Goal: Information Seeking & Learning: Learn about a topic

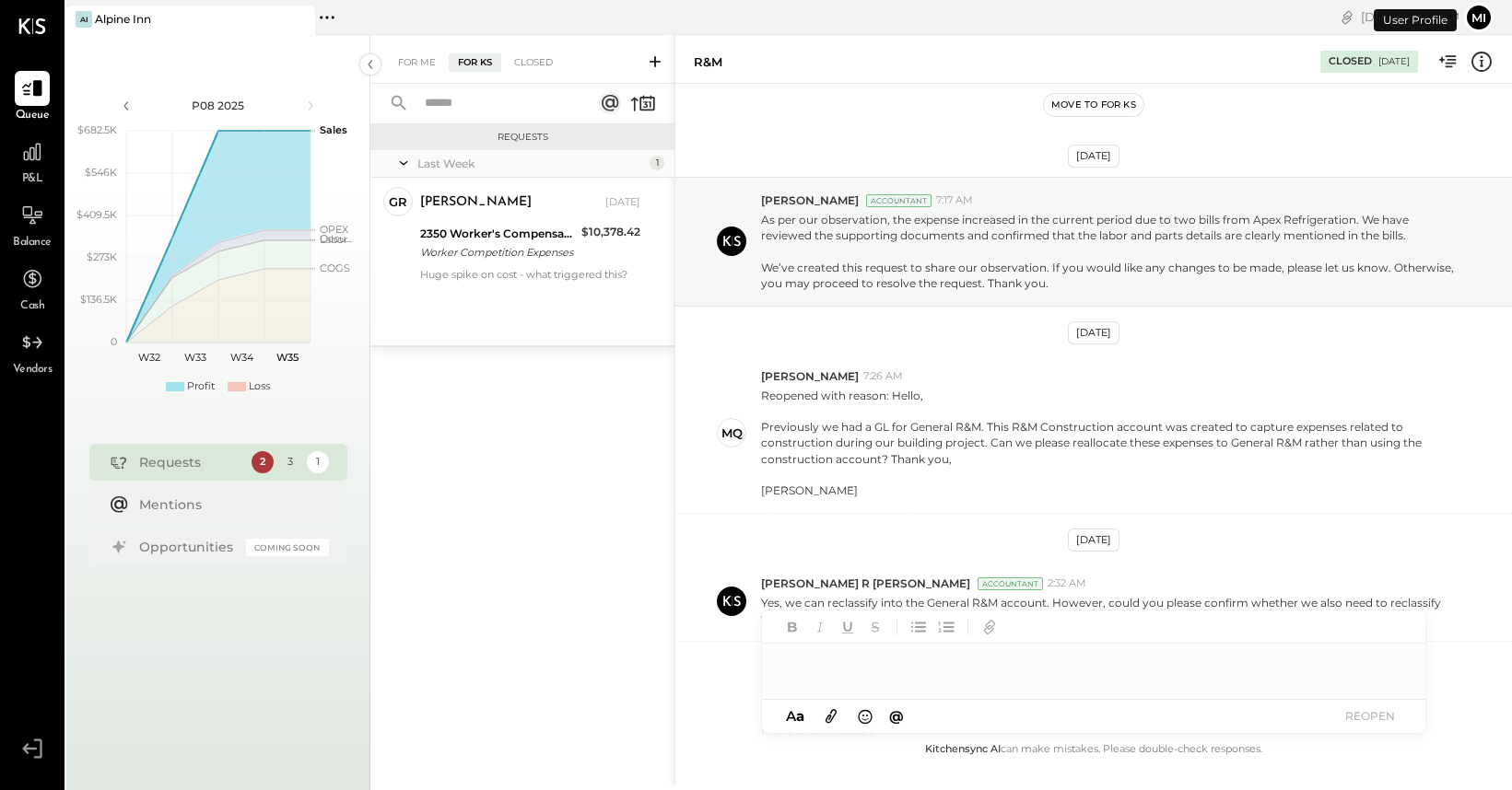
scroll to position [296, 0]
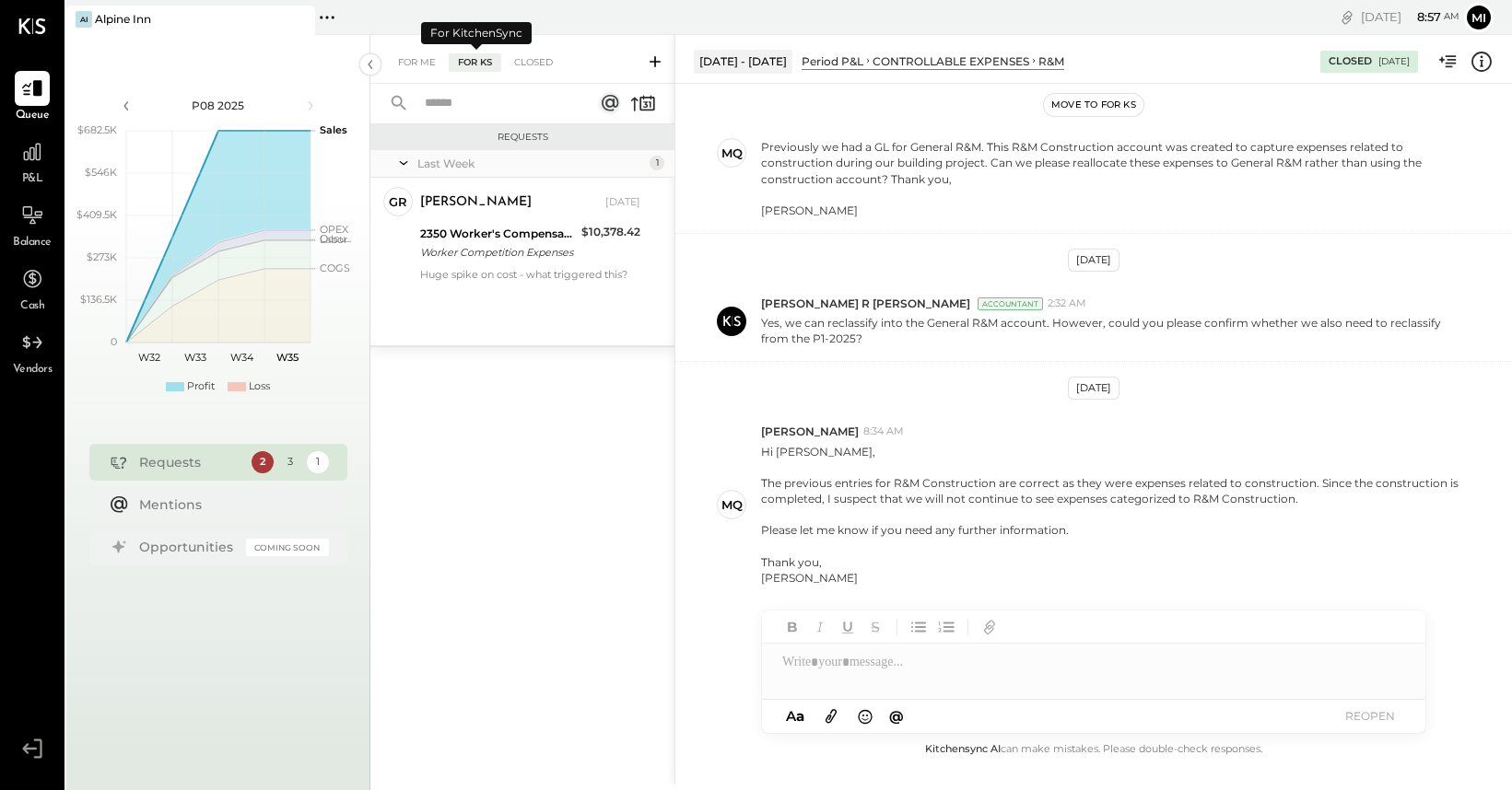
click at [477, 65] on div "For KS" at bounding box center [475, 63] width 53 height 19
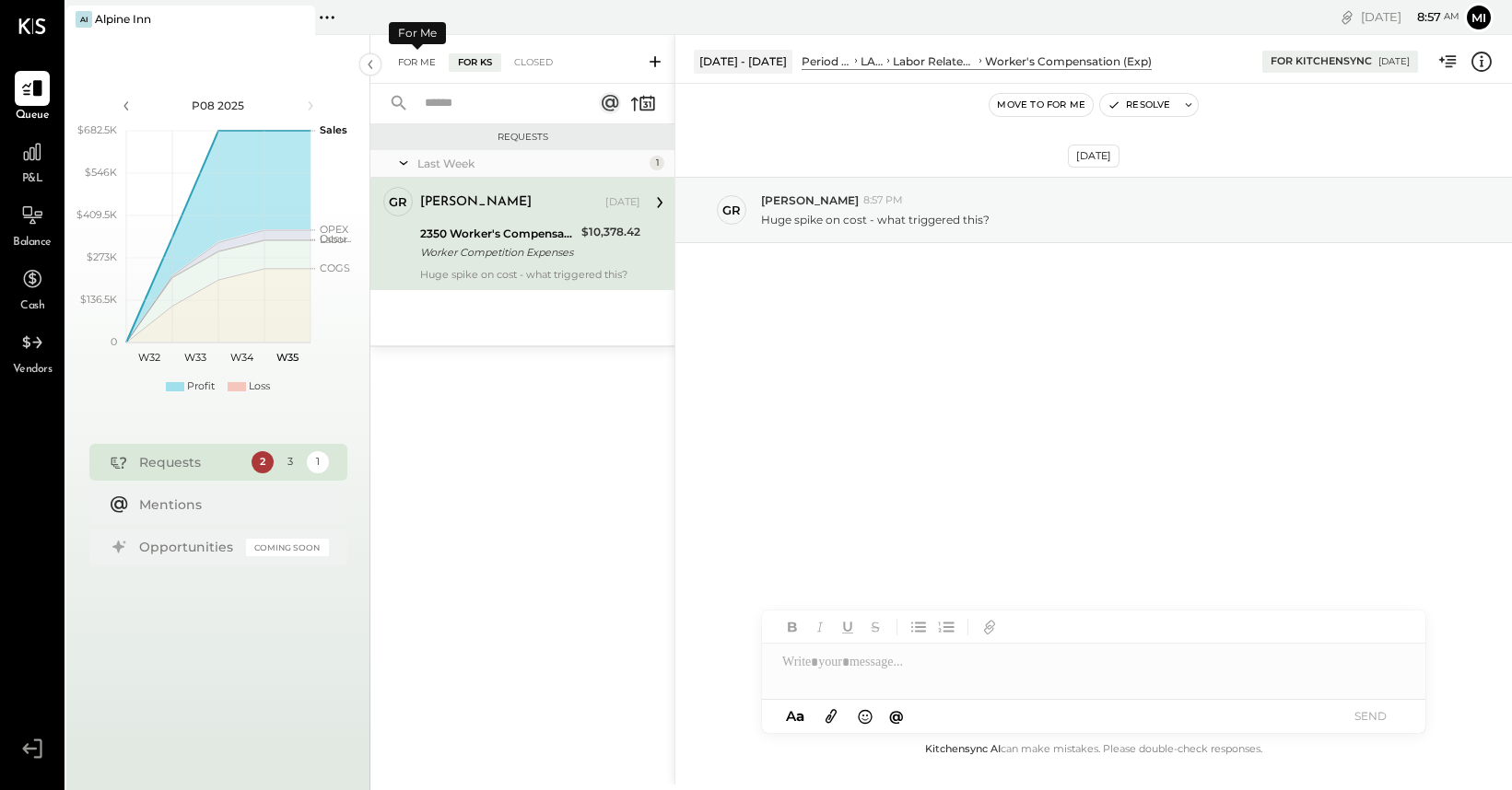
click at [412, 64] on div "For Me" at bounding box center [417, 63] width 57 height 19
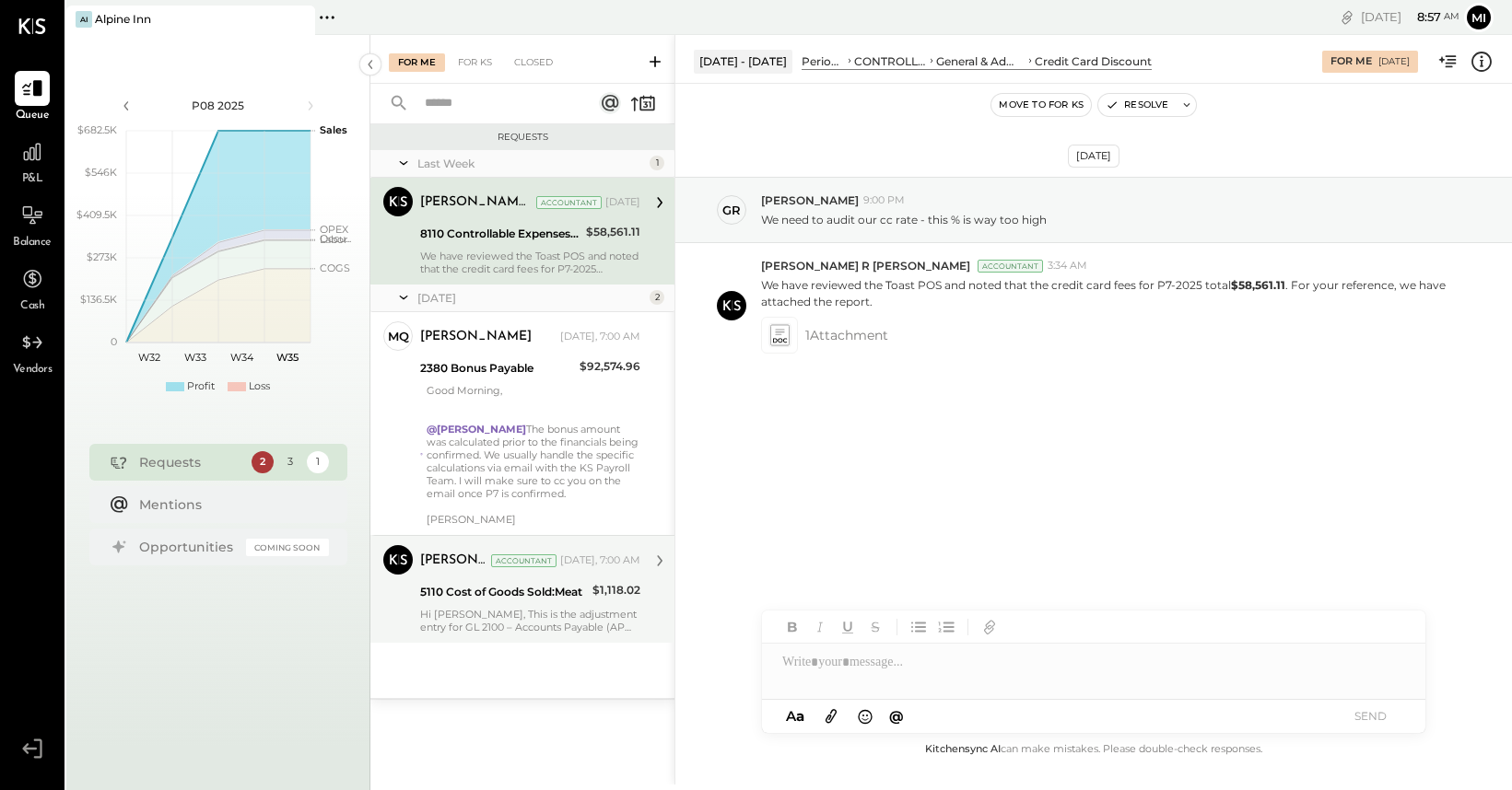
click at [501, 629] on div "Hi [PERSON_NAME], This is the adjustment entry for GL 2100 – Accounts Payable (…" at bounding box center [529, 620] width 220 height 25
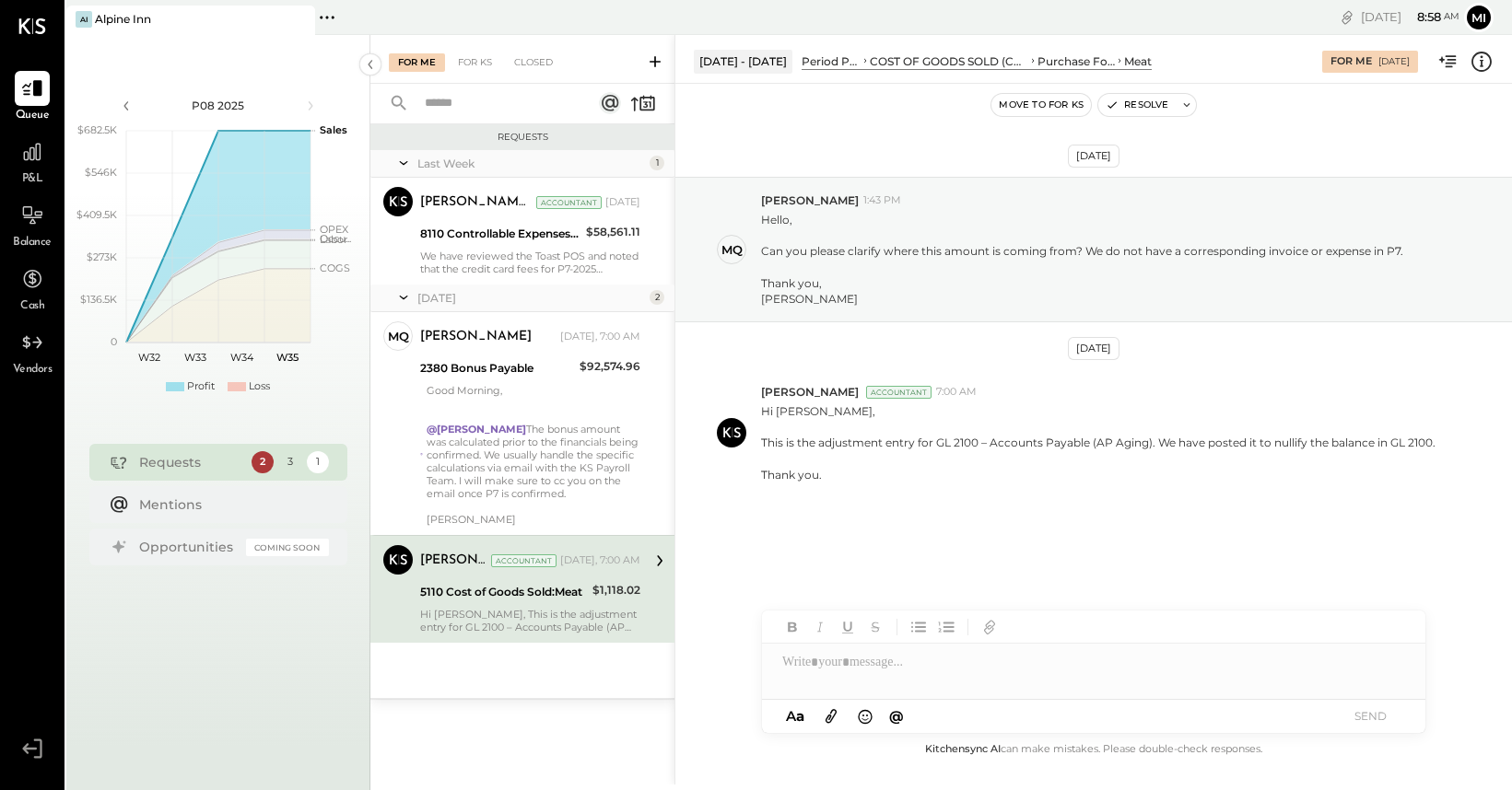
click at [971, 678] on div at bounding box center [1093, 662] width 663 height 37
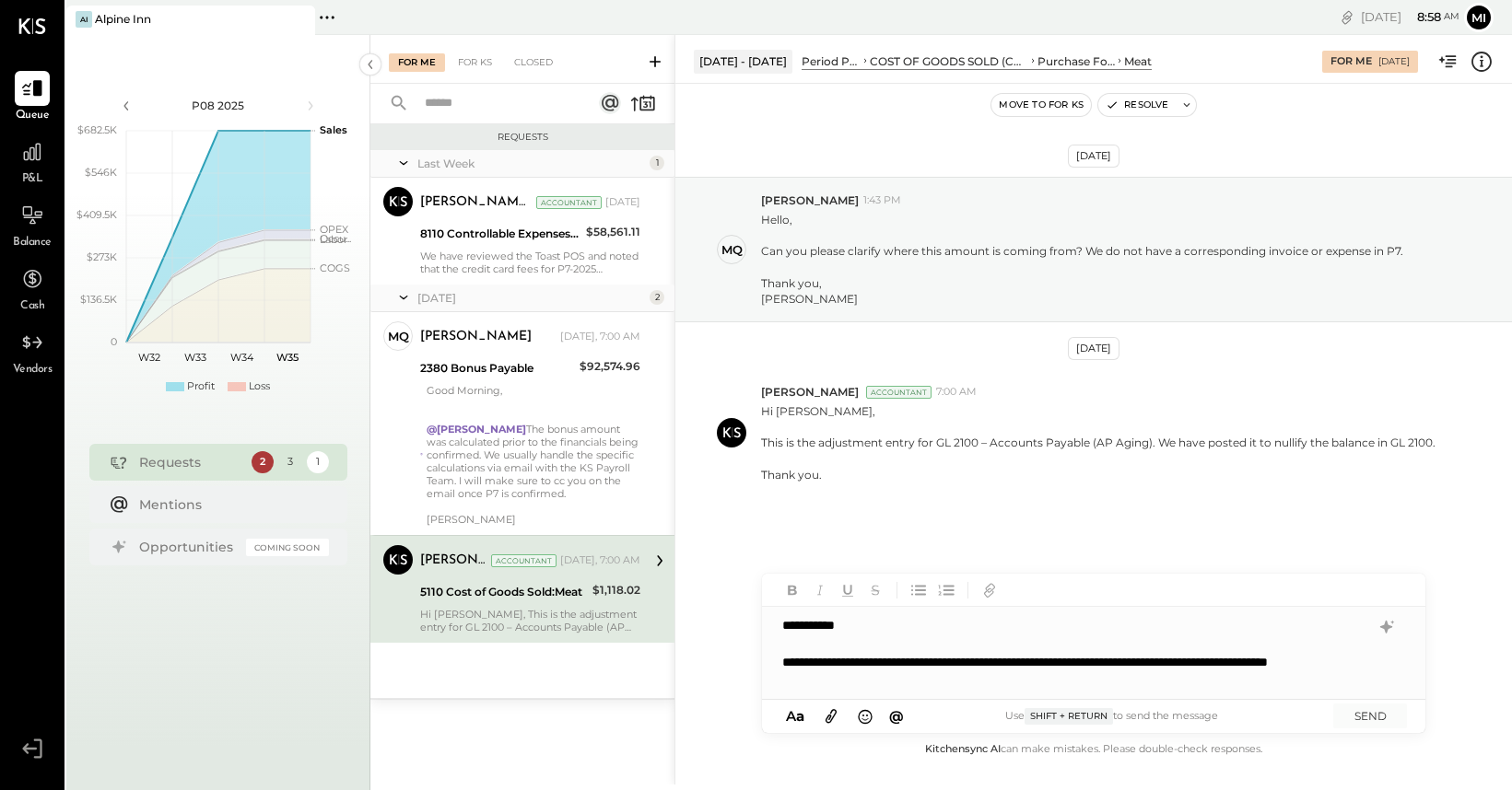
click at [811, 682] on div "**********" at bounding box center [1075, 671] width 588 height 37
click at [953, 684] on div "**********" at bounding box center [1075, 671] width 588 height 37
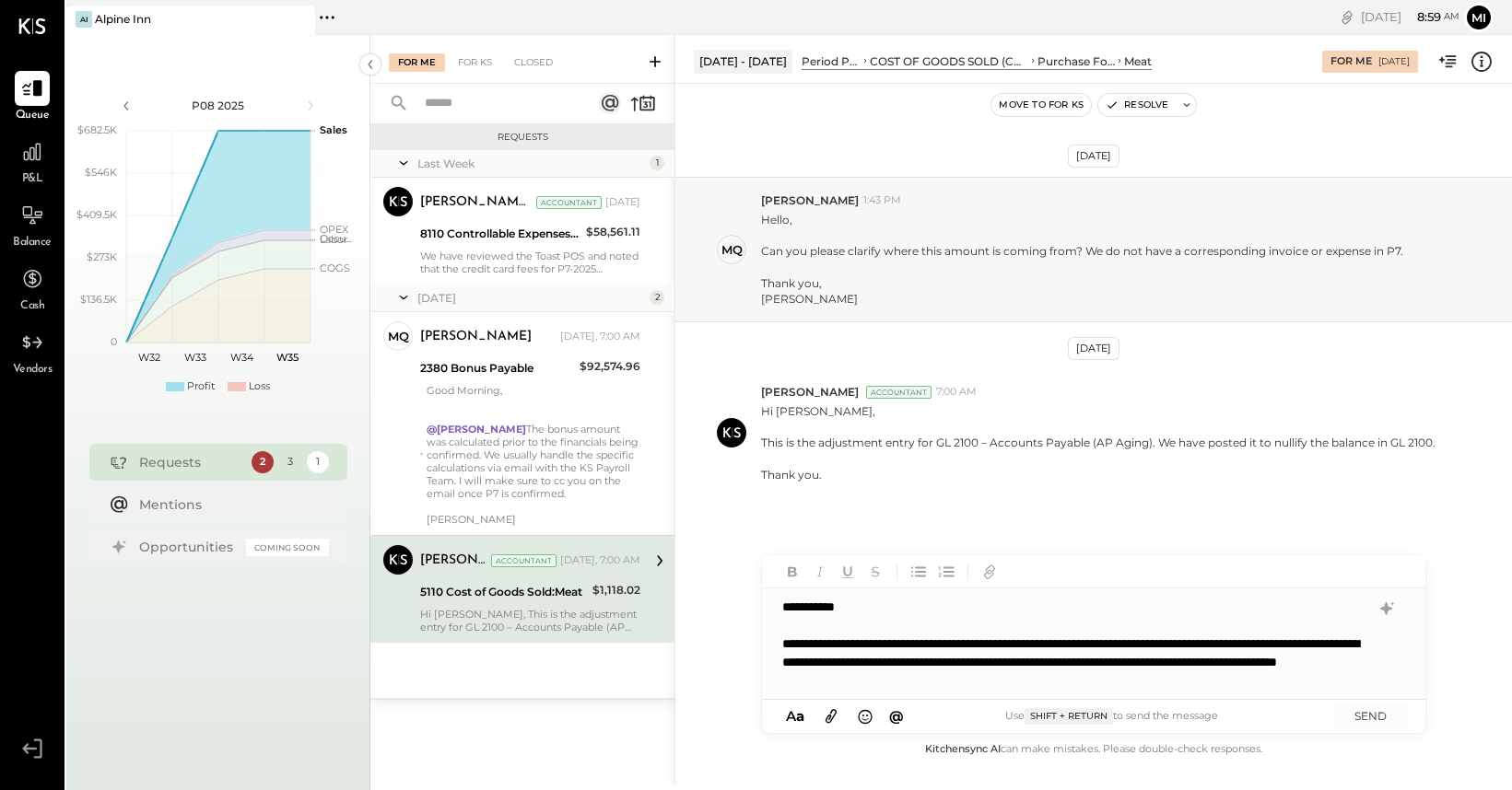
click at [1045, 687] on div "**********" at bounding box center [1075, 662] width 588 height 56
click at [1051, 683] on div "**********" at bounding box center [1075, 662] width 588 height 56
click at [1181, 685] on div "**********" at bounding box center [1075, 662] width 588 height 56
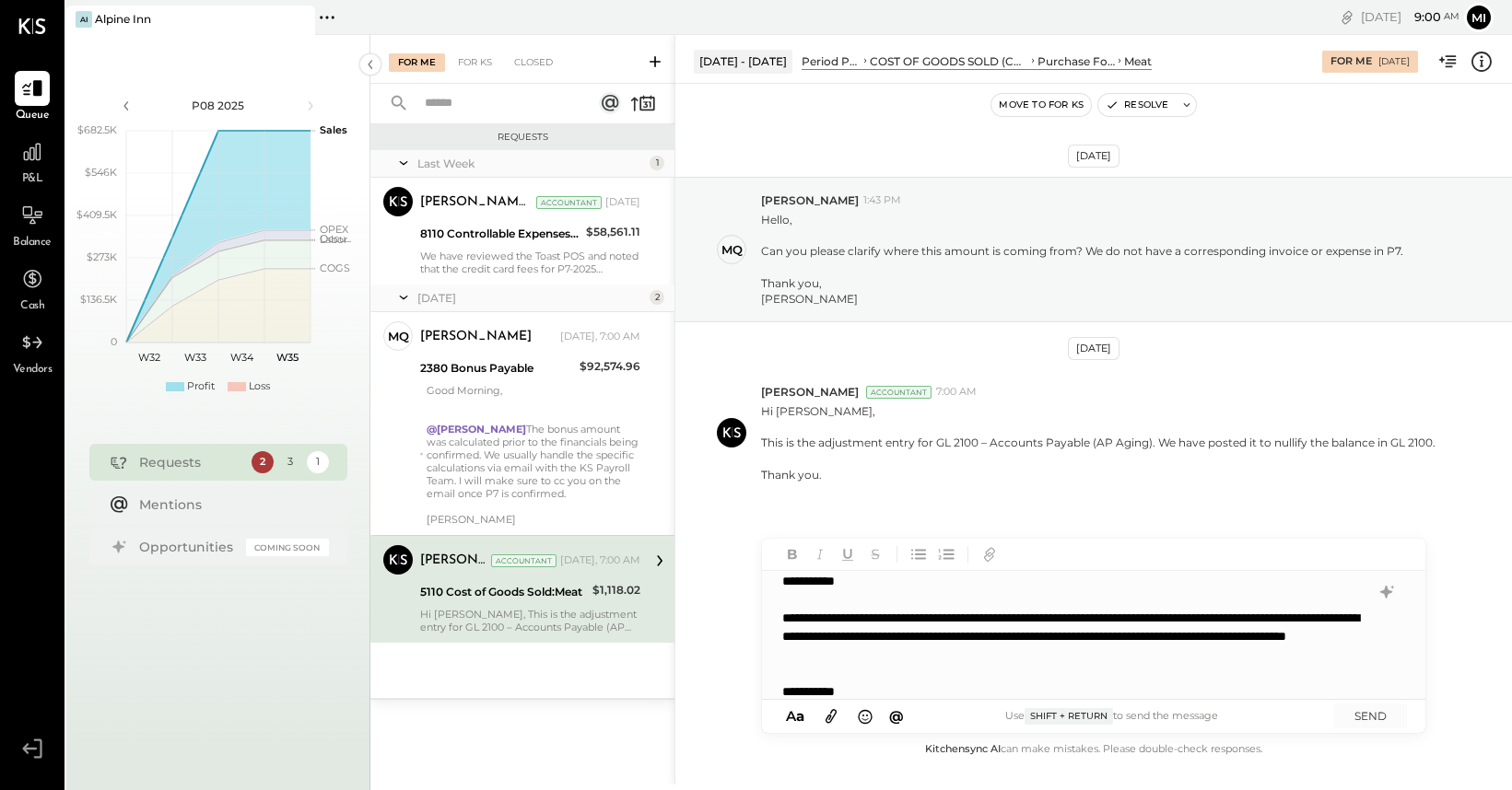
scroll to position [26, 0]
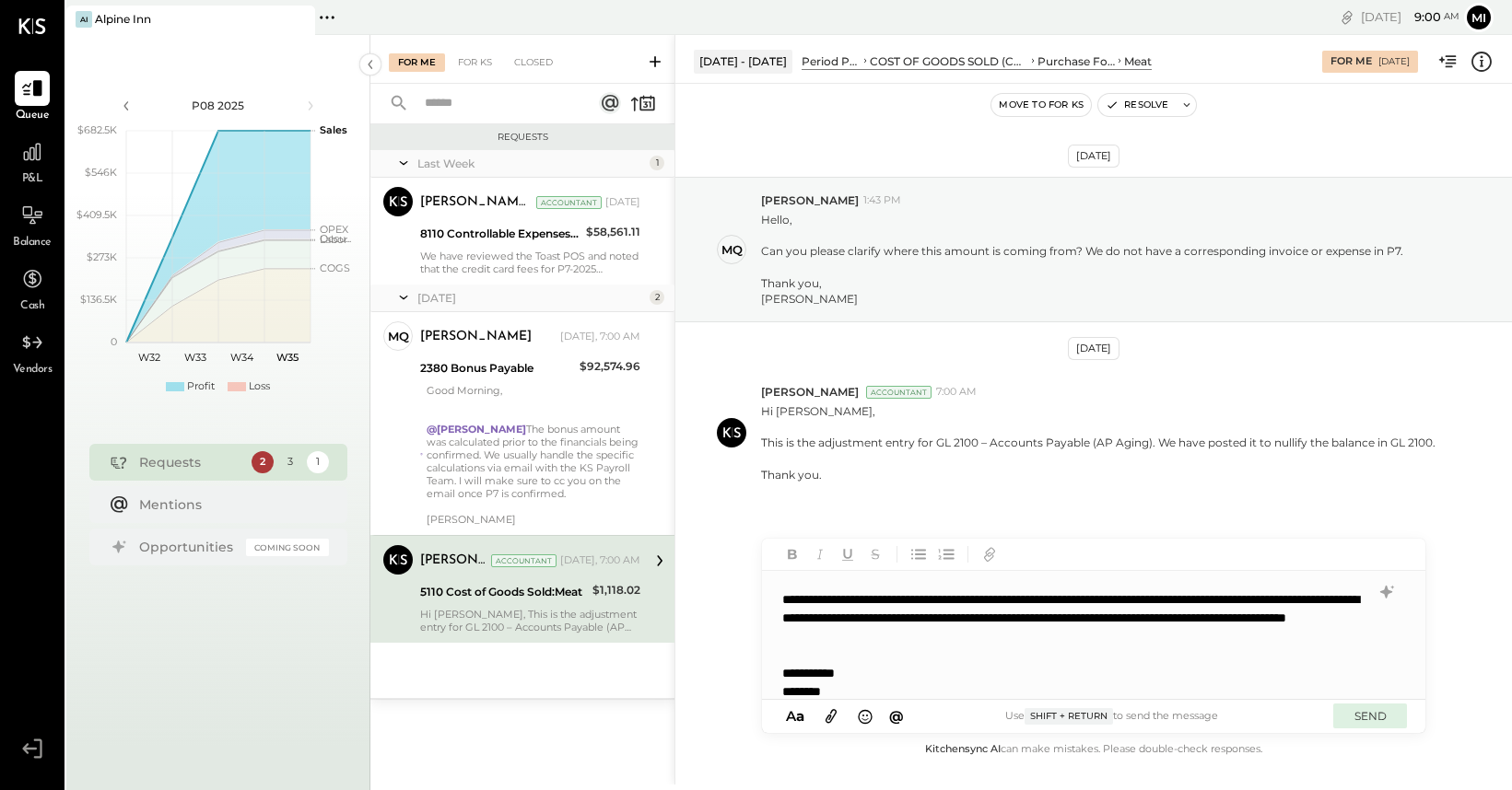
click at [1376, 713] on button "SEND" at bounding box center [1371, 716] width 74 height 25
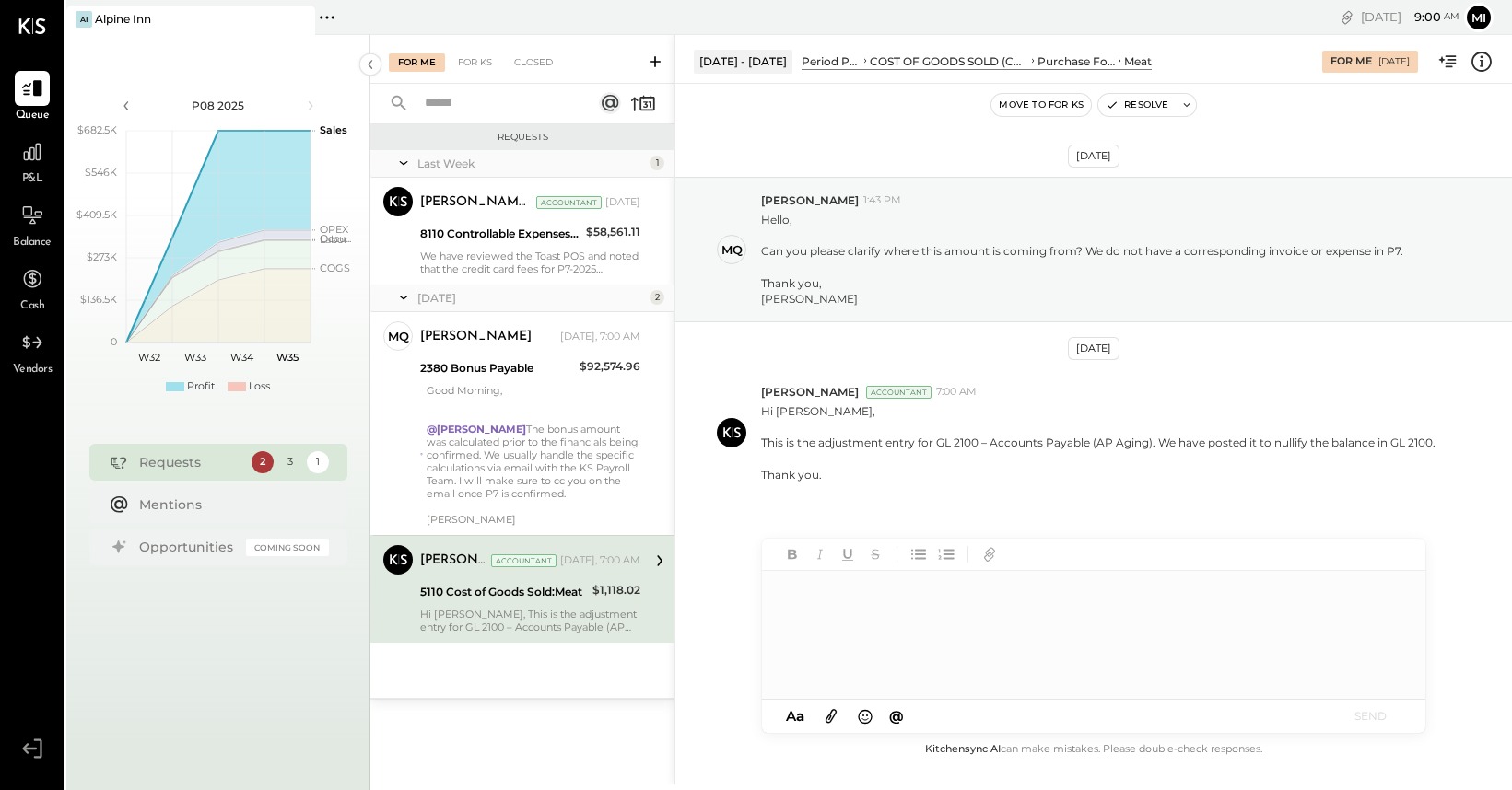
scroll to position [0, 0]
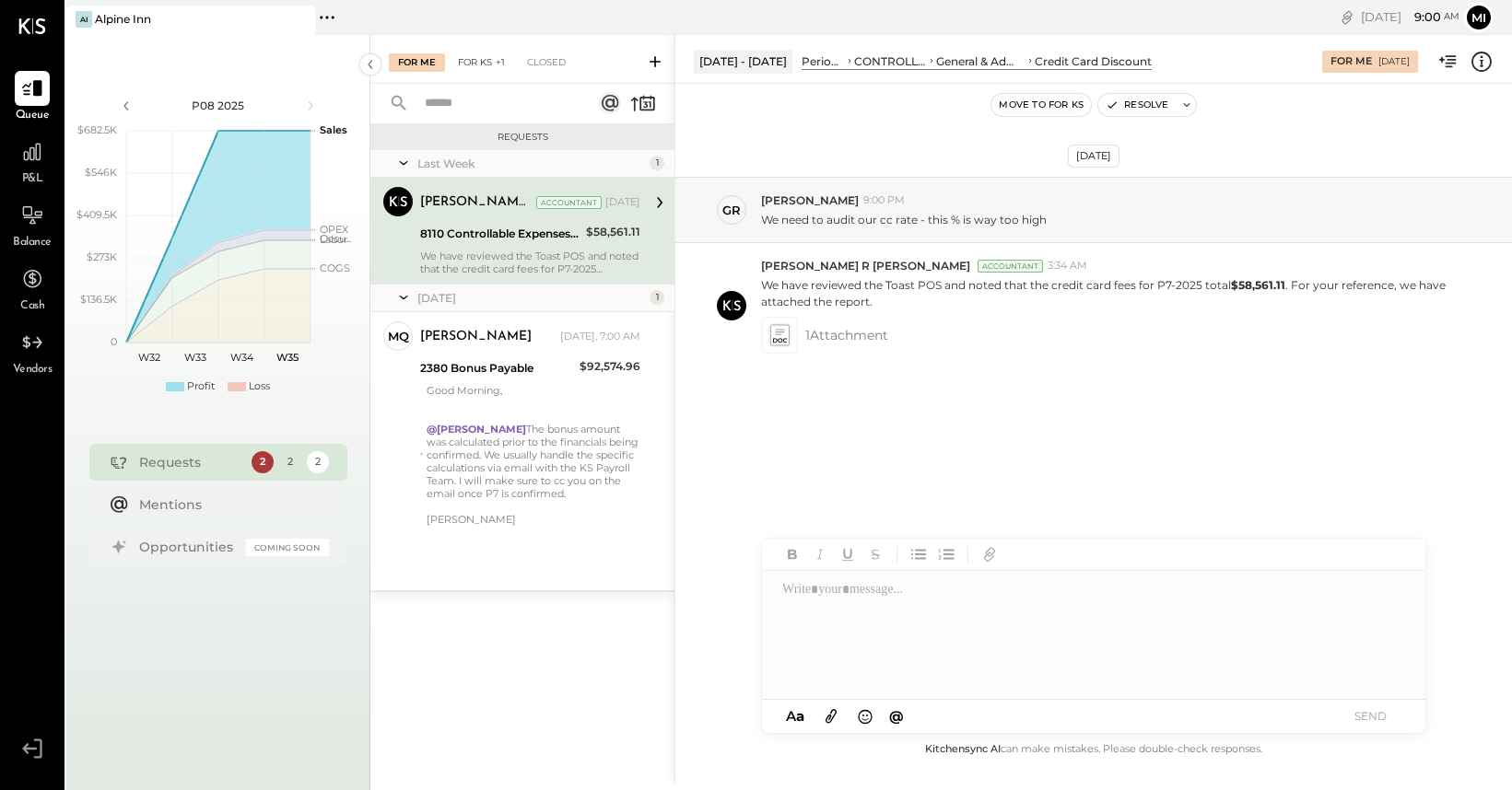
click at [482, 64] on div "For KS +1" at bounding box center [481, 63] width 65 height 19
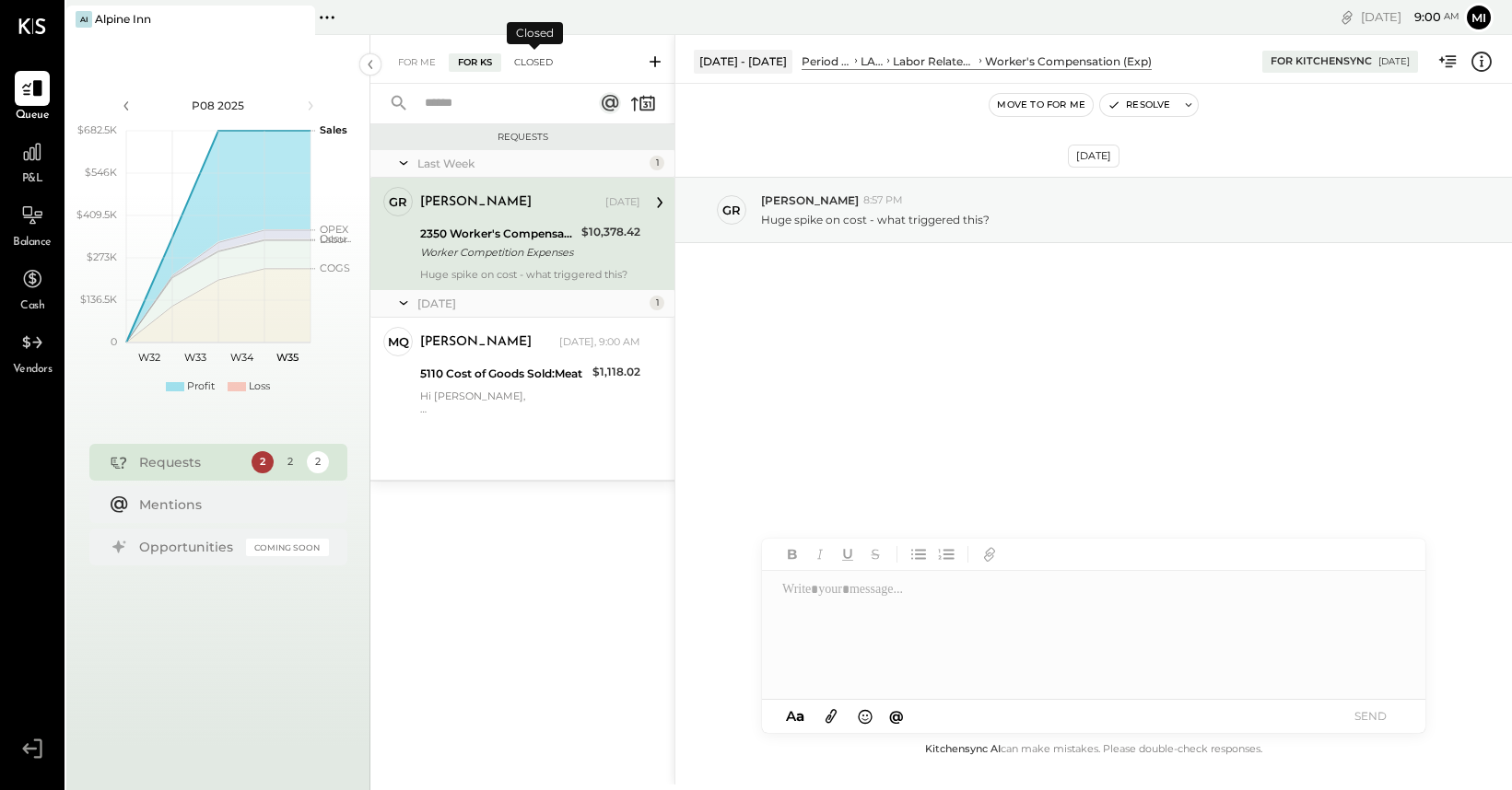
click at [530, 65] on div "Closed" at bounding box center [533, 63] width 58 height 19
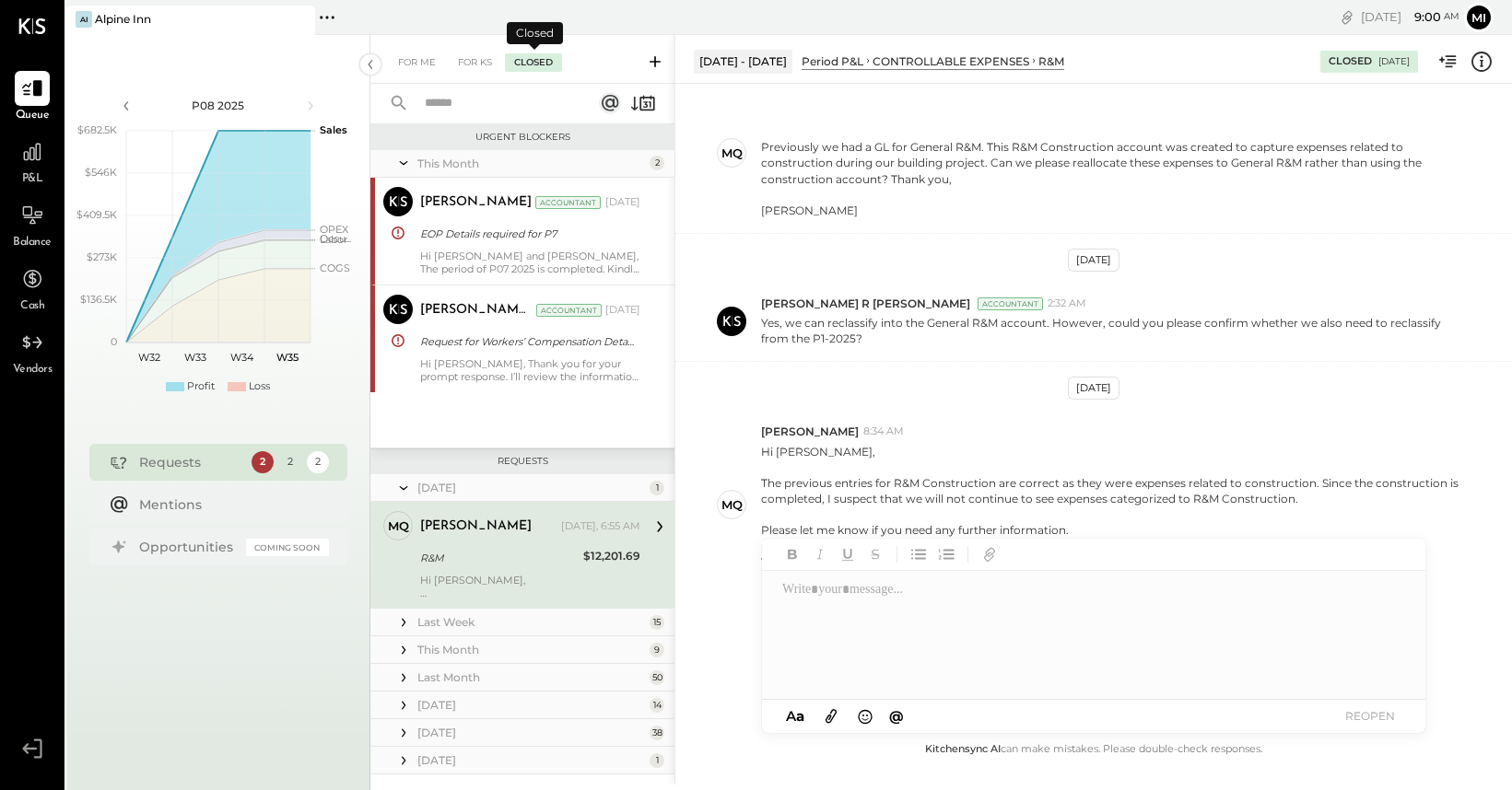
scroll to position [39, 0]
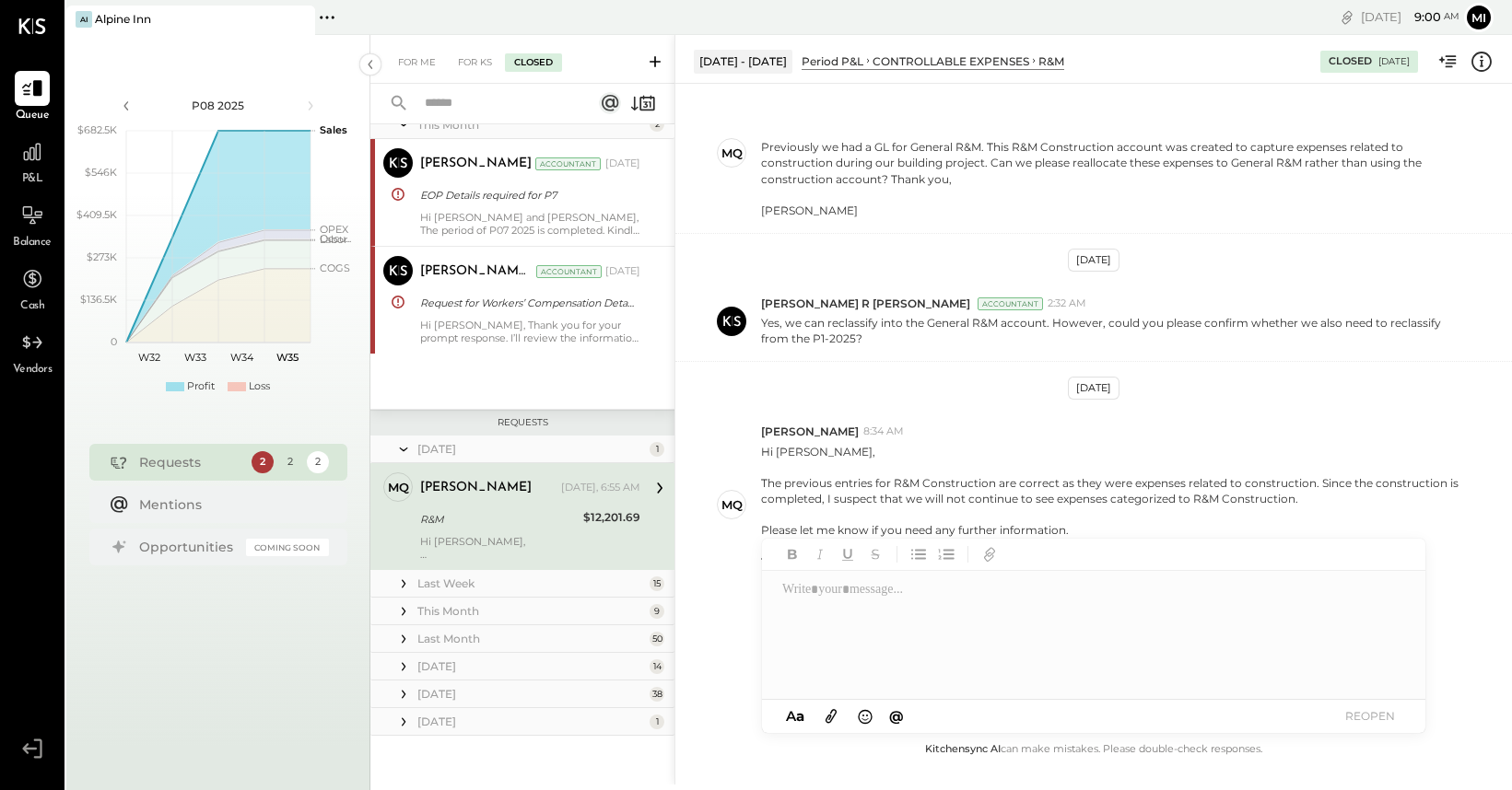
click at [404, 588] on icon at bounding box center [404, 584] width 19 height 19
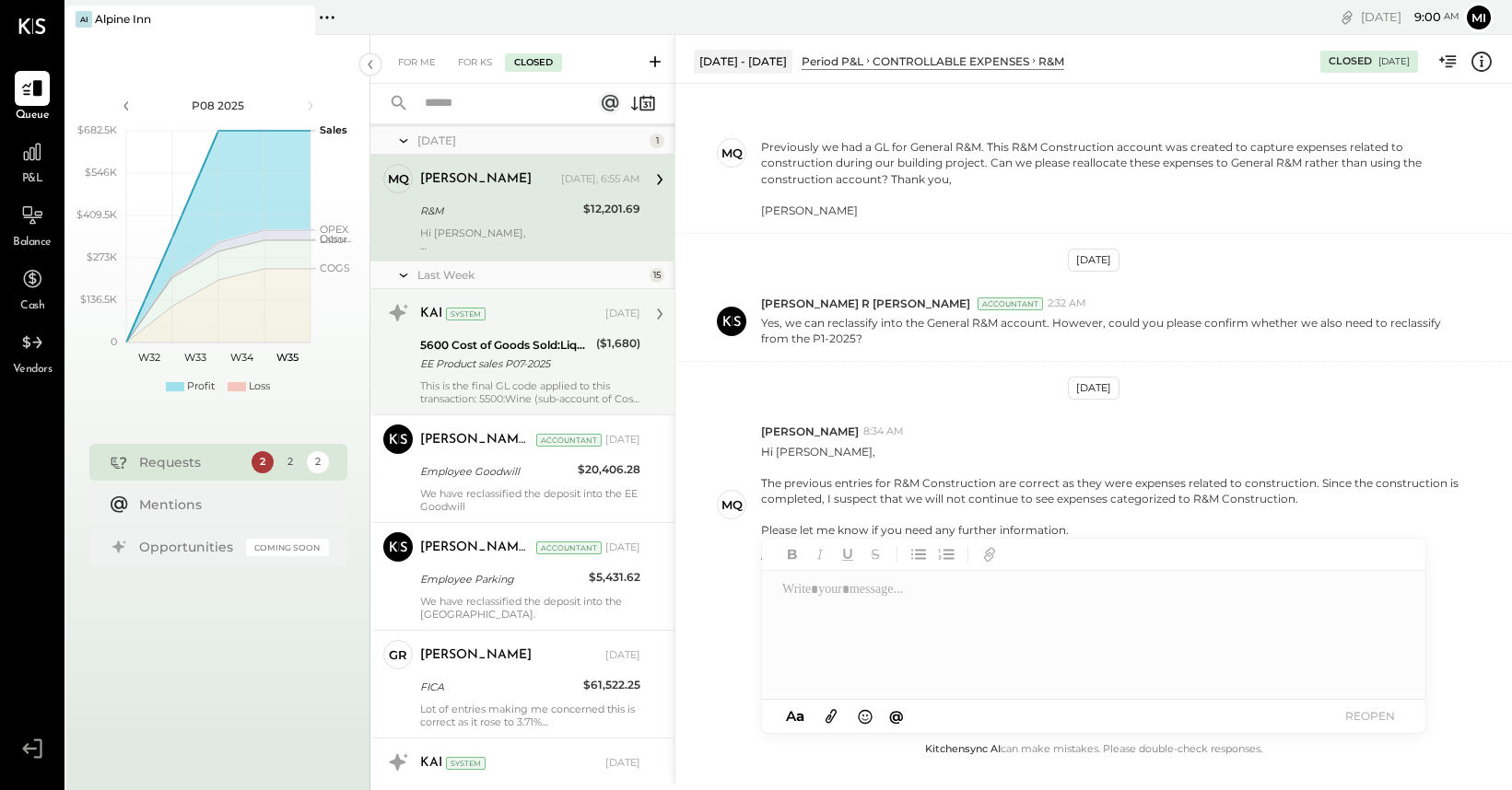
scroll to position [366, 0]
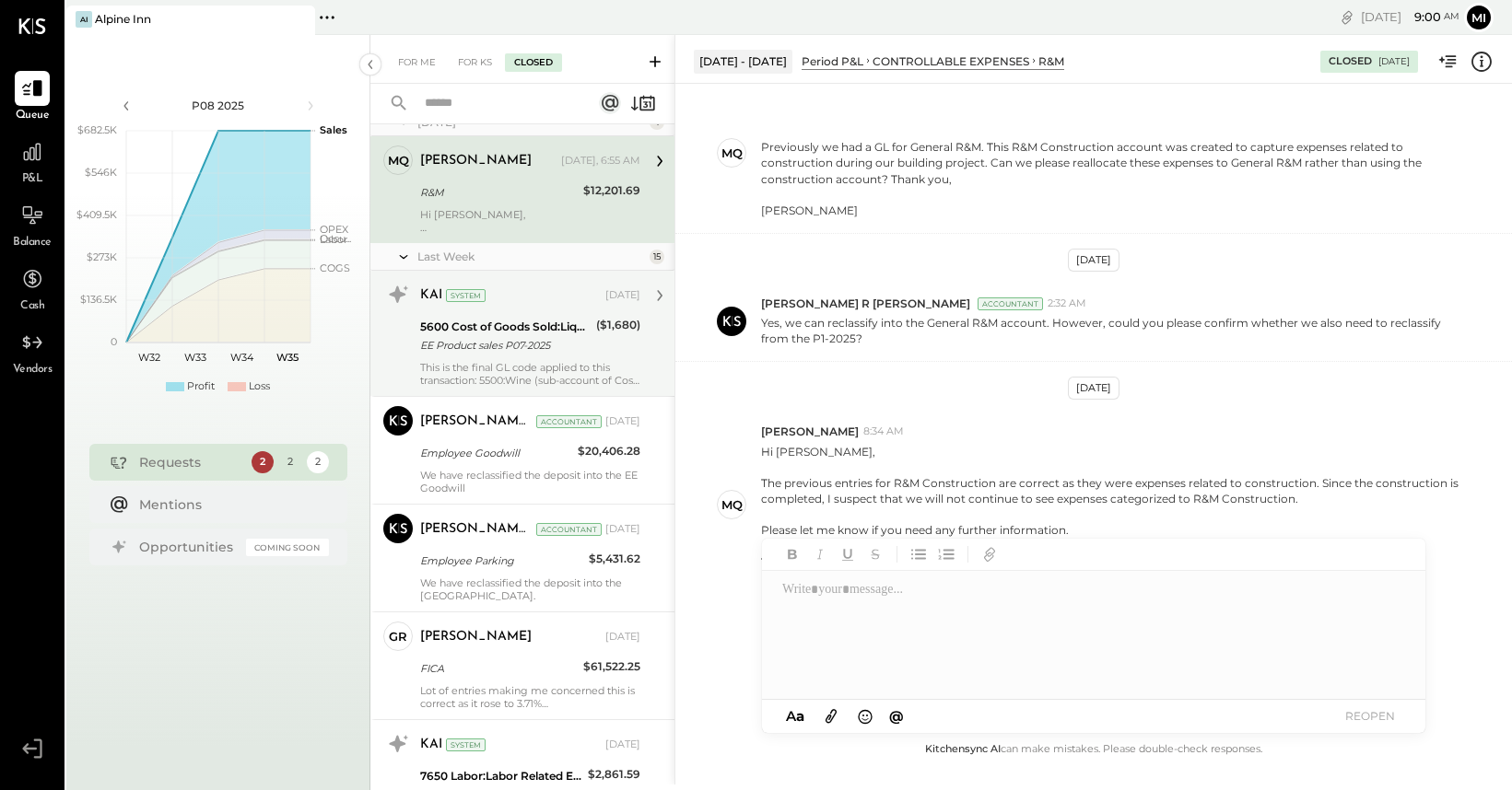
click at [499, 377] on div "This is the final GL code applied to this transaction: 5500:Wine (sub-account o…" at bounding box center [529, 373] width 220 height 25
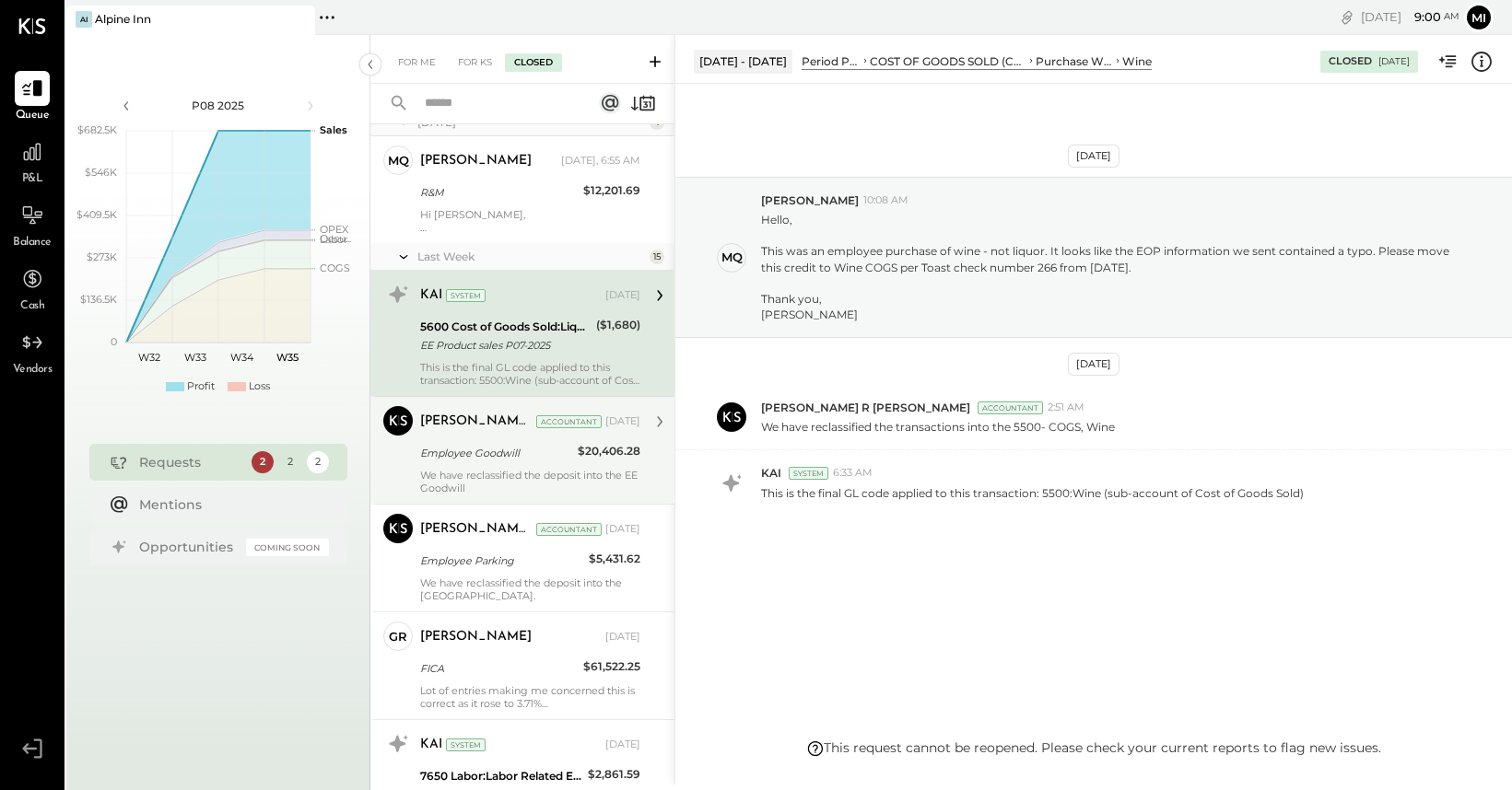
click at [472, 473] on div "We have reclassified the deposit into the EE Goodwill" at bounding box center [529, 481] width 220 height 25
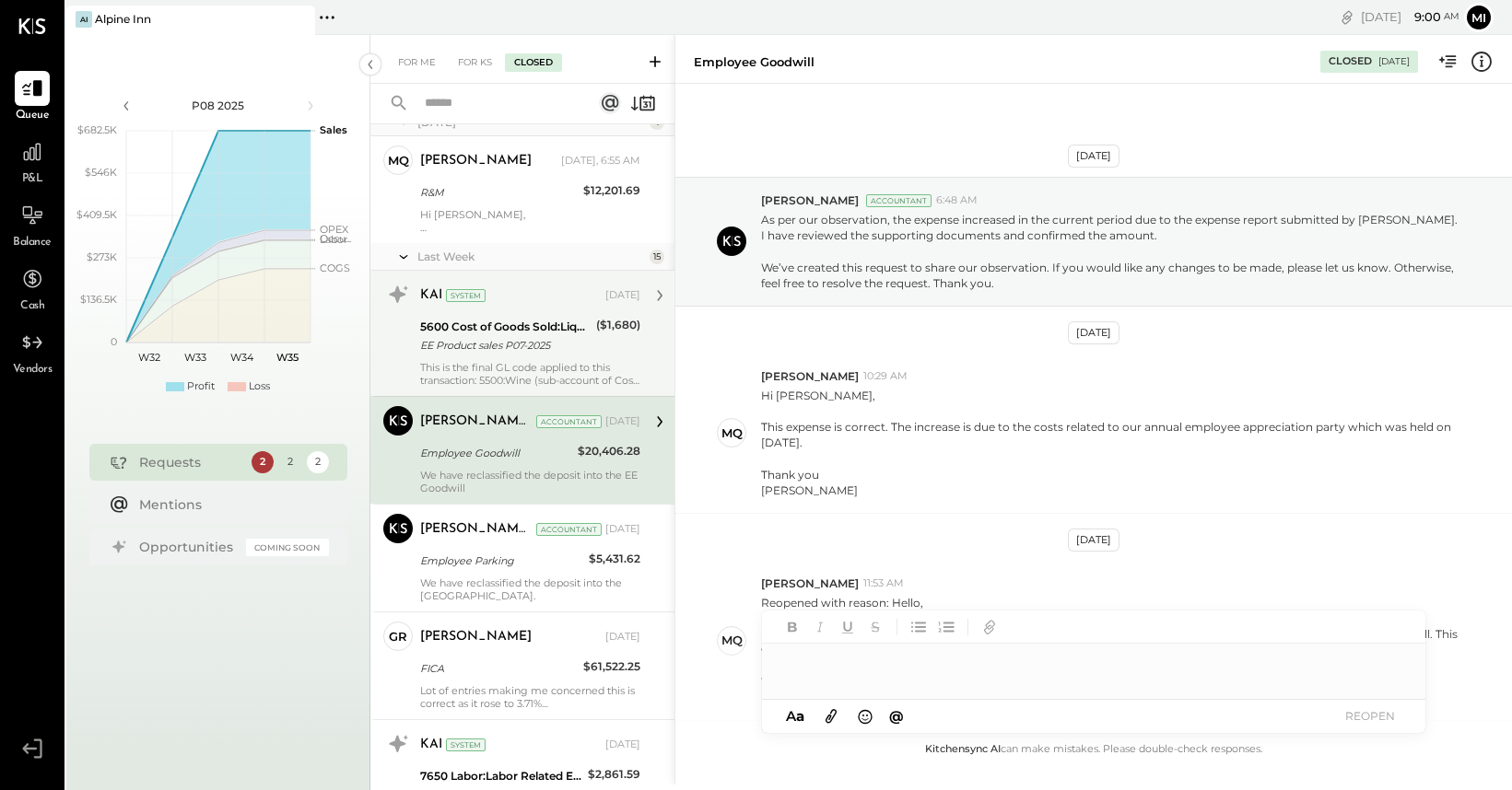
scroll to position [232, 0]
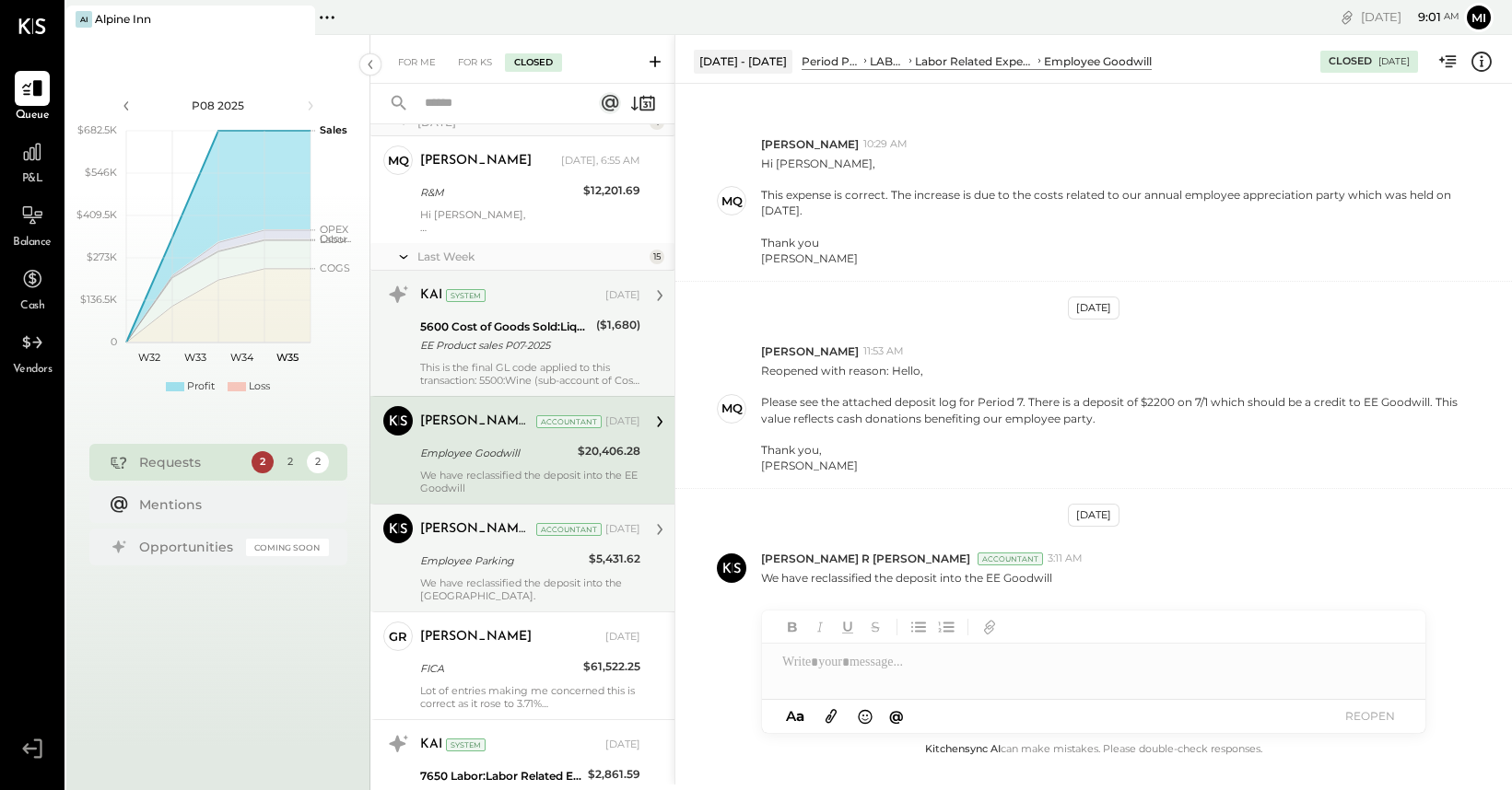
click at [461, 582] on div "We have reclassified the deposit into the [GEOGRAPHIC_DATA]." at bounding box center [529, 589] width 220 height 25
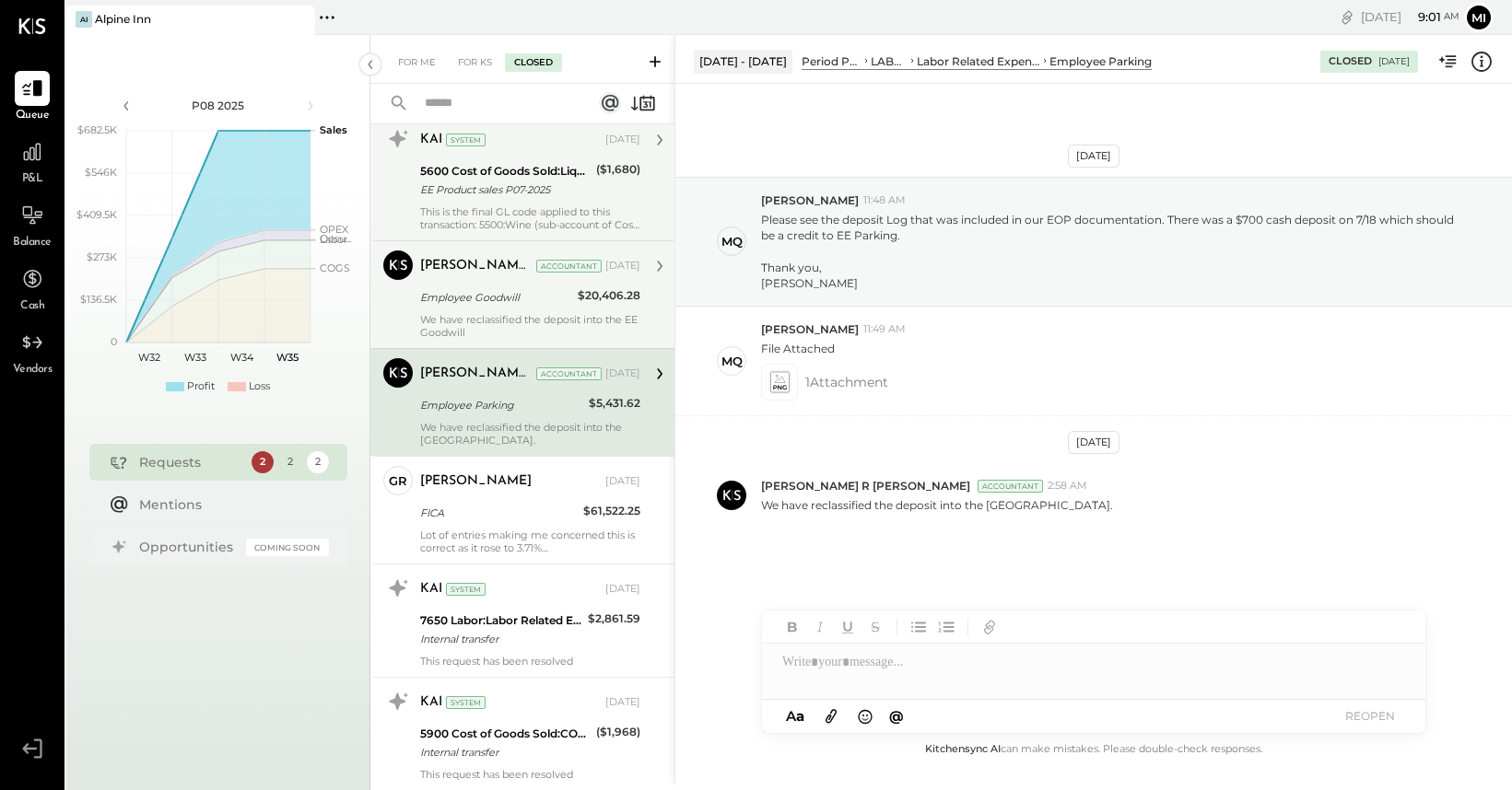
scroll to position [522, 0]
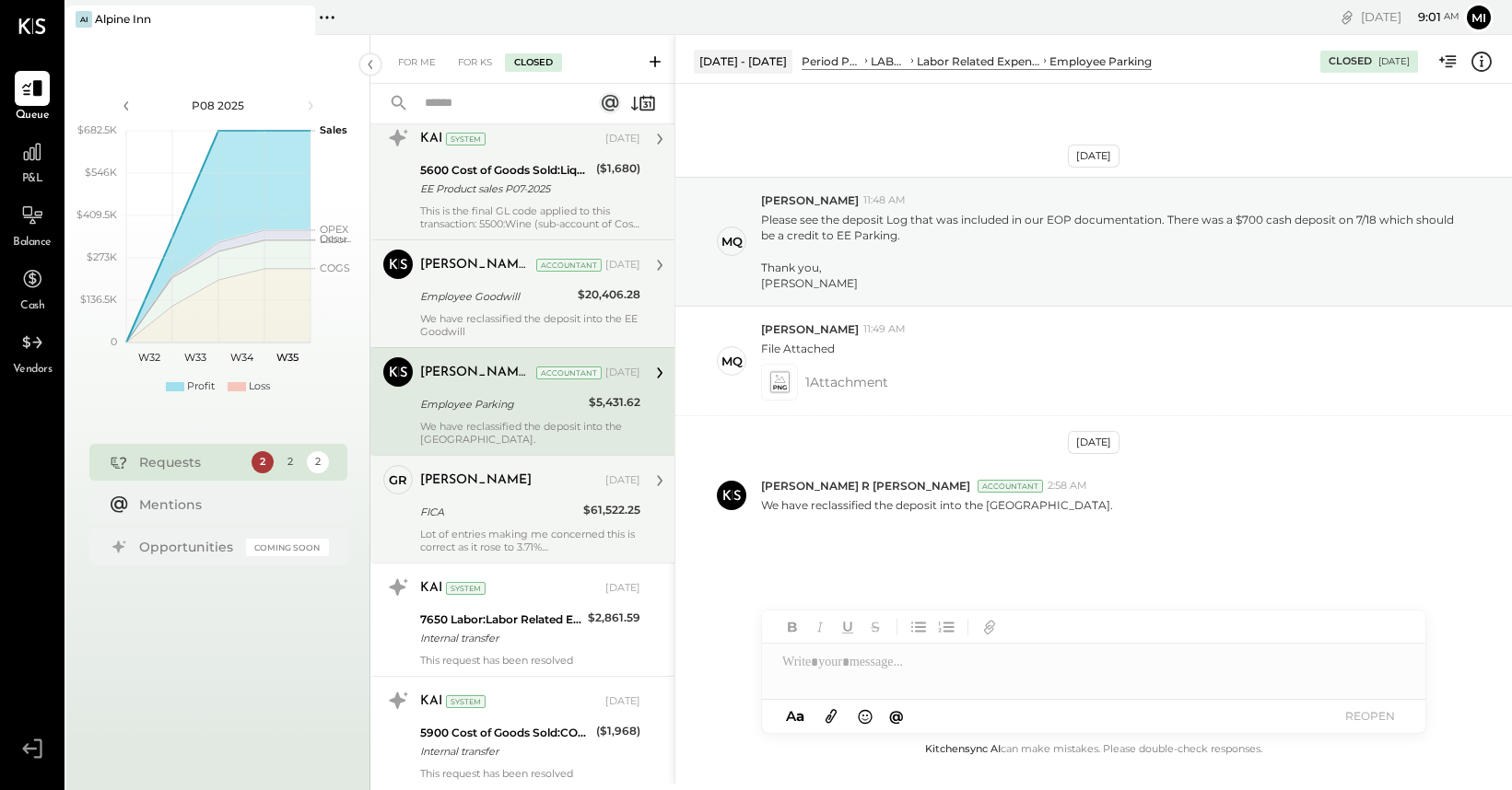
click at [420, 533] on div "gr [PERSON_NAME] Owner [PERSON_NAME] [DATE] FICA $61,522.25 Lot of entries maki…" at bounding box center [523, 509] width 304 height 107
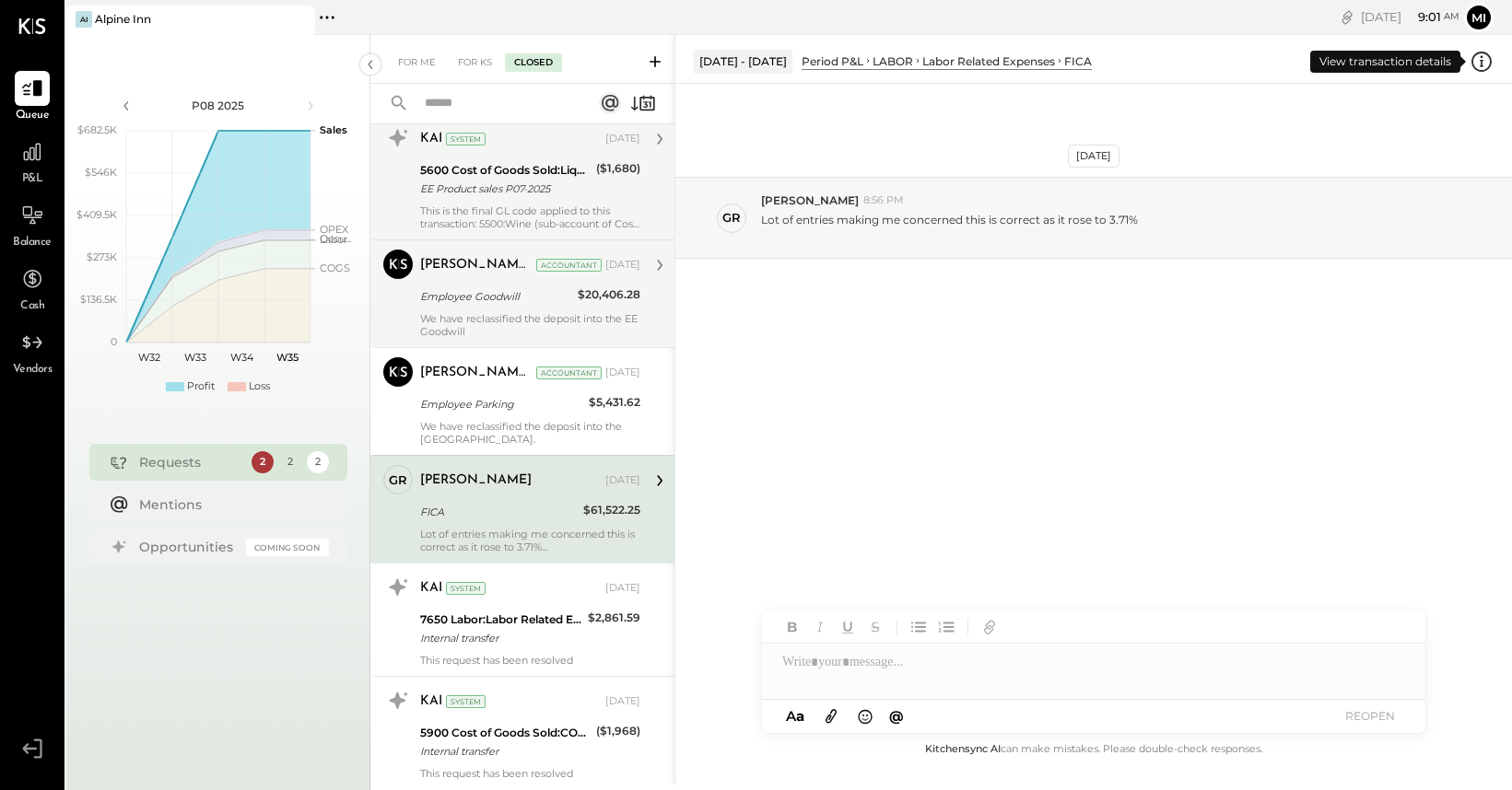
click at [1479, 64] on icon at bounding box center [1481, 61] width 24 height 24
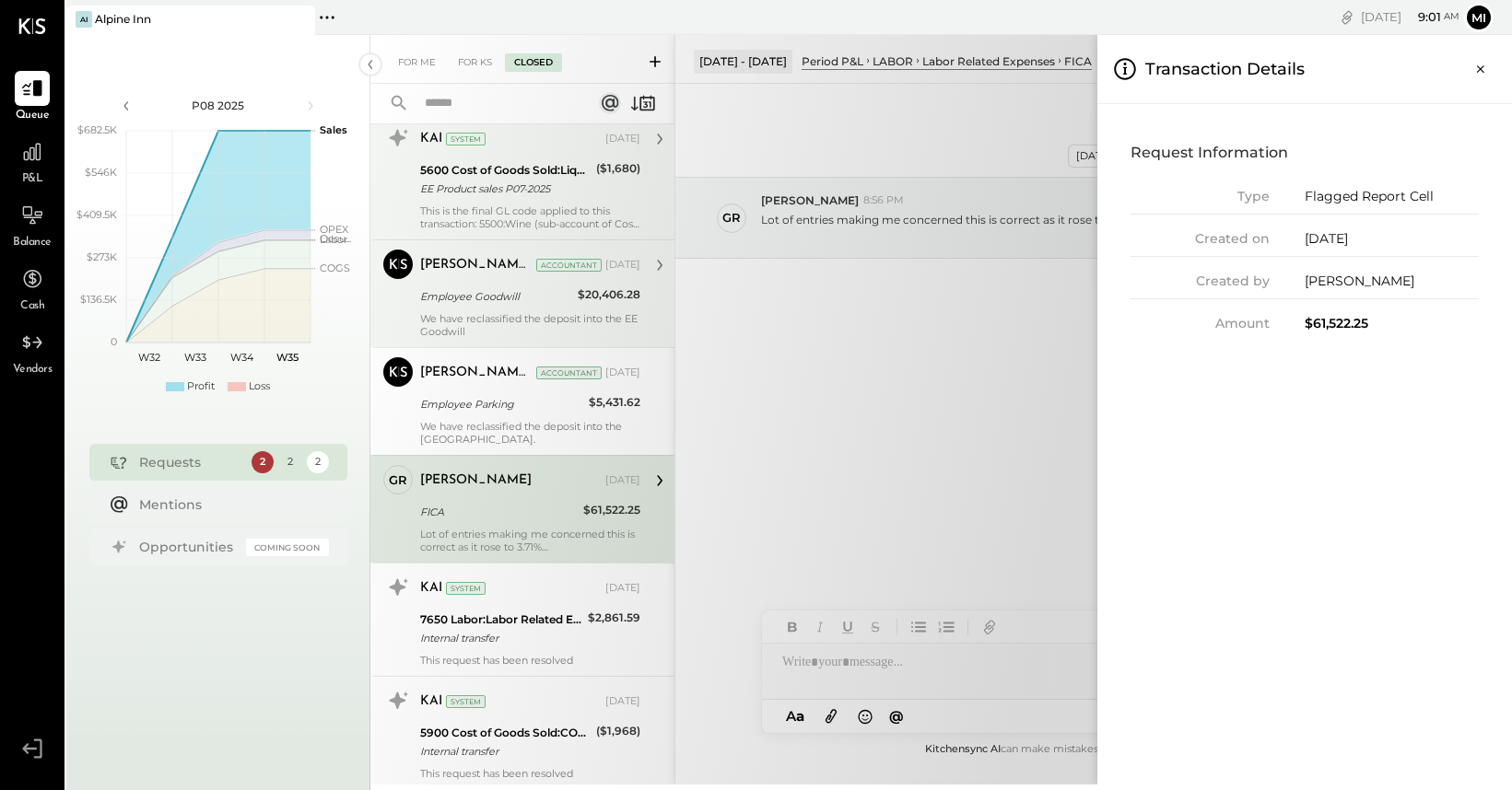
click at [1479, 64] on icon "Close panel" at bounding box center [1481, 70] width 19 height 19
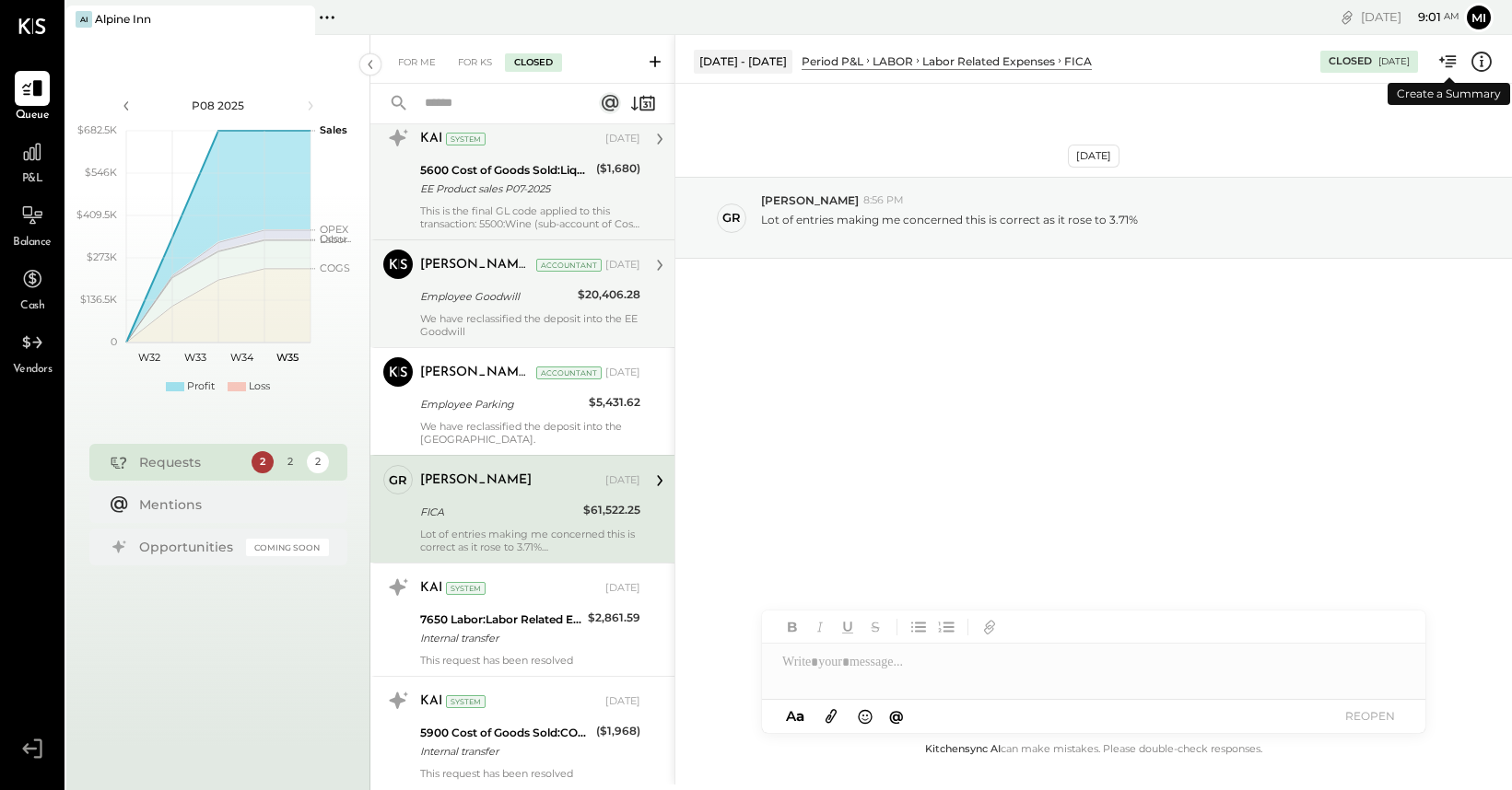
click at [1442, 66] on icon at bounding box center [1448, 61] width 24 height 24
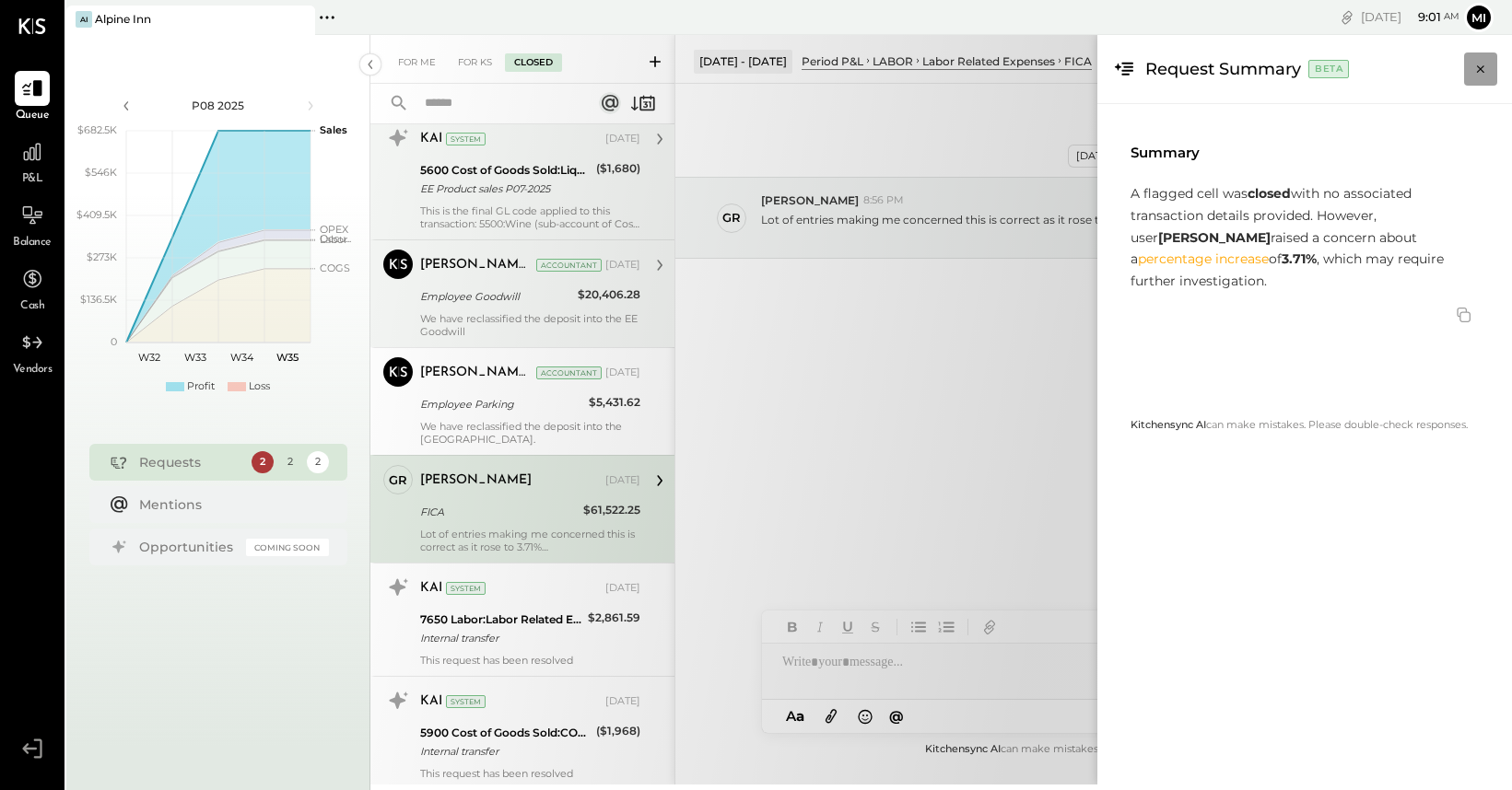
click at [1472, 67] on icon "Close panel" at bounding box center [1481, 70] width 19 height 19
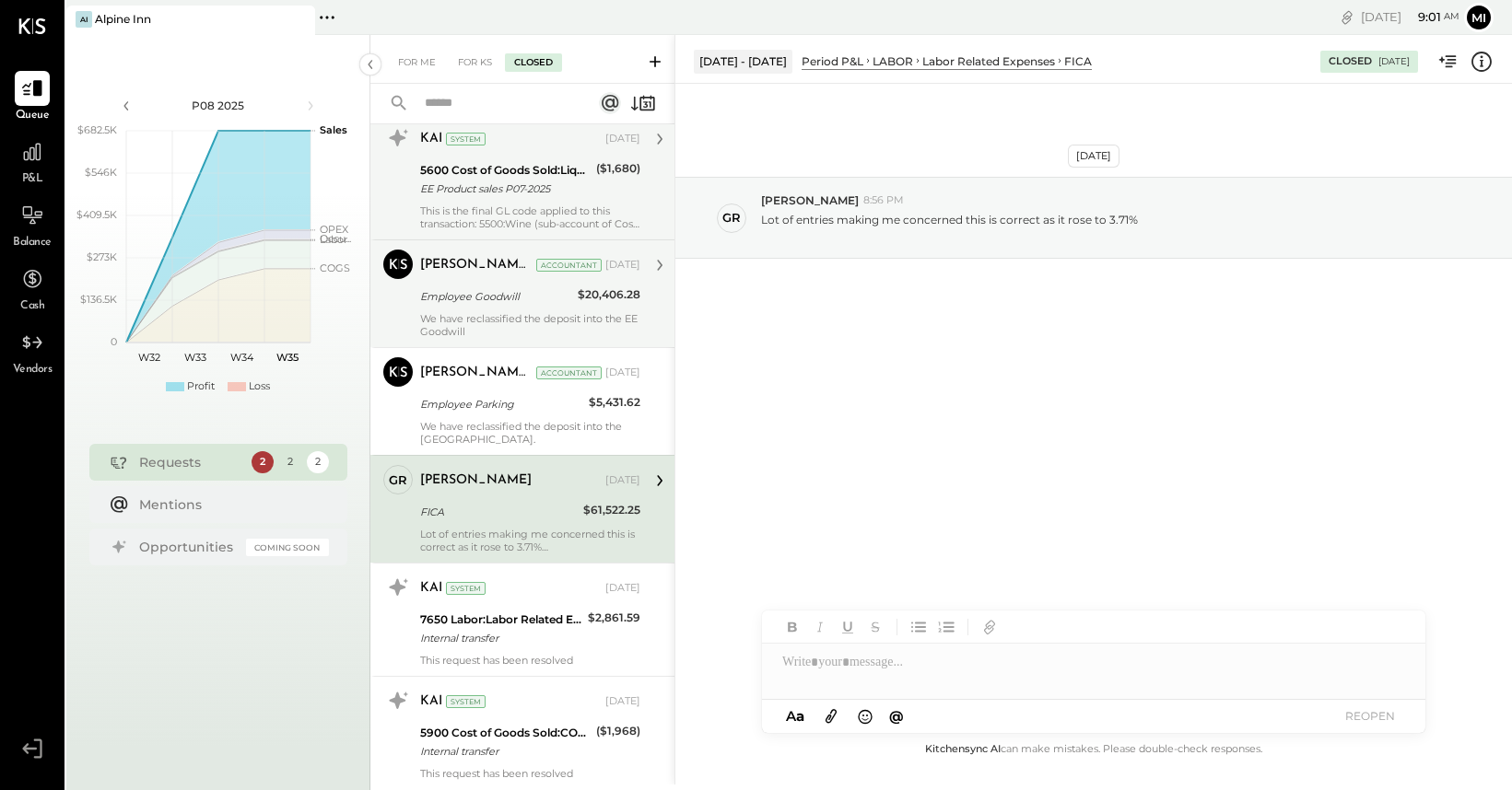
click at [792, 679] on div at bounding box center [1093, 662] width 663 height 37
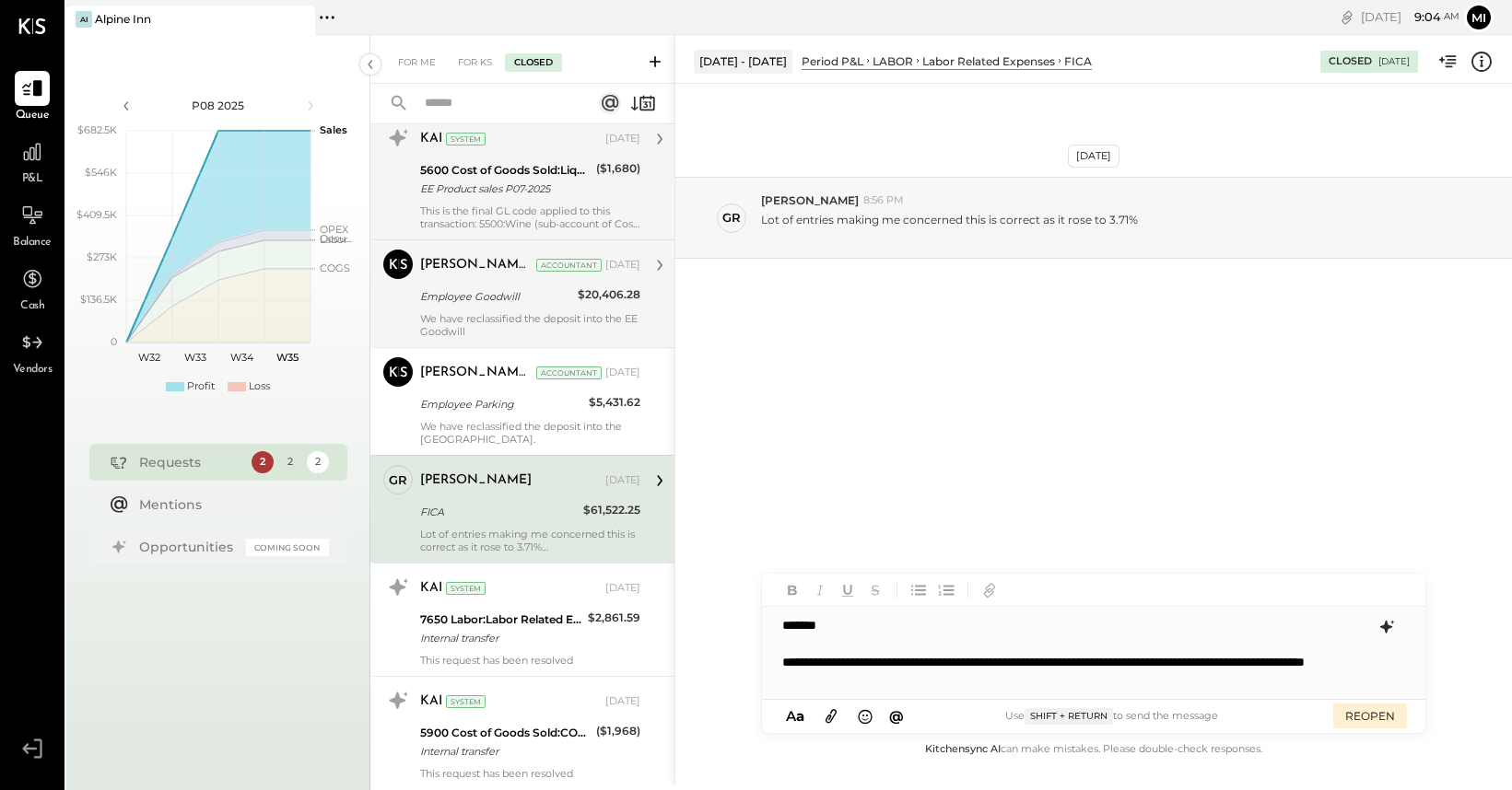
click at [1388, 626] on icon at bounding box center [1386, 627] width 12 height 13
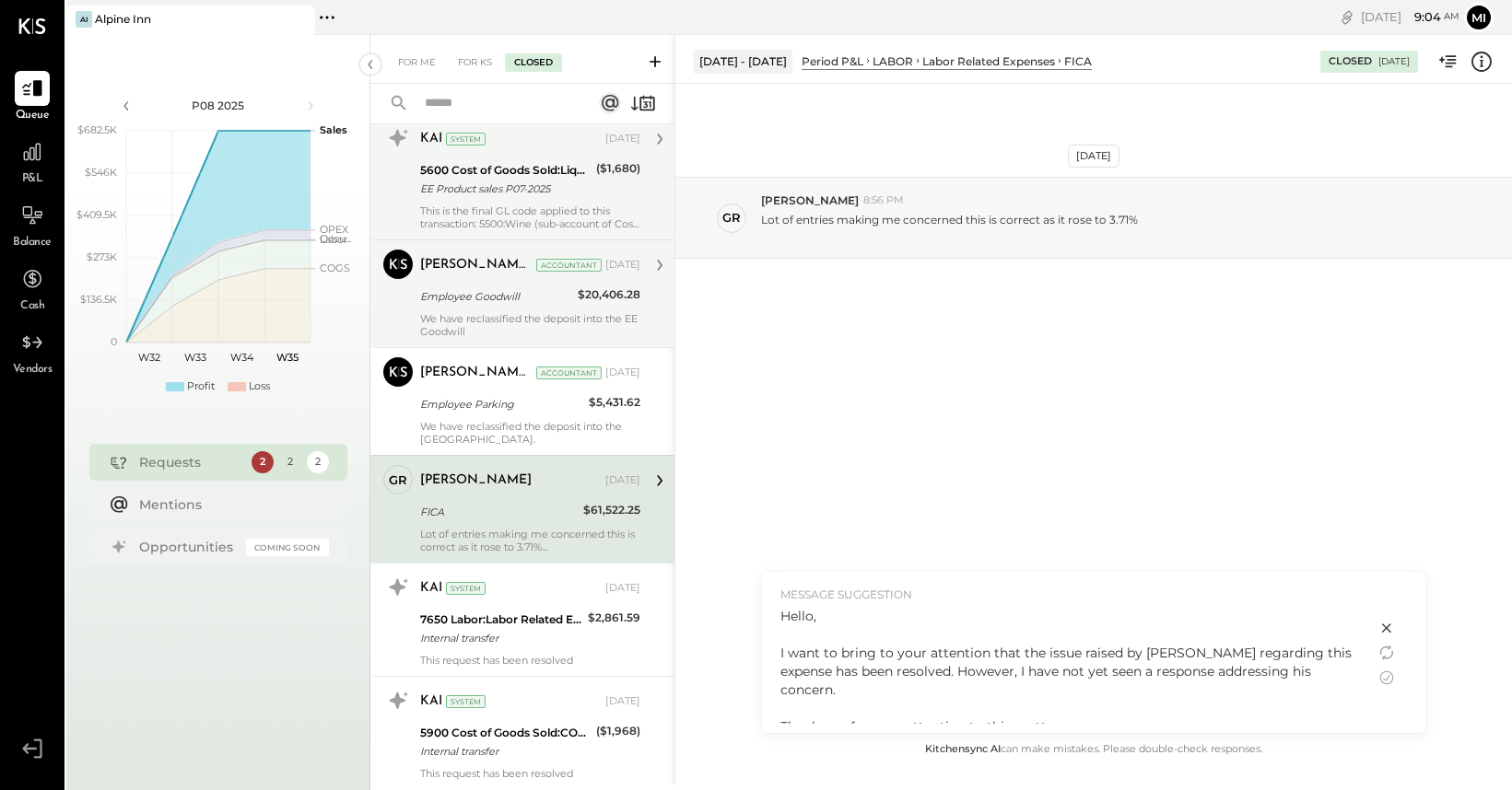
click at [1385, 628] on icon at bounding box center [1387, 628] width 9 height 9
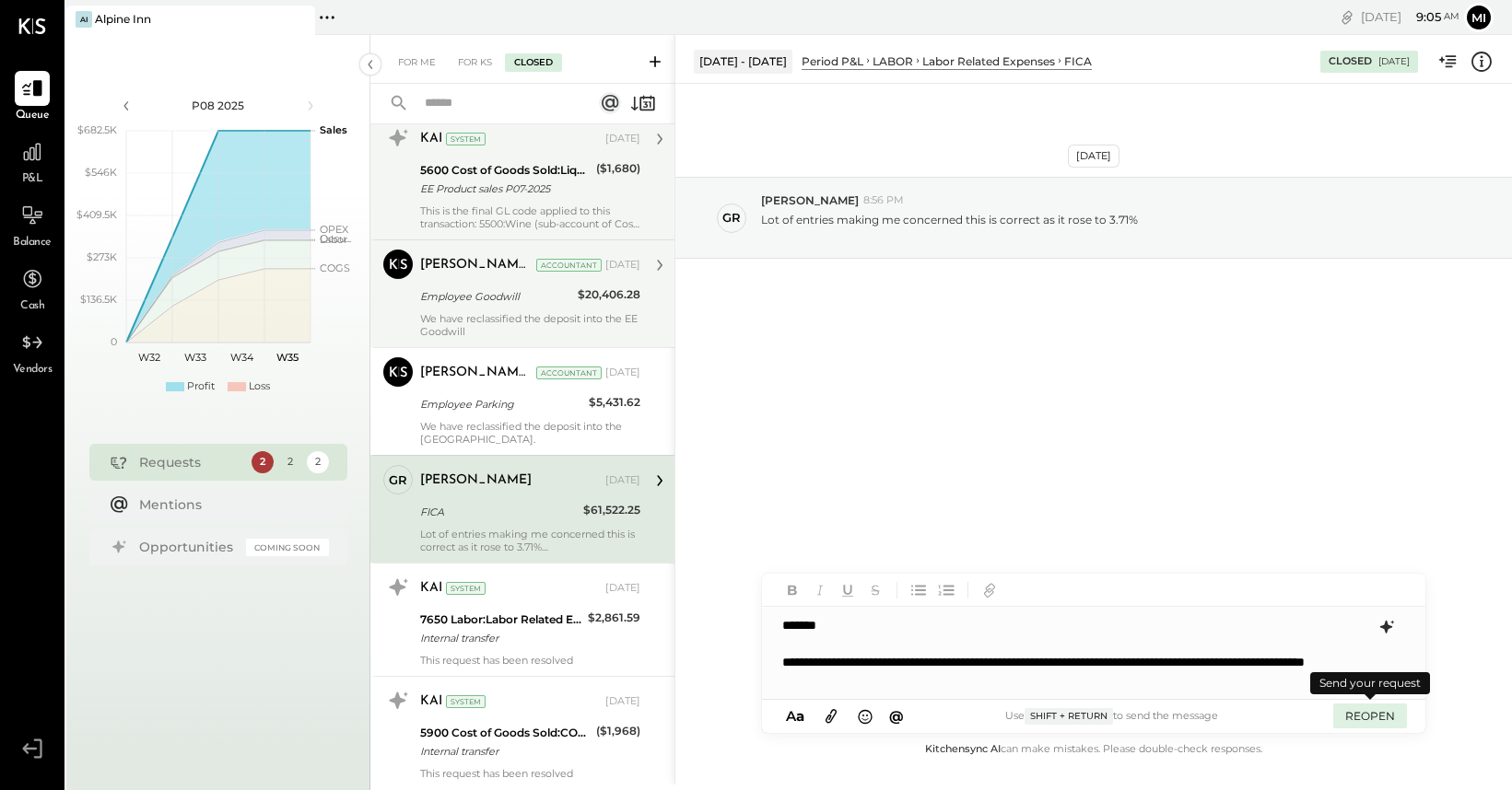
click at [1371, 712] on button "REOPEN" at bounding box center [1371, 716] width 74 height 25
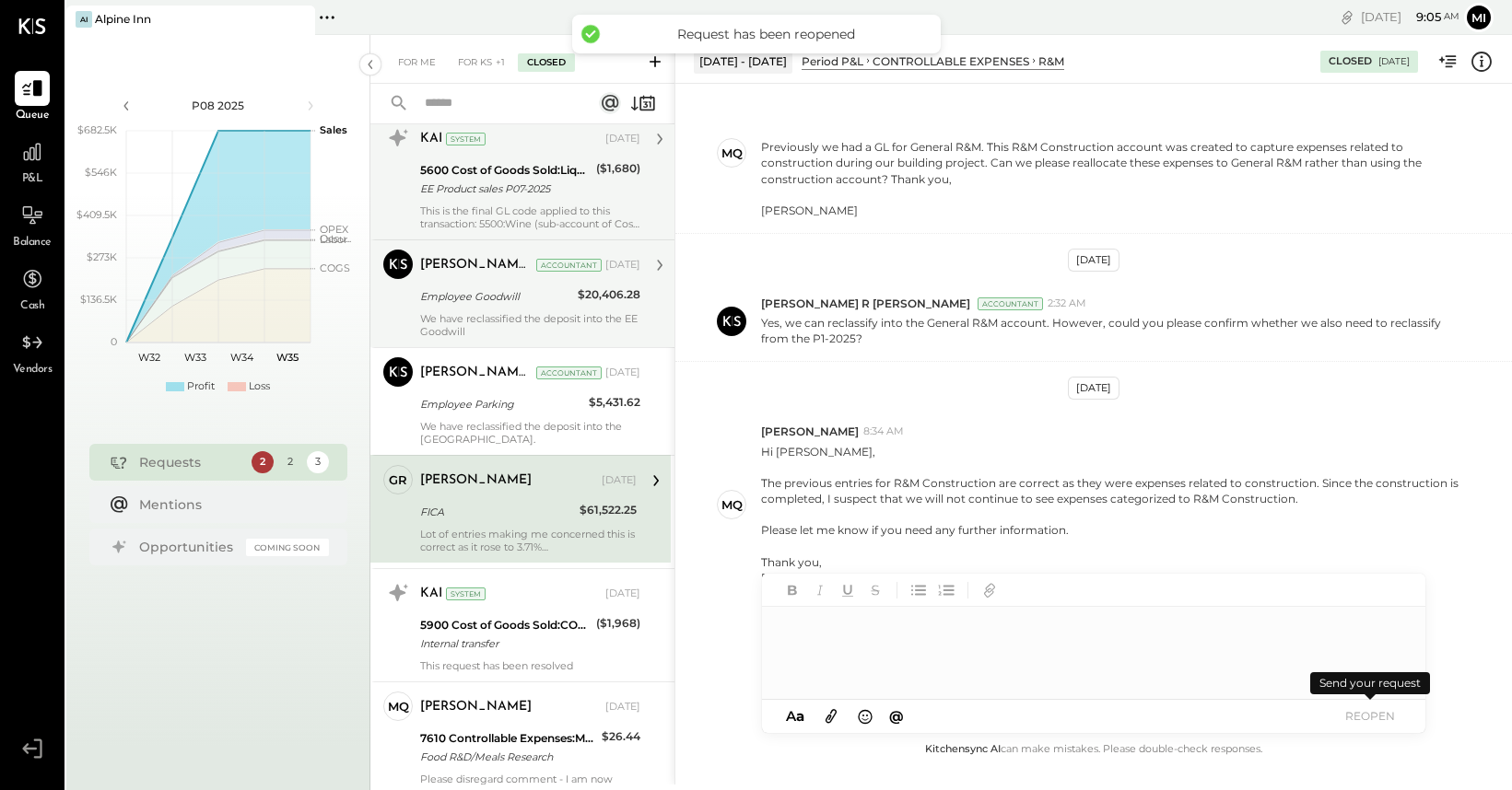
scroll to position [98, 0]
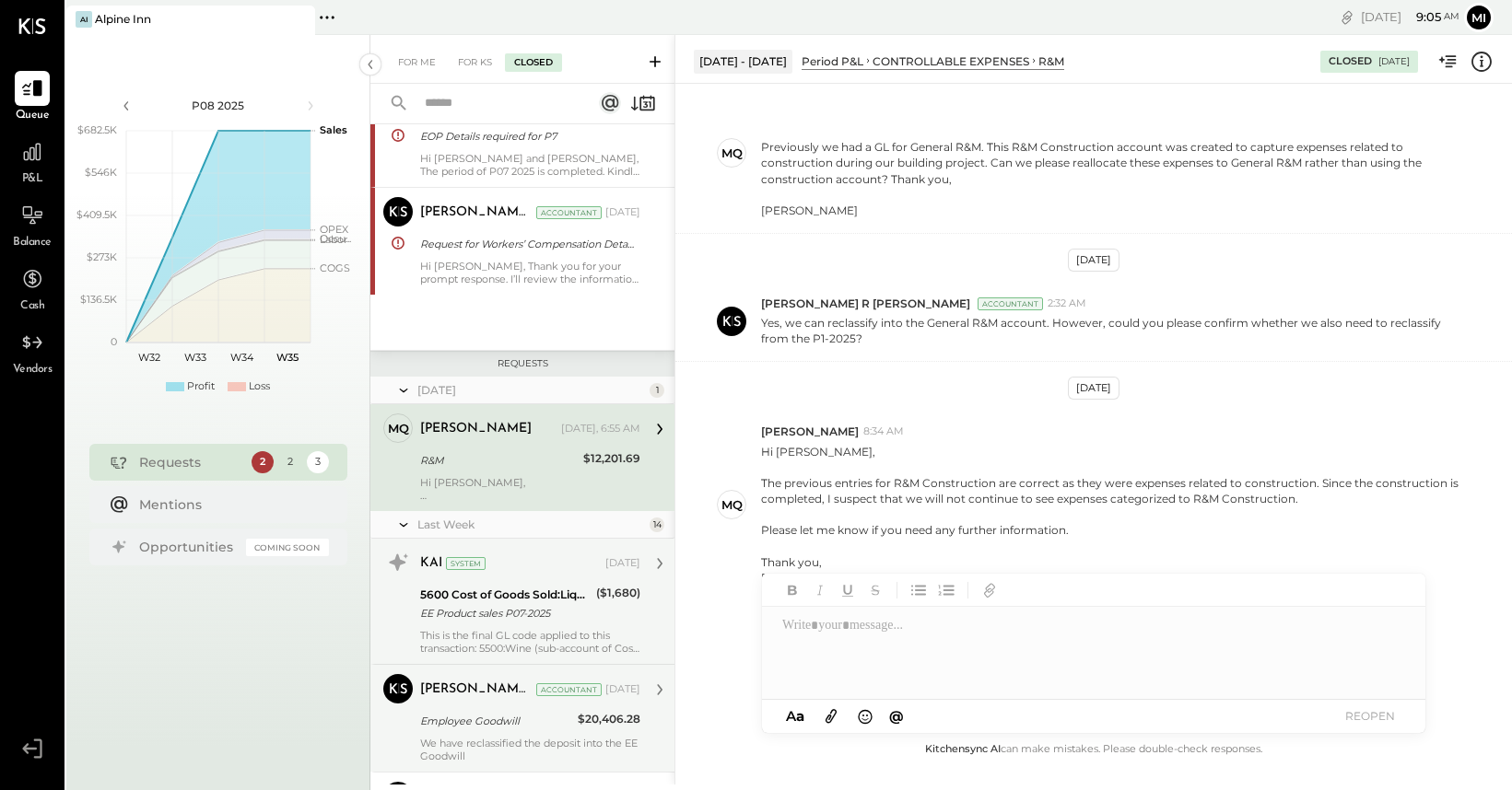
click at [585, 636] on div "This is the final GL code applied to this transaction: 5500:Wine (sub-account o…" at bounding box center [529, 641] width 220 height 25
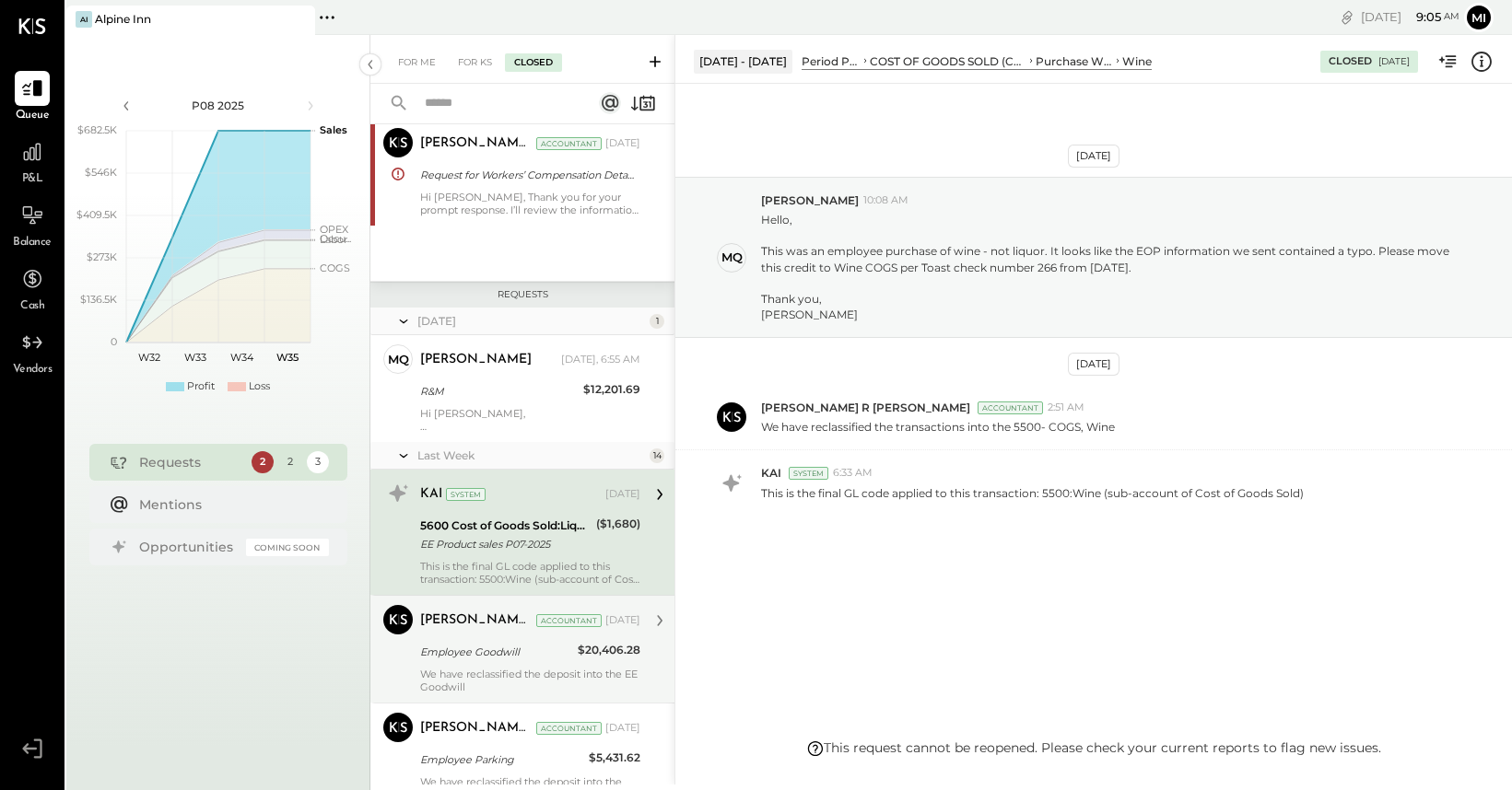
scroll to position [170, 0]
click at [570, 669] on div "We have reclassified the deposit into the EE Goodwill" at bounding box center [529, 677] width 220 height 25
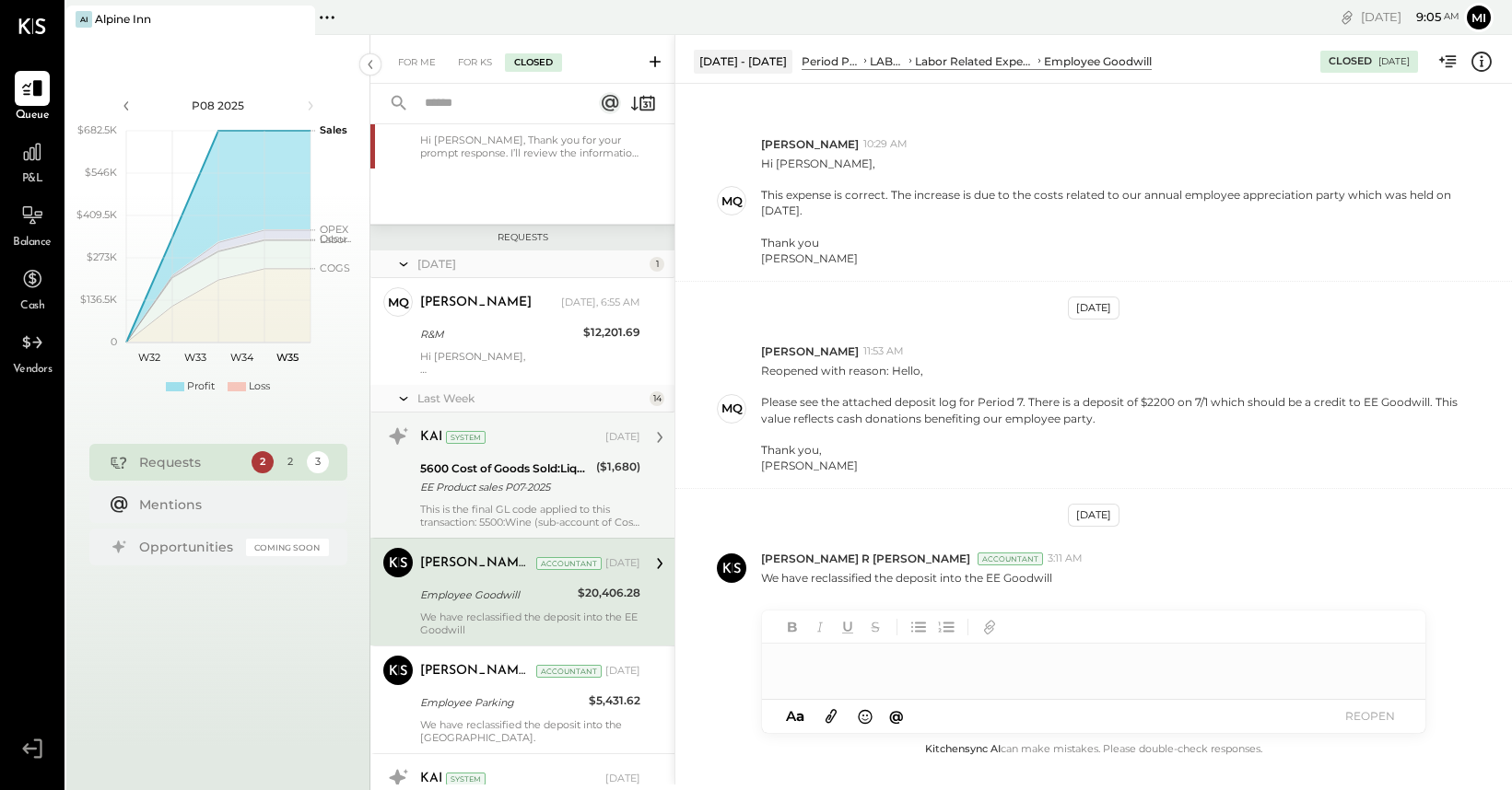
scroll to position [238, 0]
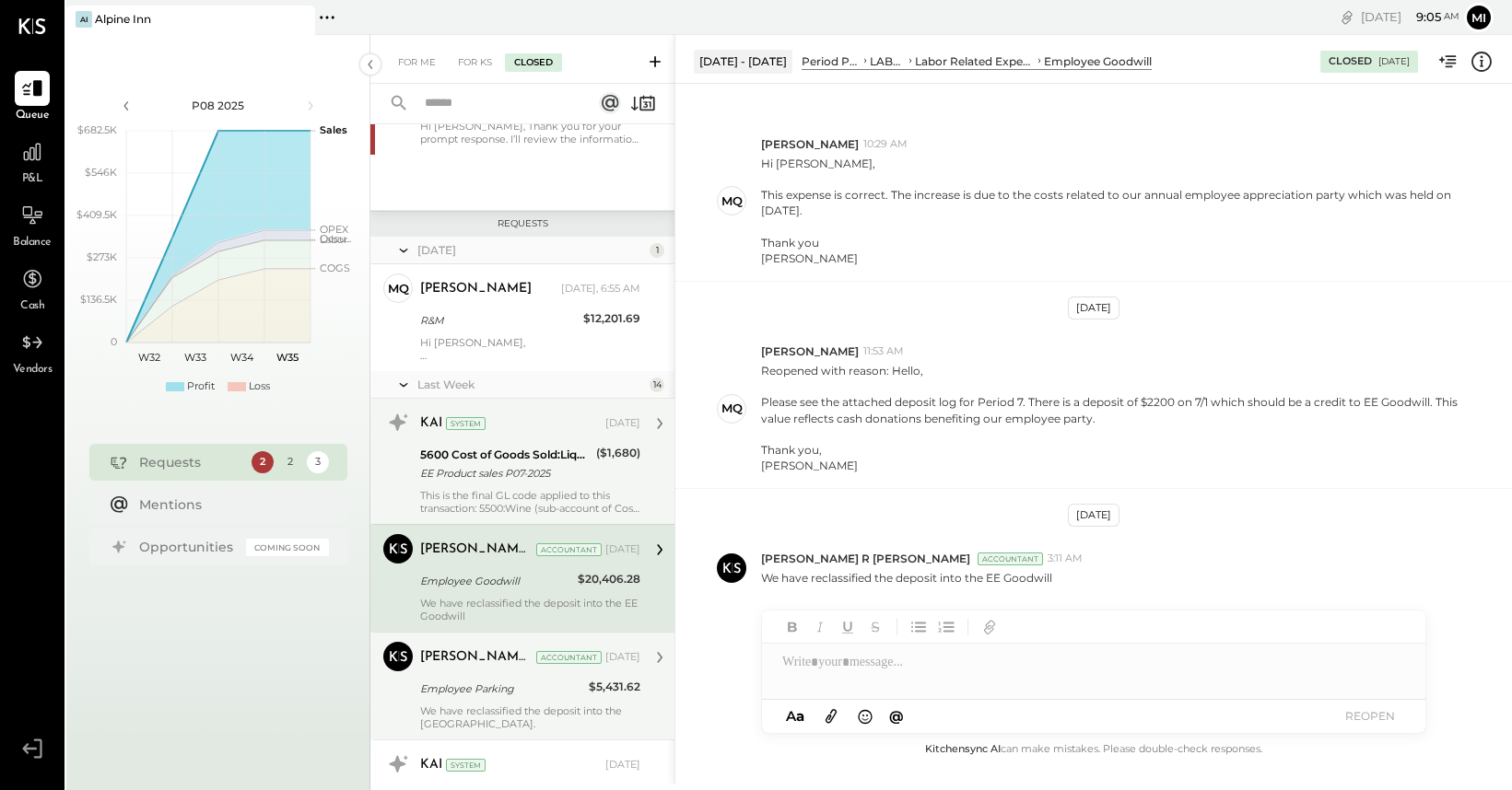
click at [566, 692] on div "Employee Parking" at bounding box center [501, 689] width 163 height 19
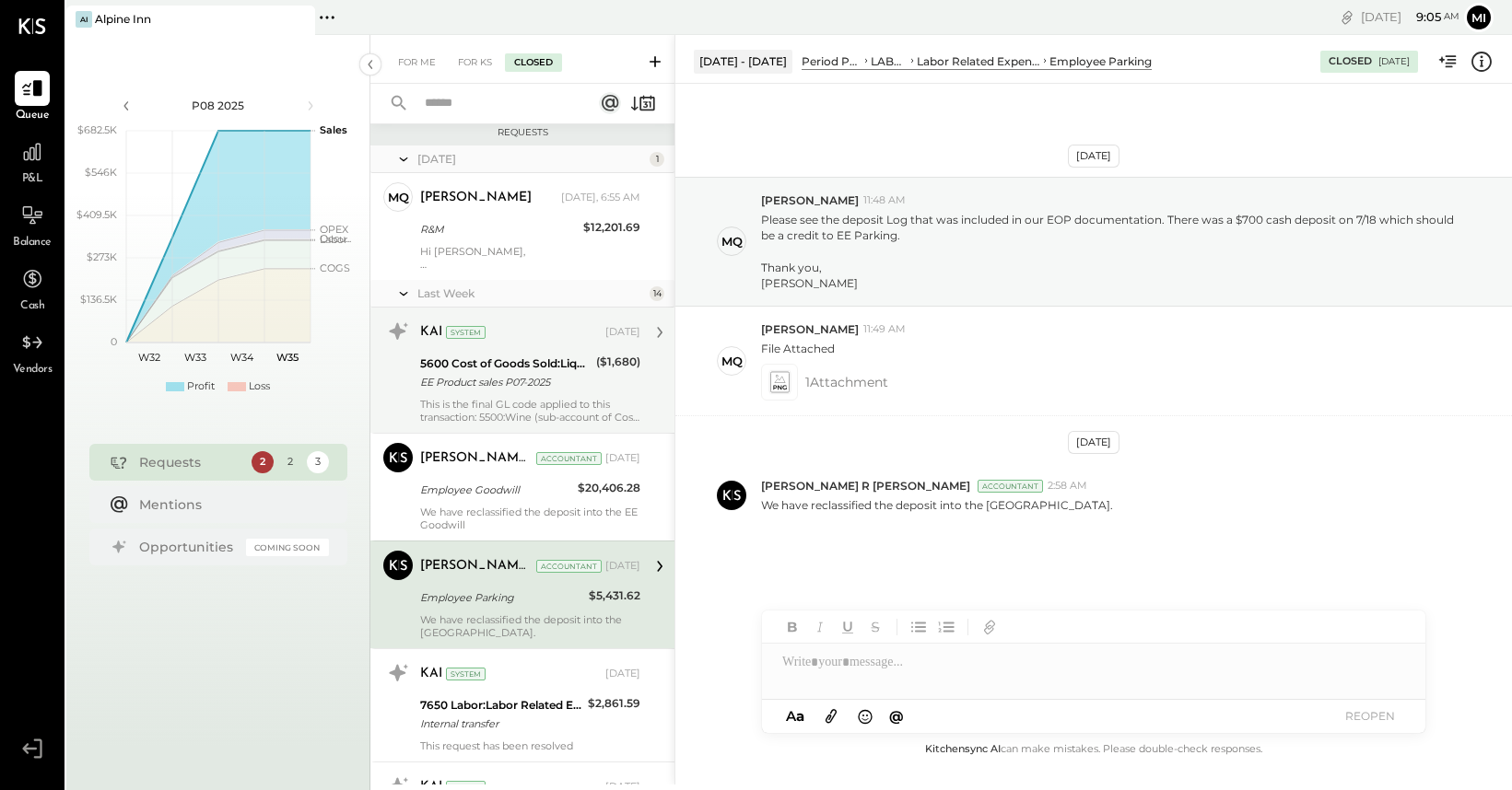
scroll to position [336, 0]
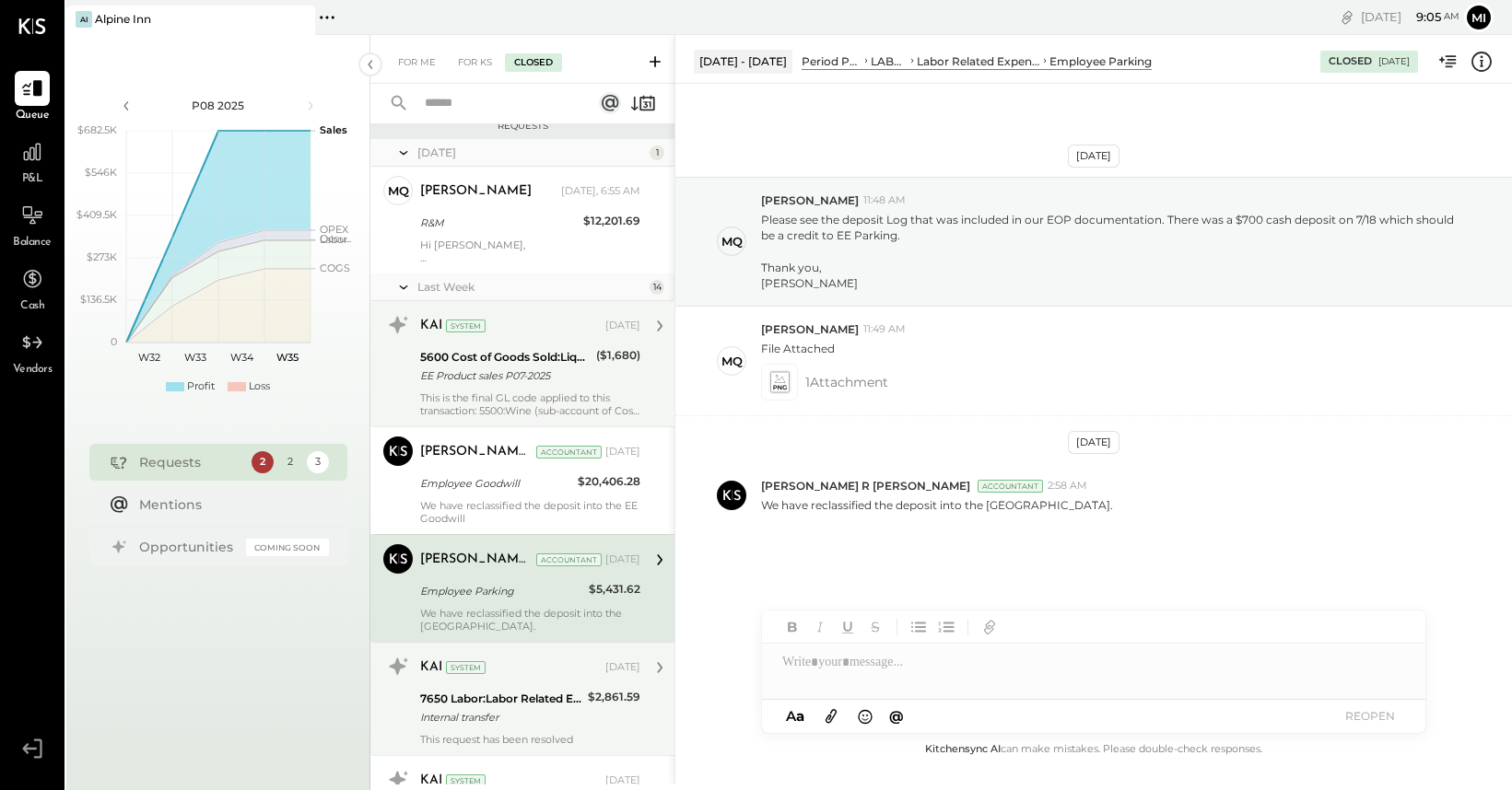
click at [560, 724] on div "Internal transfer" at bounding box center [501, 717] width 162 height 19
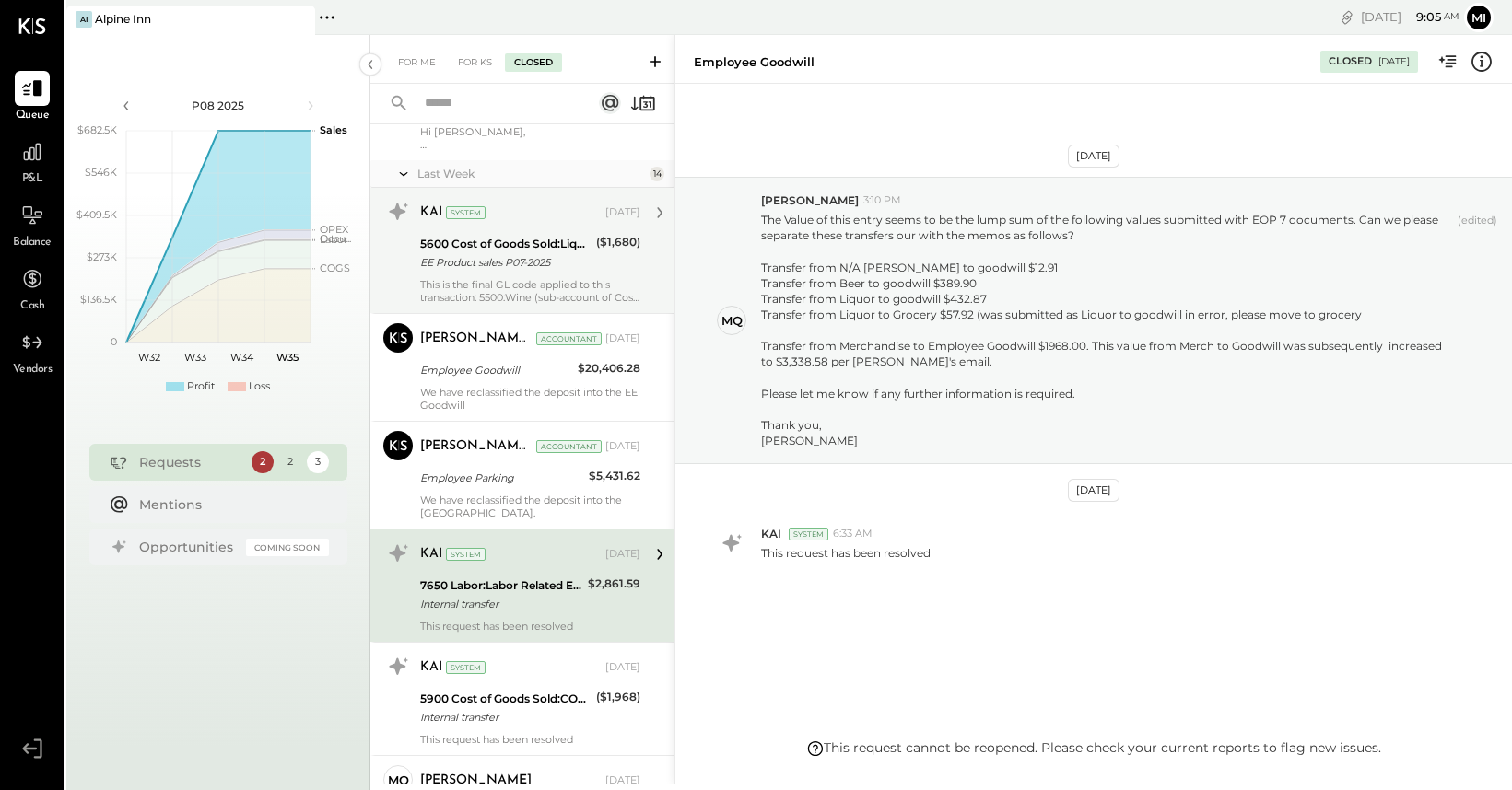
scroll to position [447, 0]
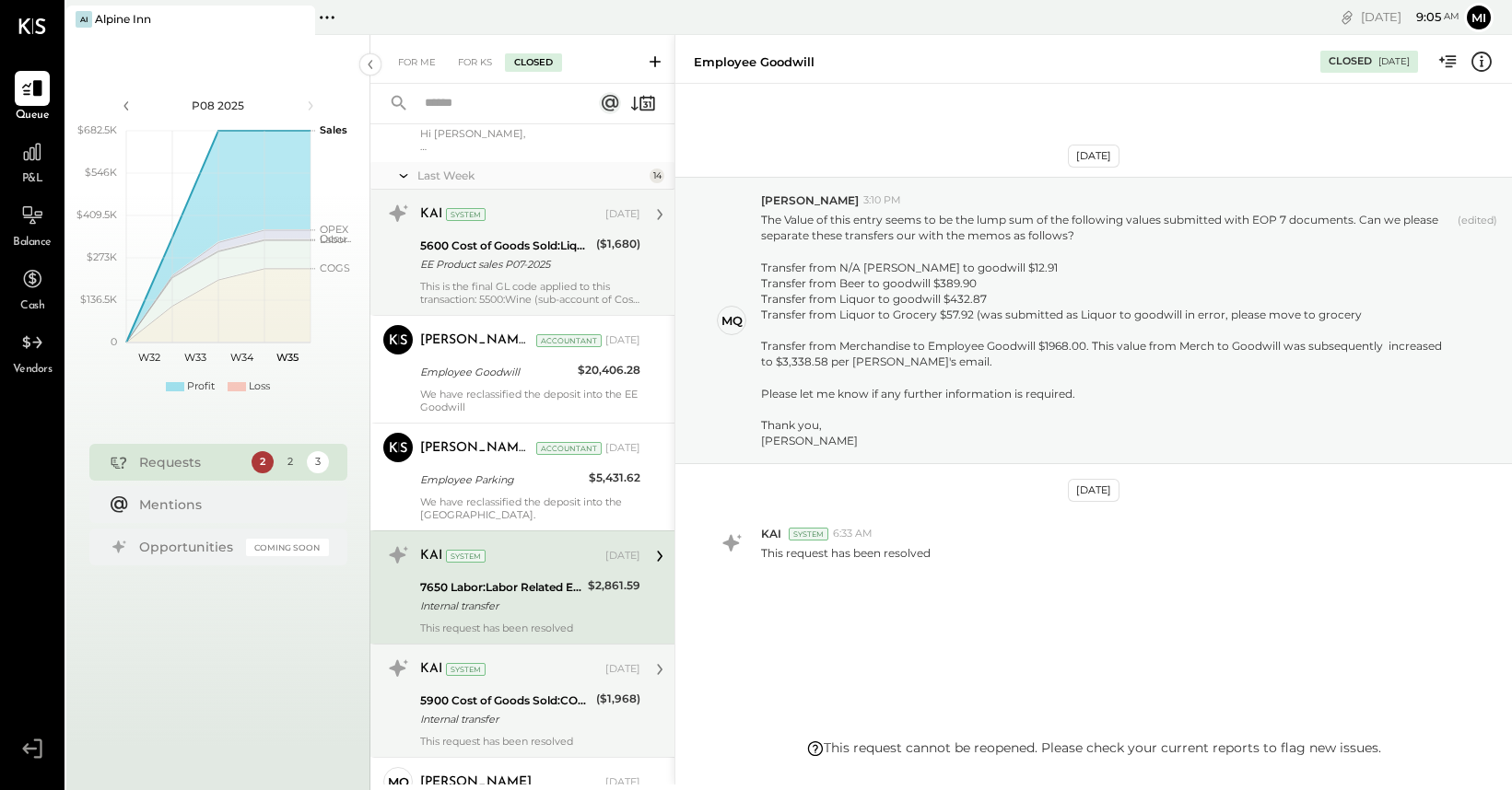
click at [534, 710] on div "Internal transfer" at bounding box center [505, 719] width 171 height 19
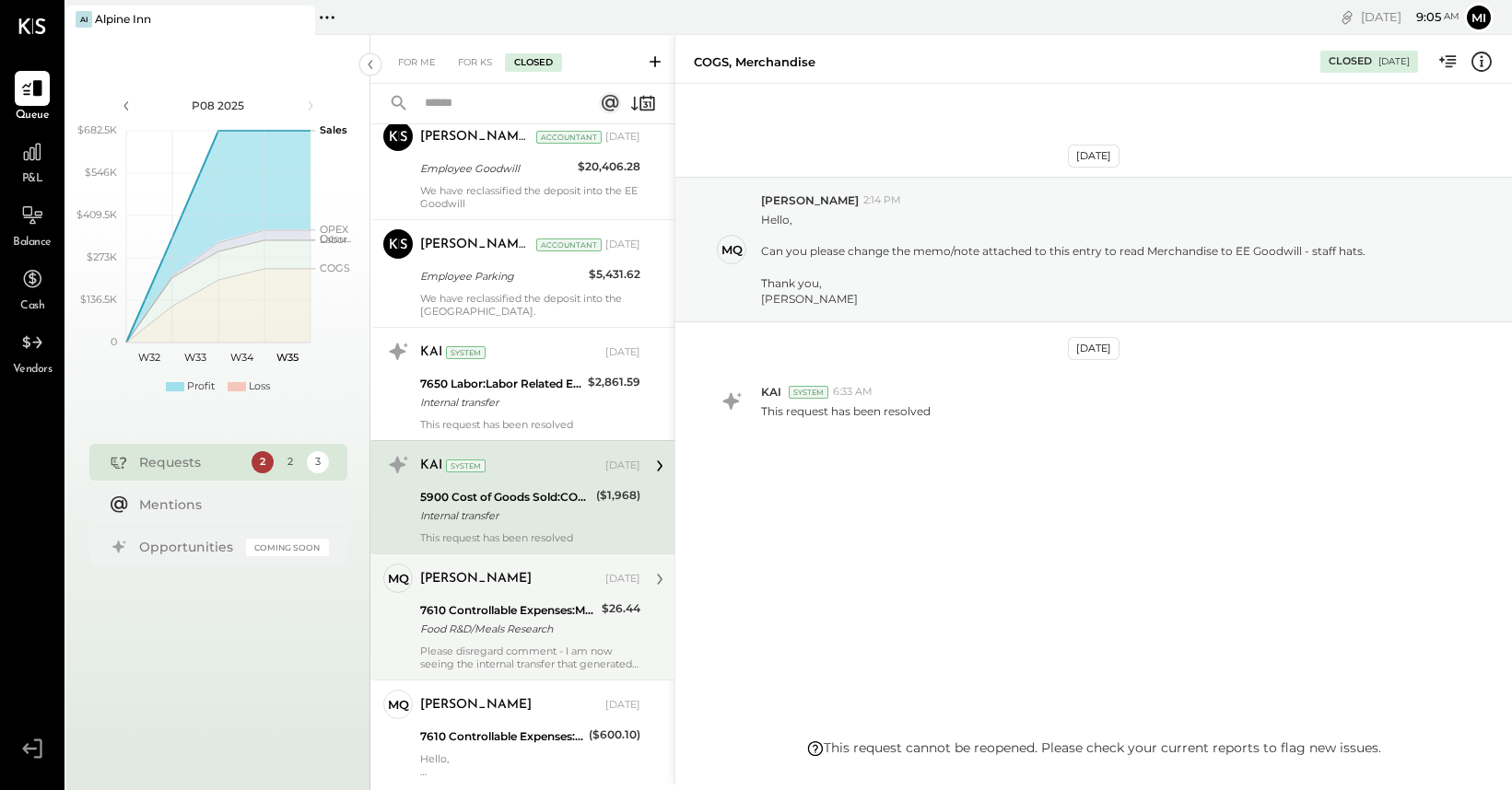
scroll to position [654, 0]
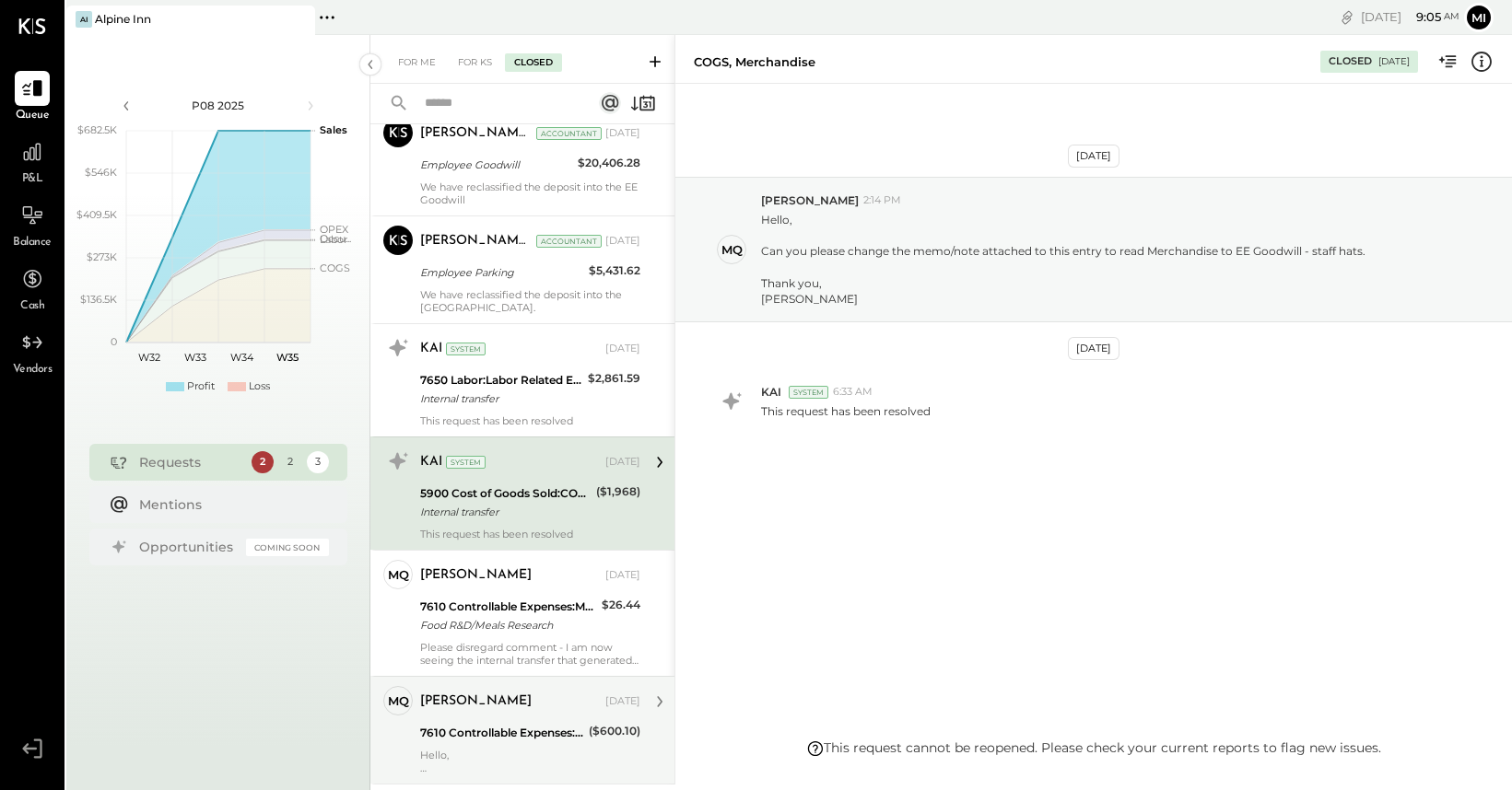
click at [519, 735] on div "7610 Controllable Expenses:Meals Research" at bounding box center [501, 733] width 163 height 19
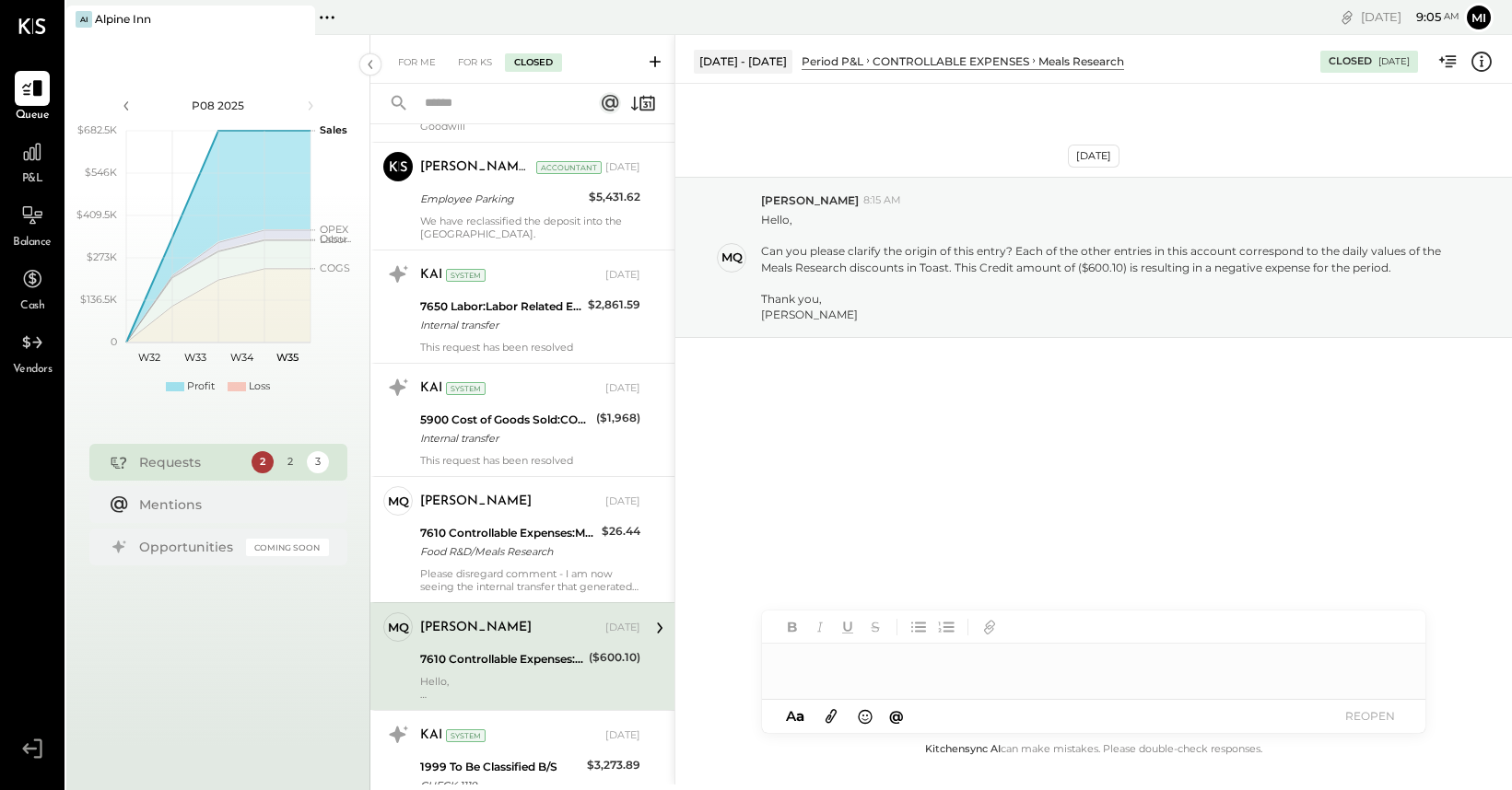
scroll to position [731, 0]
click at [1481, 60] on icon at bounding box center [1482, 60] width 4 height 1
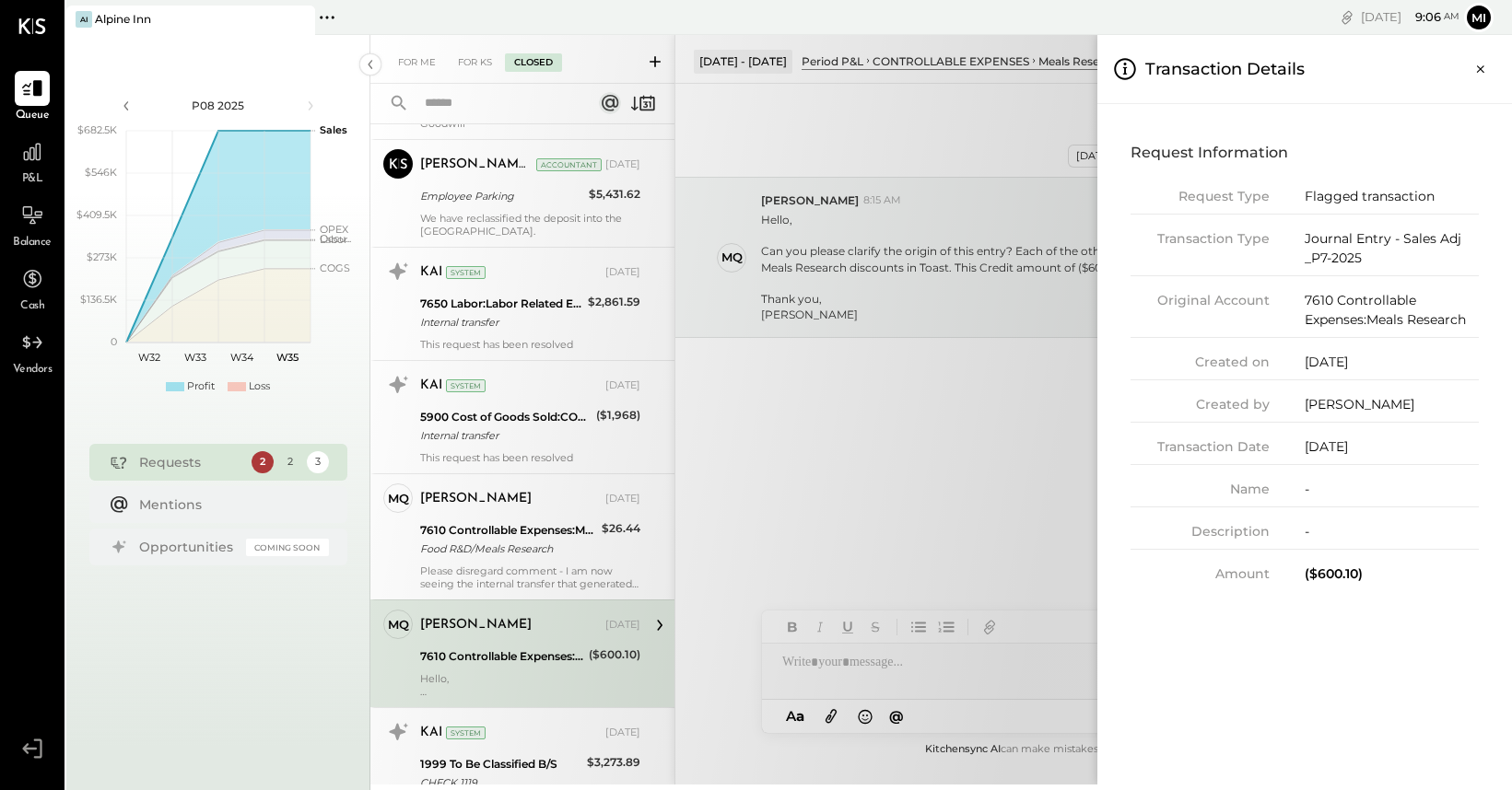
click at [886, 443] on div "For Me For KS Closed Urgent Blockers This Month 2 [PERSON_NAME] Accountant [PER…" at bounding box center [941, 409] width 1141 height 749
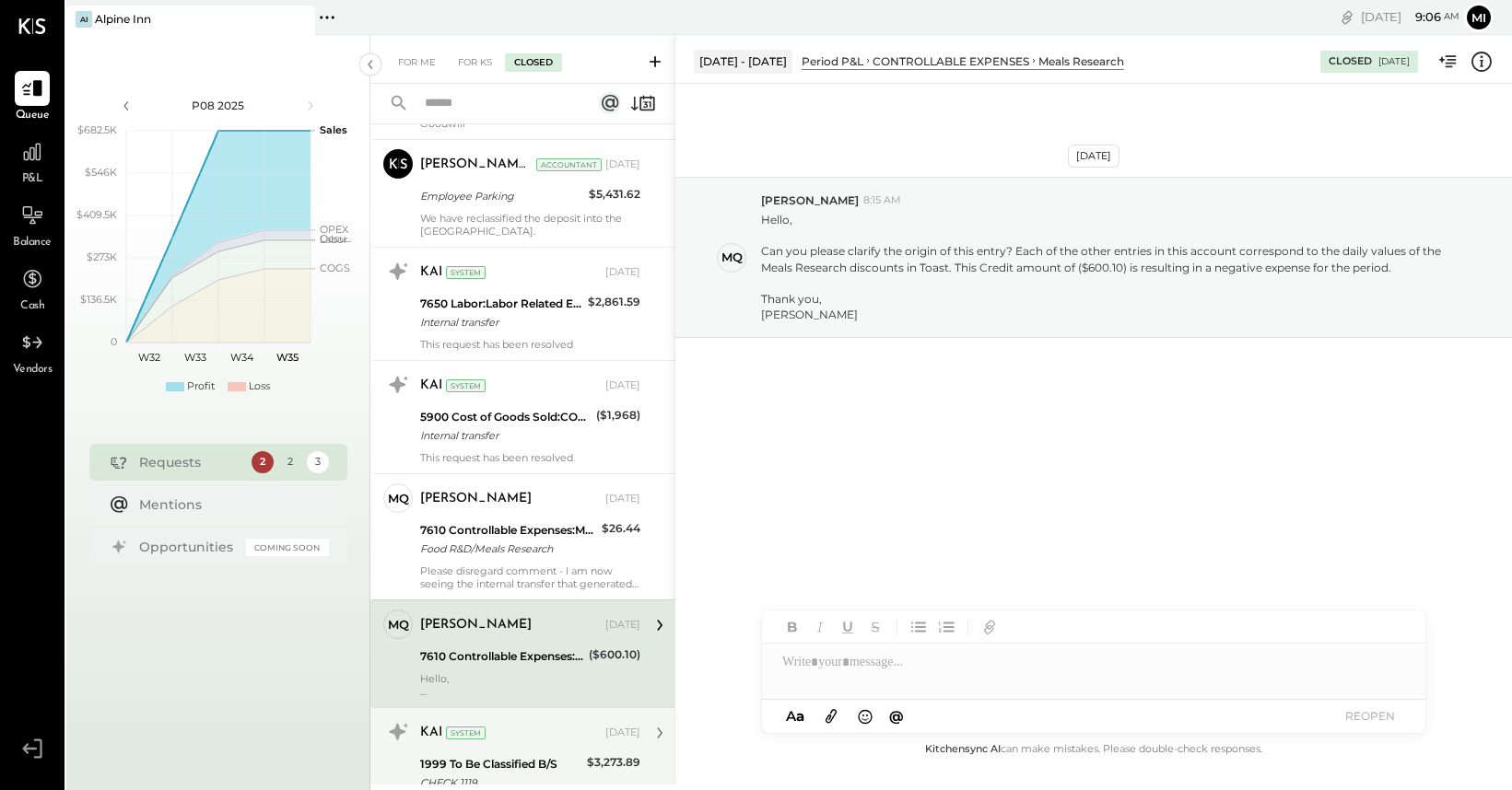
click at [543, 760] on div "1999 To Be Classified B/S" at bounding box center [500, 765] width 161 height 19
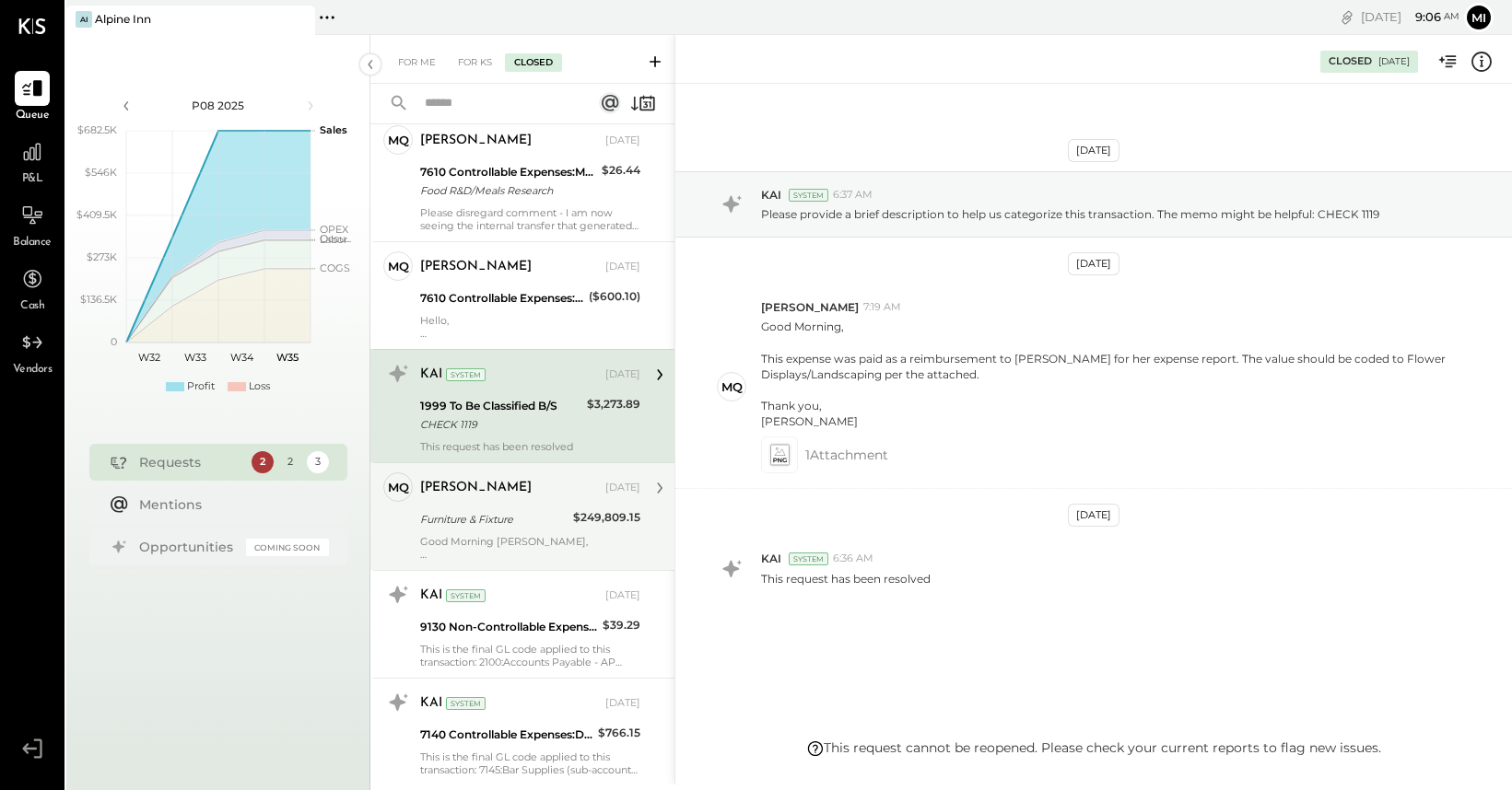
scroll to position [1094, 0]
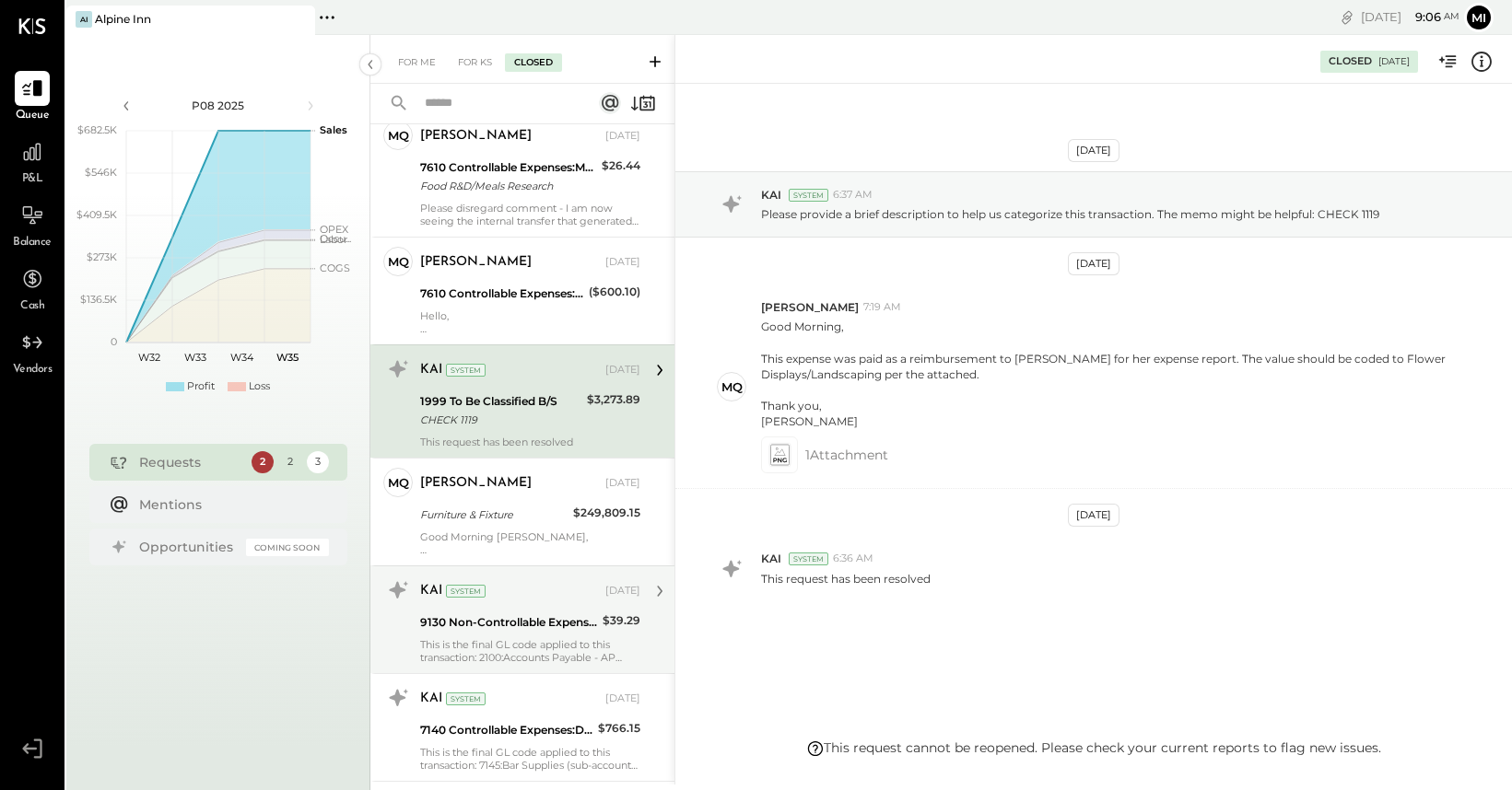
click at [541, 623] on div "9130 Non-Controllable Expenses:Other Income and Expenses:Other Expense" at bounding box center [508, 623] width 177 height 19
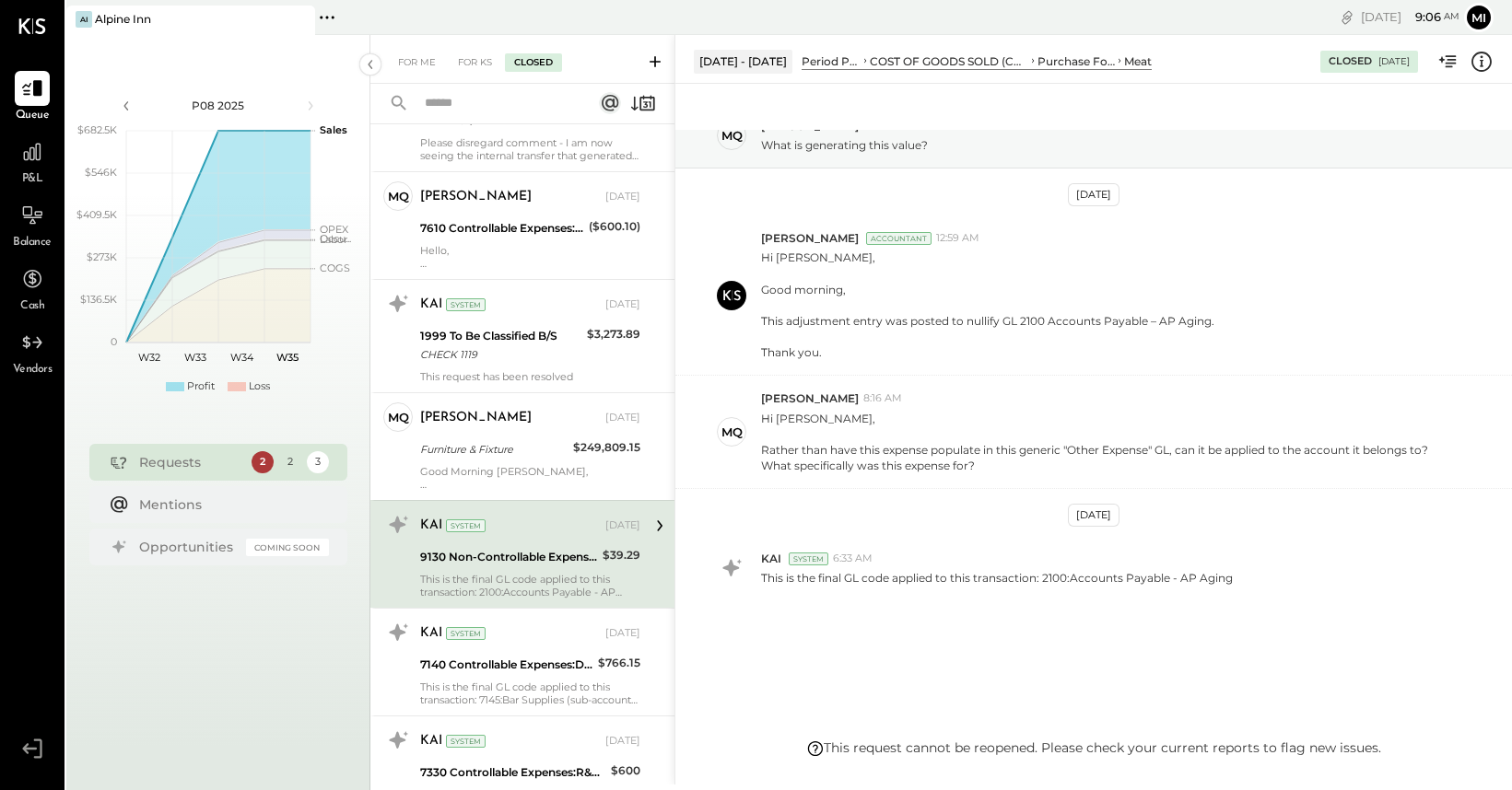
scroll to position [1153, 0]
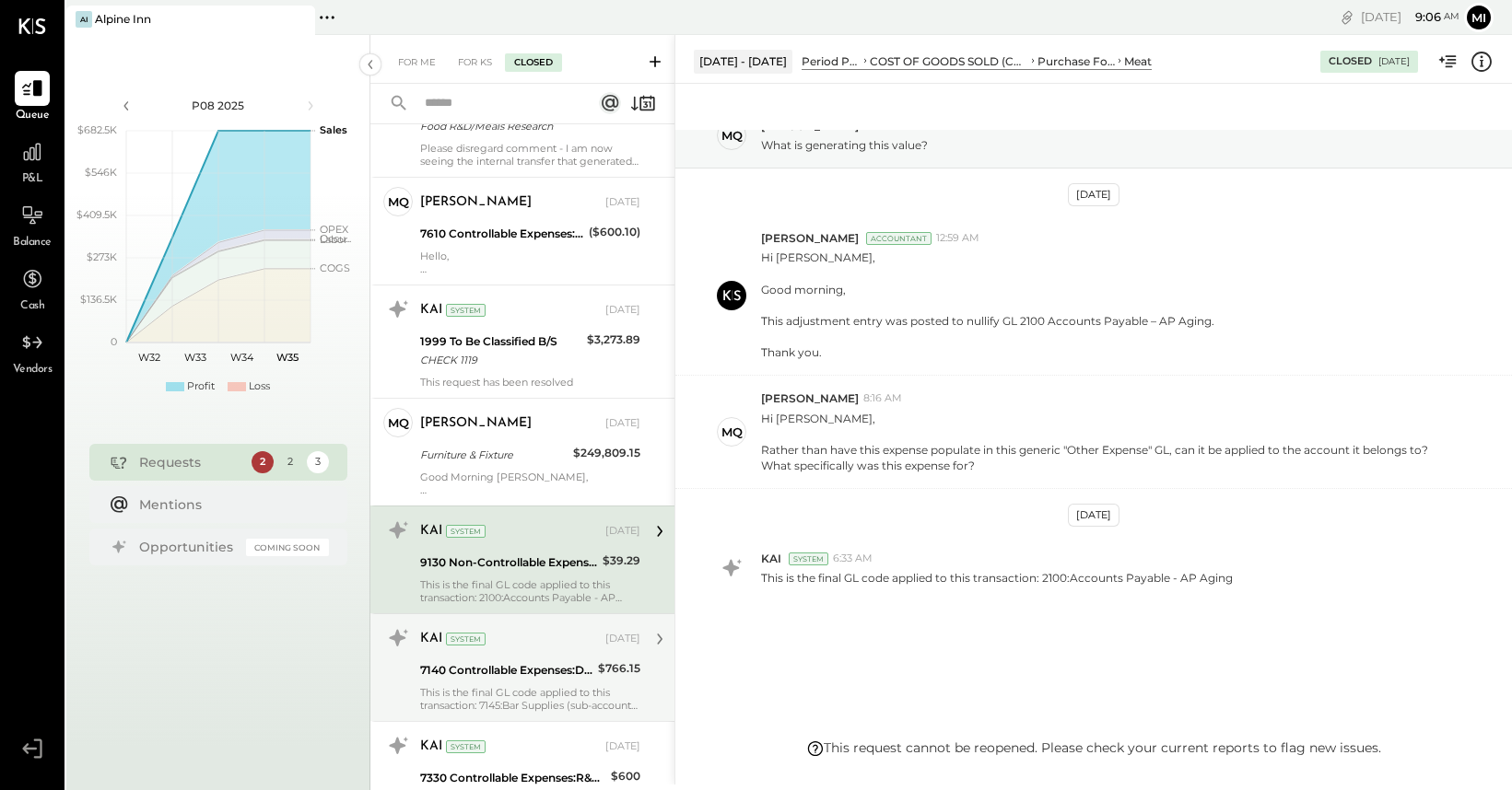
click at [540, 663] on div "7140 Controllable Expenses:Direct Operating Expenses:Operating Supplies" at bounding box center [506, 670] width 173 height 19
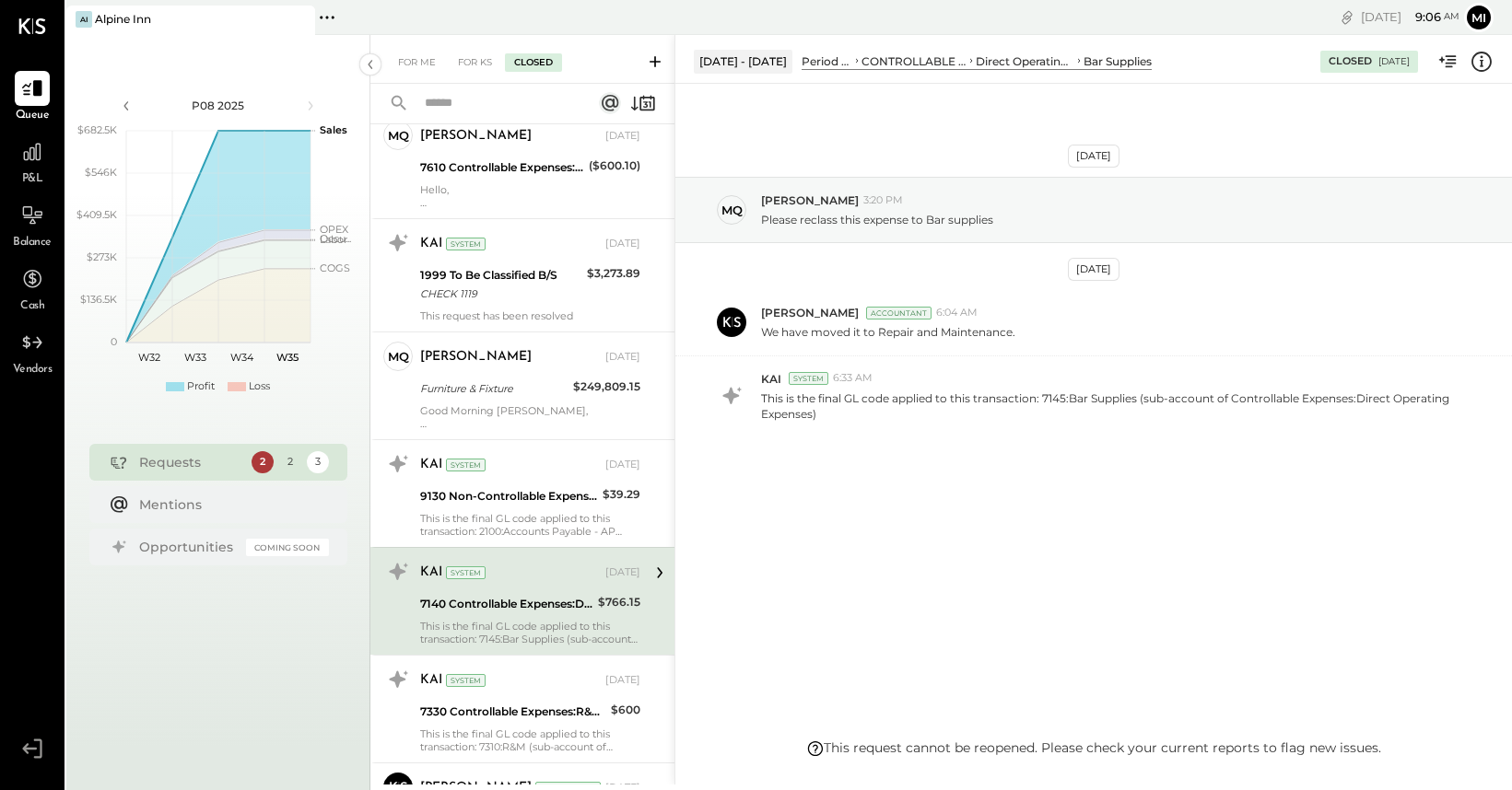
scroll to position [1256, 0]
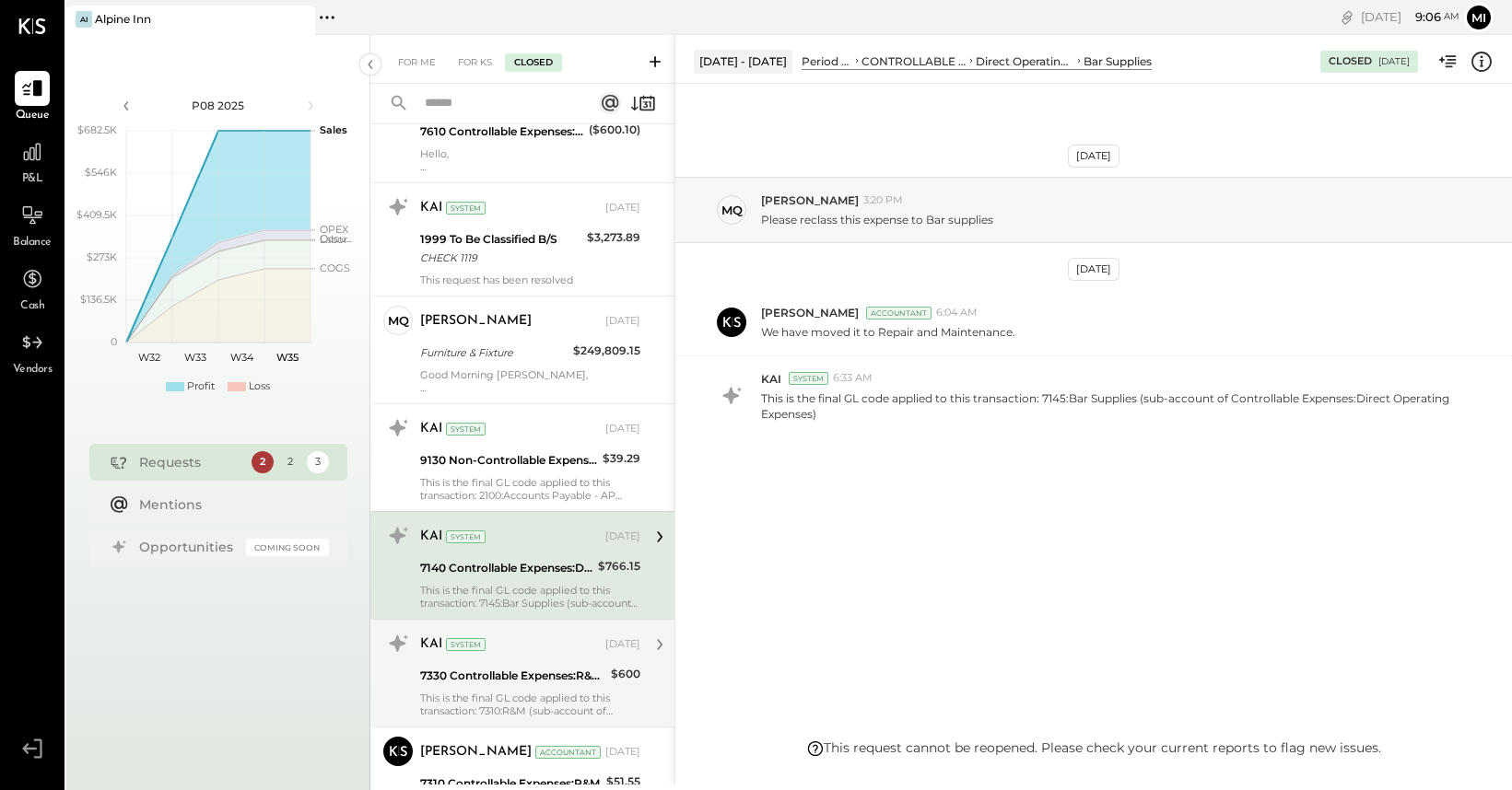
click at [537, 690] on div "KAI System [DATE] 7330 Controllable Expenses:R&M:R&M Construction $600 This is …" at bounding box center [529, 673] width 220 height 89
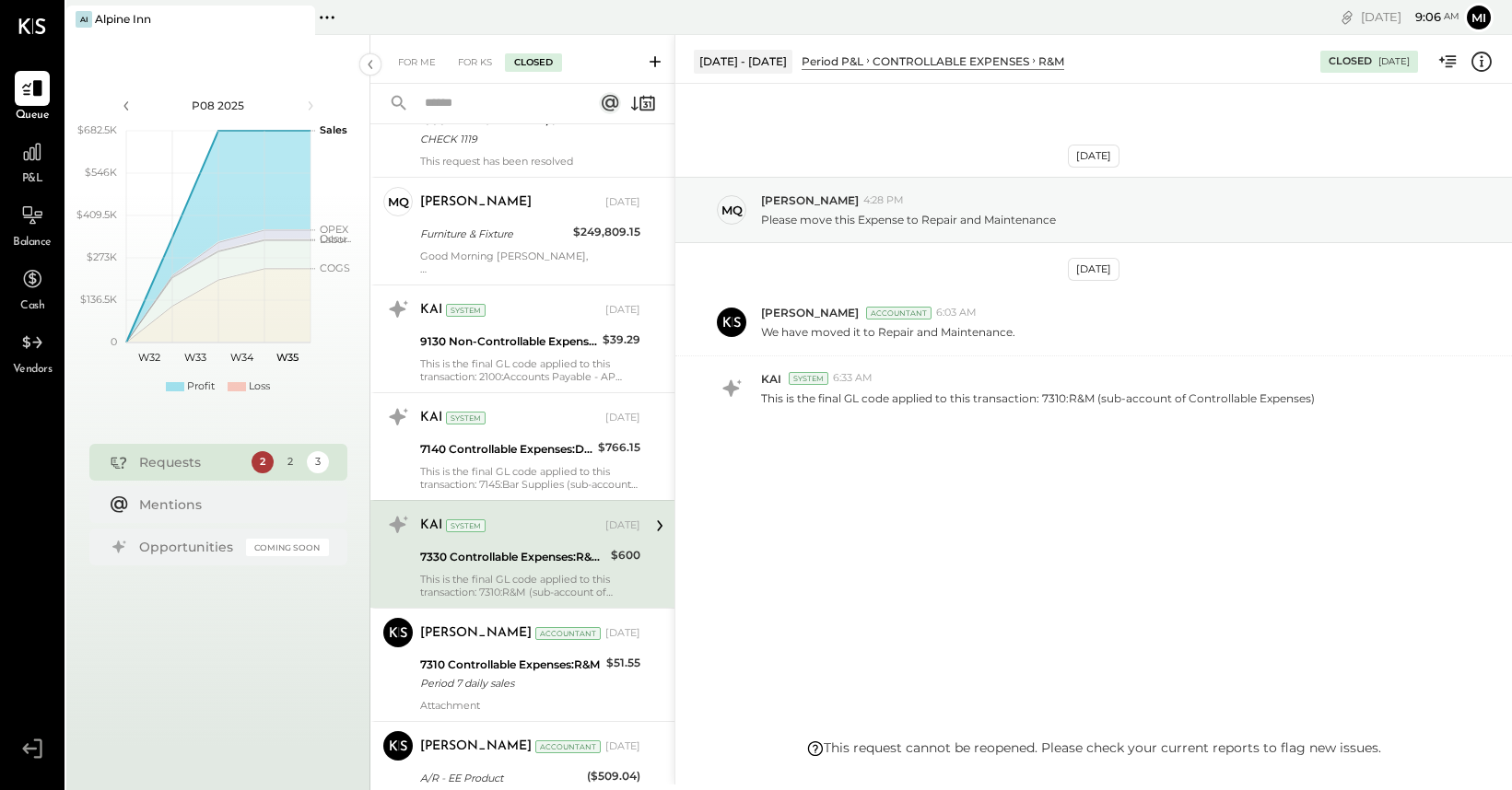
scroll to position [1407, 0]
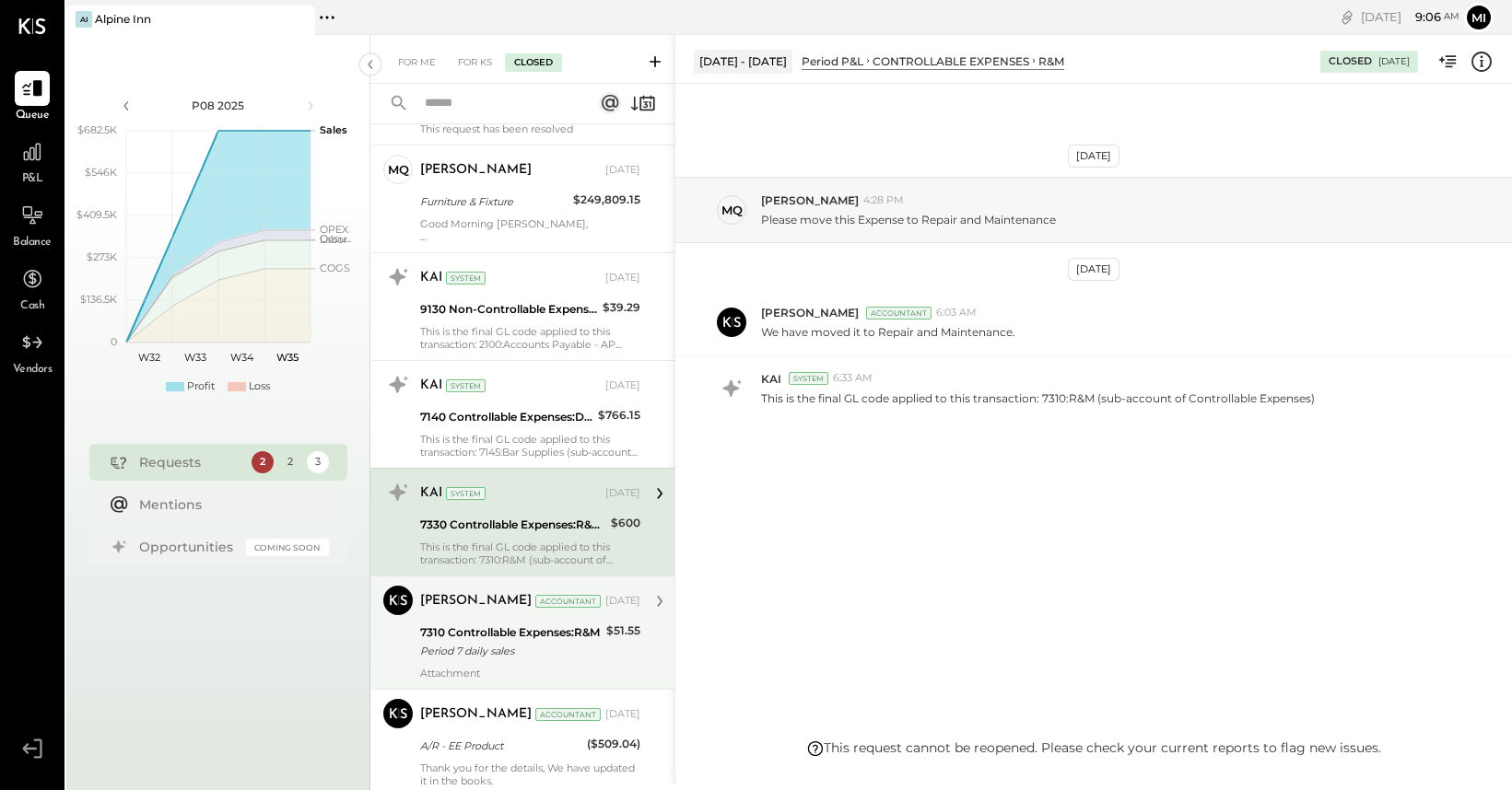
click at [529, 658] on div "Period 7 daily sales" at bounding box center [509, 651] width 180 height 19
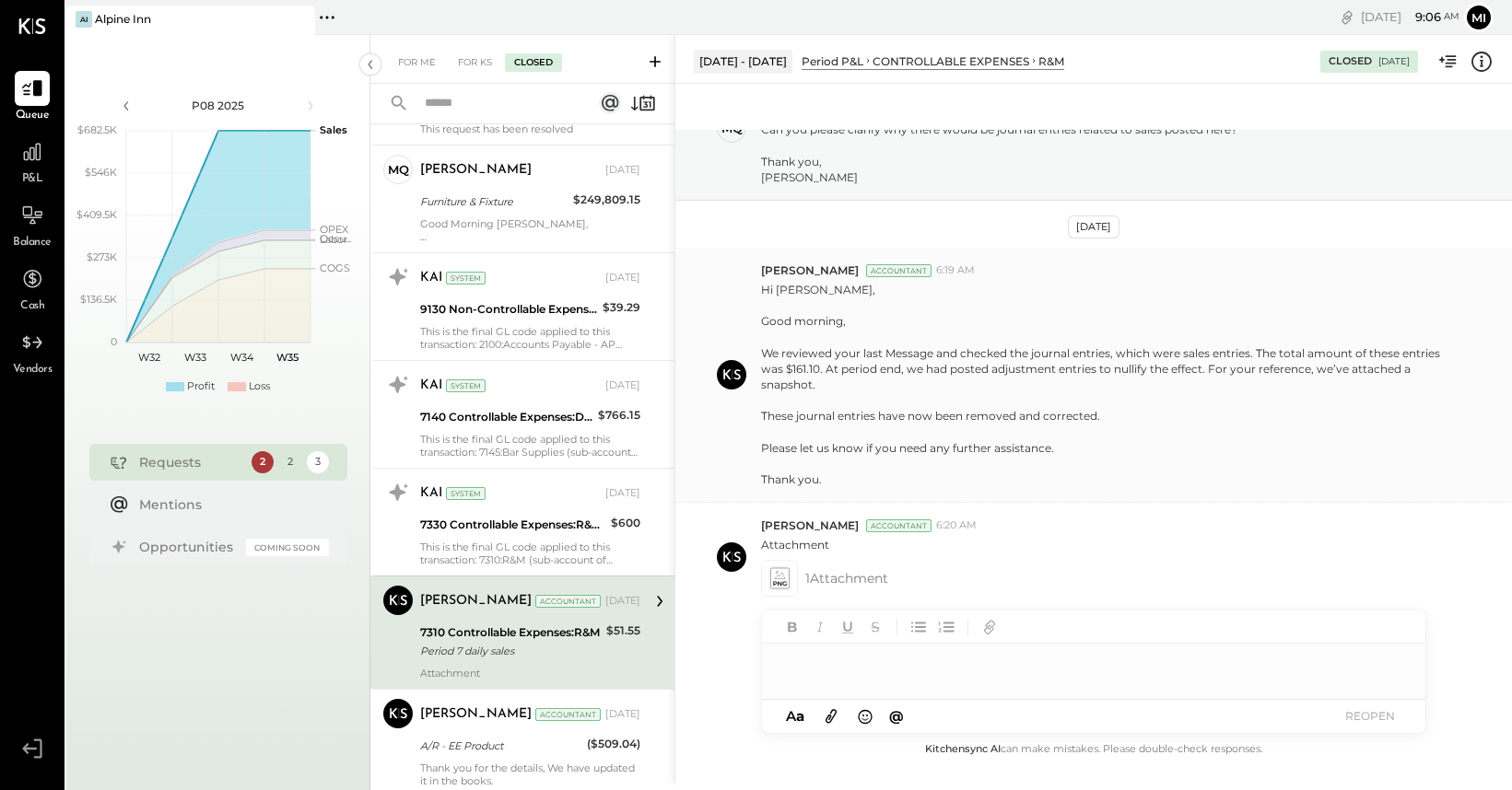
scroll to position [133, 0]
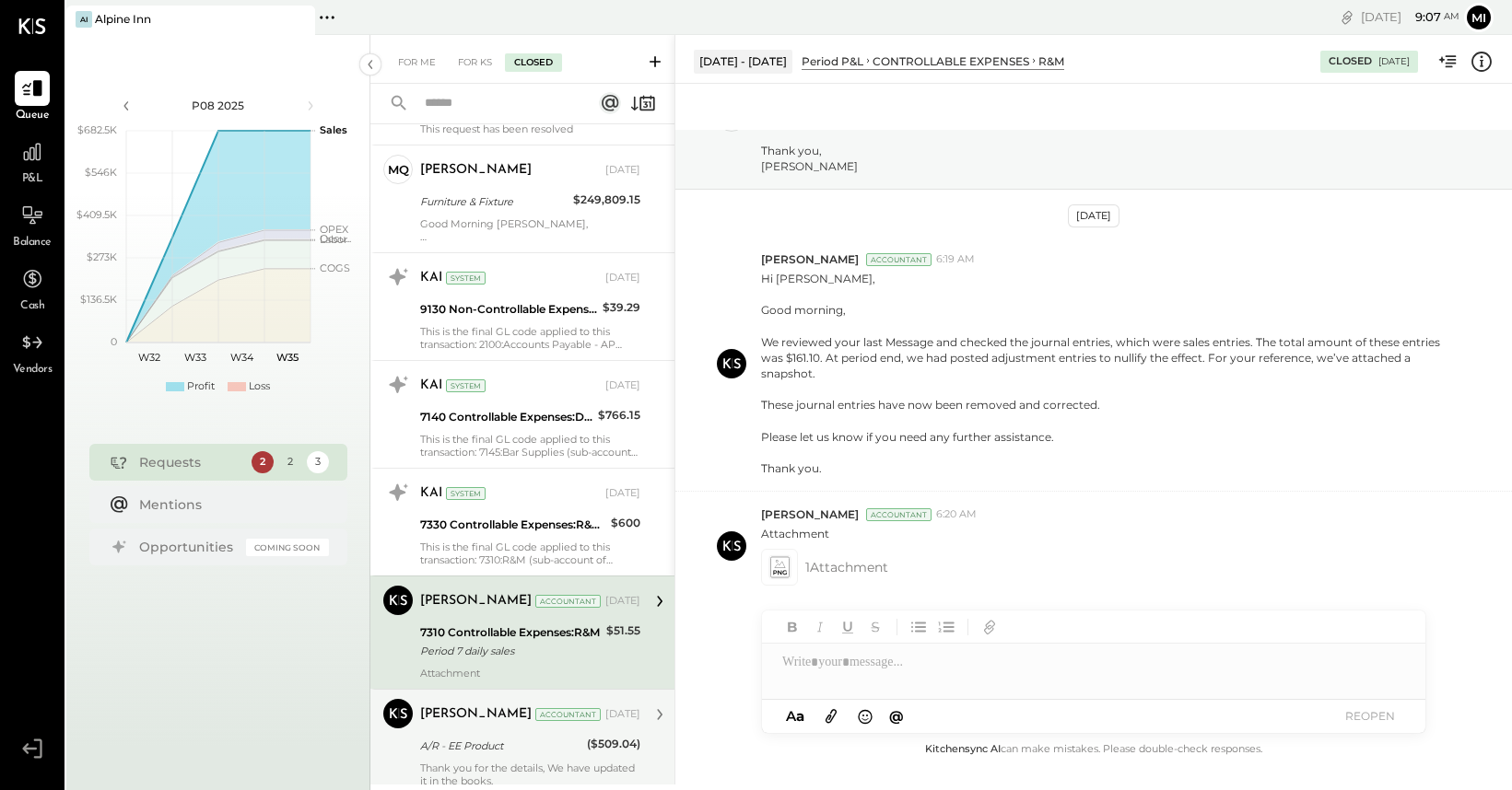
click at [479, 759] on div "[PERSON_NAME] Accountant [DATE] A/R - EE Product ($509.04) Thank you for the de…" at bounding box center [529, 743] width 220 height 89
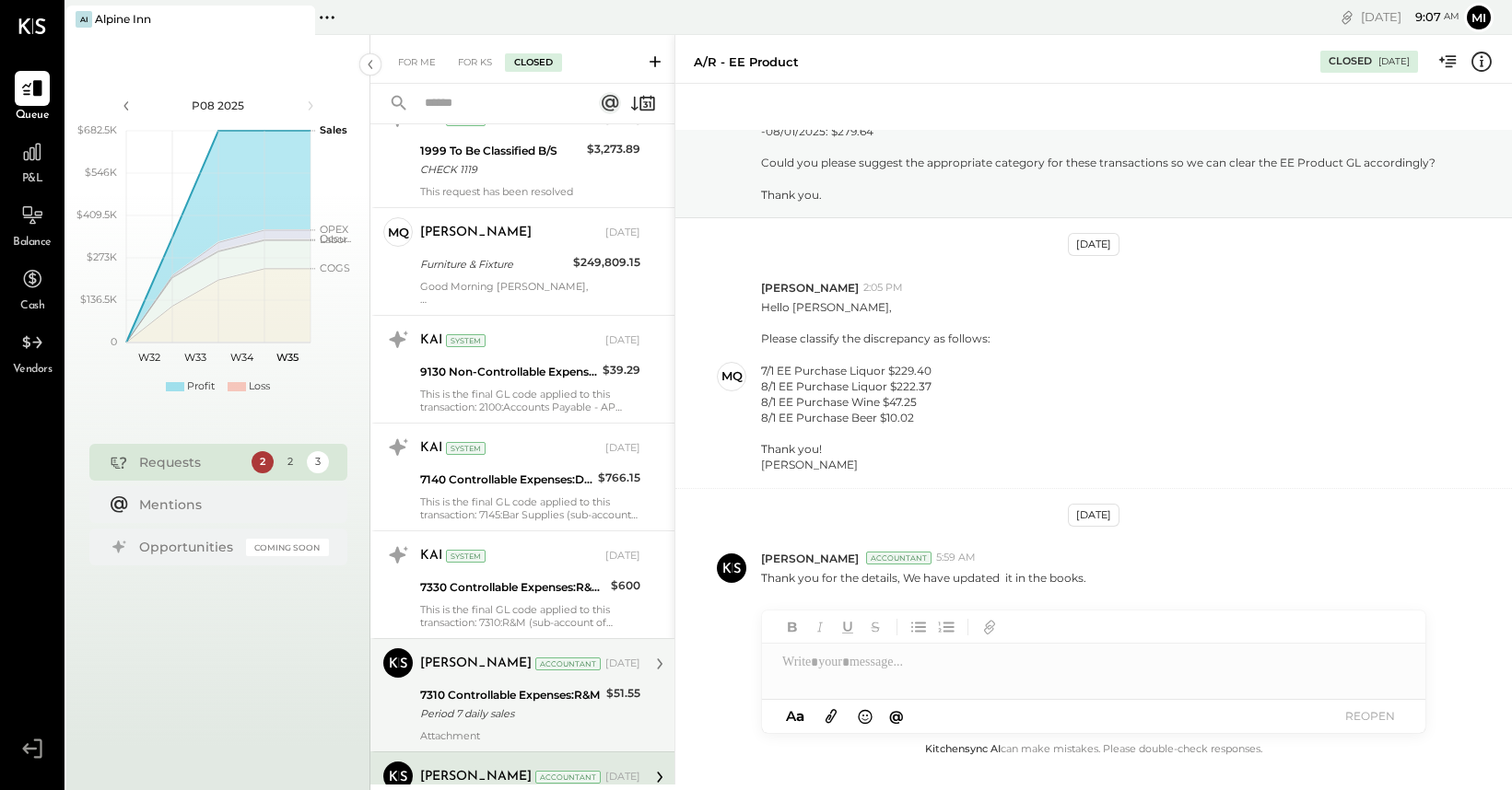
scroll to position [1338, 0]
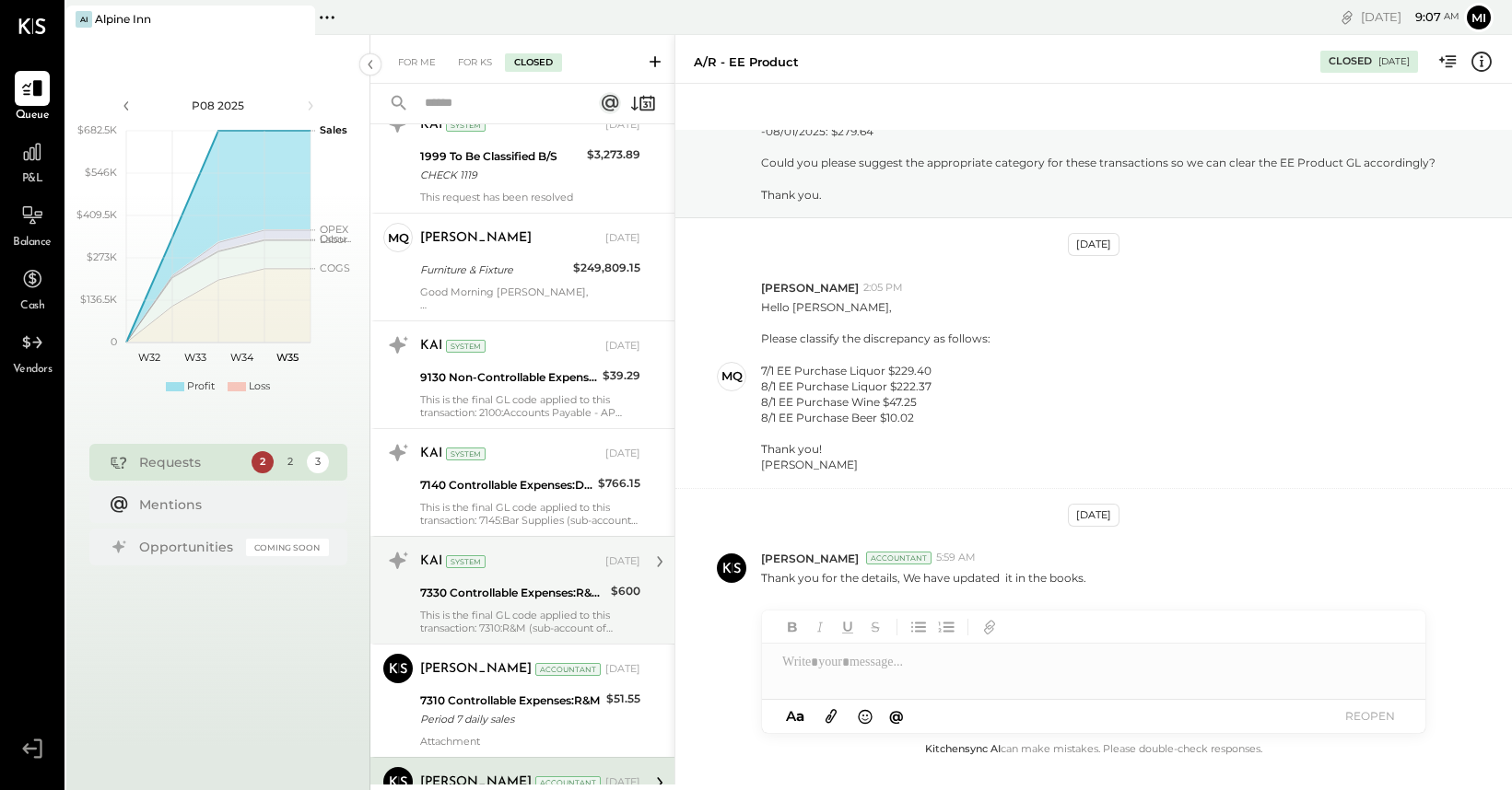
click at [508, 621] on div "This is the final GL code applied to this transaction: 7310:R&M (sub-account of…" at bounding box center [529, 621] width 220 height 25
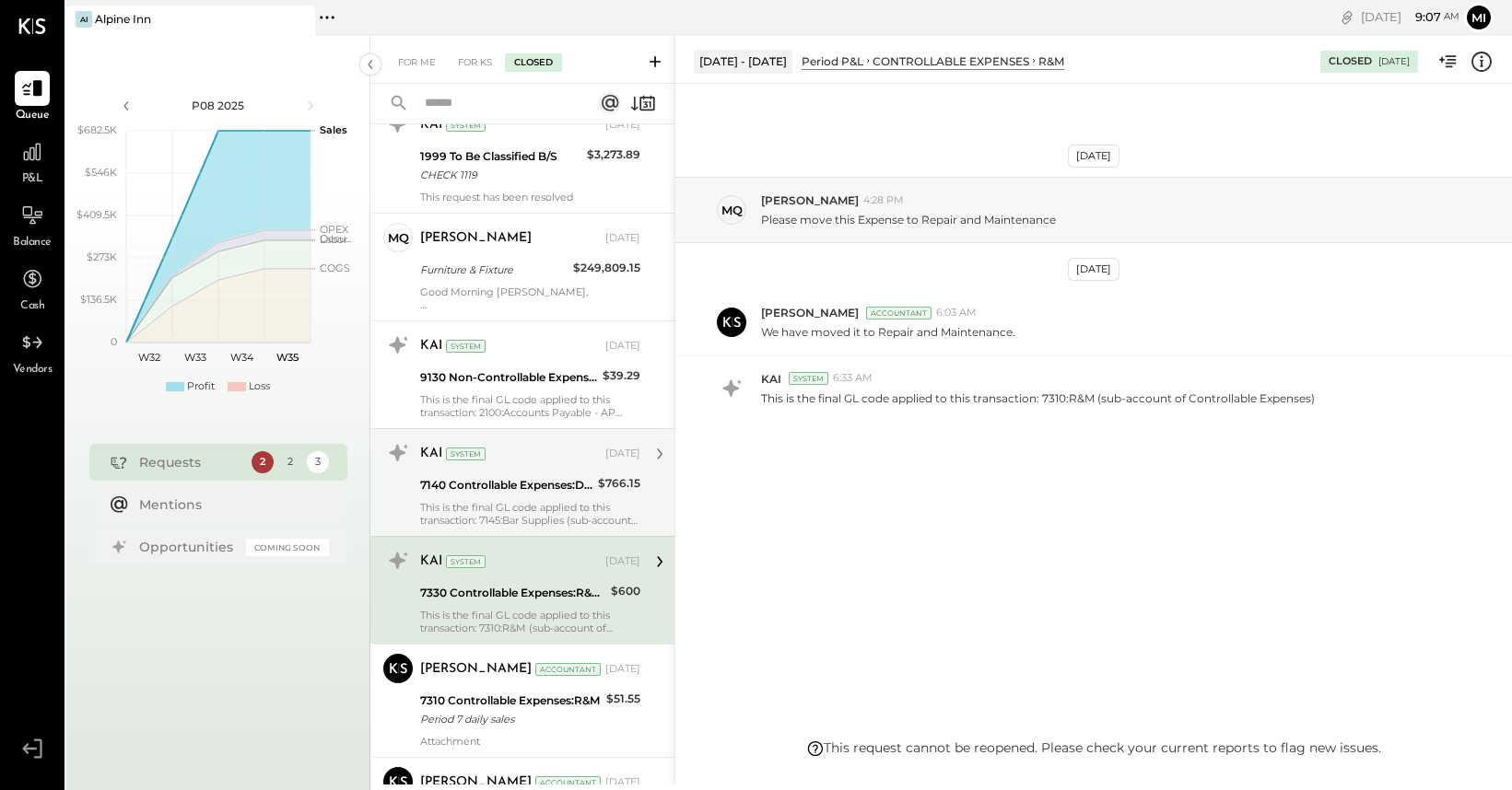
click at [540, 512] on div "This is the final GL code applied to this transaction: 7145:Bar Supplies (sub-a…" at bounding box center [529, 513] width 220 height 25
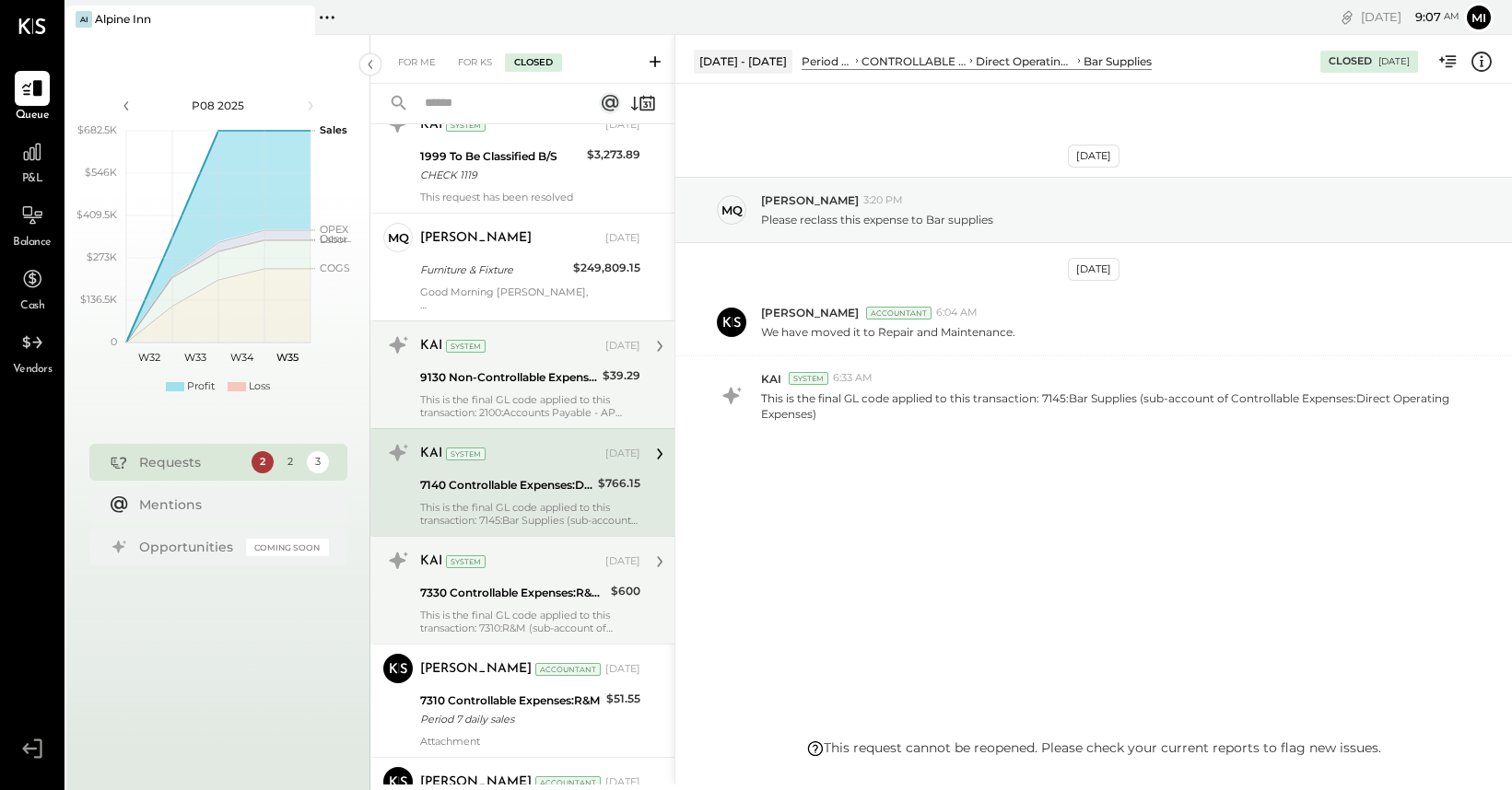
click at [501, 414] on div "This is the final GL code applied to this transaction: 2100:Accounts Payable - …" at bounding box center [529, 405] width 220 height 25
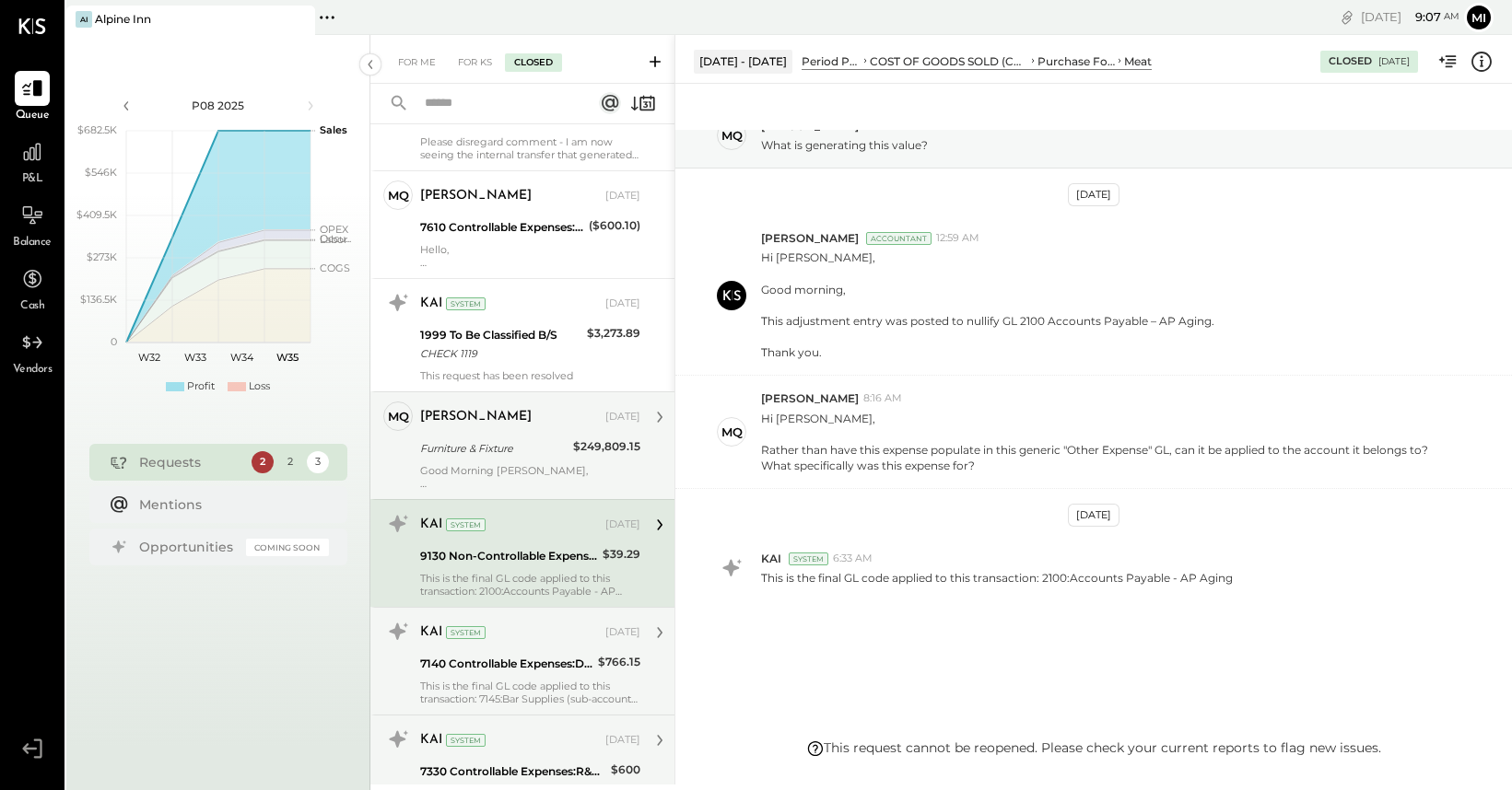
scroll to position [1151, 0]
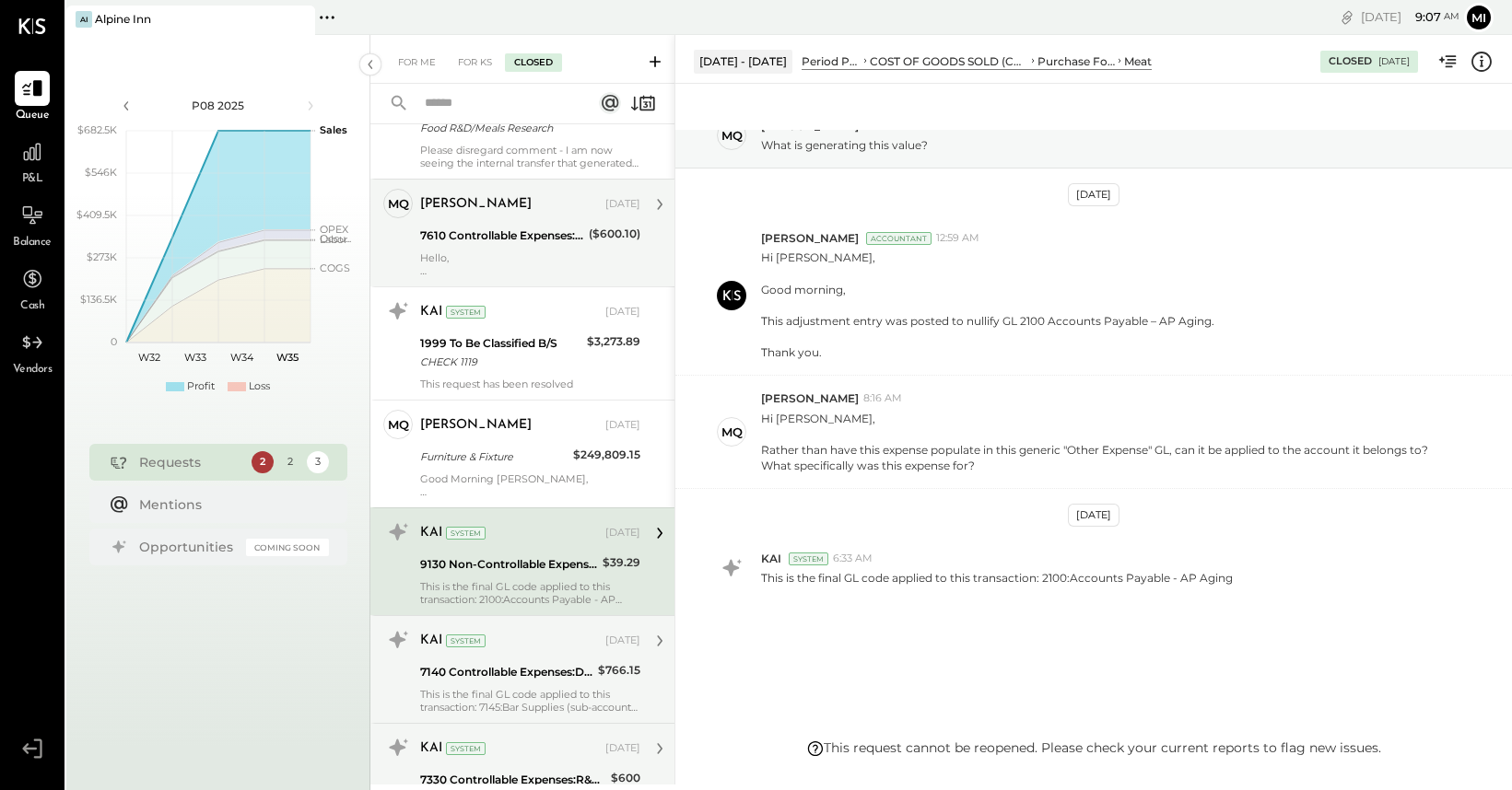
click at [500, 261] on div "Hello, Can you please clarify the origin of this entry? Each of the other entri…" at bounding box center [529, 264] width 220 height 25
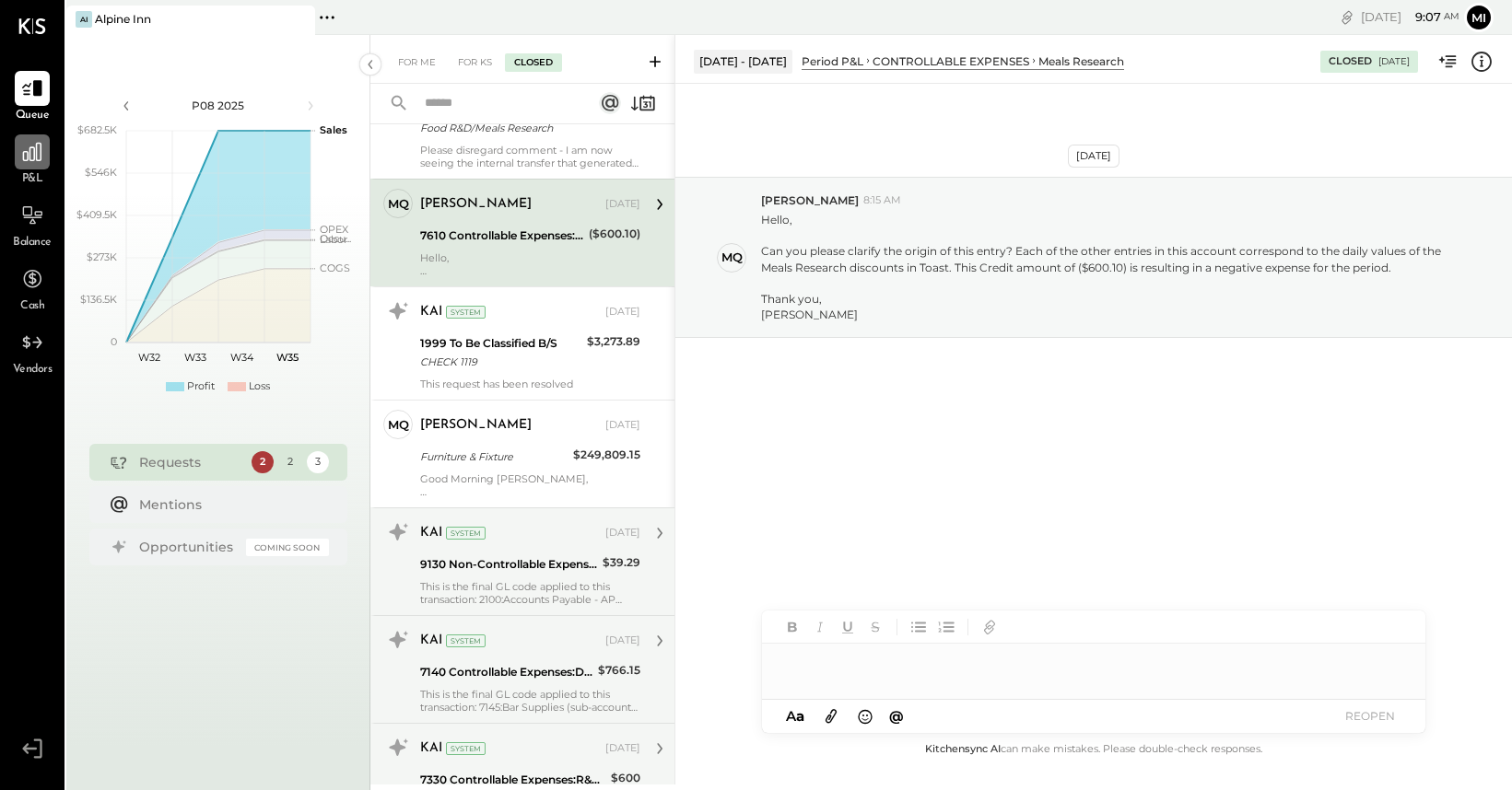
click at [41, 156] on icon at bounding box center [32, 152] width 19 height 19
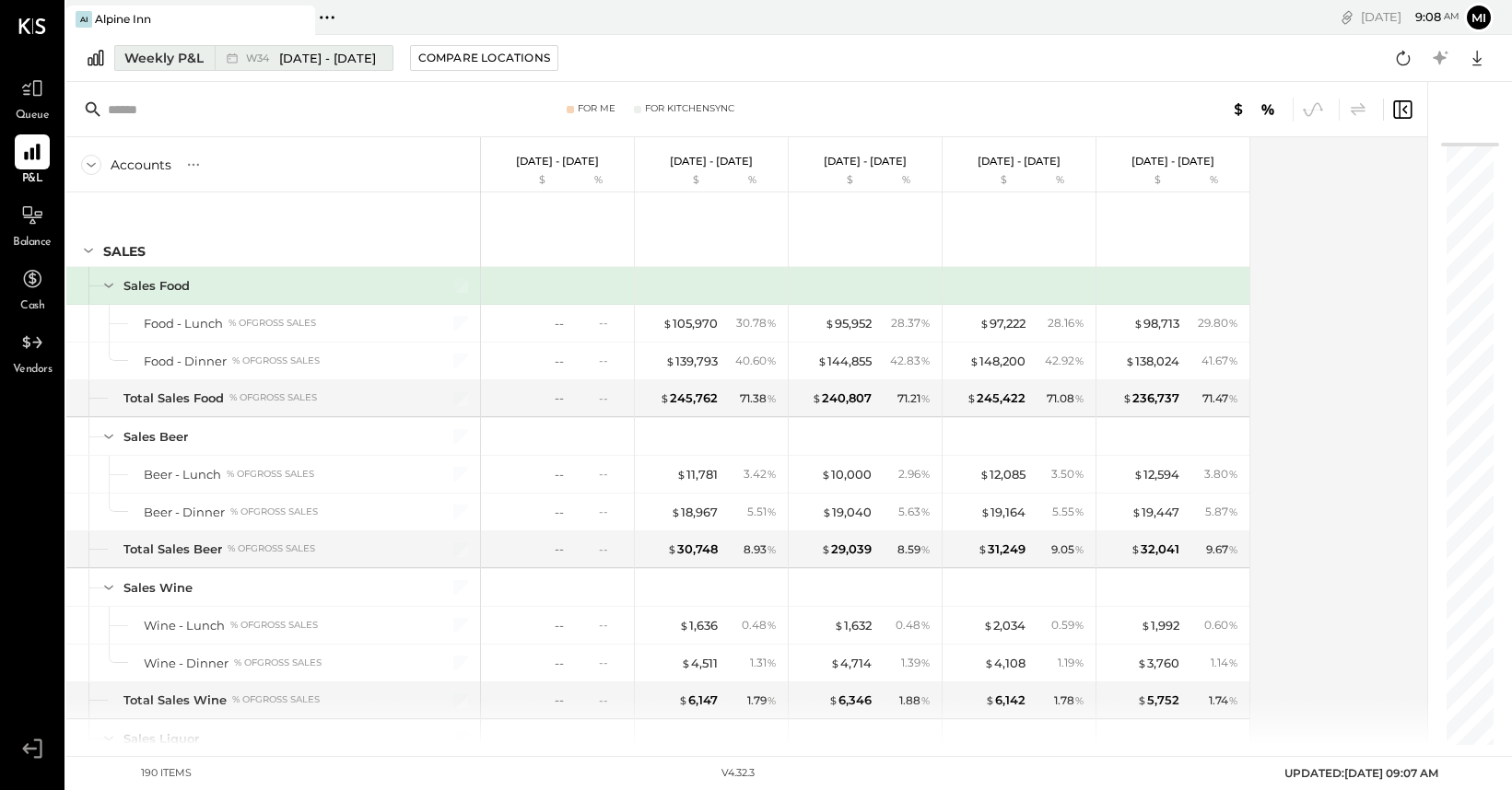
click at [184, 60] on div "Weekly P&L" at bounding box center [164, 58] width 79 height 19
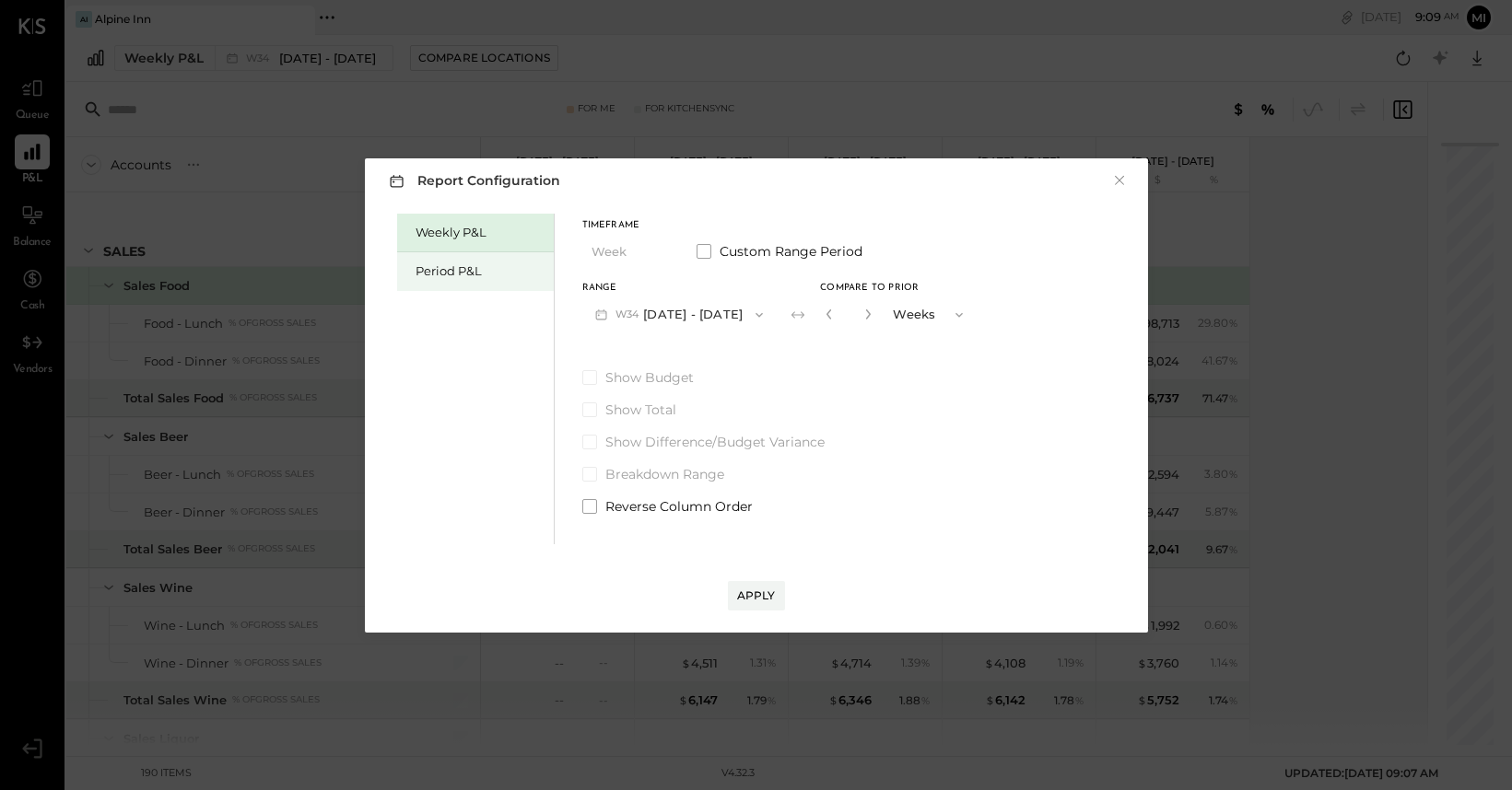
click at [434, 269] on div "Period P&L" at bounding box center [480, 271] width 129 height 18
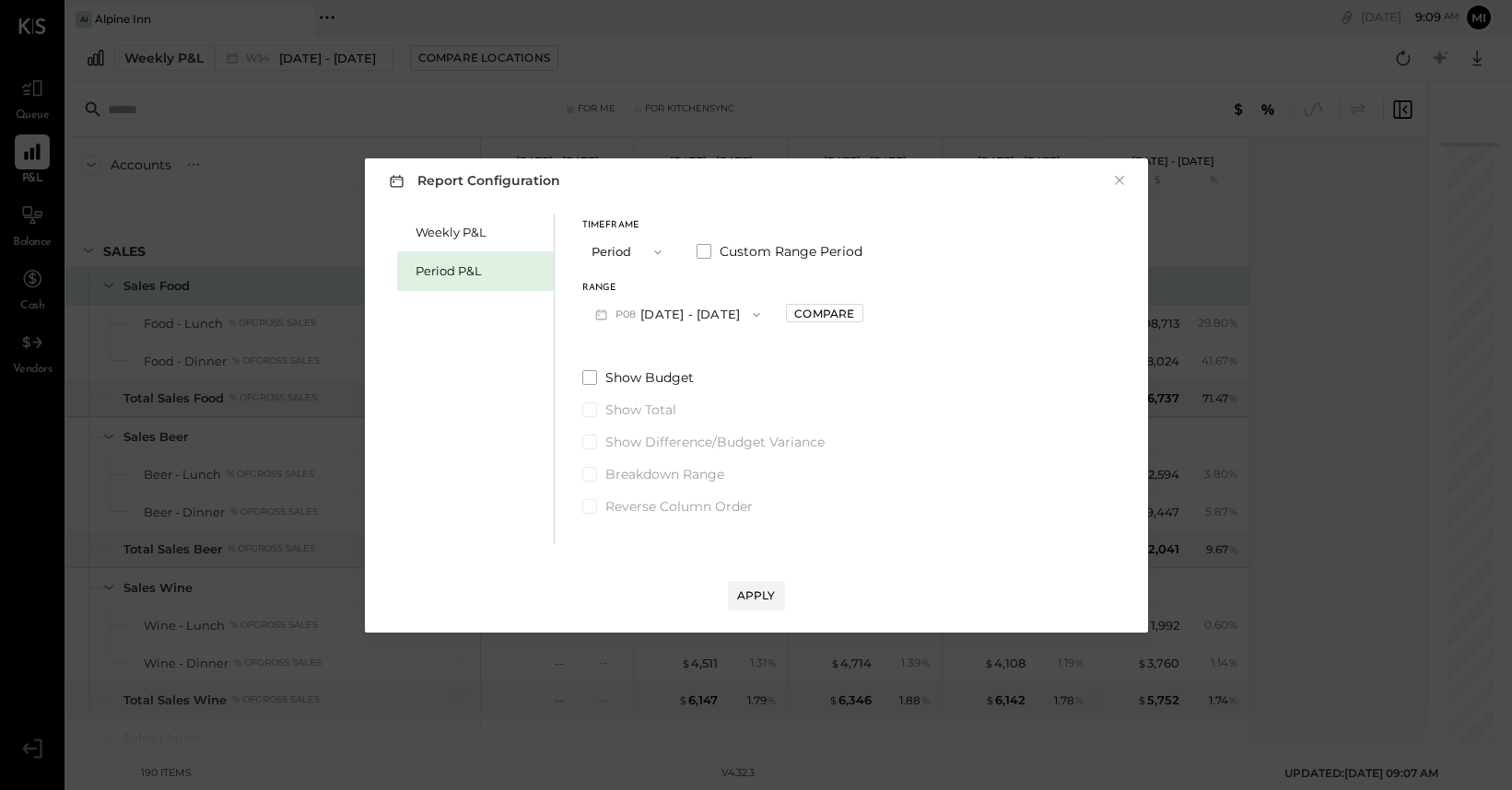
click at [749, 317] on icon "button" at bounding box center [756, 315] width 15 height 15
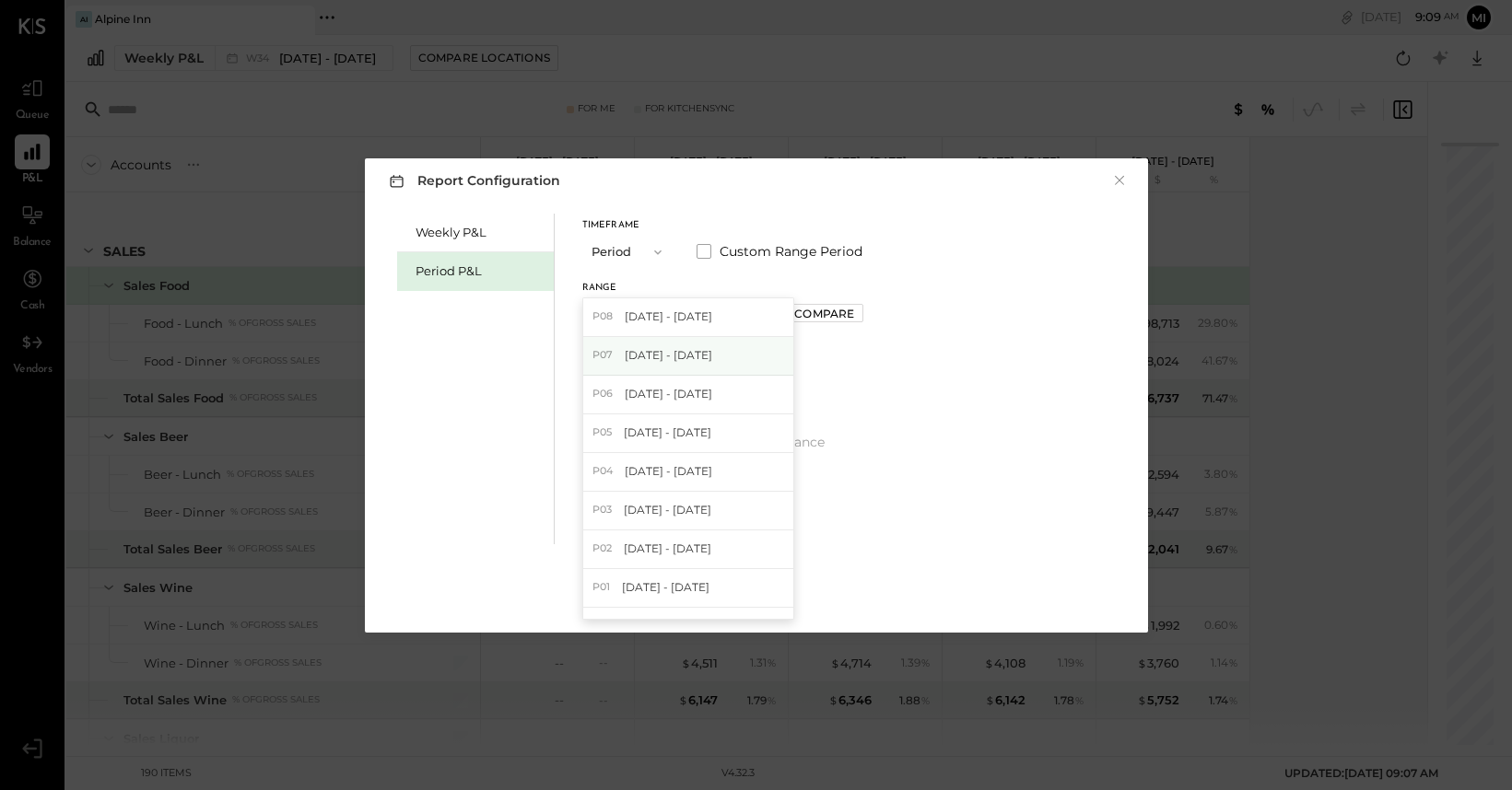
click at [712, 350] on span "[DATE] - [DATE]" at bounding box center [668, 354] width 88 height 16
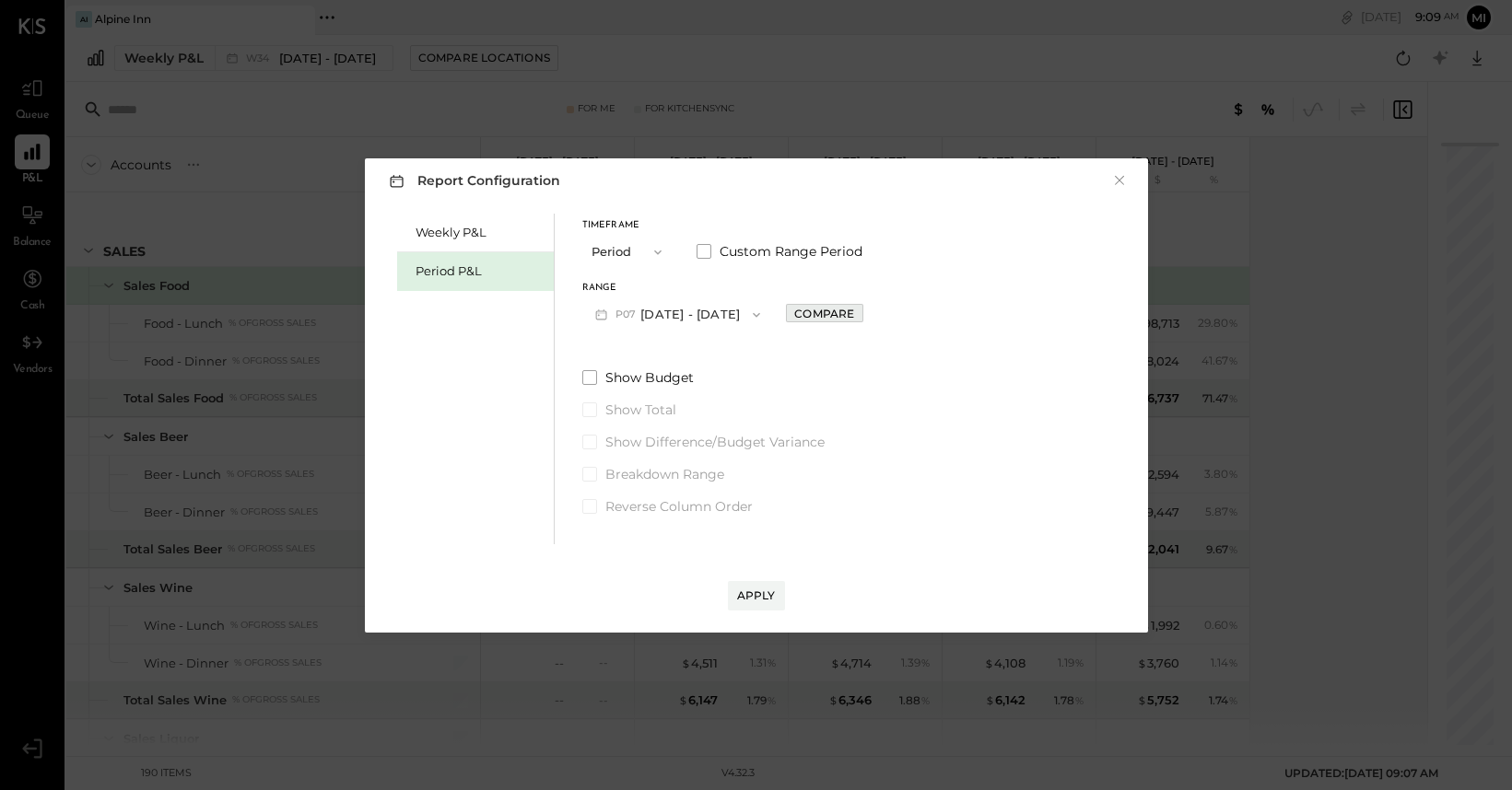
click at [856, 304] on button "Compare" at bounding box center [823, 313] width 76 height 19
click at [868, 319] on icon "button" at bounding box center [865, 314] width 5 height 10
click at [871, 319] on icon "button" at bounding box center [865, 314] width 11 height 11
type input "*"
click at [759, 595] on div "Apply" at bounding box center [756, 595] width 39 height 16
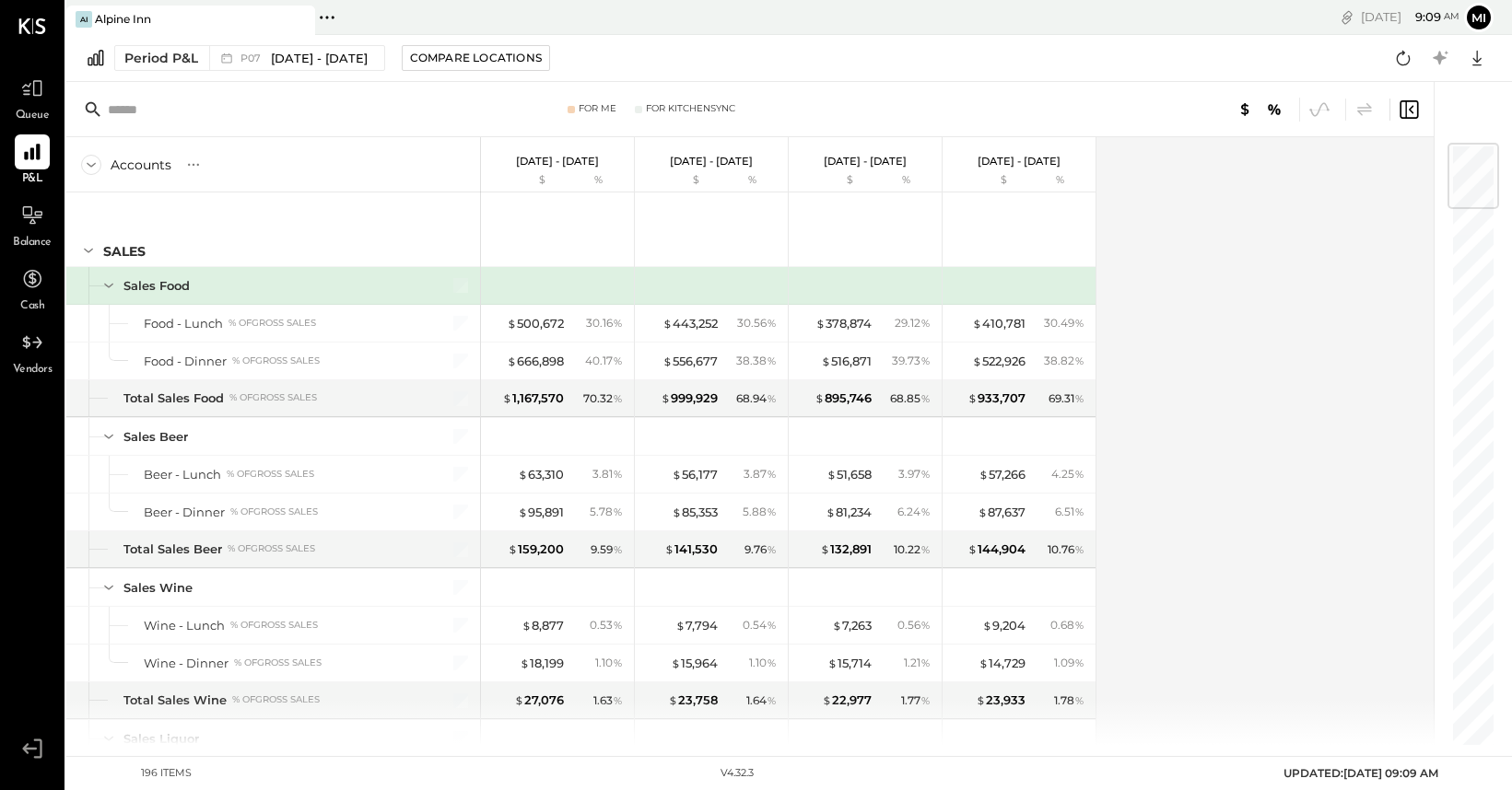
click at [176, 104] on input "text" at bounding box center [253, 109] width 291 height 33
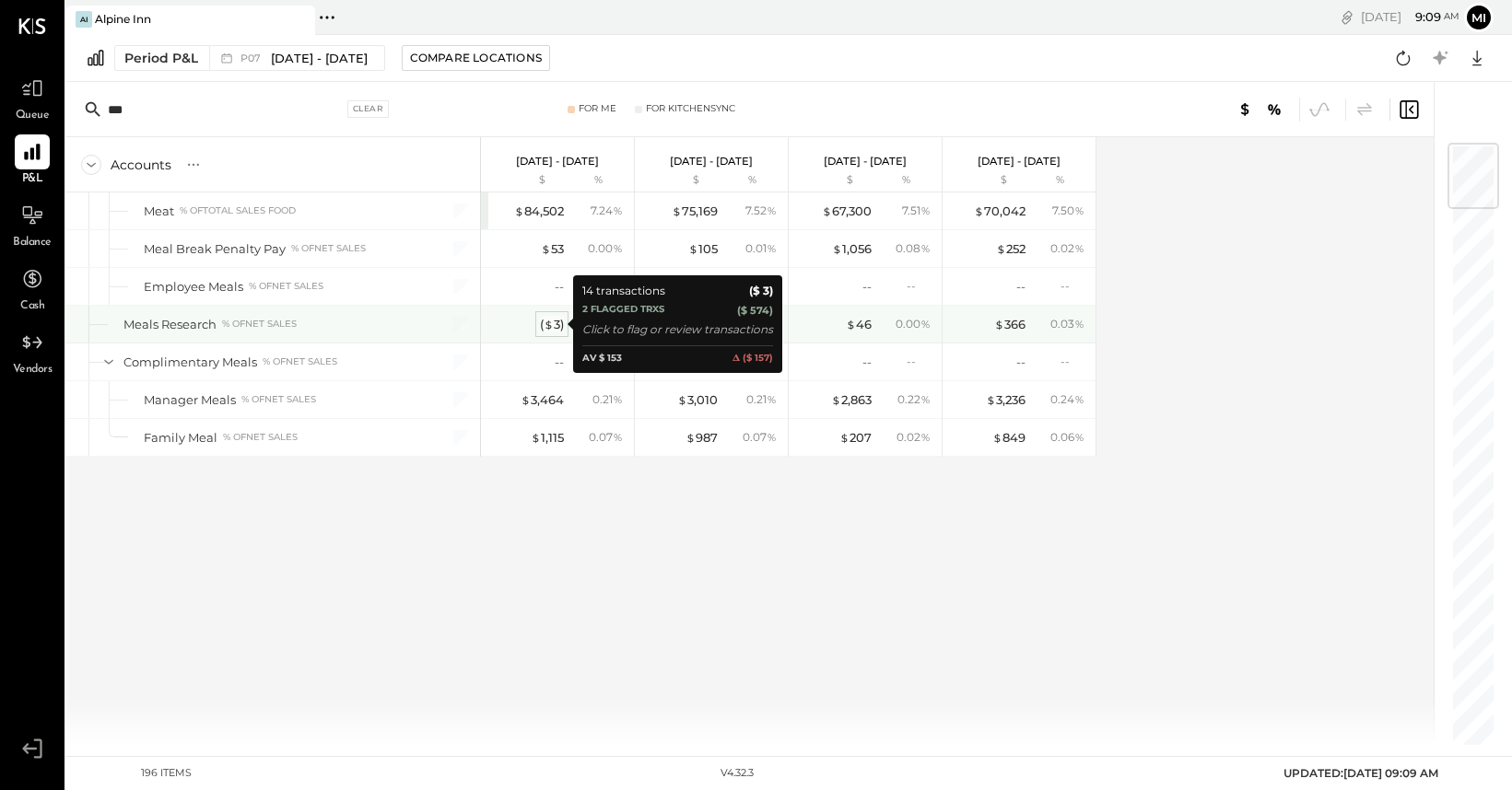
type input "***"
click at [553, 326] on div "( $ 3 )" at bounding box center [551, 324] width 24 height 18
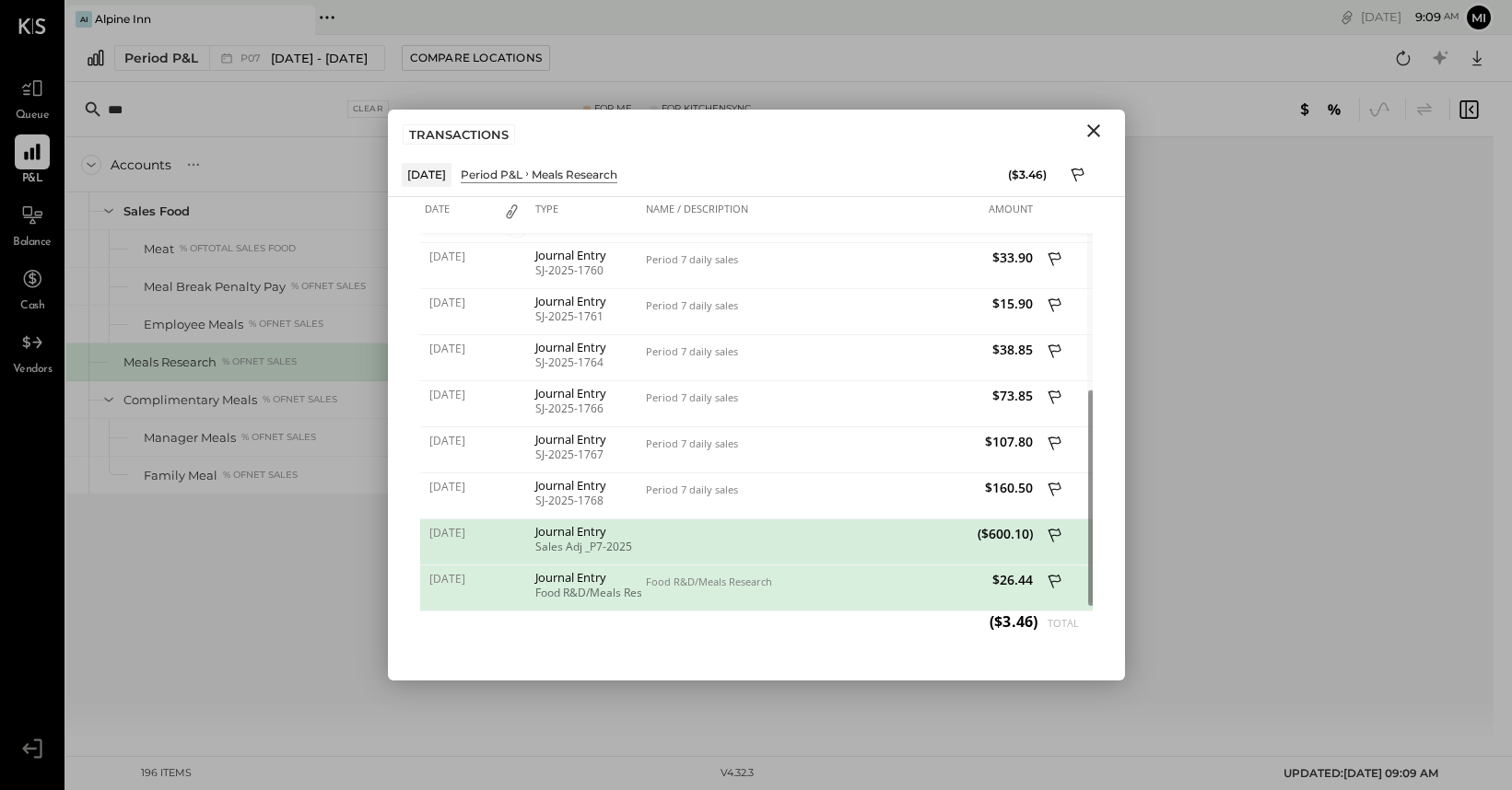
click at [1048, 531] on icon at bounding box center [1056, 537] width 17 height 23
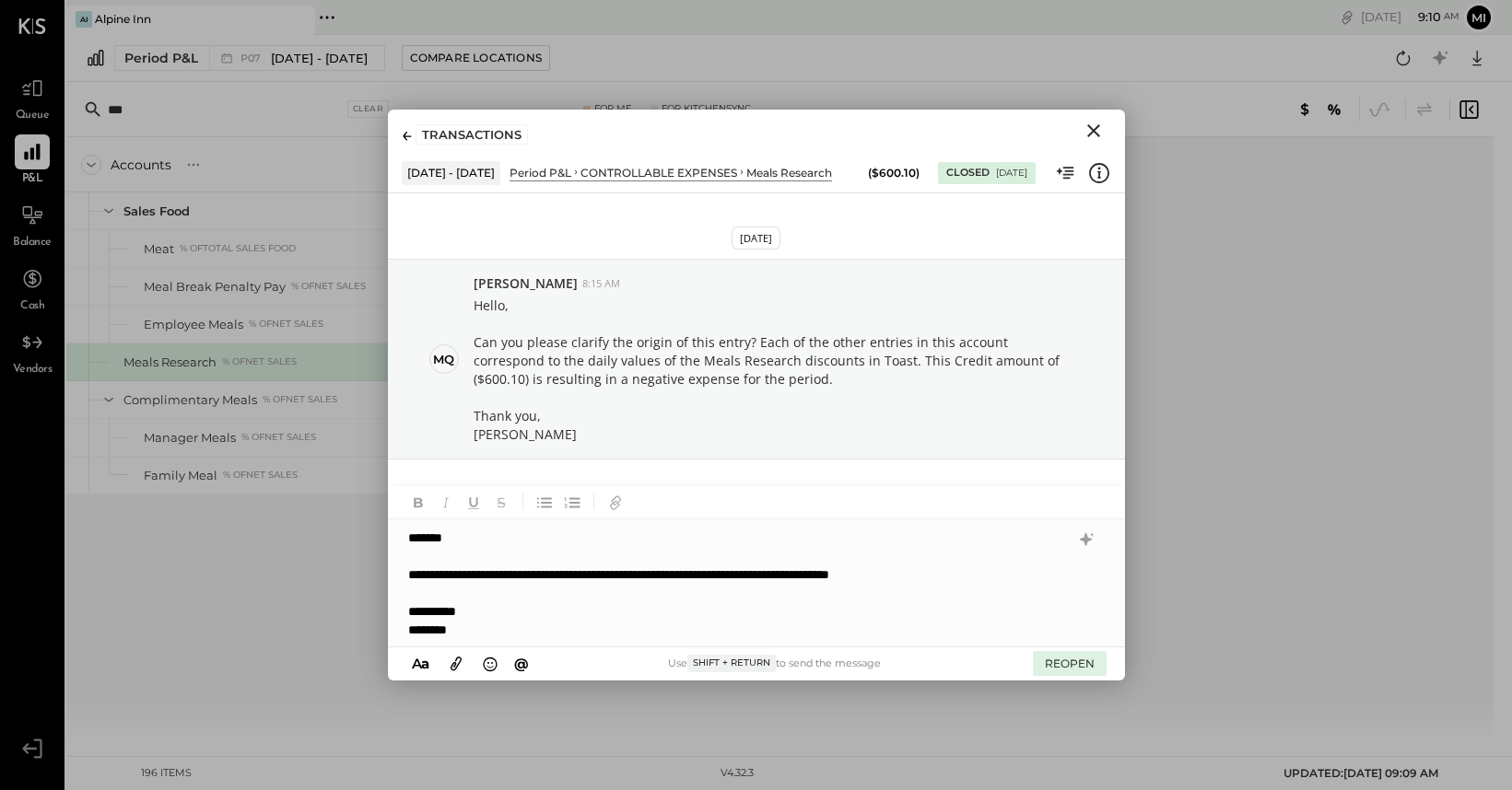
click at [1076, 665] on button "REOPEN" at bounding box center [1070, 664] width 74 height 25
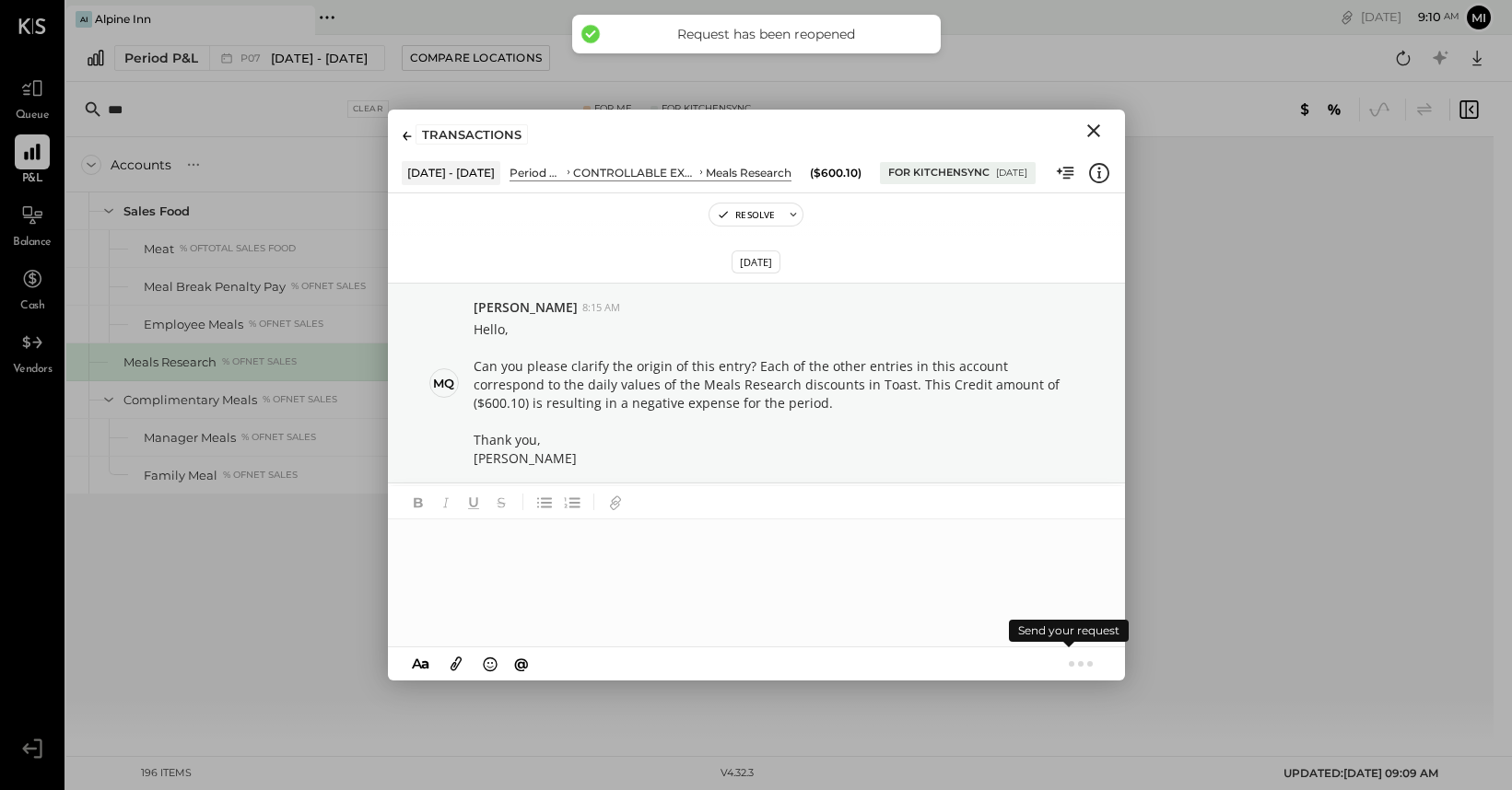
scroll to position [143, 0]
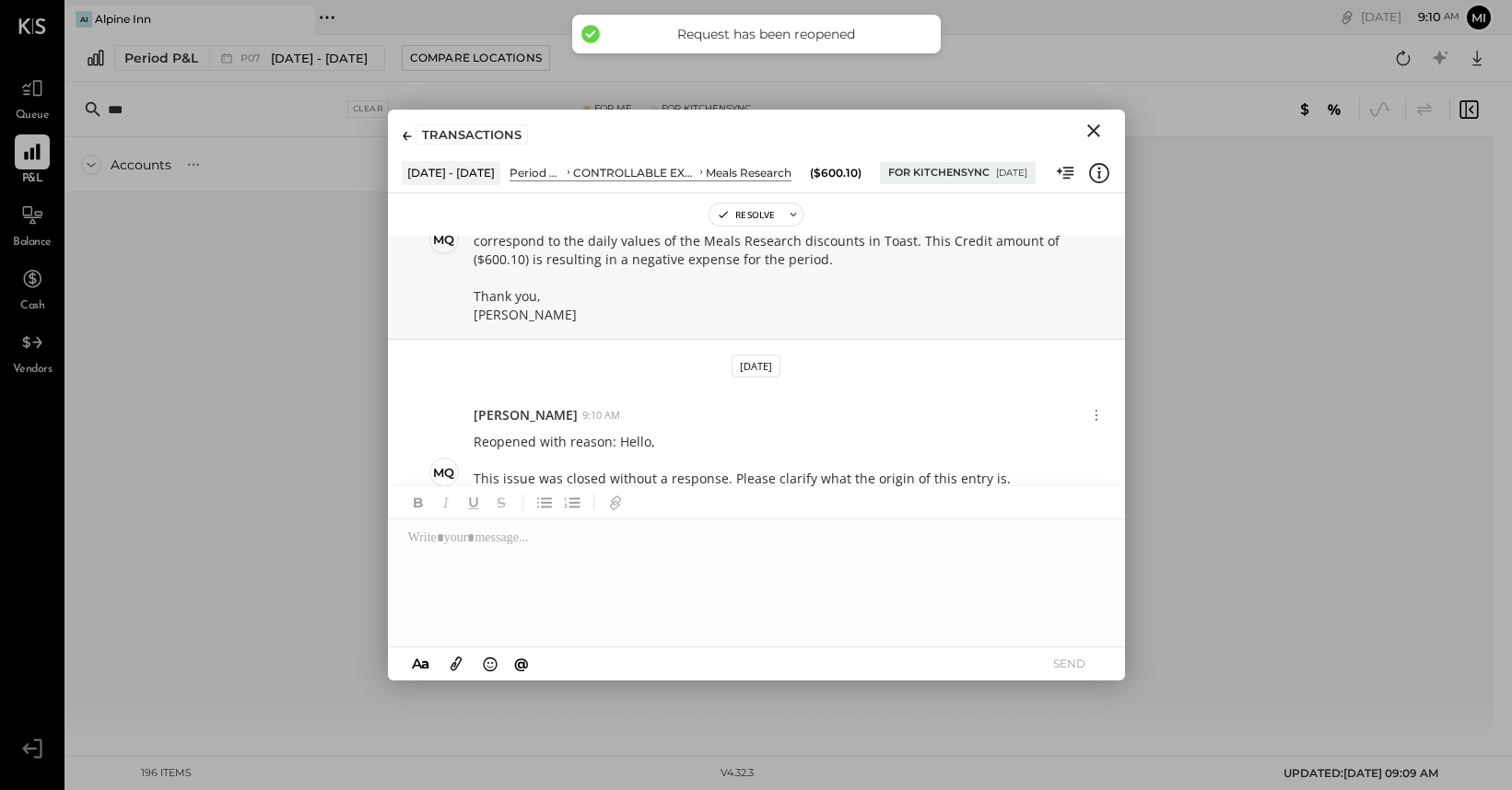
click at [1092, 135] on icon "Close" at bounding box center [1093, 130] width 22 height 22
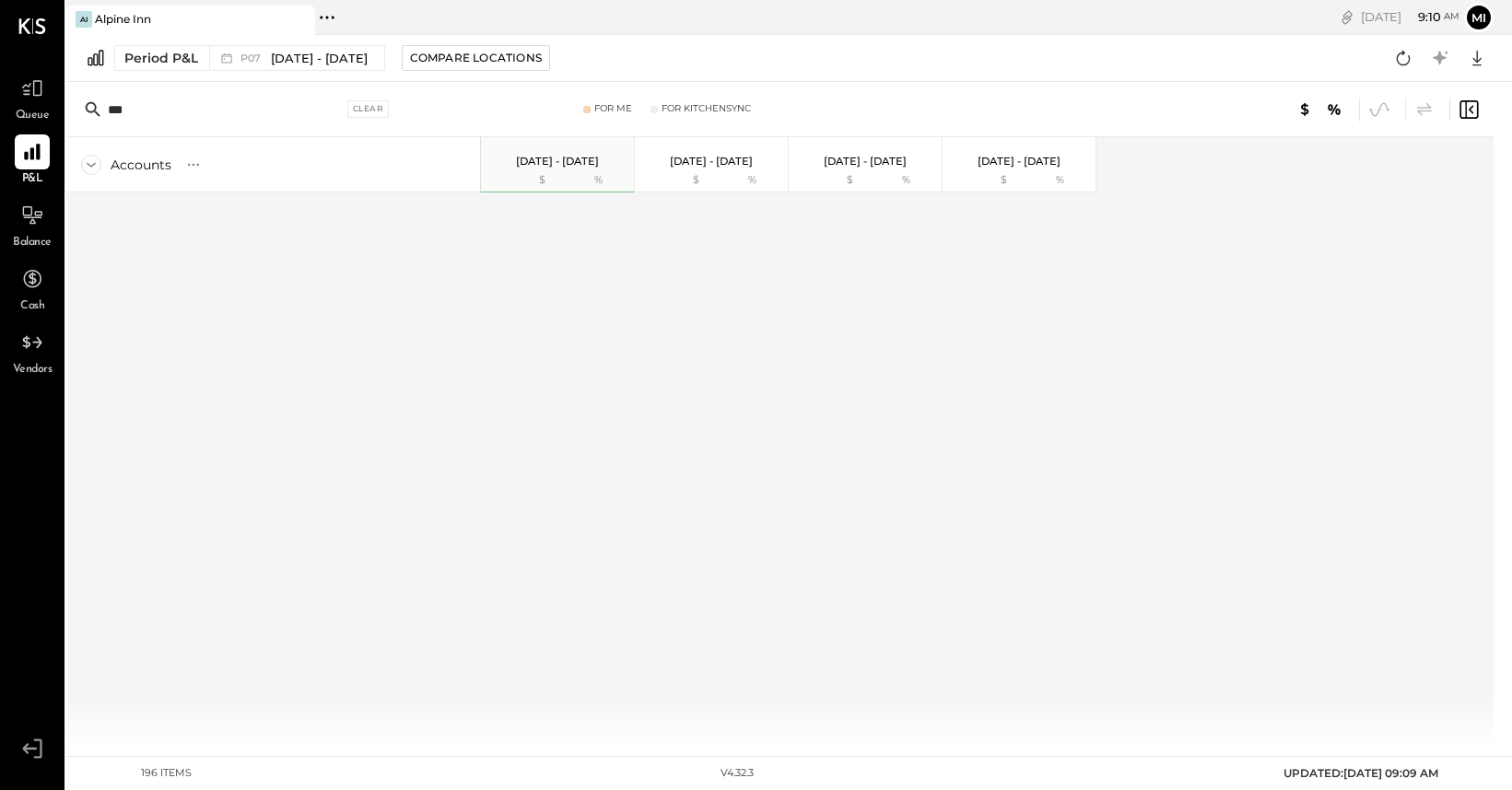
drag, startPoint x: 189, startPoint y: 113, endPoint x: 71, endPoint y: 115, distance: 118.0
click at [71, 115] on div "*** Clear For Me For KitchenSync" at bounding box center [779, 109] width 1427 height 56
type input "****"
click at [364, 108] on div "Clear" at bounding box center [368, 108] width 42 height 18
click at [37, 150] on icon at bounding box center [31, 152] width 18 height 18
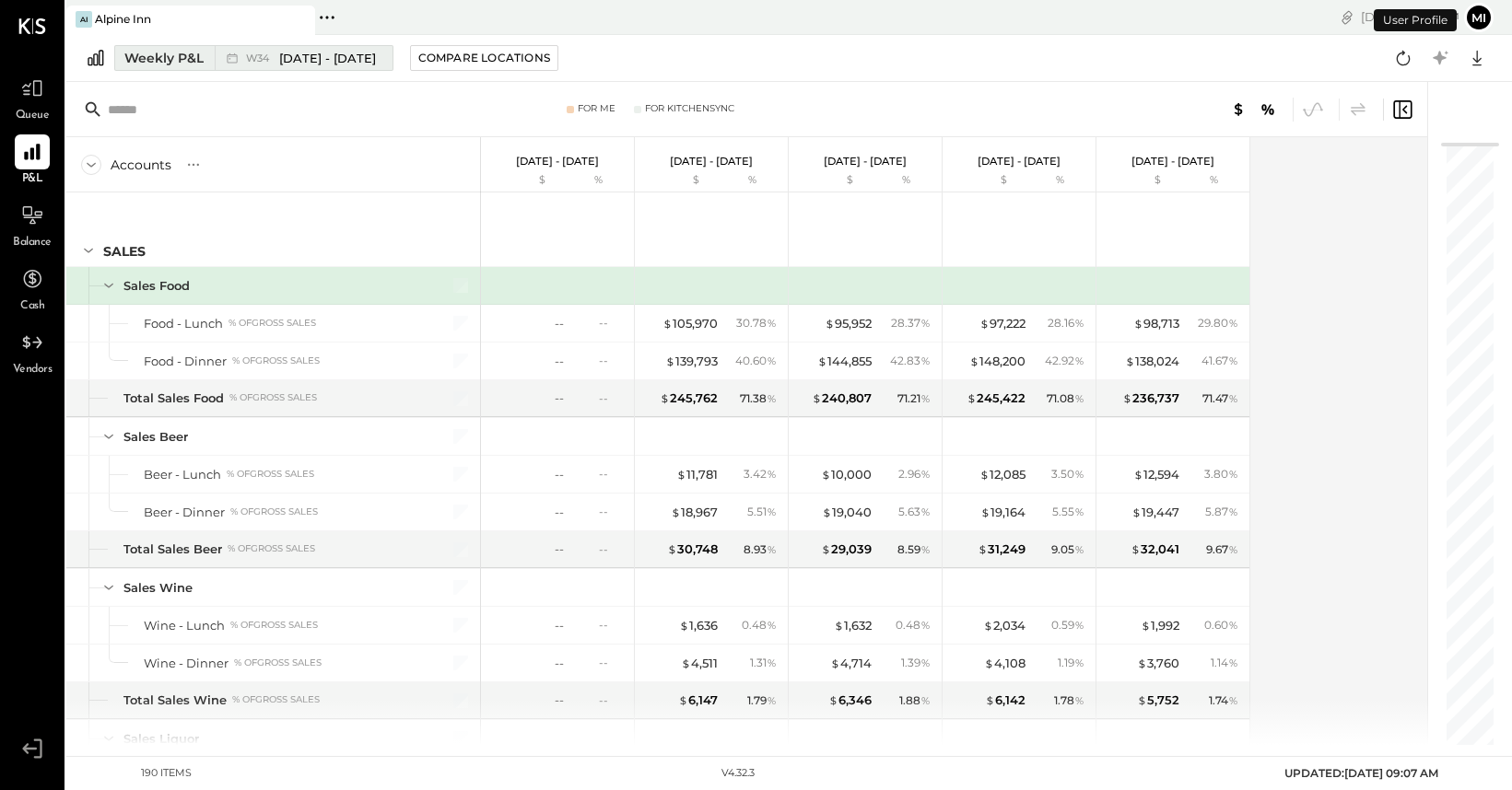
click at [184, 59] on div "Weekly P&L" at bounding box center [164, 58] width 79 height 19
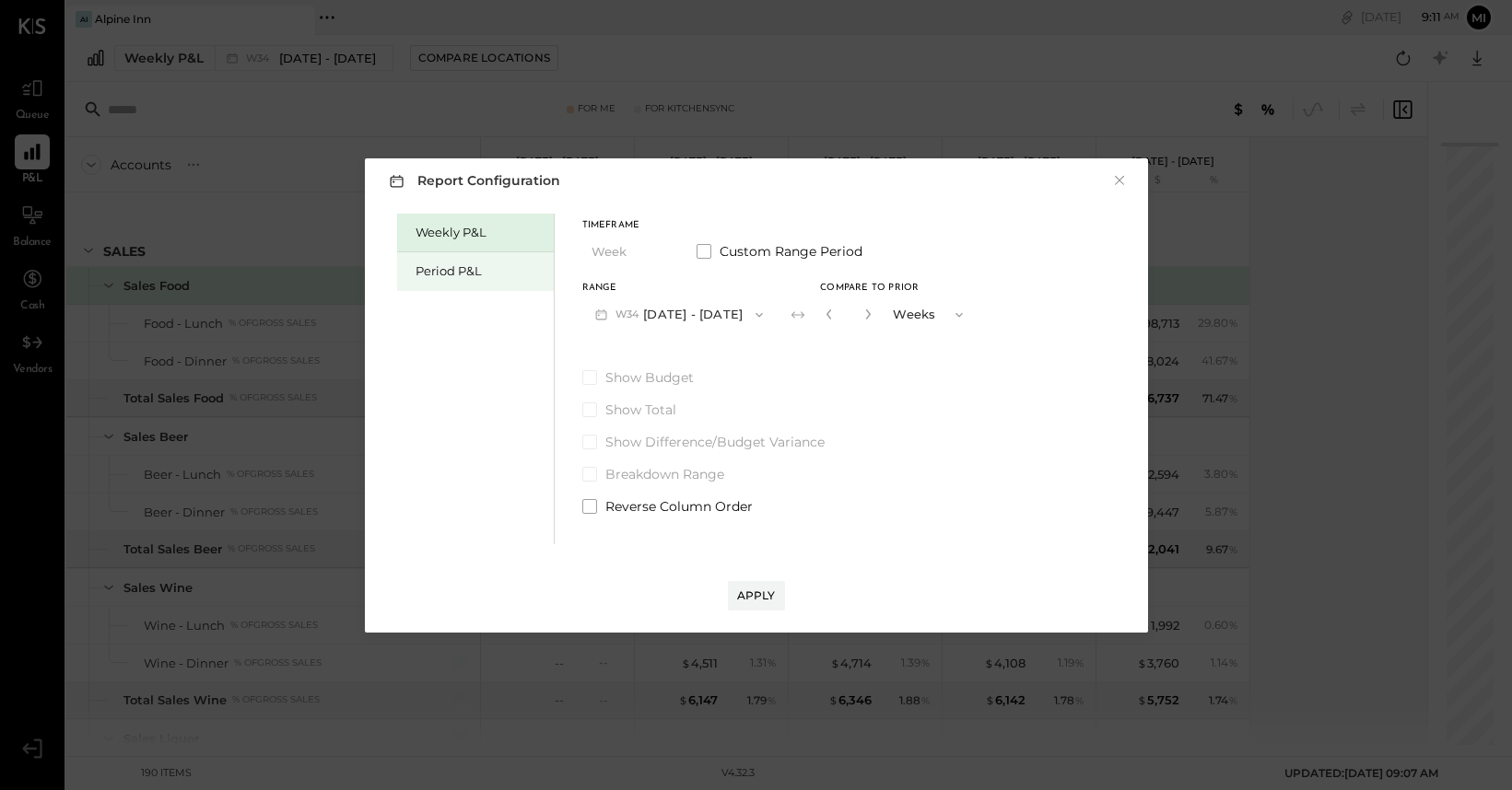
click at [445, 284] on div "Period P&L" at bounding box center [475, 272] width 157 height 39
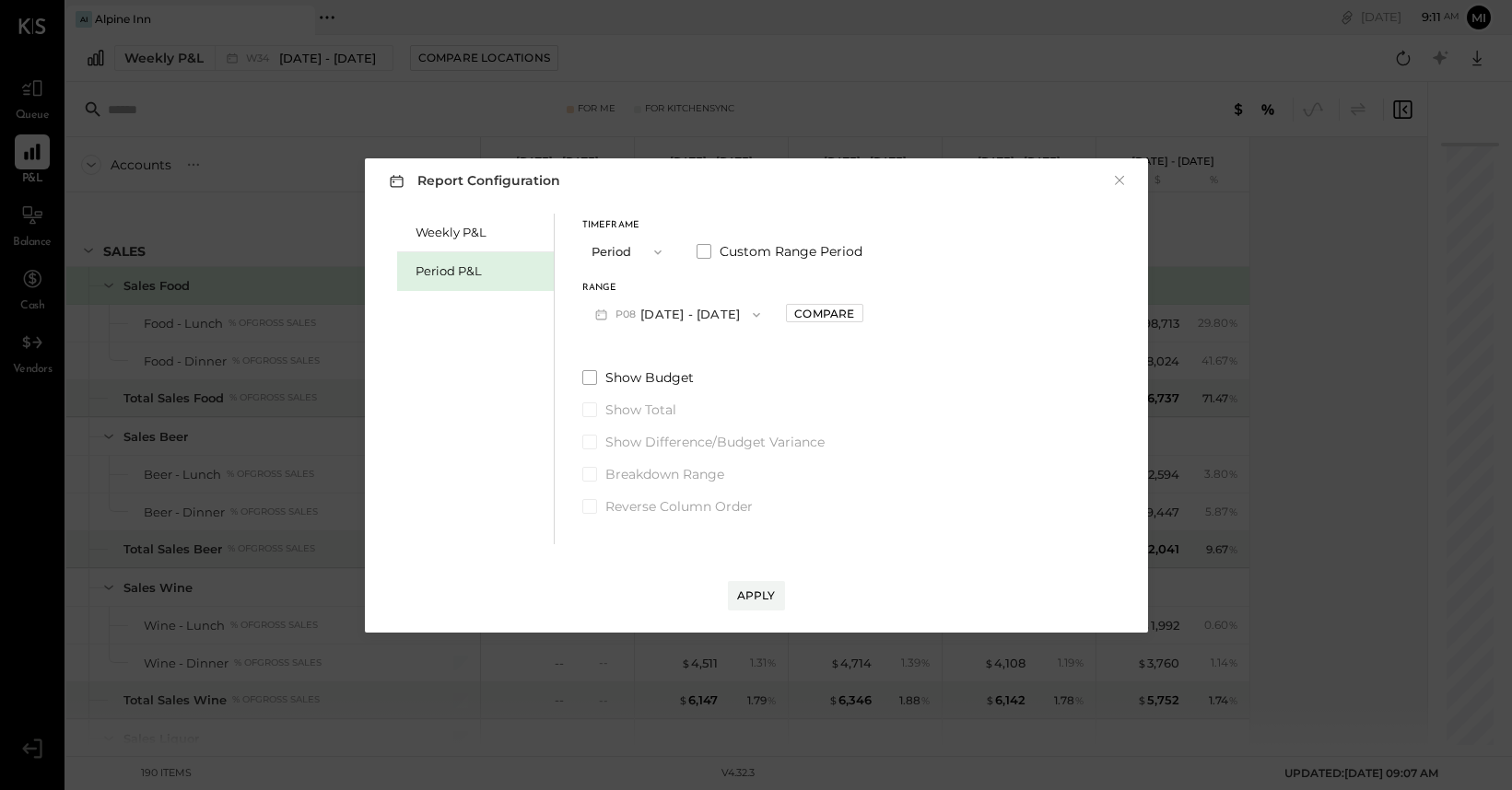
click at [758, 312] on icon "button" at bounding box center [756, 315] width 15 height 15
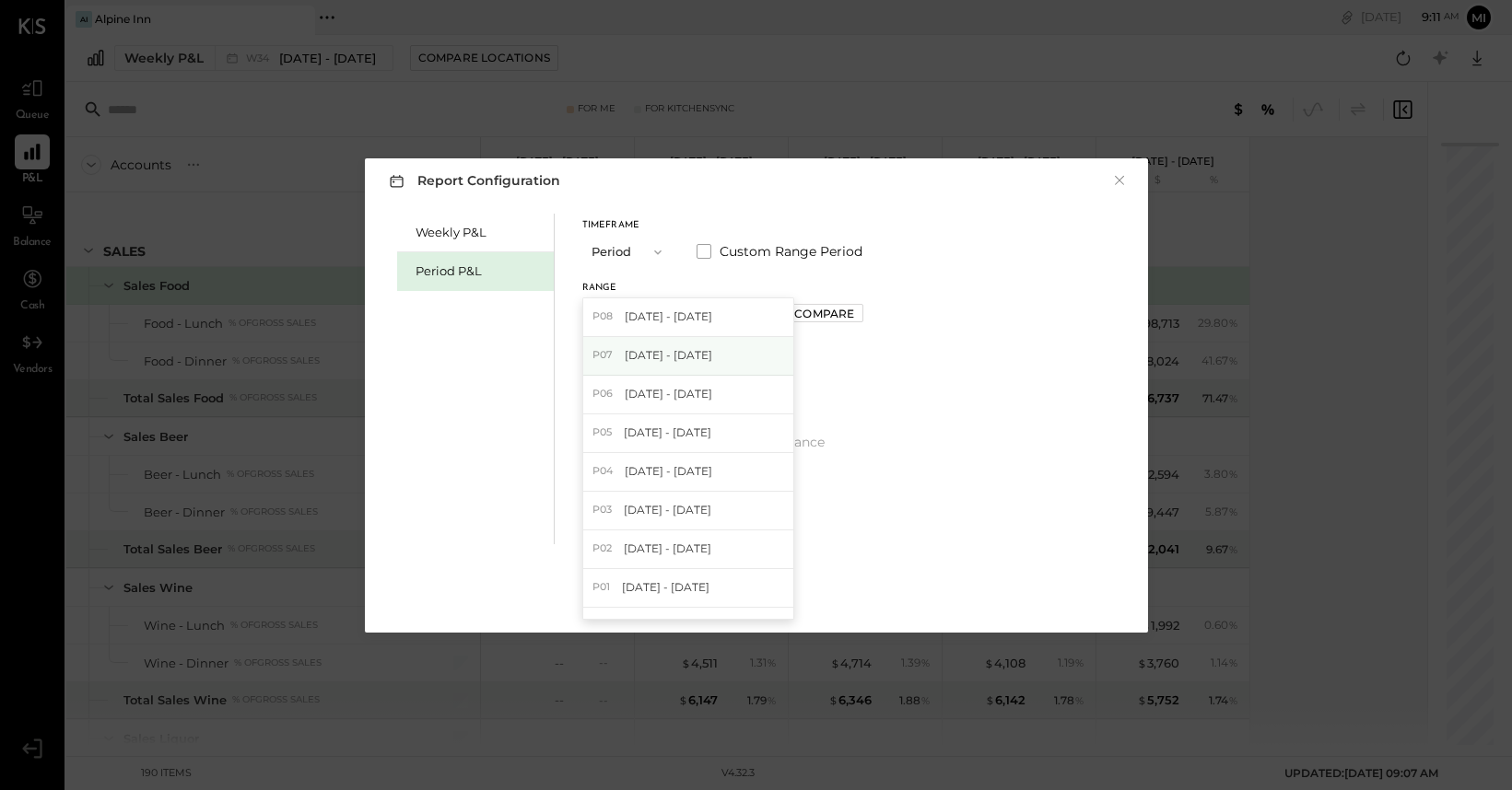
click at [712, 351] on span "[DATE] - [DATE]" at bounding box center [668, 354] width 88 height 16
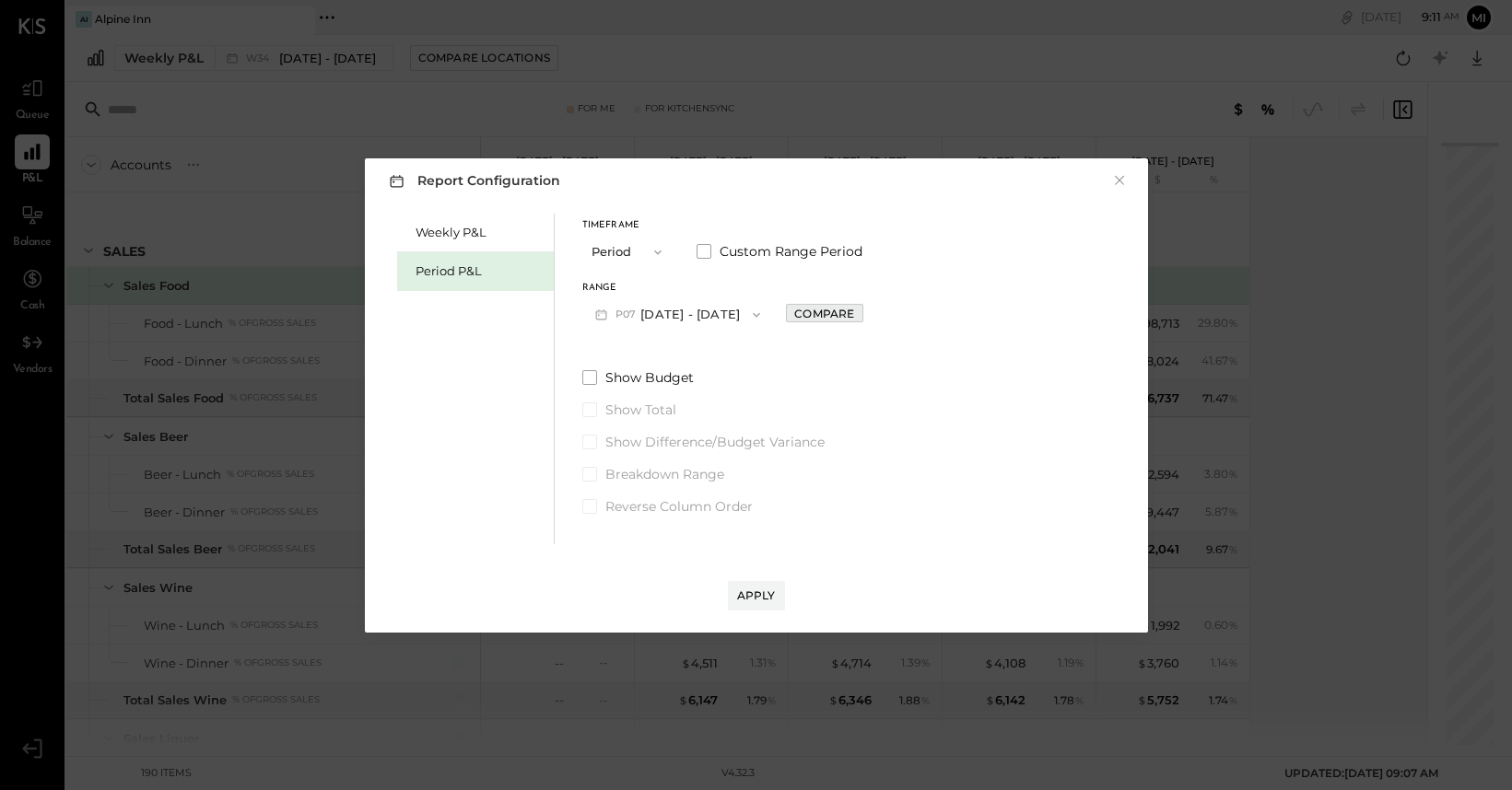
click at [848, 318] on div "Compare" at bounding box center [824, 313] width 60 height 16
click at [832, 317] on icon "button" at bounding box center [826, 314] width 11 height 11
click at [762, 599] on div "Apply" at bounding box center [756, 595] width 39 height 16
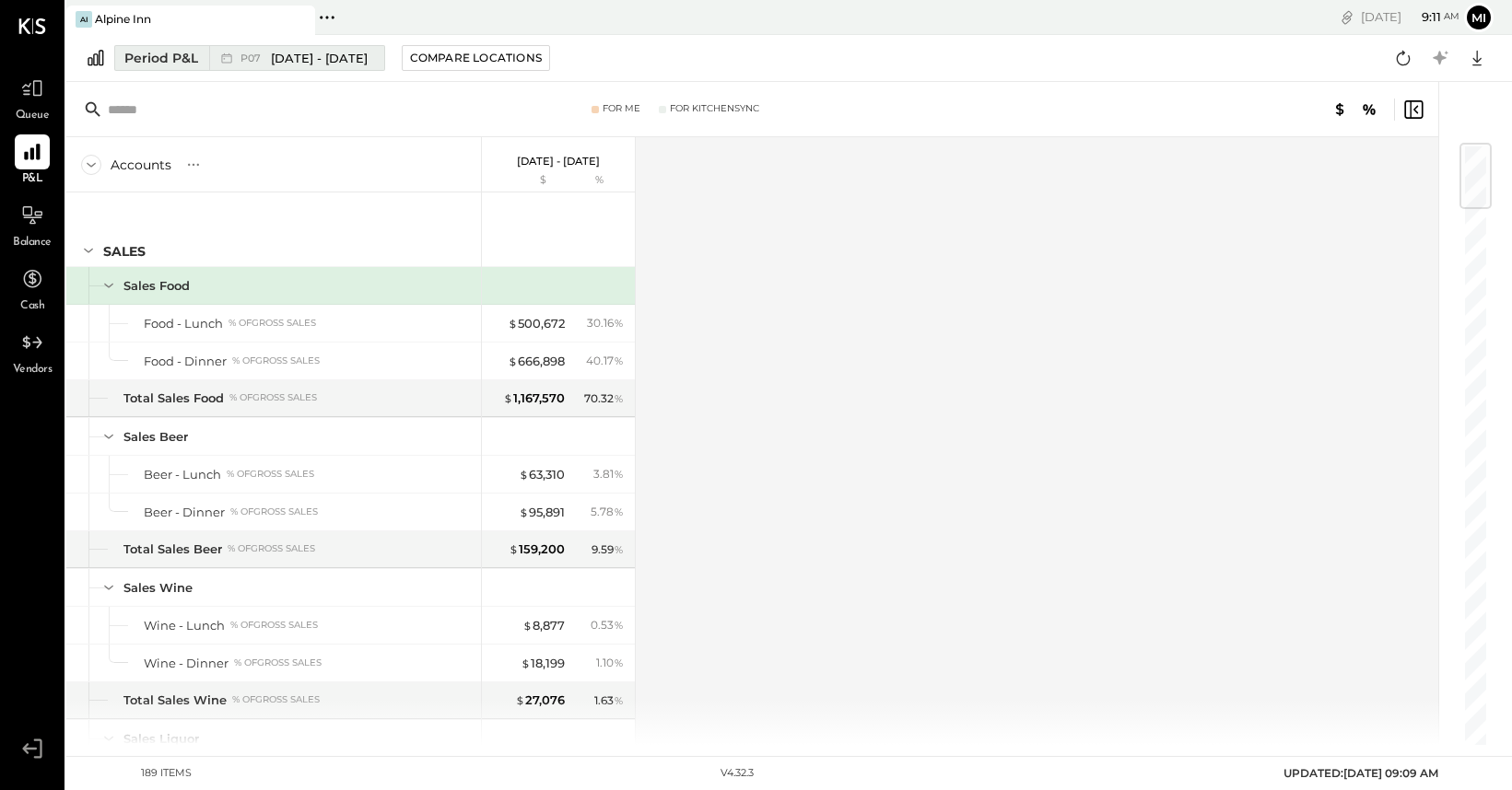
click at [305, 66] on div "P07 [DATE] - [DATE]" at bounding box center [292, 58] width 166 height 24
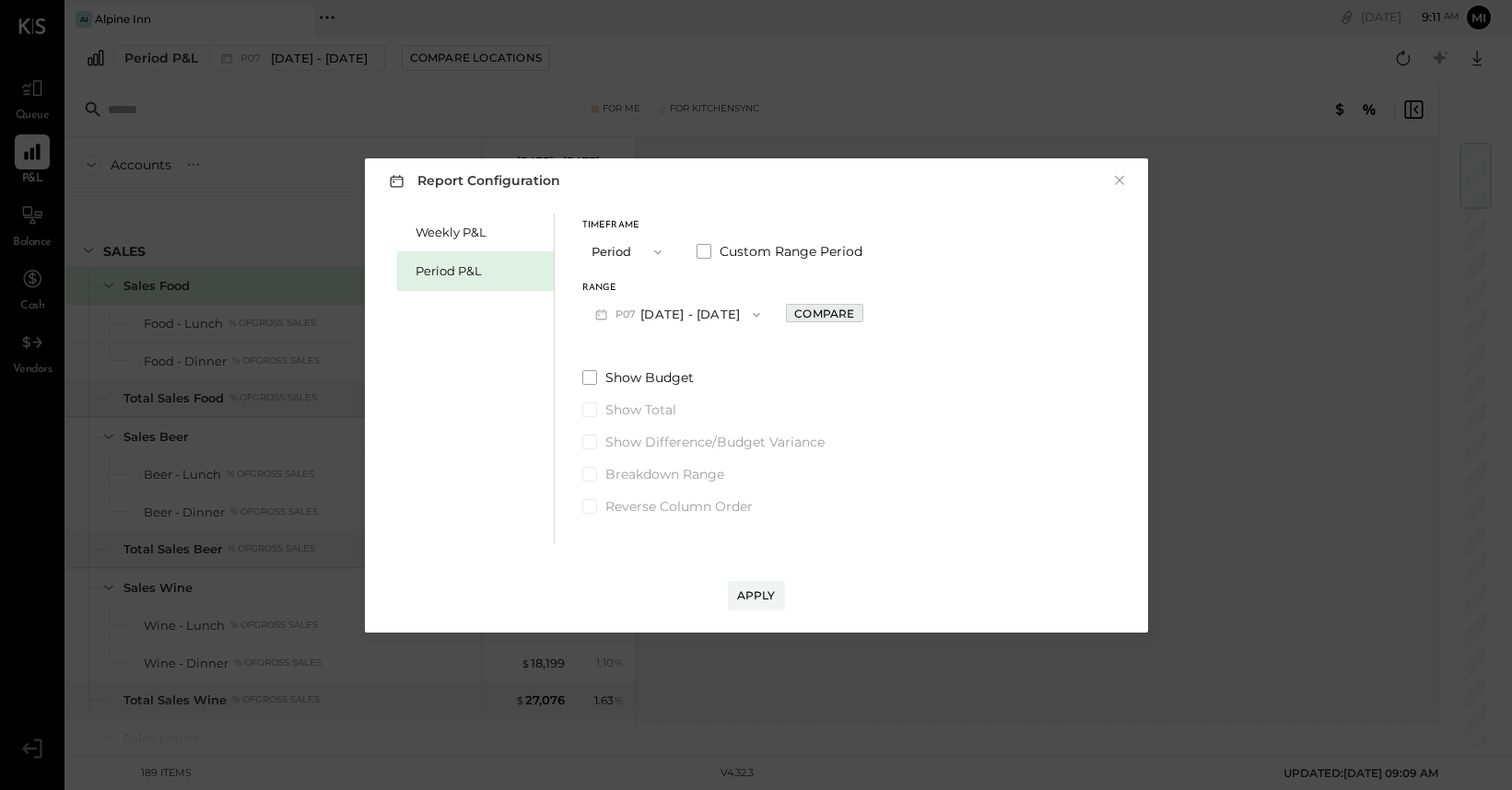
click at [854, 312] on div "Compare" at bounding box center [824, 313] width 60 height 16
click at [871, 318] on icon "button" at bounding box center [865, 314] width 11 height 11
type input "*"
click at [763, 591] on div "Apply" at bounding box center [756, 595] width 39 height 16
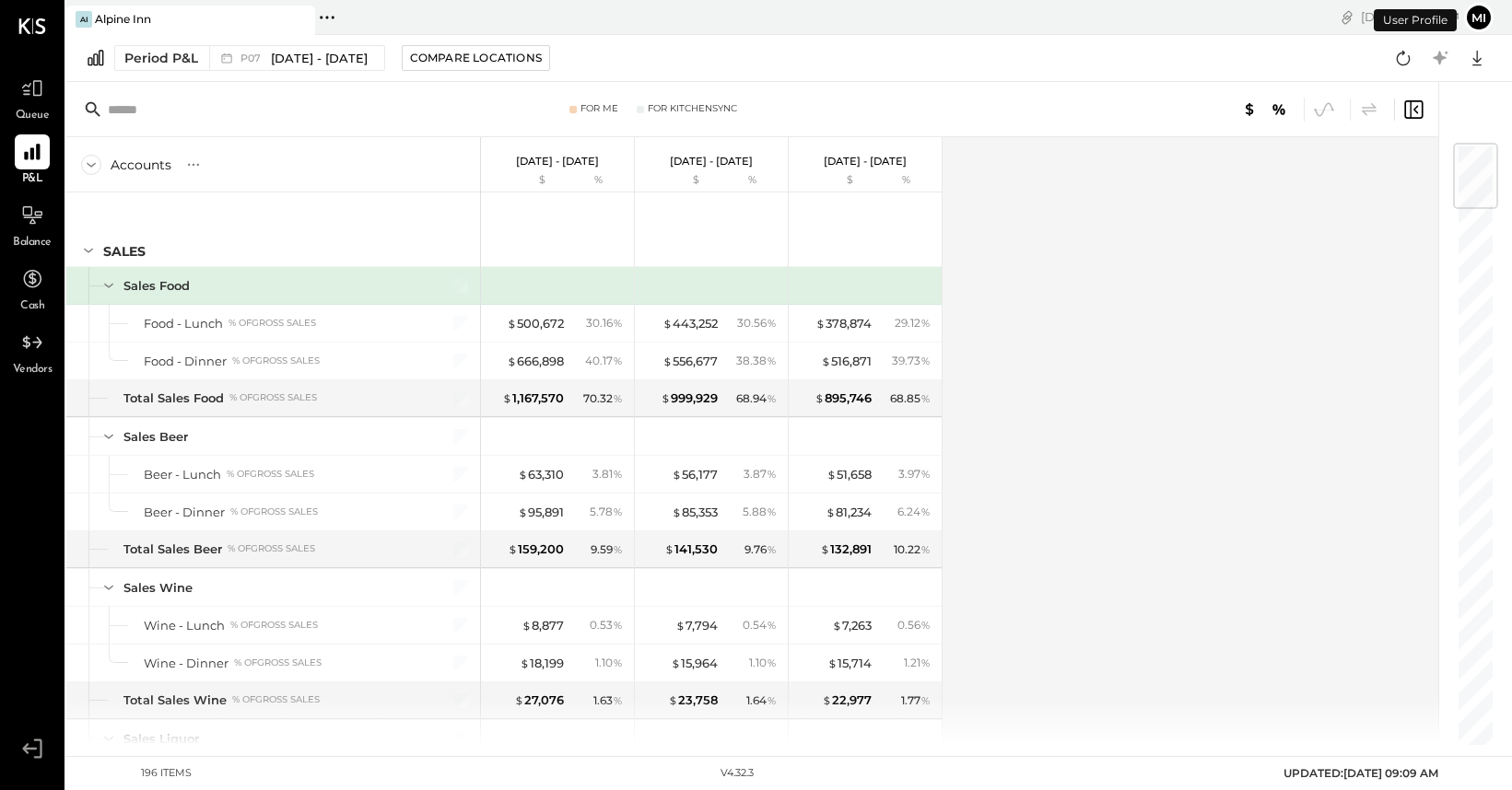
click at [230, 88] on div "For Me For KitchenSync" at bounding box center [752, 109] width 1372 height 56
click at [162, 107] on input "text" at bounding box center [253, 109] width 291 height 33
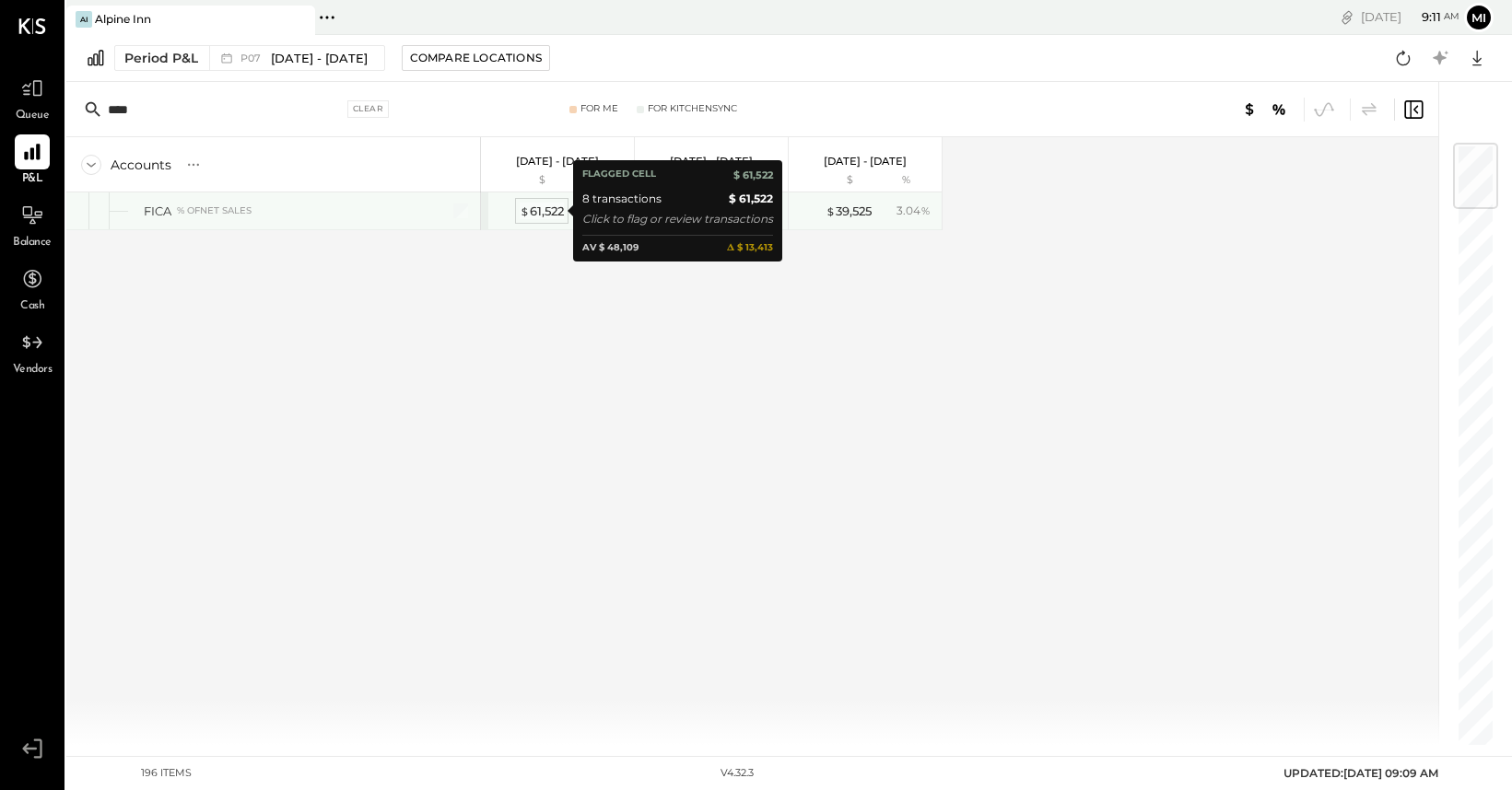
type input "****"
click at [543, 212] on div "$ 61,522" at bounding box center [541, 211] width 44 height 18
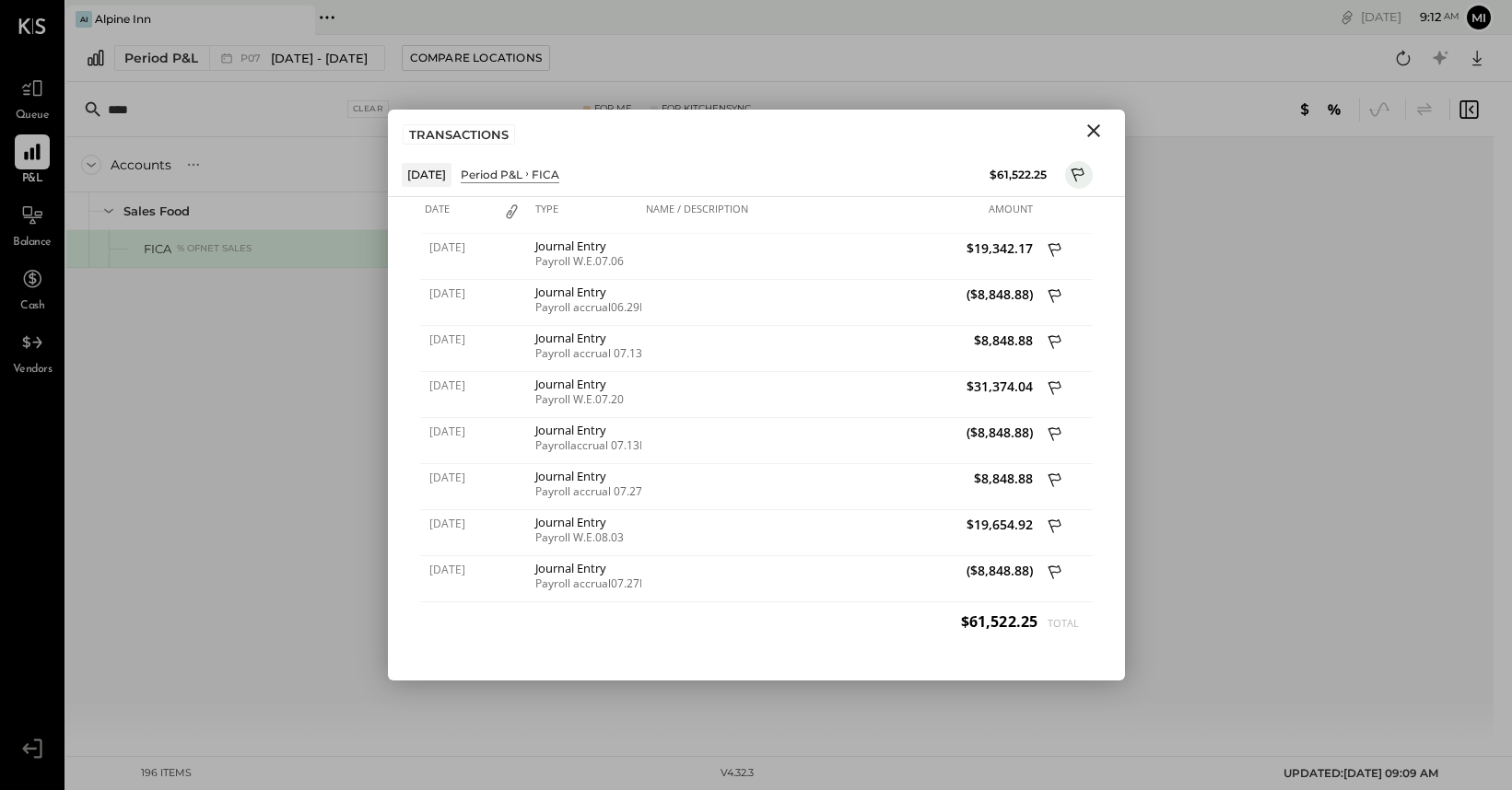
click at [1102, 137] on icon "Close" at bounding box center [1093, 130] width 22 height 22
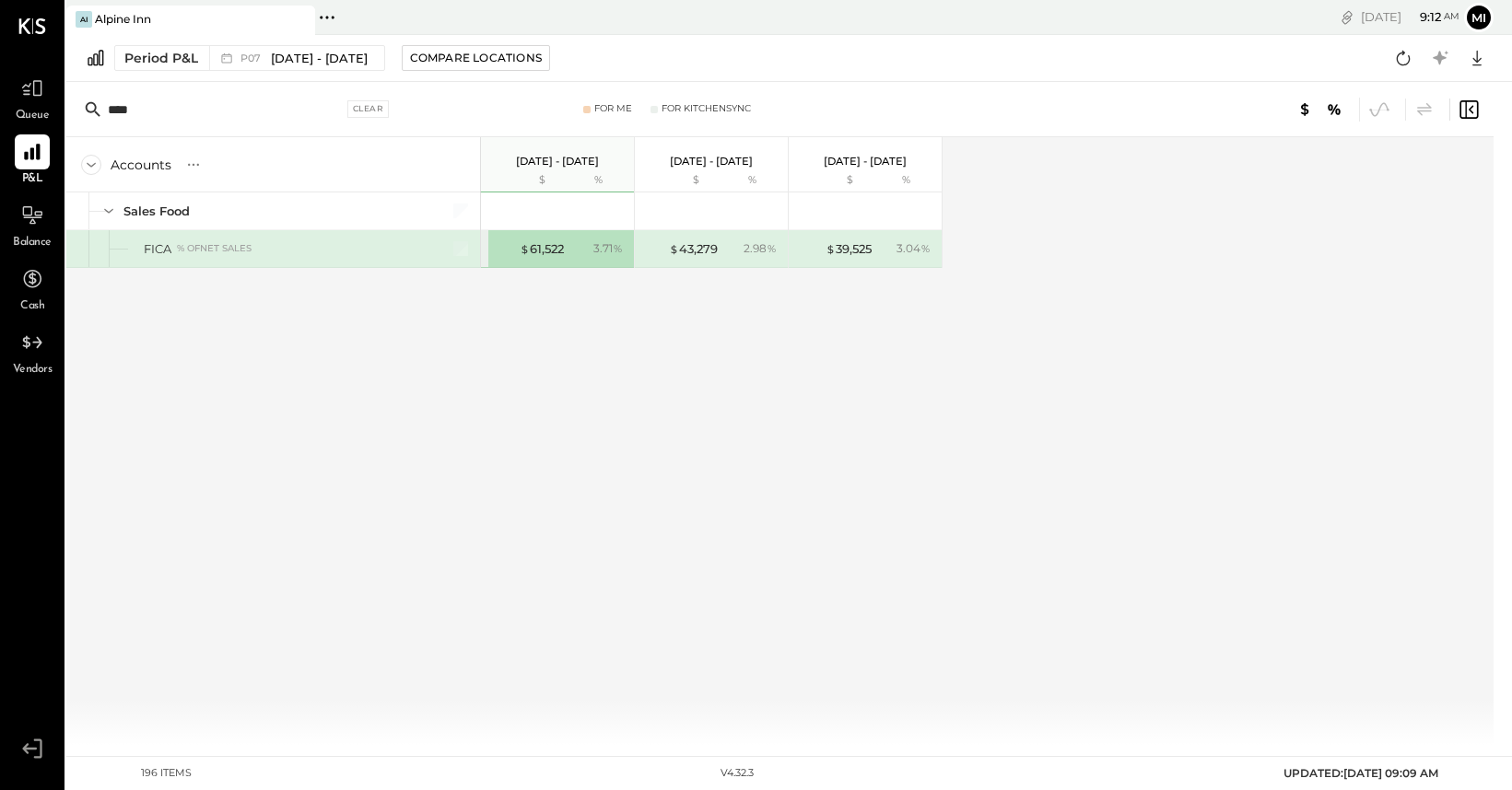
click at [649, 379] on div "Accounts S % GL [DATE] - [DATE] $ % [DATE] - [DATE] $ % [DATE] - [DATE] $ % SAL…" at bounding box center [504, 441] width 876 height 608
click at [568, 253] on div "$ 61,522 3.71 %" at bounding box center [559, 248] width 139 height 37
click at [531, 247] on div "$ 61,522" at bounding box center [541, 249] width 44 height 18
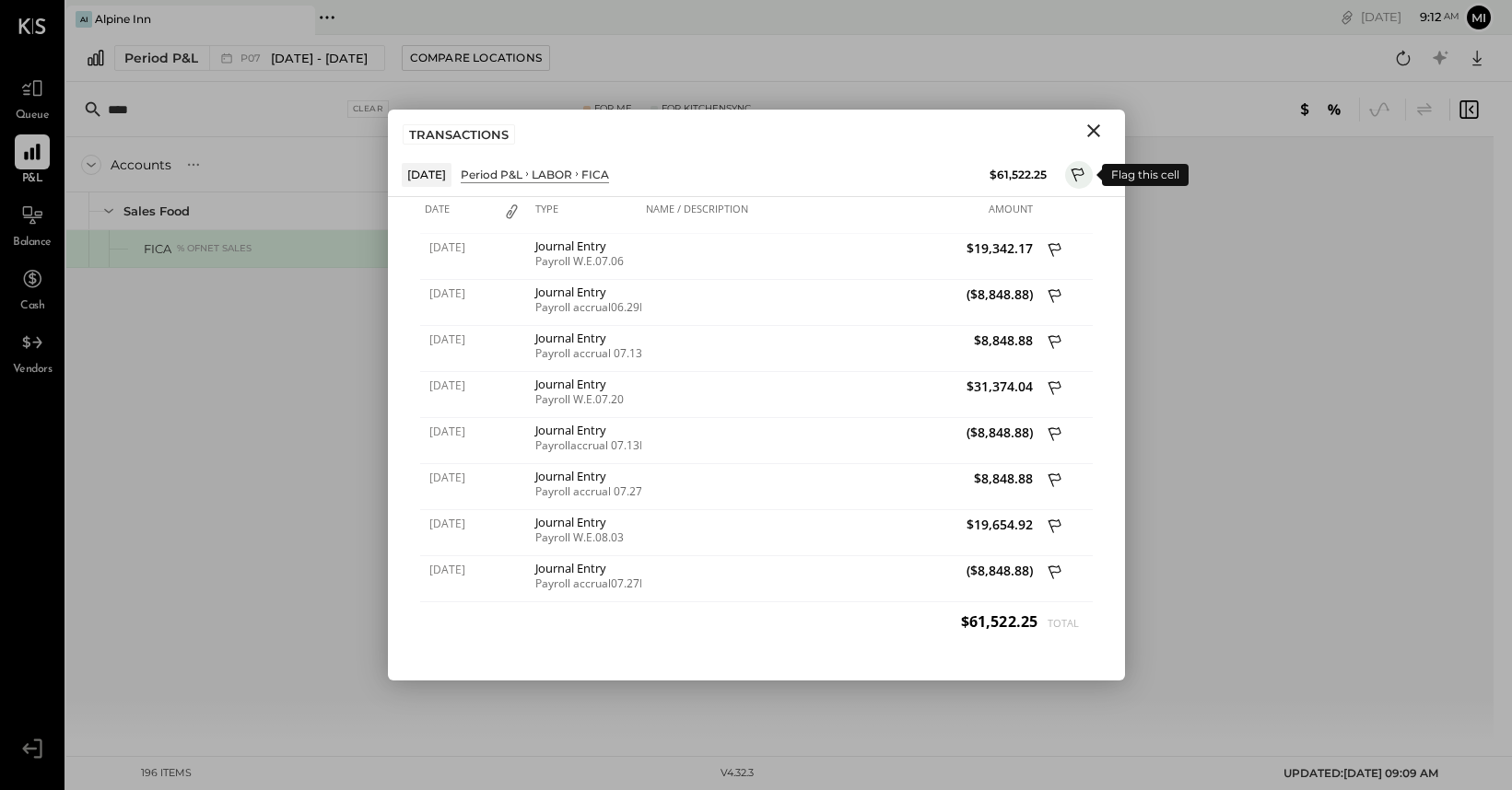
click at [1081, 173] on icon at bounding box center [1079, 176] width 17 height 22
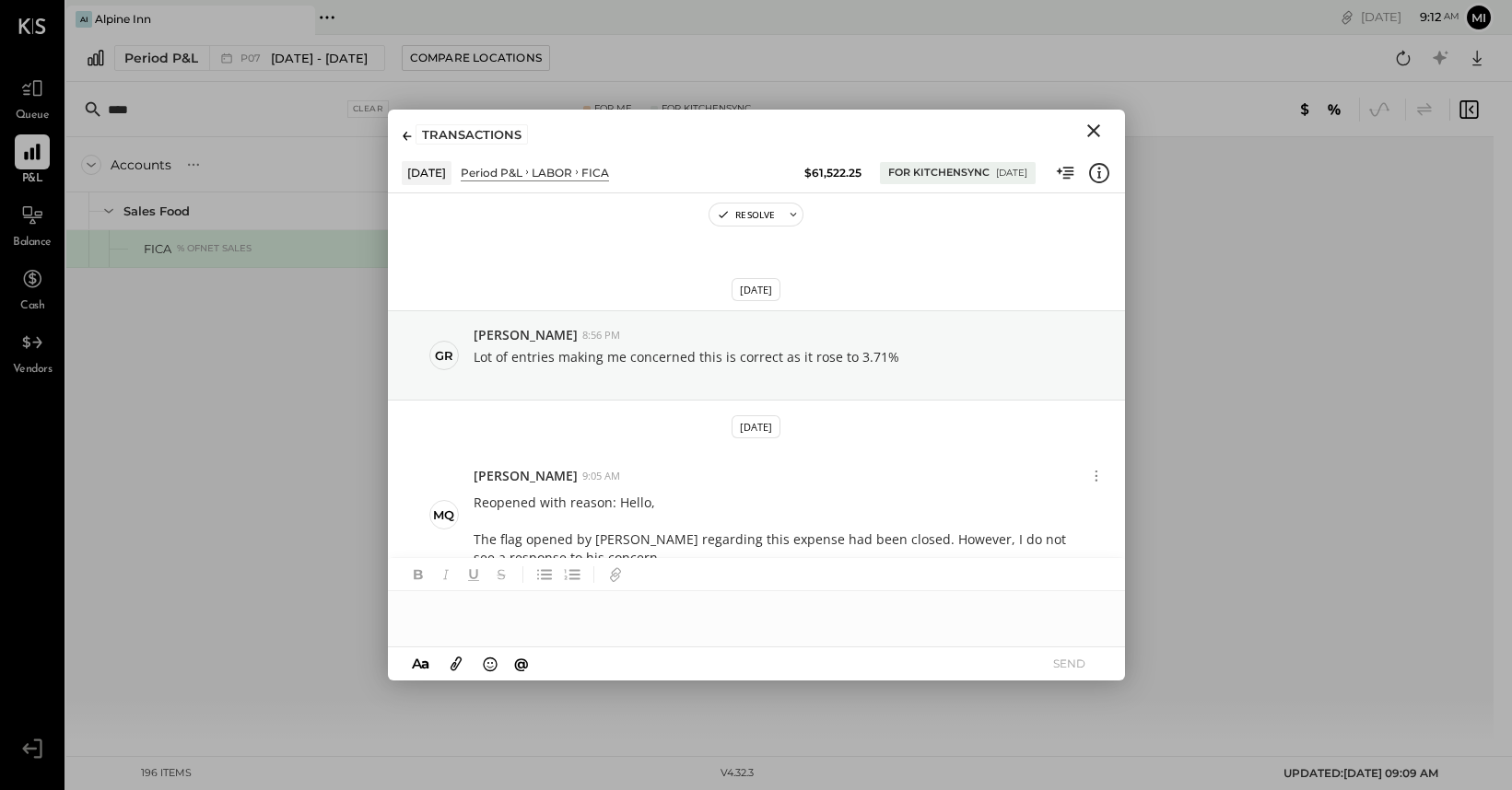
scroll to position [60, 0]
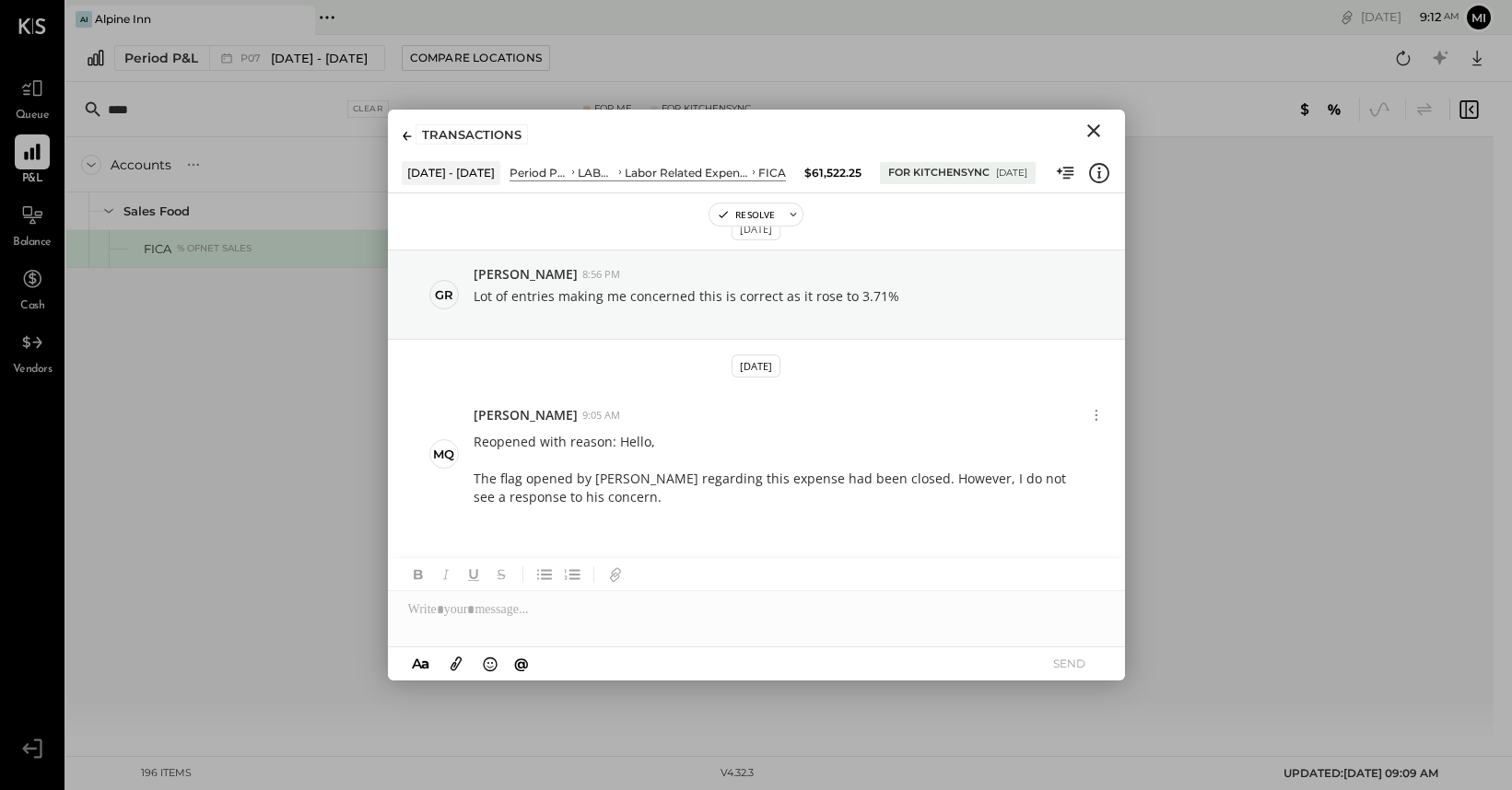
click at [1095, 133] on icon "Close" at bounding box center [1094, 131] width 13 height 13
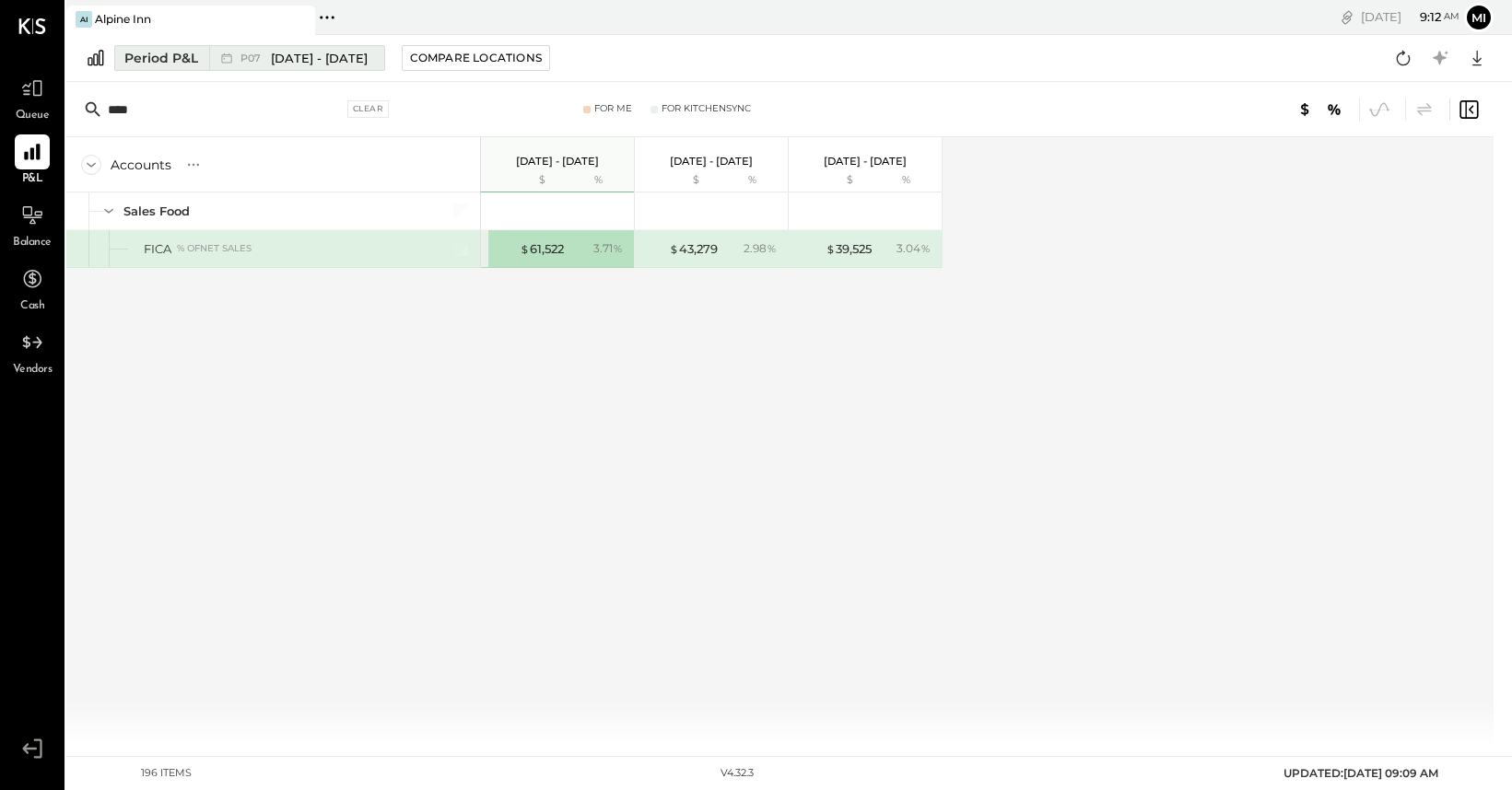
click at [316, 60] on span "[DATE] - [DATE]" at bounding box center [319, 58] width 97 height 18
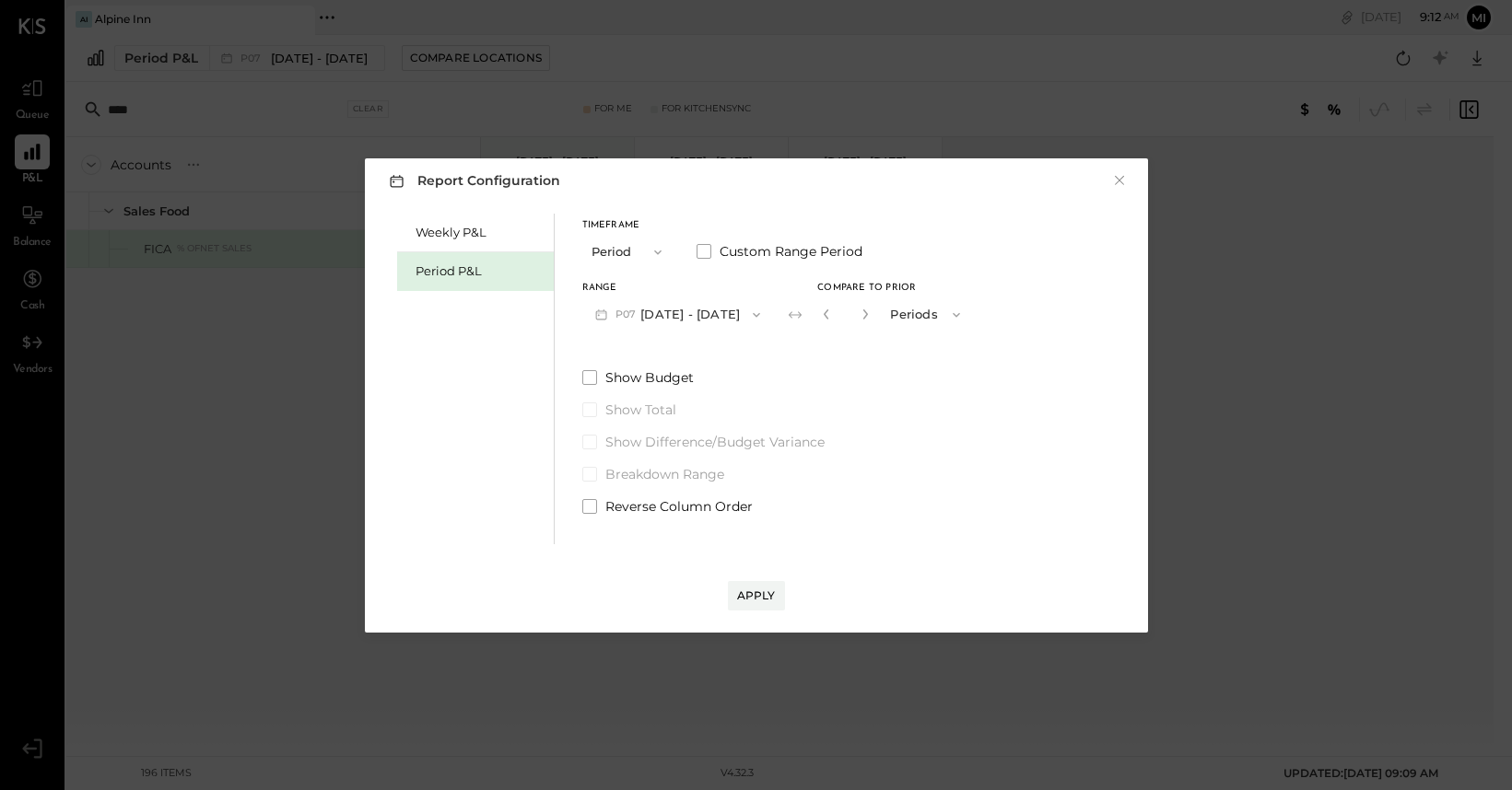
click at [372, 108] on div "Report Configuration × Weekly P&L Period P&L Timeframe Period Custom Range Peri…" at bounding box center [756, 395] width 1512 height 790
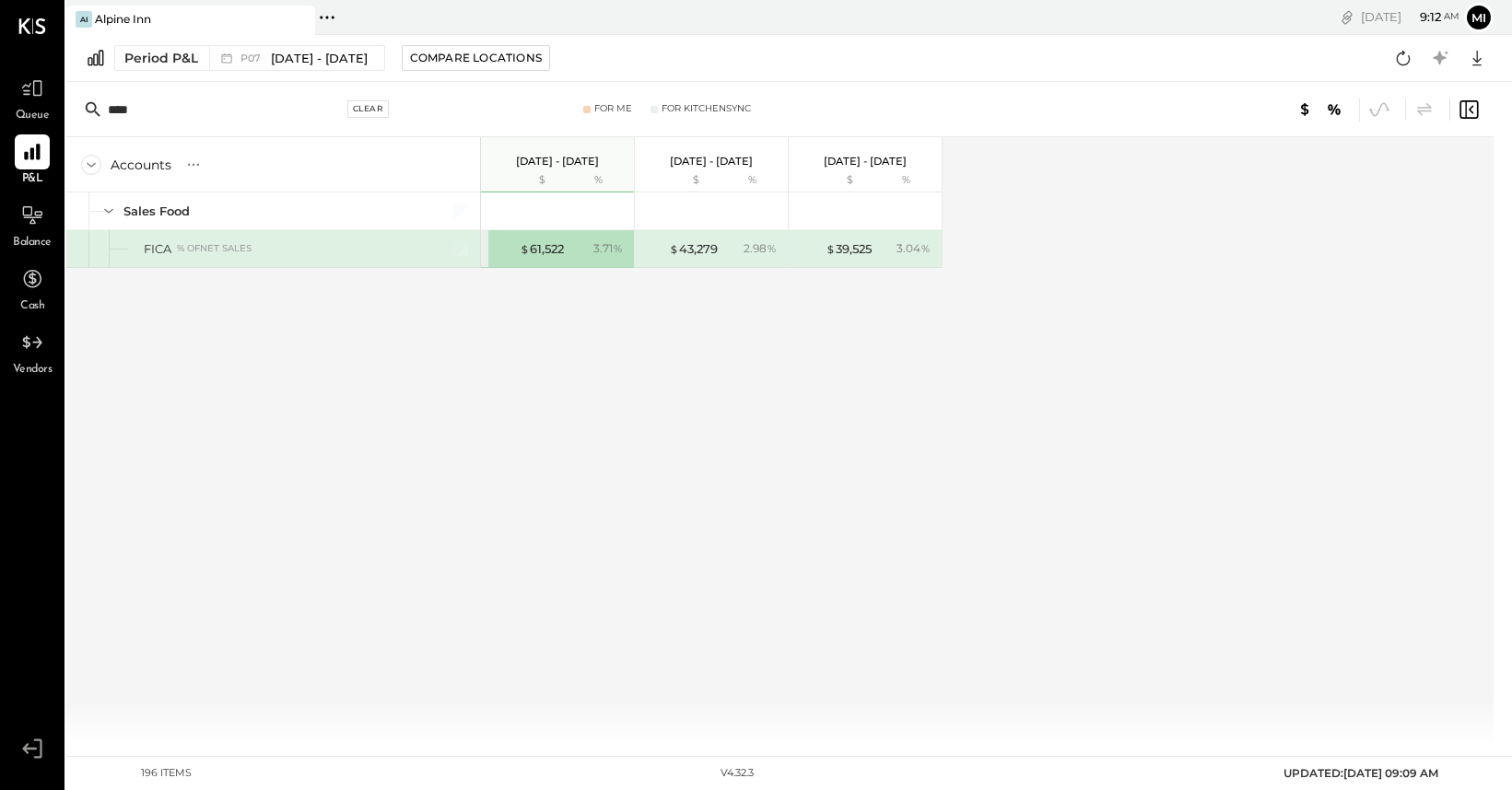
click at [373, 112] on div "Clear" at bounding box center [368, 108] width 42 height 18
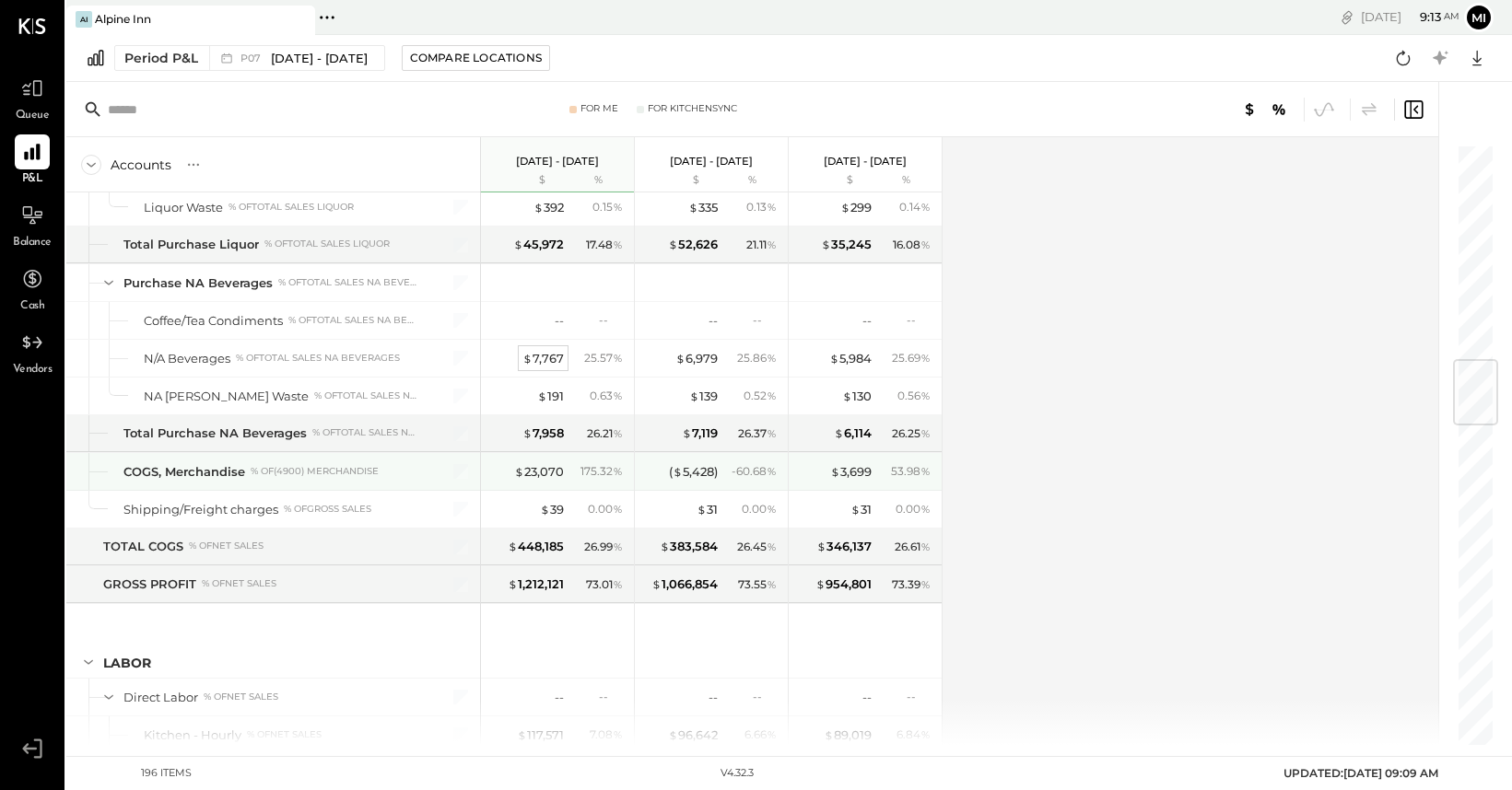
scroll to position [1820, 0]
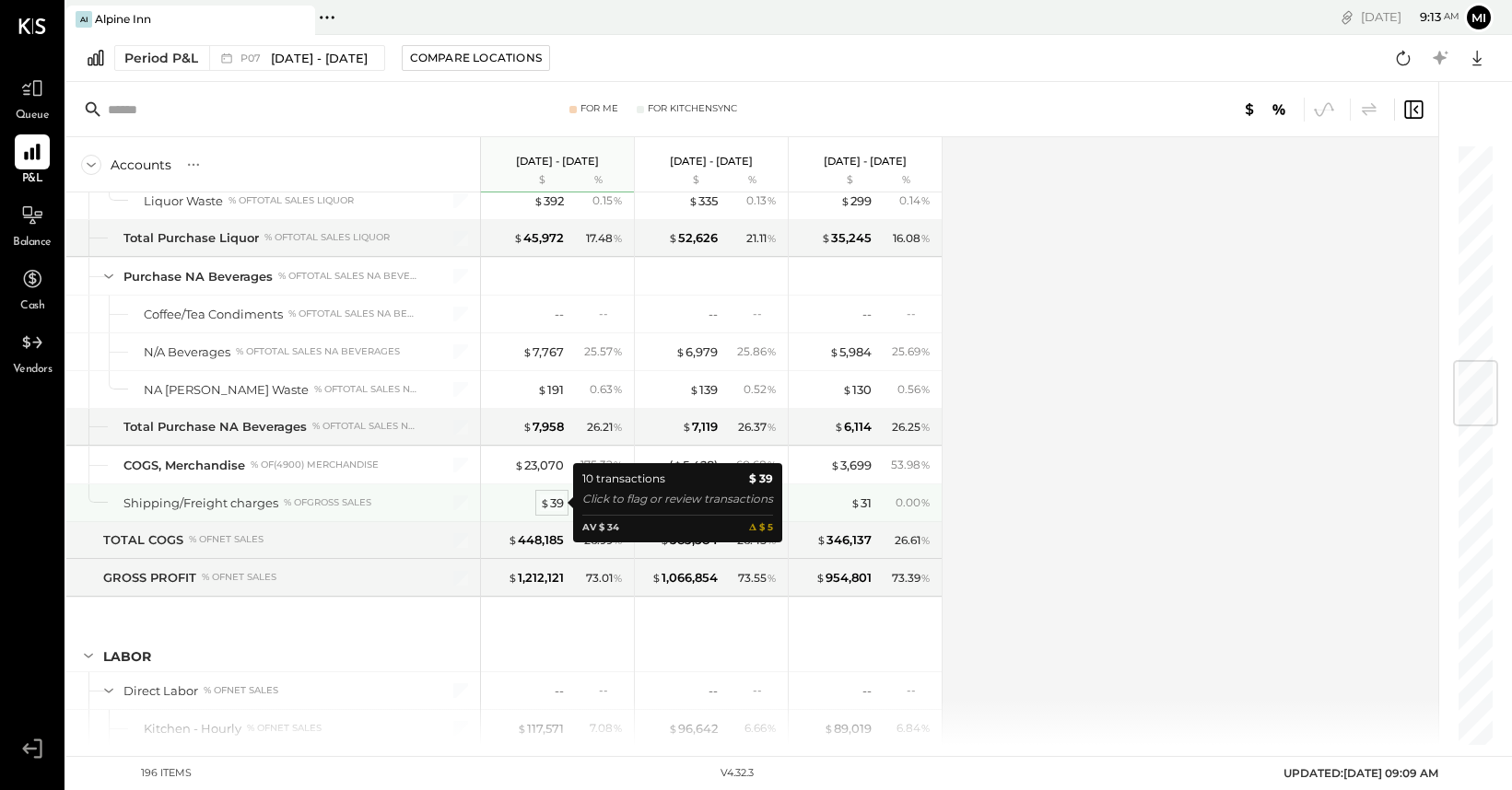
click at [553, 502] on div "$ 39" at bounding box center [551, 503] width 24 height 18
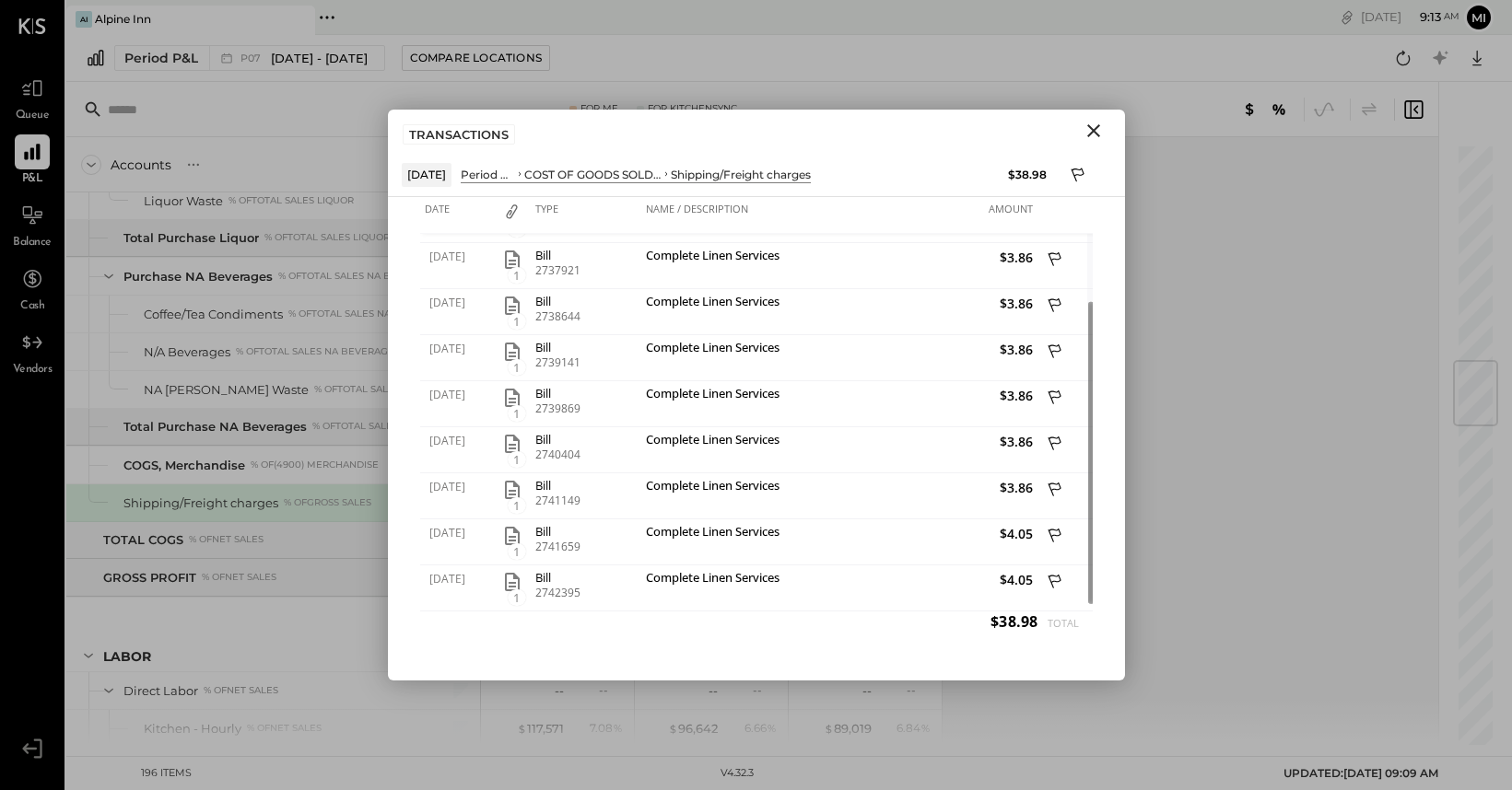
click at [1094, 135] on icon "Close" at bounding box center [1093, 130] width 22 height 22
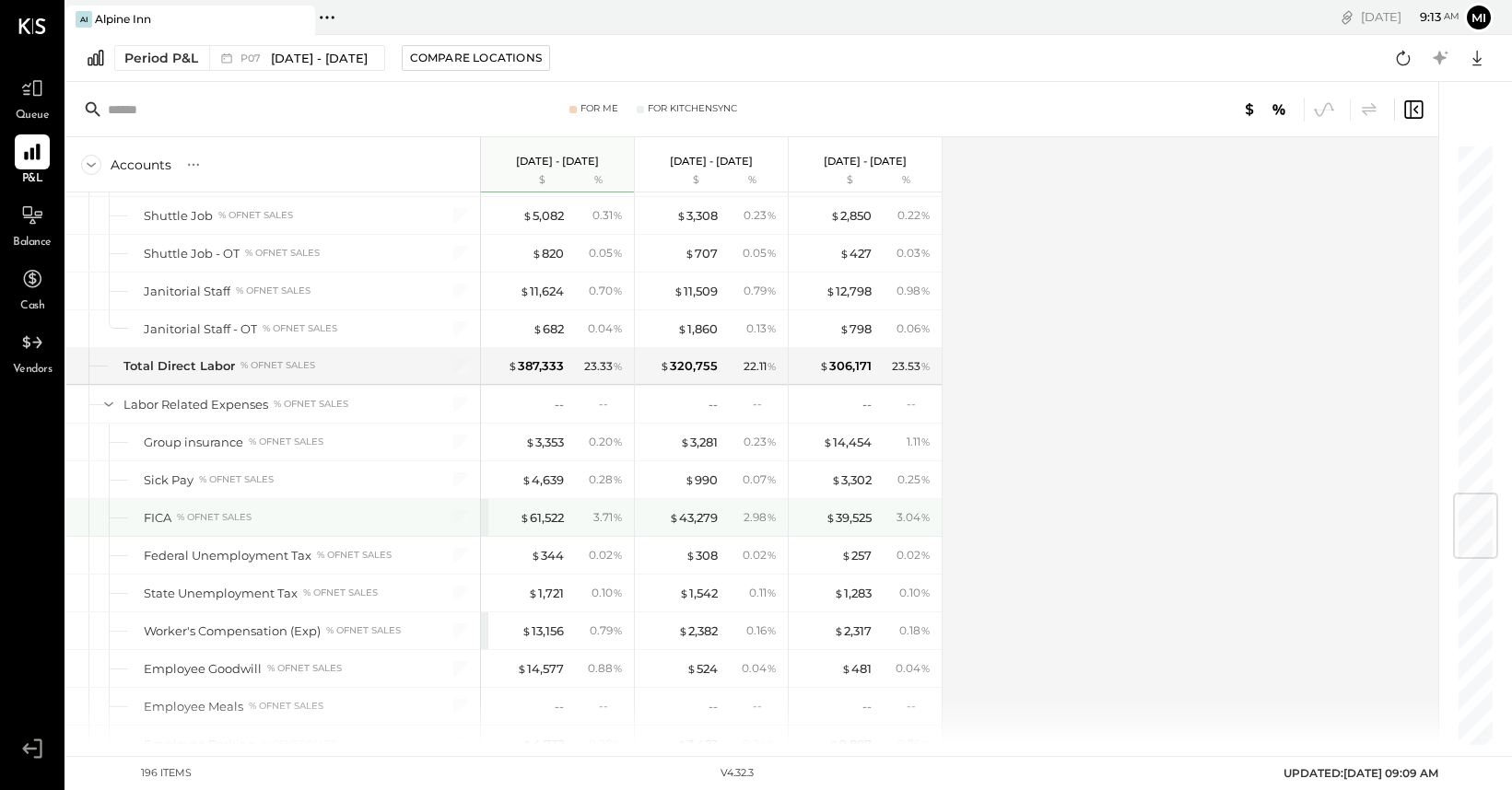
scroll to position [2938, 0]
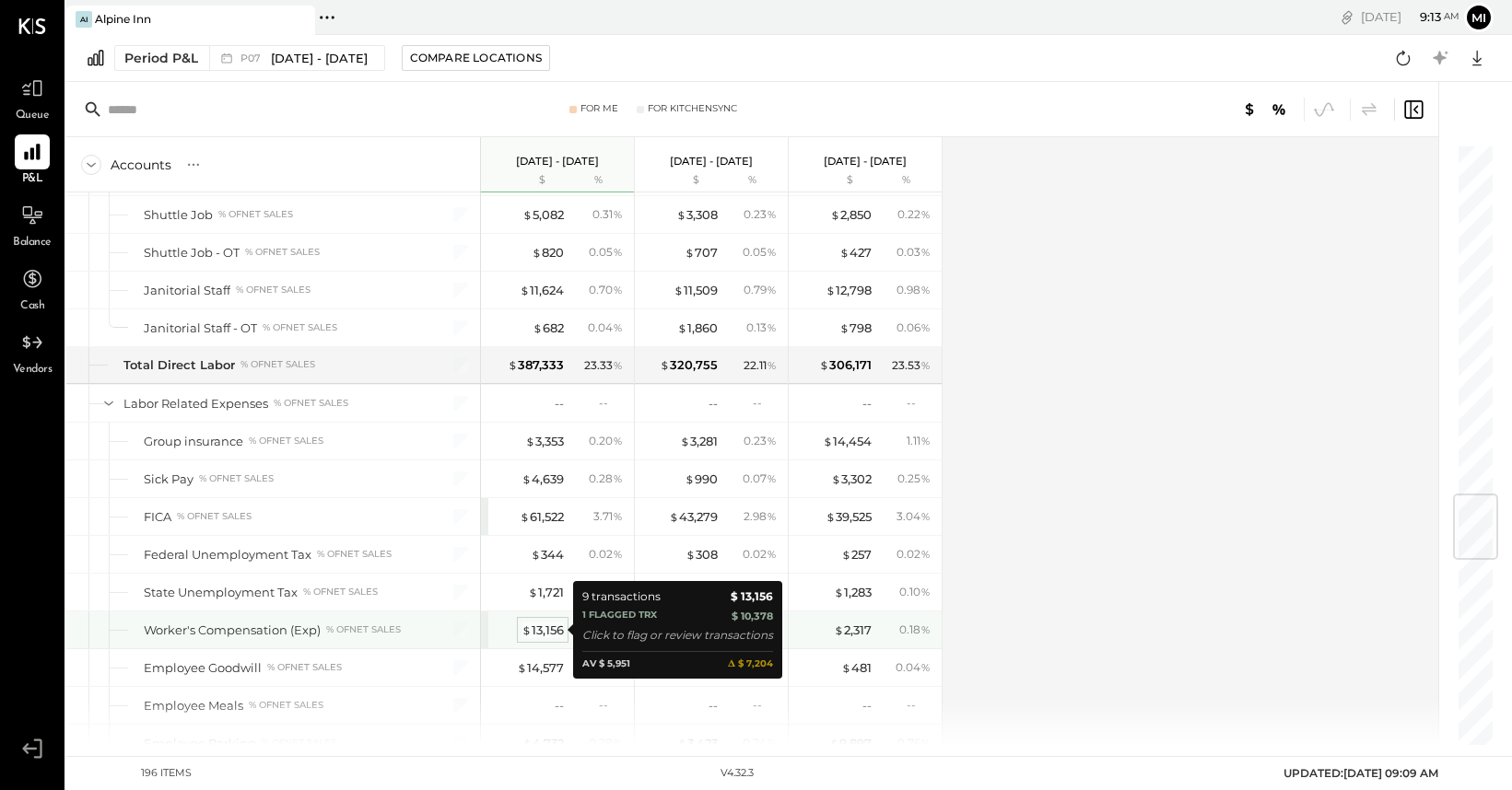
click at [541, 630] on div "$ 13,156" at bounding box center [542, 630] width 42 height 18
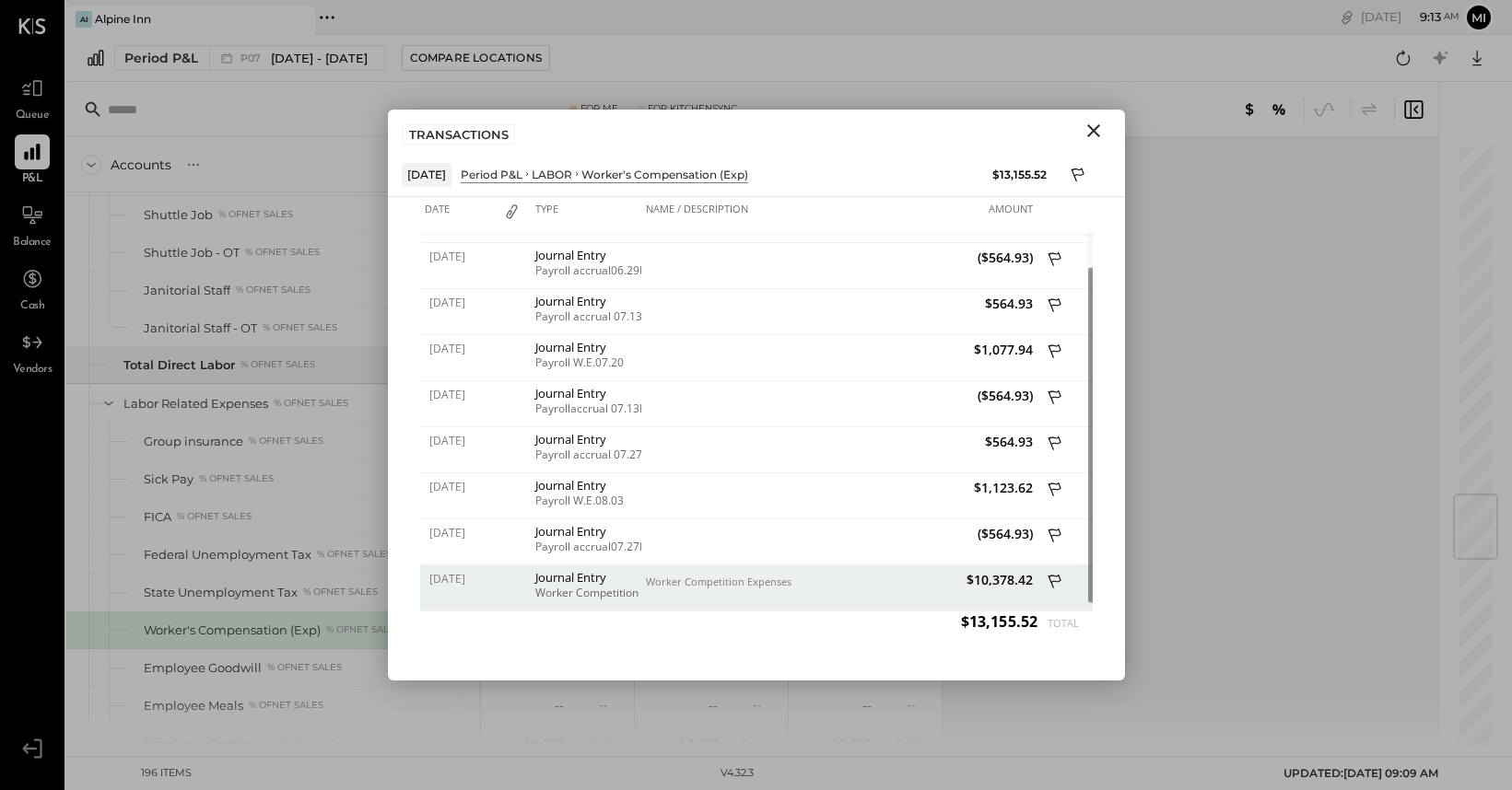
click at [1055, 583] on icon at bounding box center [1056, 584] width 17 height 23
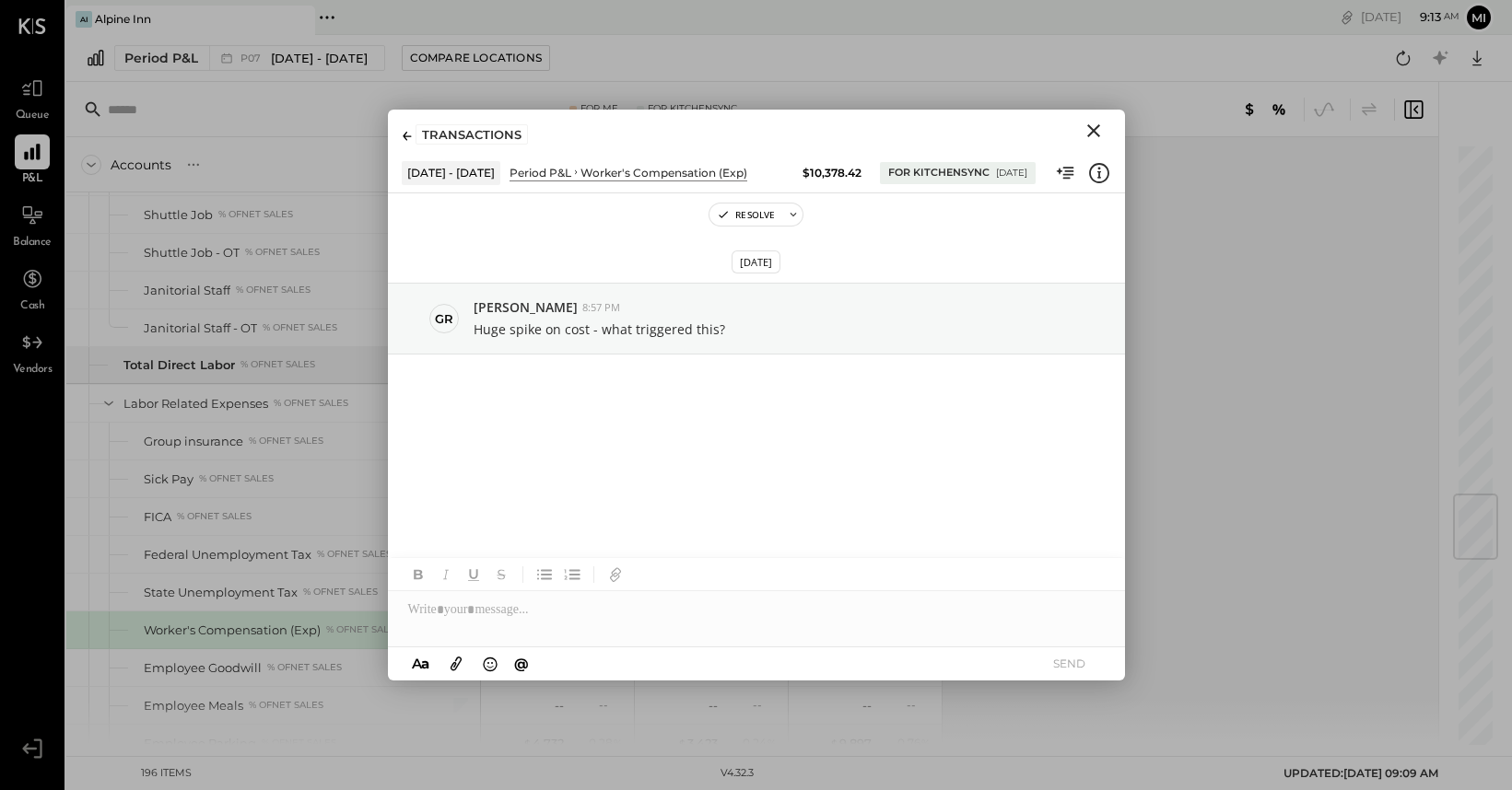
click at [1062, 174] on icon at bounding box center [1068, 173] width 11 height 12
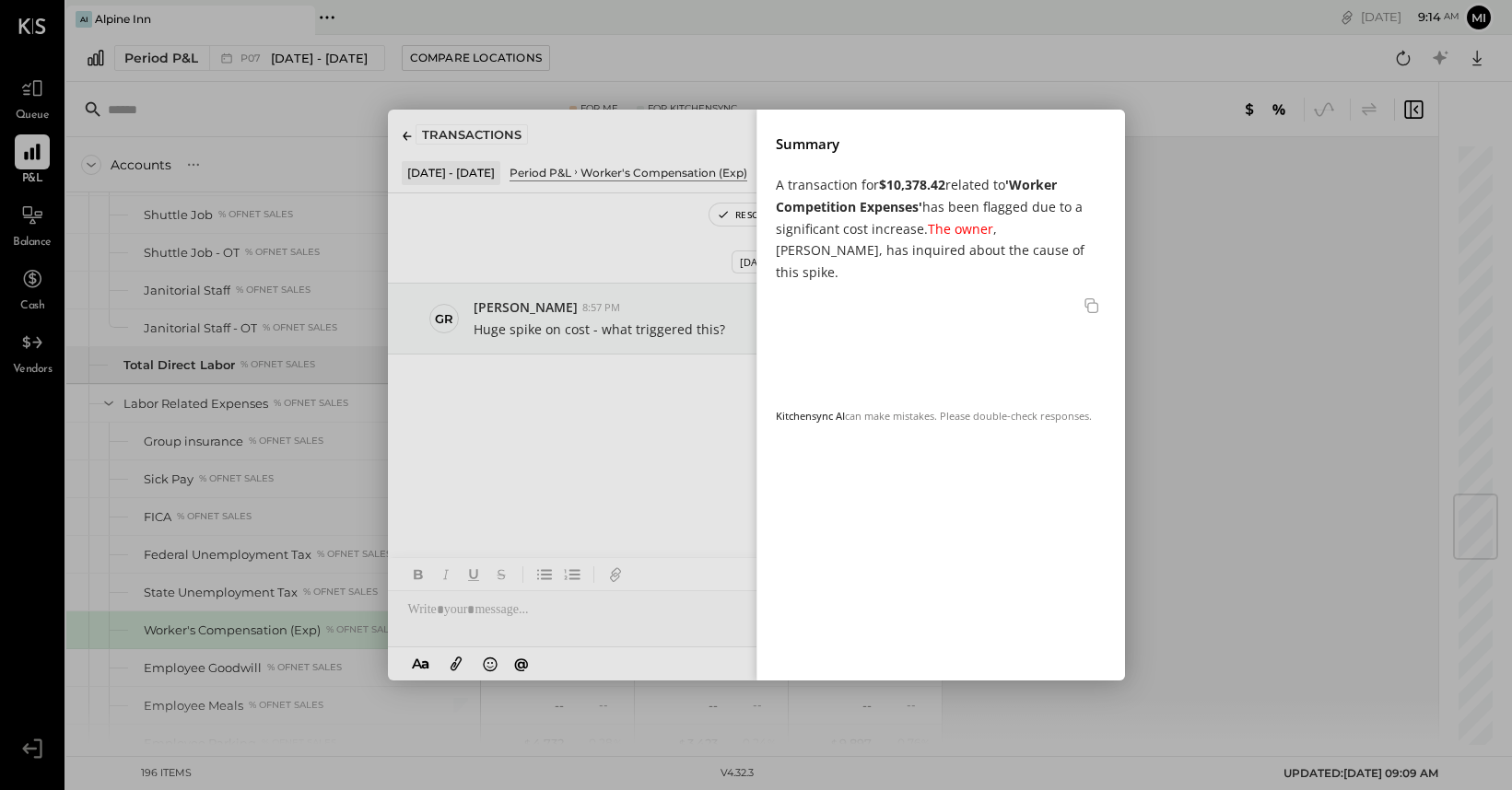
click at [873, 470] on div "Summary A transaction for $10,378.42 related to 'Worker Competition Expenses' h…" at bounding box center [940, 395] width 369 height 571
click at [597, 492] on div "Close panel" at bounding box center [756, 395] width 738 height 571
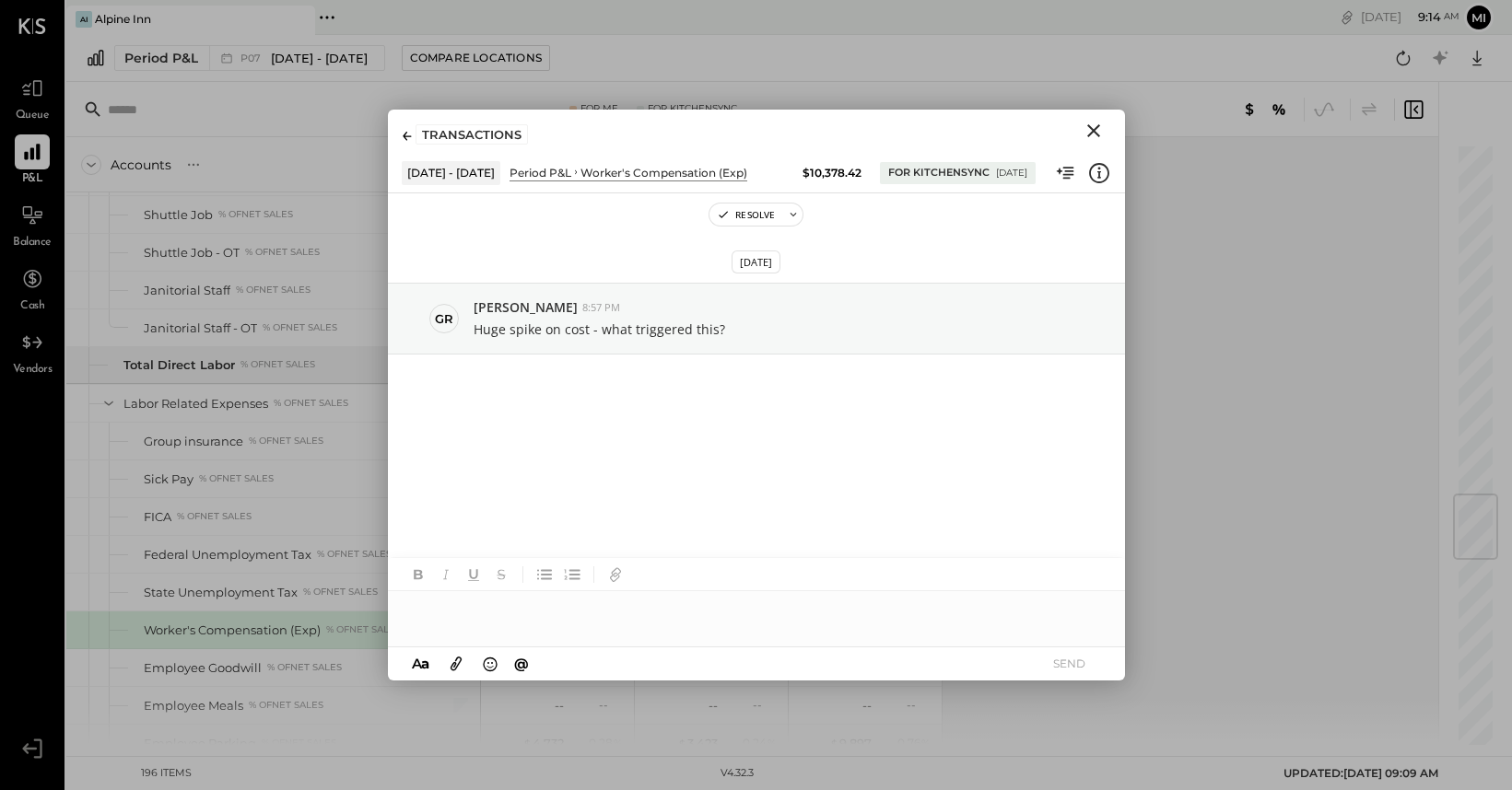
click at [507, 619] on div at bounding box center [756, 609] width 738 height 37
click at [1096, 128] on icon "Close" at bounding box center [1094, 131] width 13 height 13
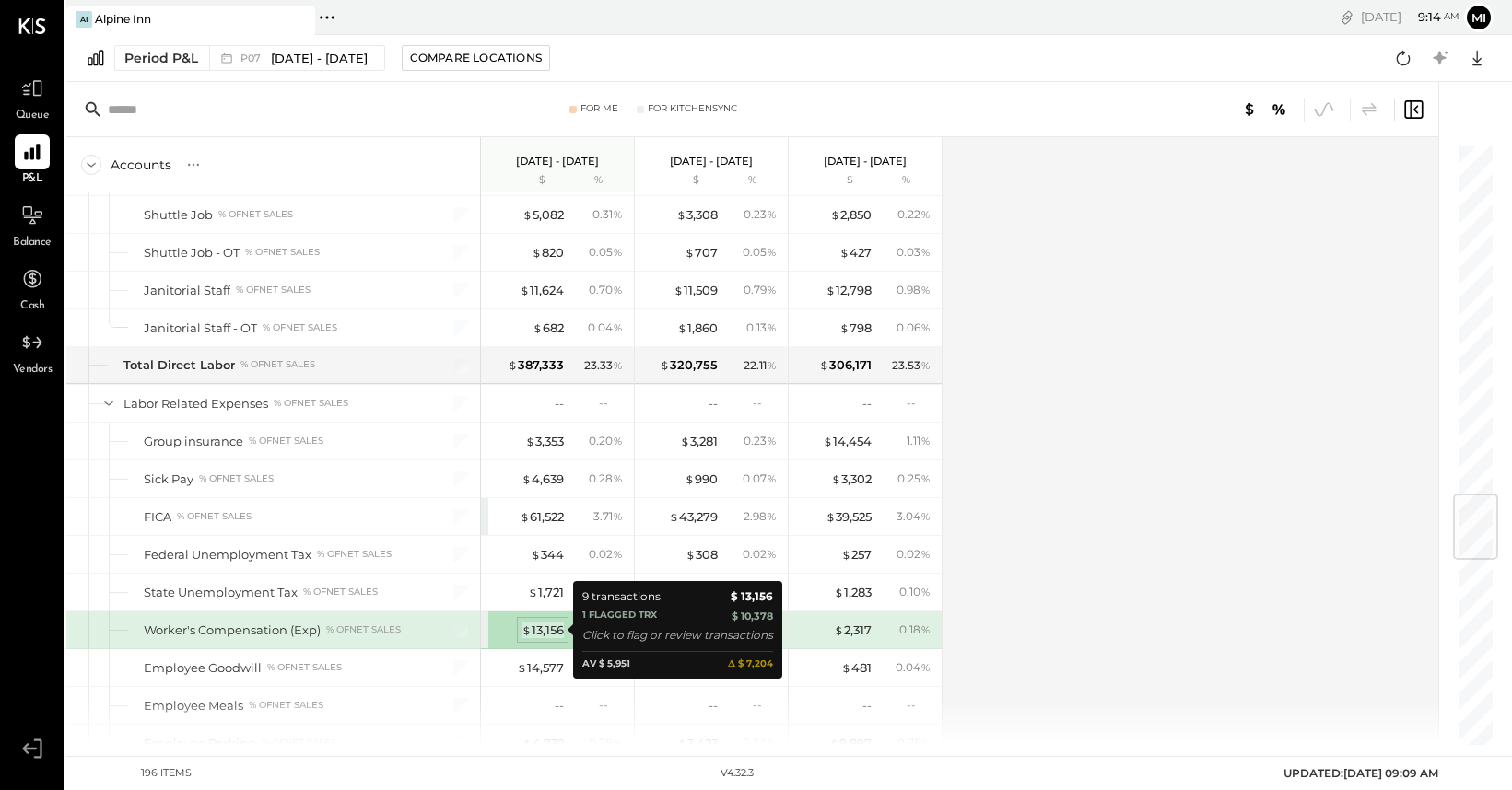
click at [534, 630] on div "$ 13,156" at bounding box center [542, 630] width 42 height 18
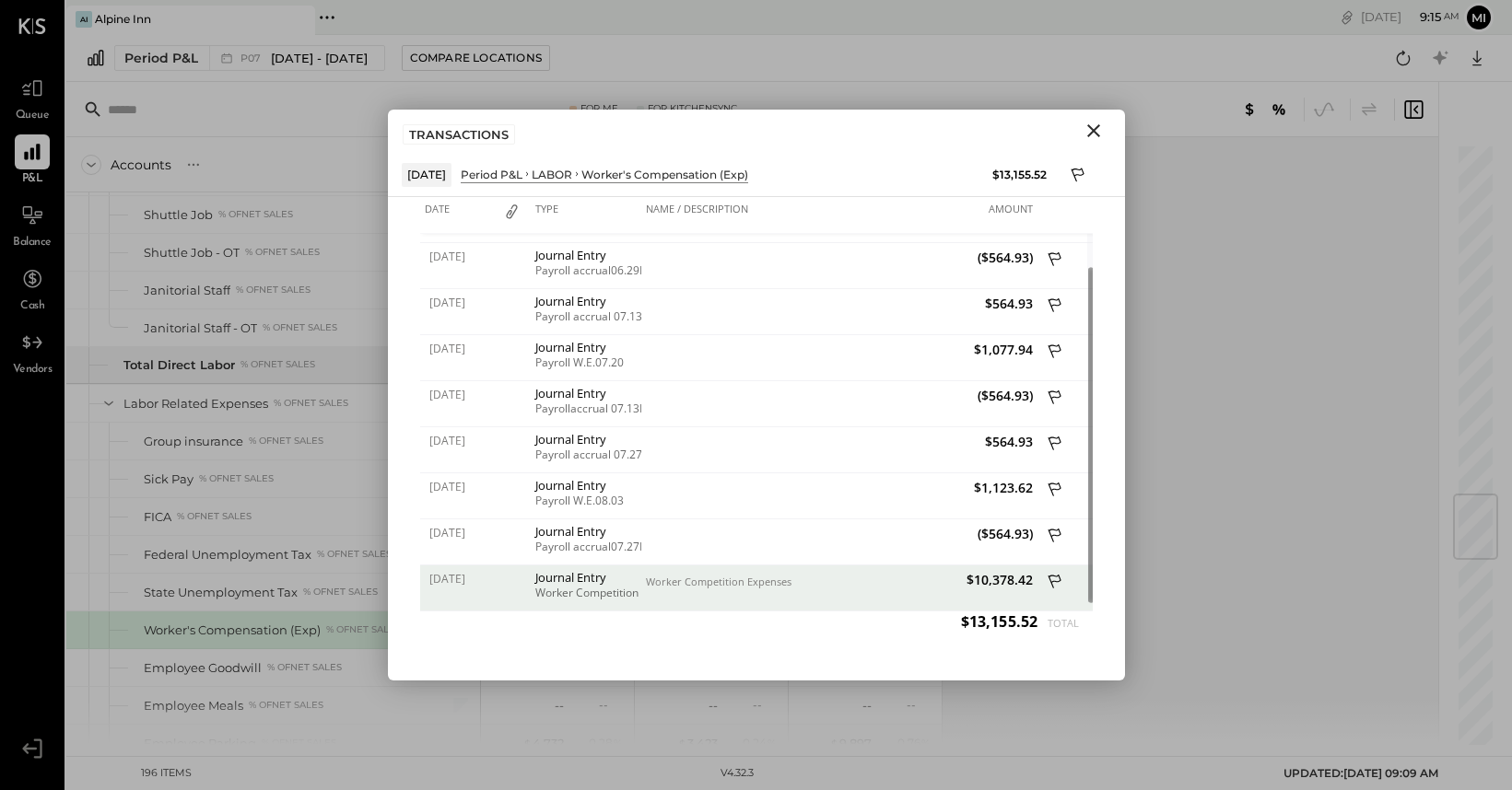
click at [884, 582] on span "$10,378.42" at bounding box center [939, 580] width 189 height 18
click at [1050, 579] on icon at bounding box center [1056, 584] width 17 height 23
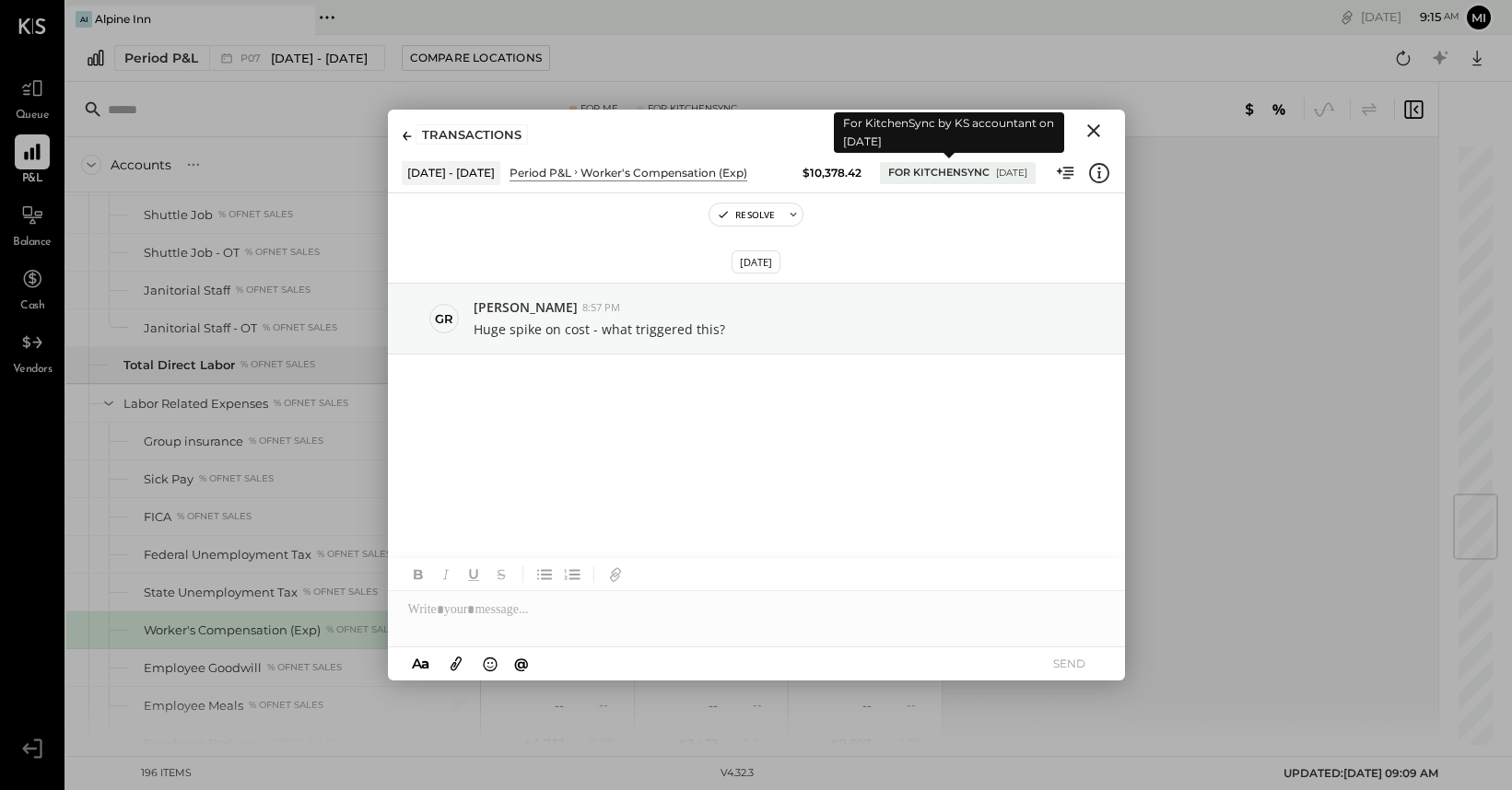
click at [946, 171] on div "For KitchenSync" at bounding box center [939, 173] width 101 height 15
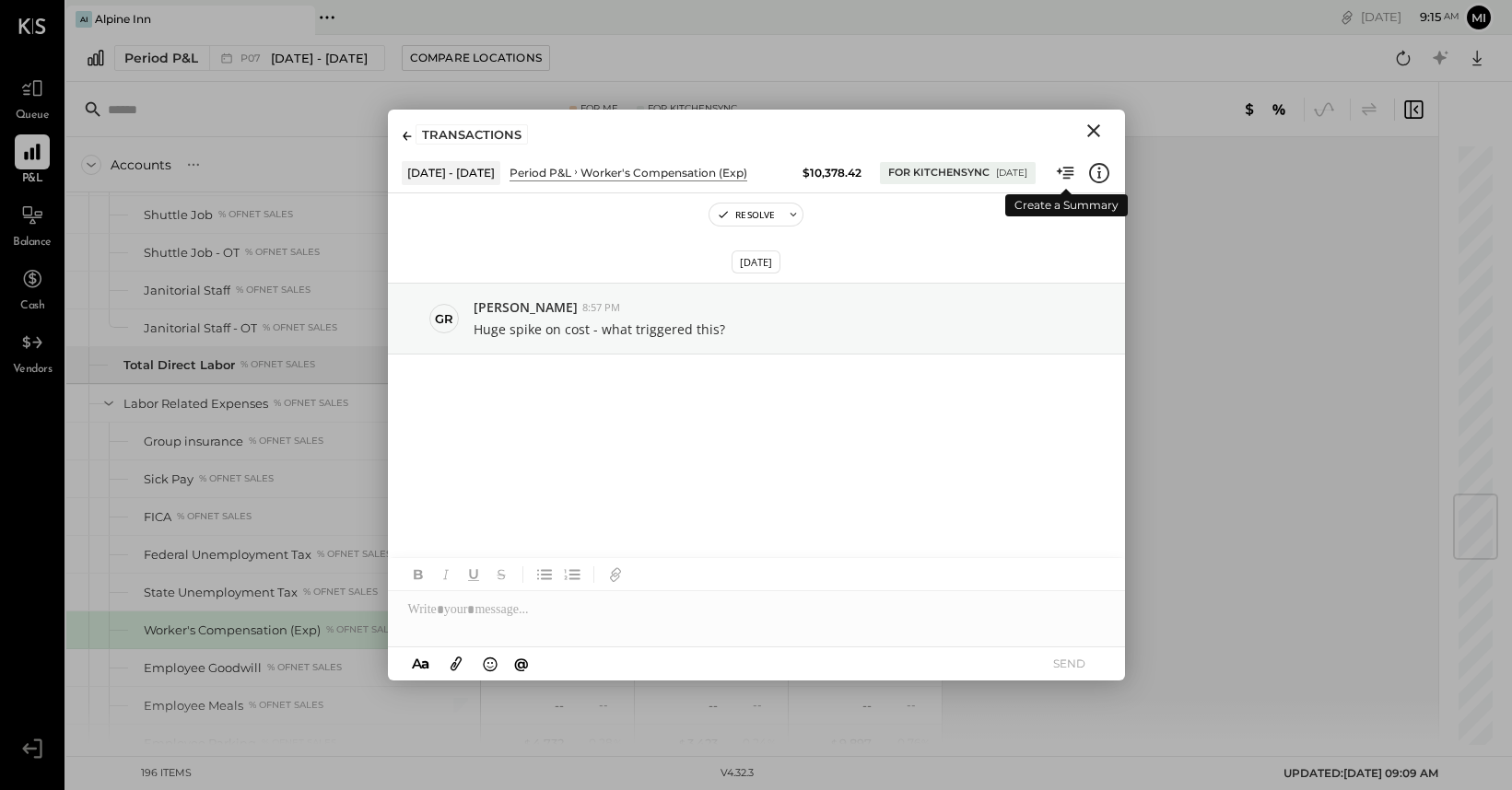
click at [1063, 179] on icon at bounding box center [1066, 173] width 24 height 24
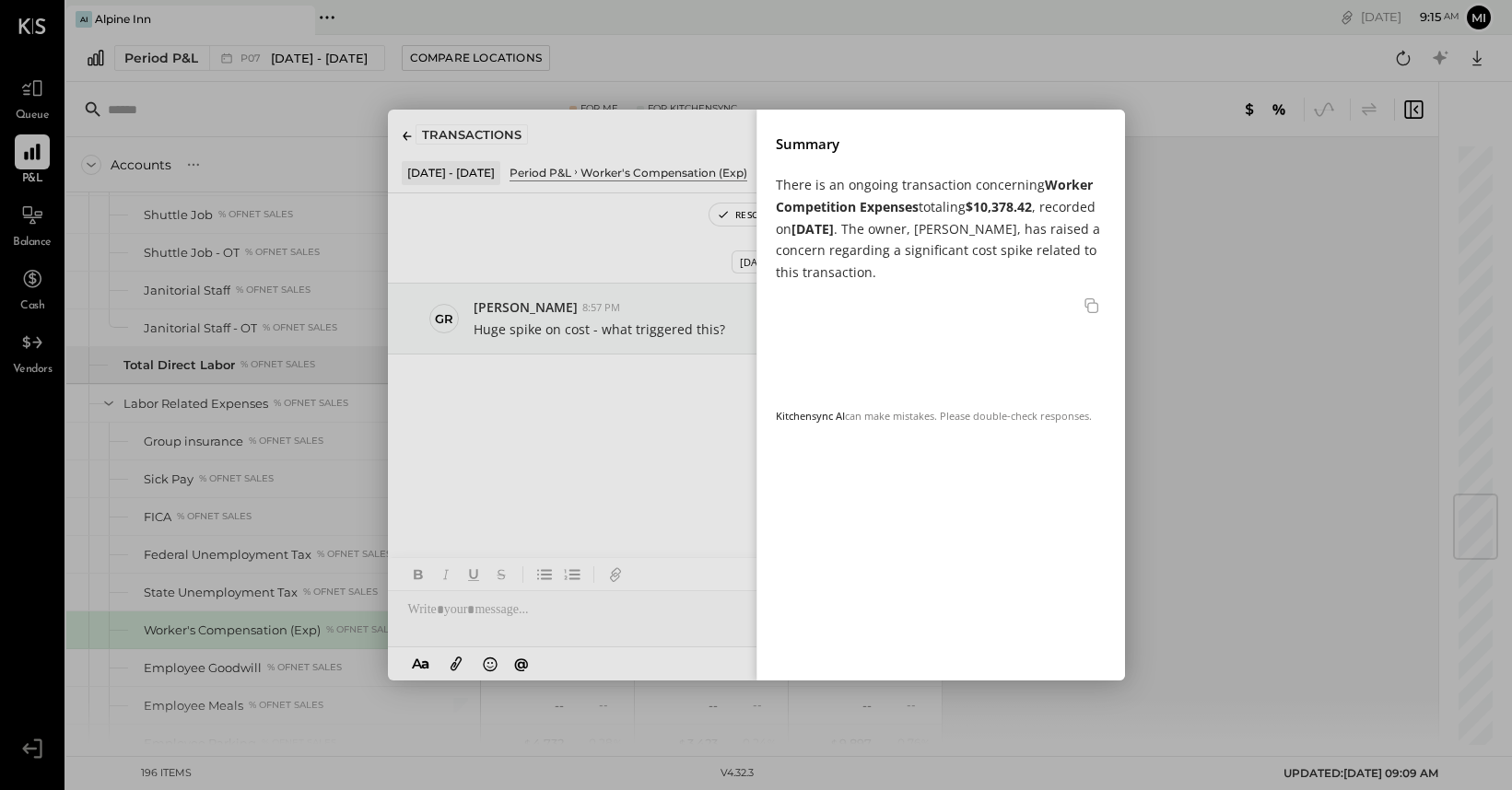
click at [693, 393] on div "Close panel" at bounding box center [756, 395] width 738 height 571
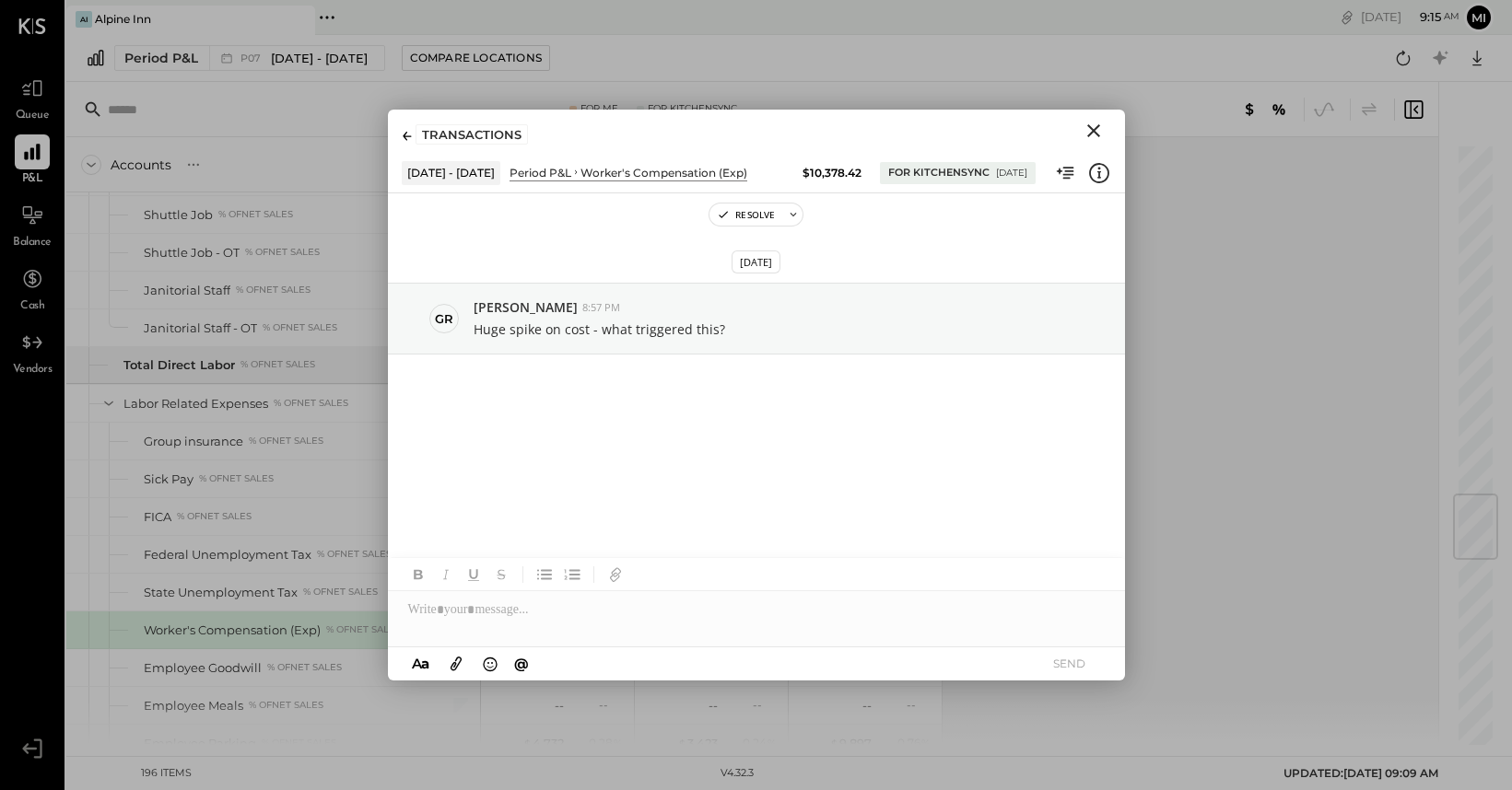
click at [1097, 172] on icon at bounding box center [1099, 172] width 4 height 1
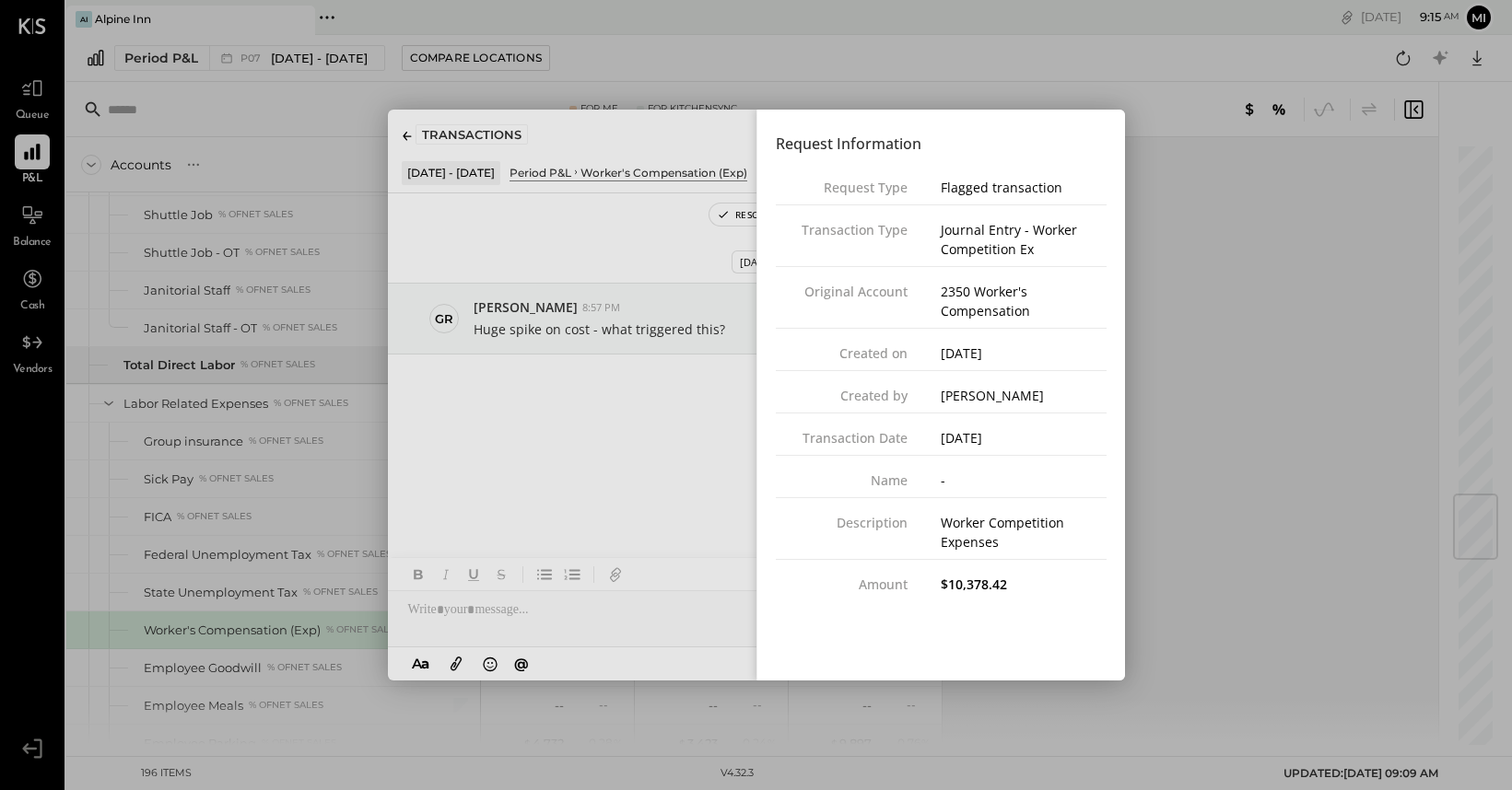
click at [646, 480] on div "Close panel" at bounding box center [756, 395] width 738 height 571
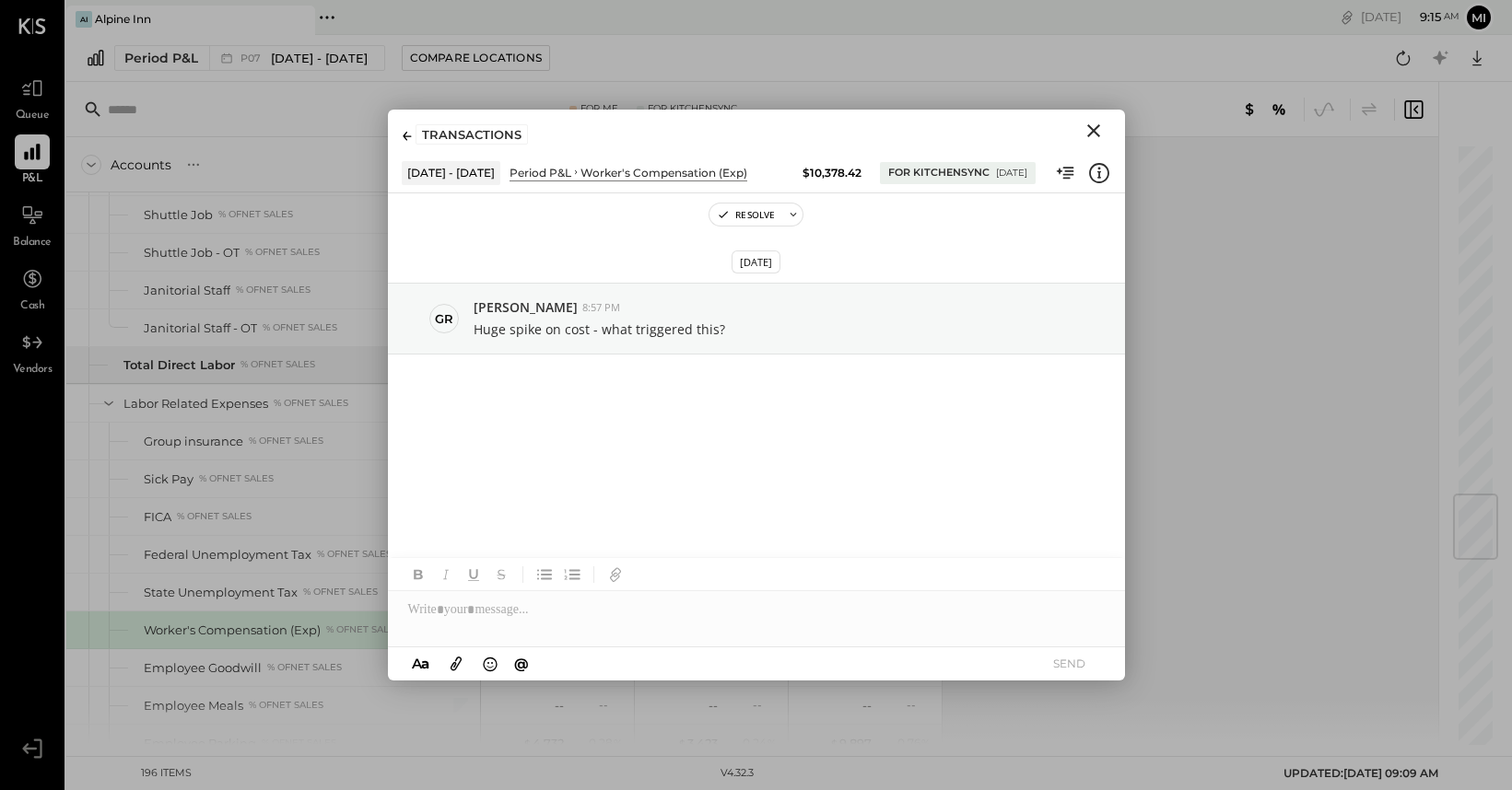
click at [550, 615] on div at bounding box center [756, 609] width 738 height 37
click at [1095, 130] on icon "Close" at bounding box center [1093, 130] width 22 height 22
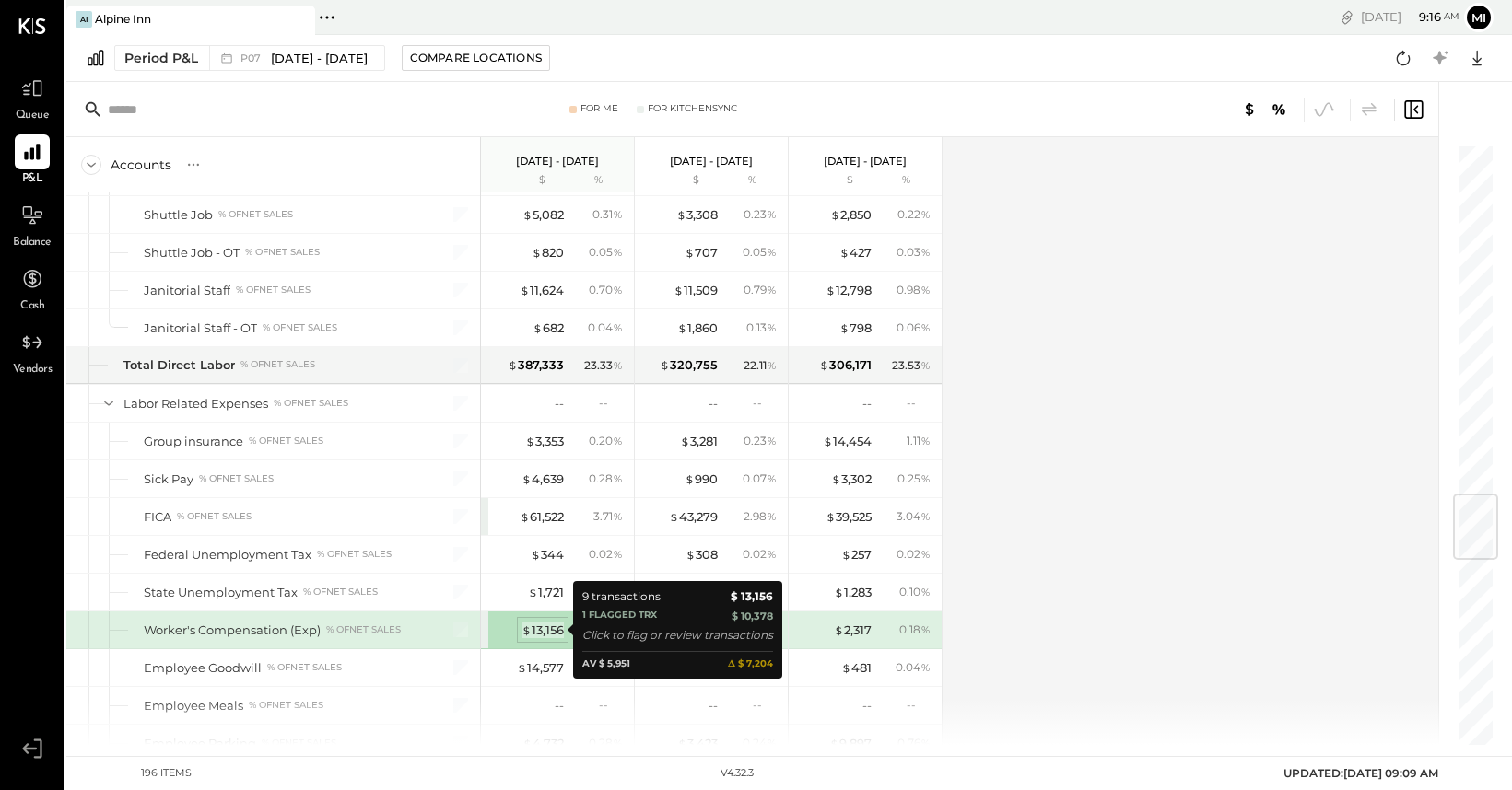
click at [543, 631] on div "$ 13,156" at bounding box center [542, 630] width 42 height 18
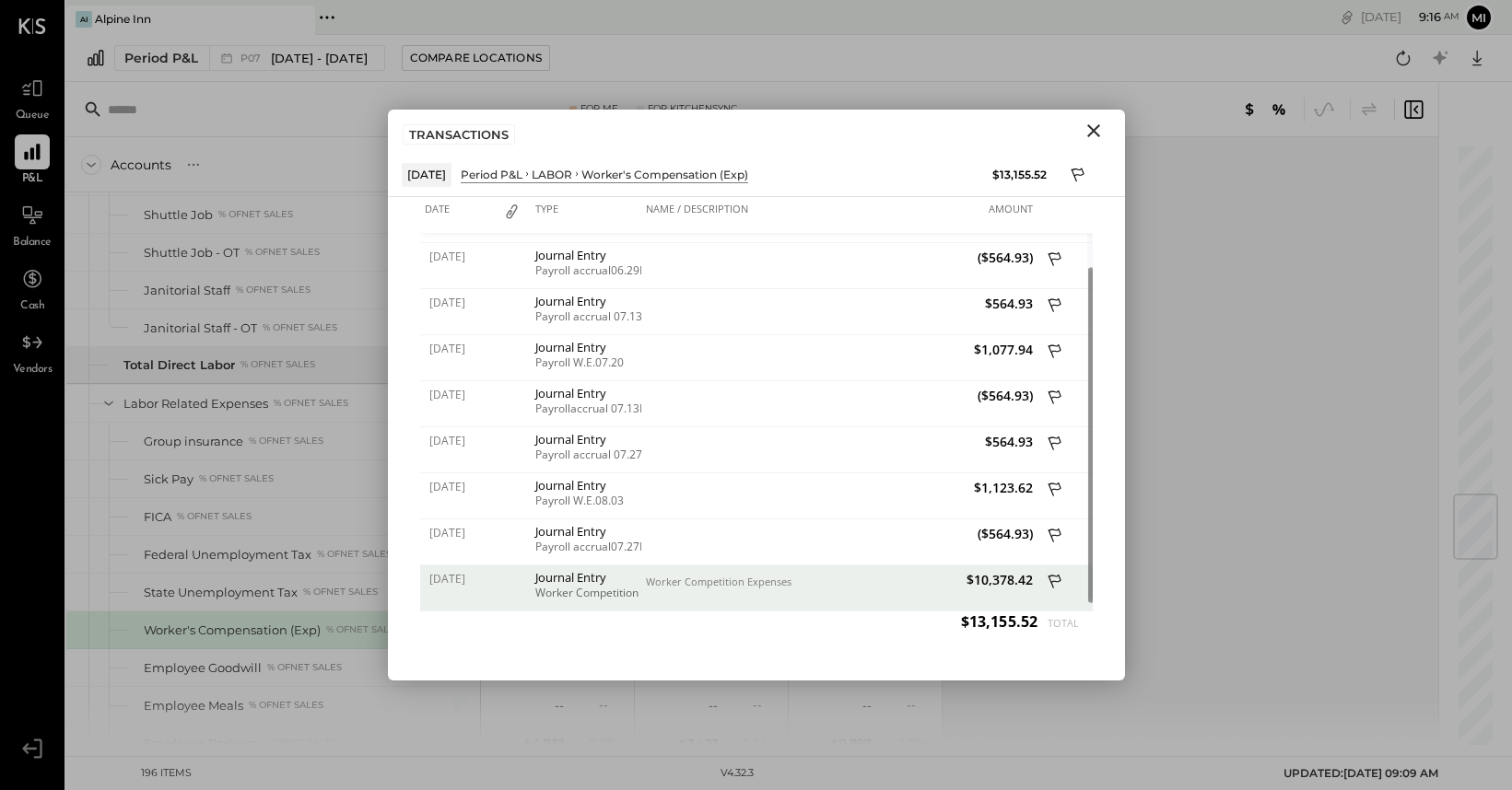
click at [1057, 580] on icon at bounding box center [1056, 584] width 17 height 23
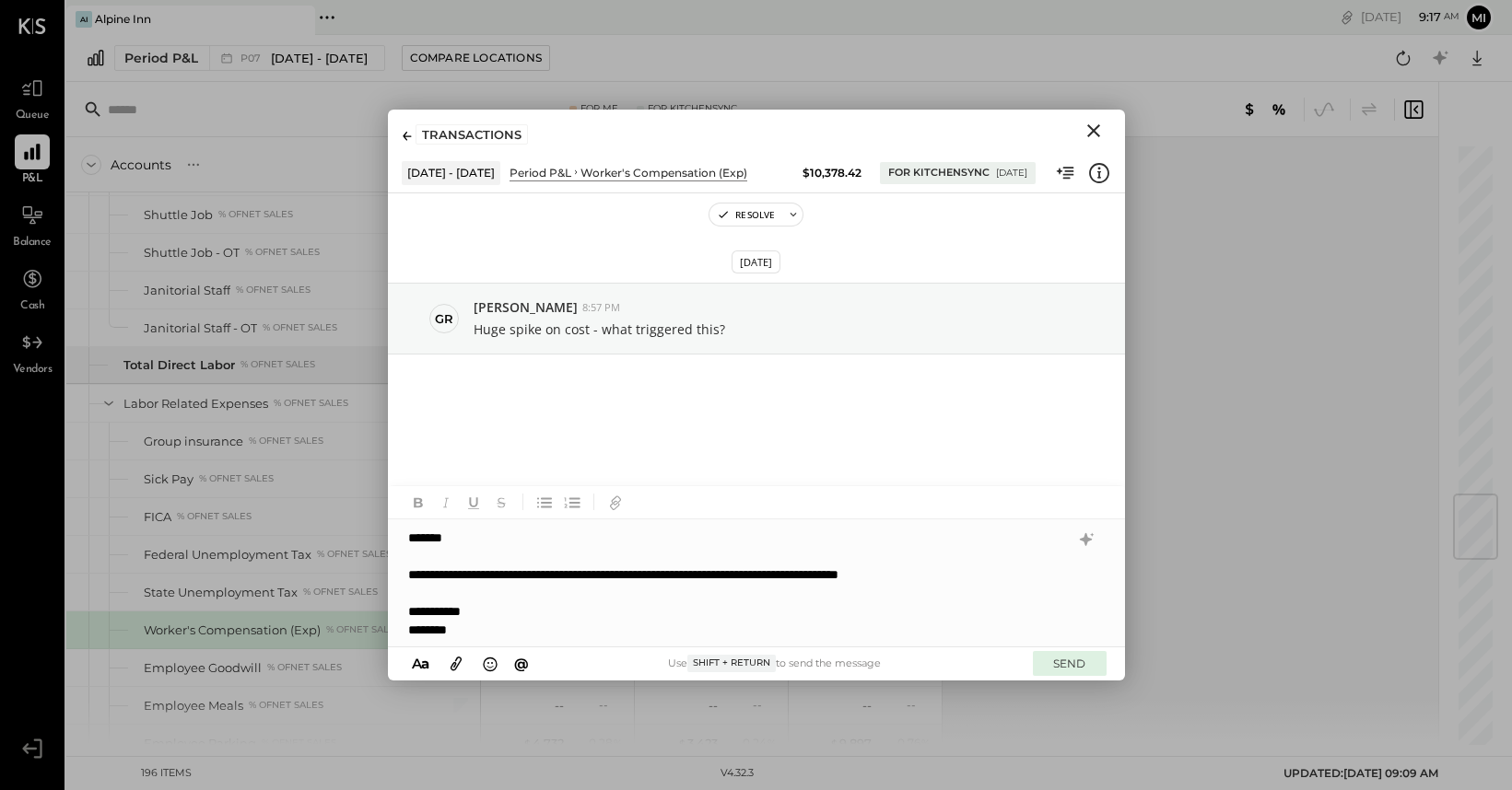
click at [1081, 666] on button "SEND" at bounding box center [1070, 664] width 74 height 25
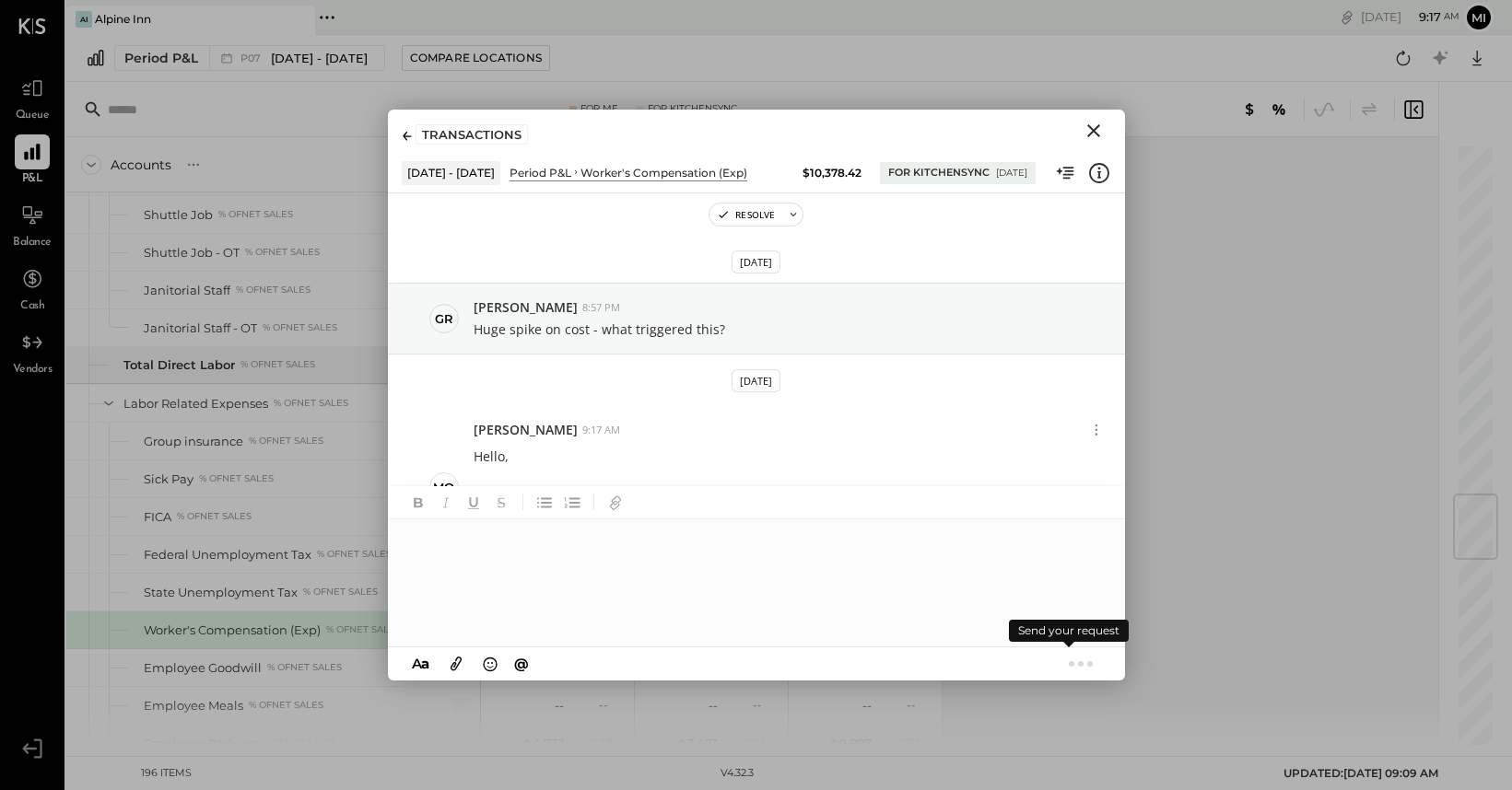
scroll to position [15, 0]
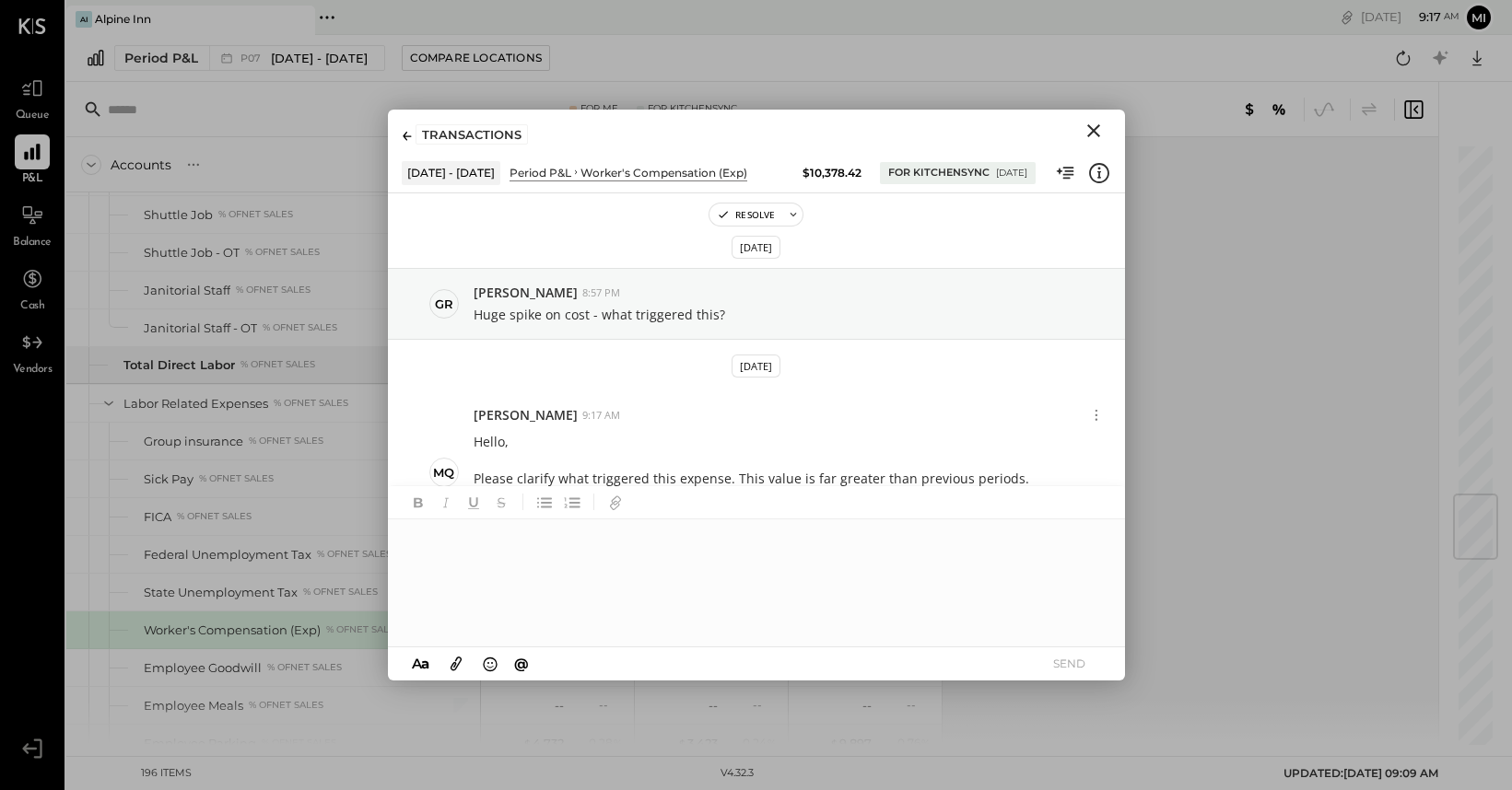
click at [1088, 131] on icon "Close" at bounding box center [1093, 130] width 22 height 22
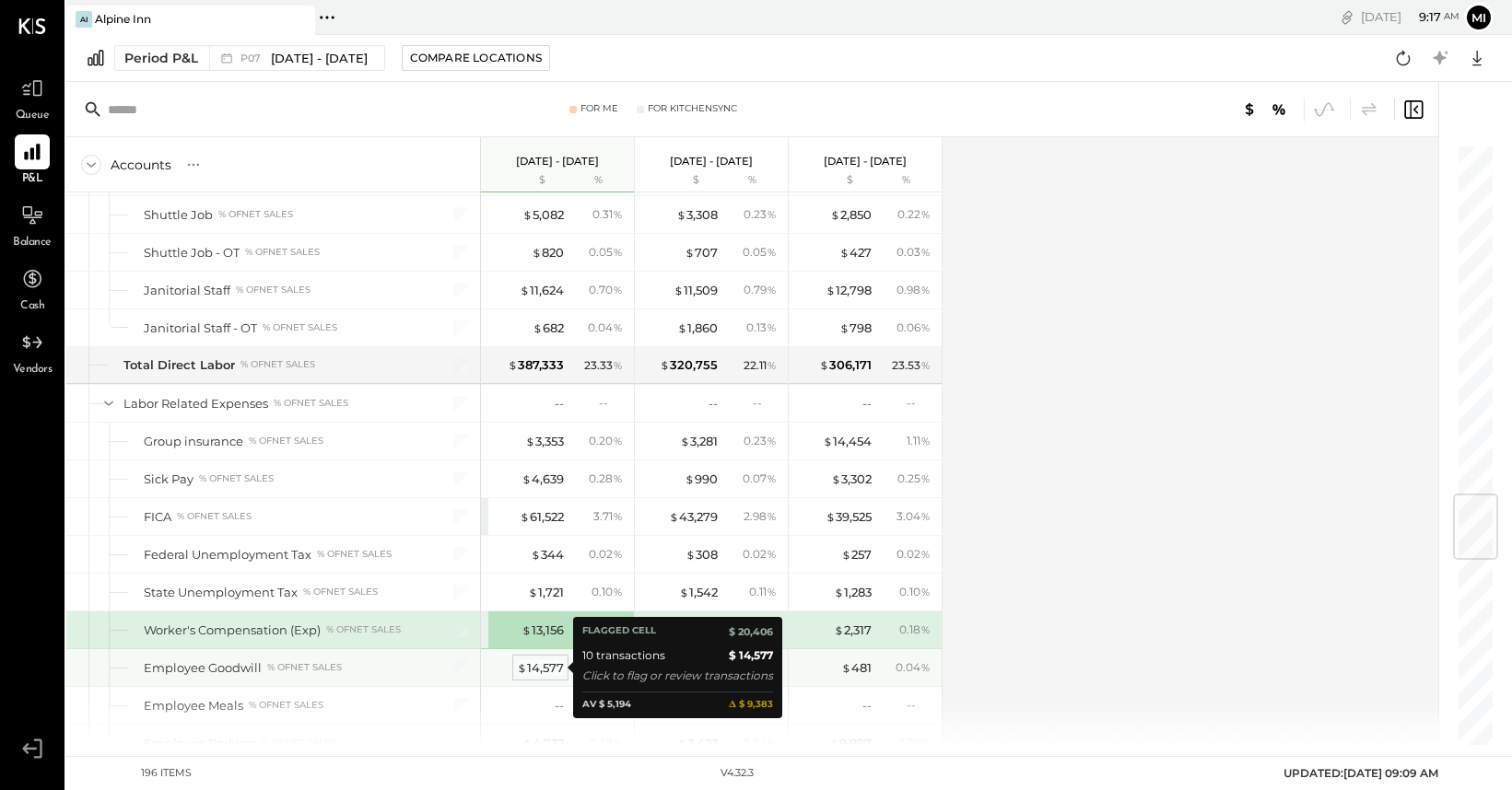
click at [541, 667] on div "$ 14,577" at bounding box center [540, 667] width 47 height 18
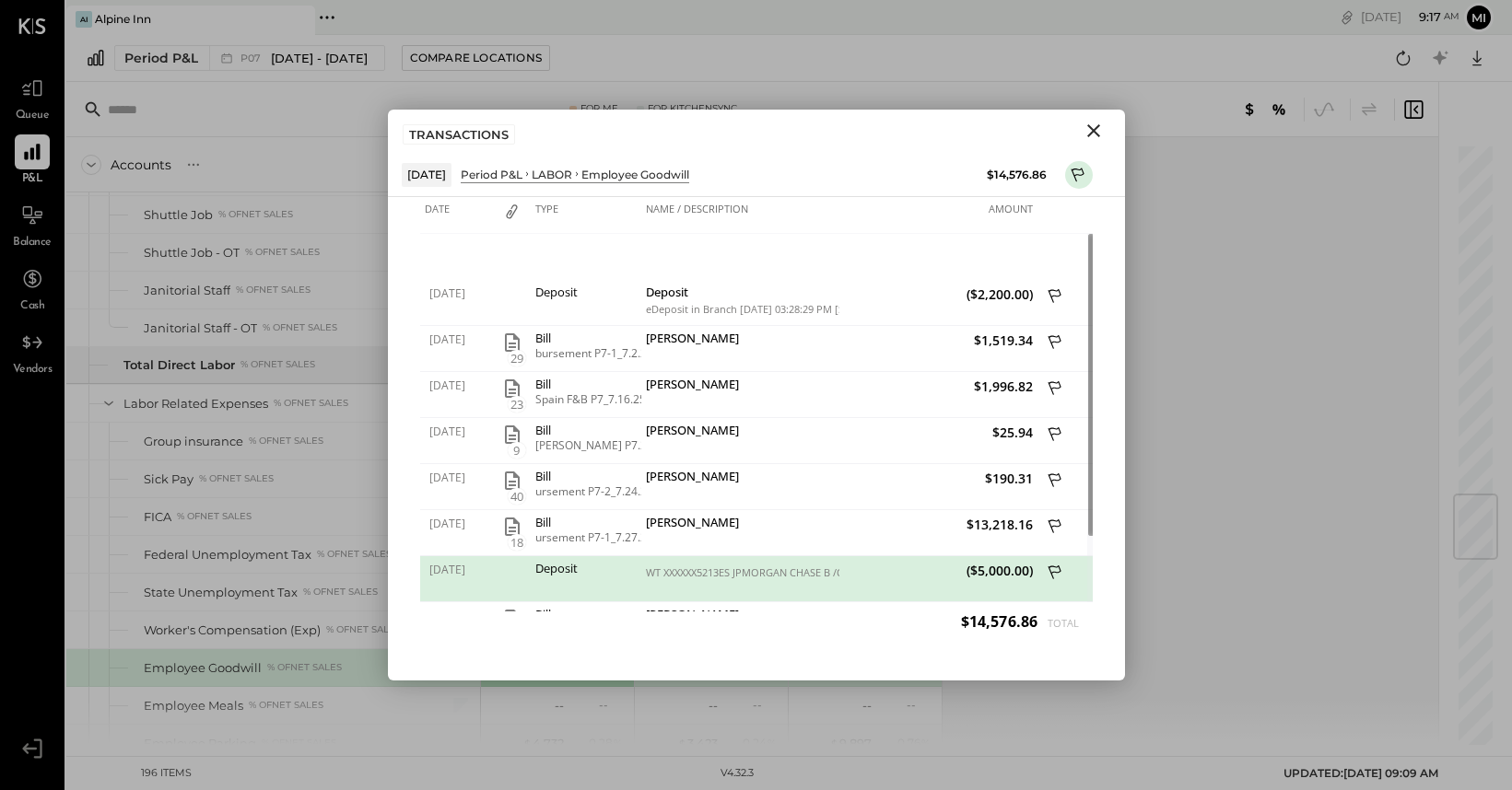
click at [1098, 125] on icon "Close" at bounding box center [1094, 131] width 13 height 13
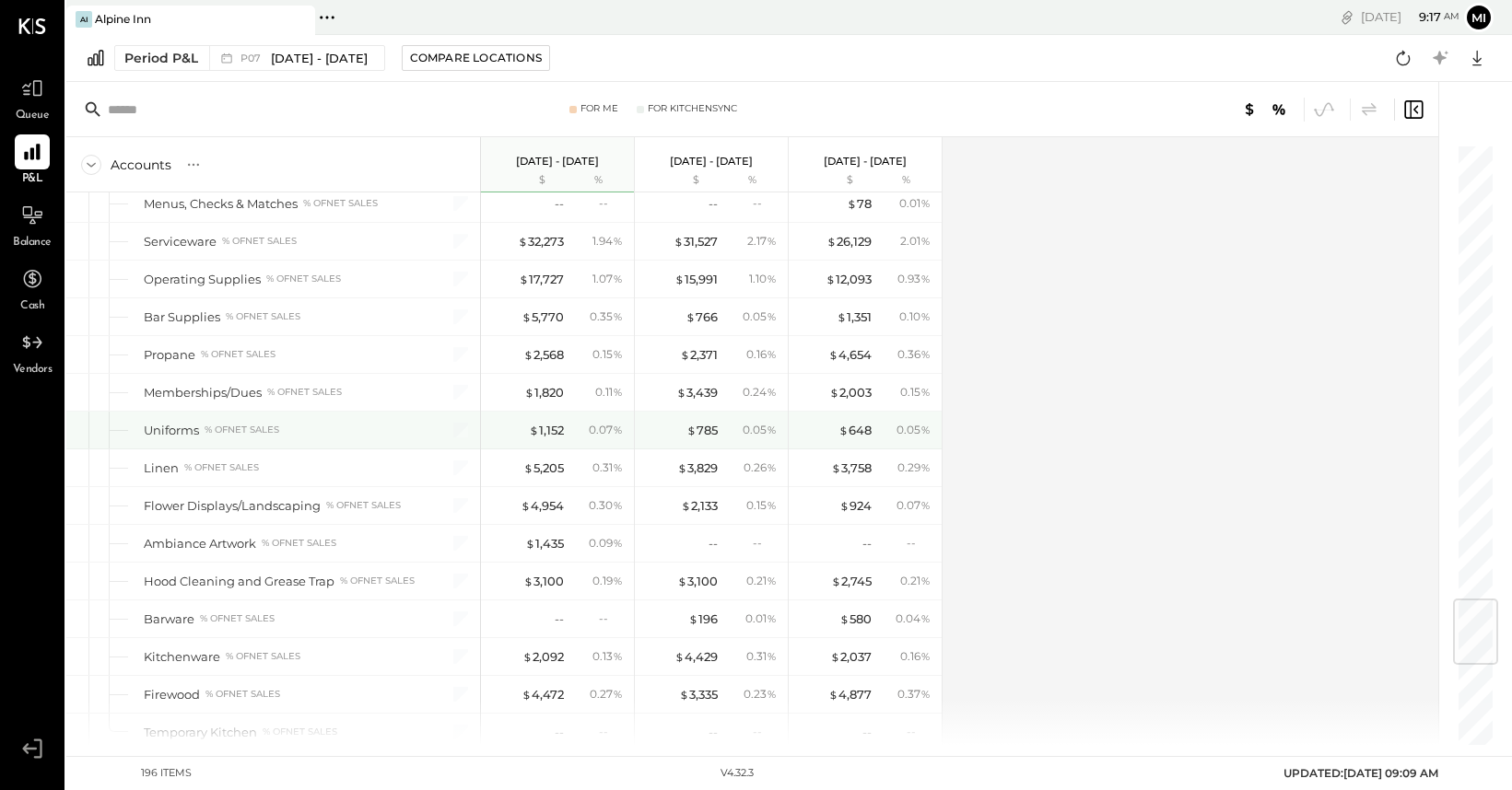
scroll to position [3827, 0]
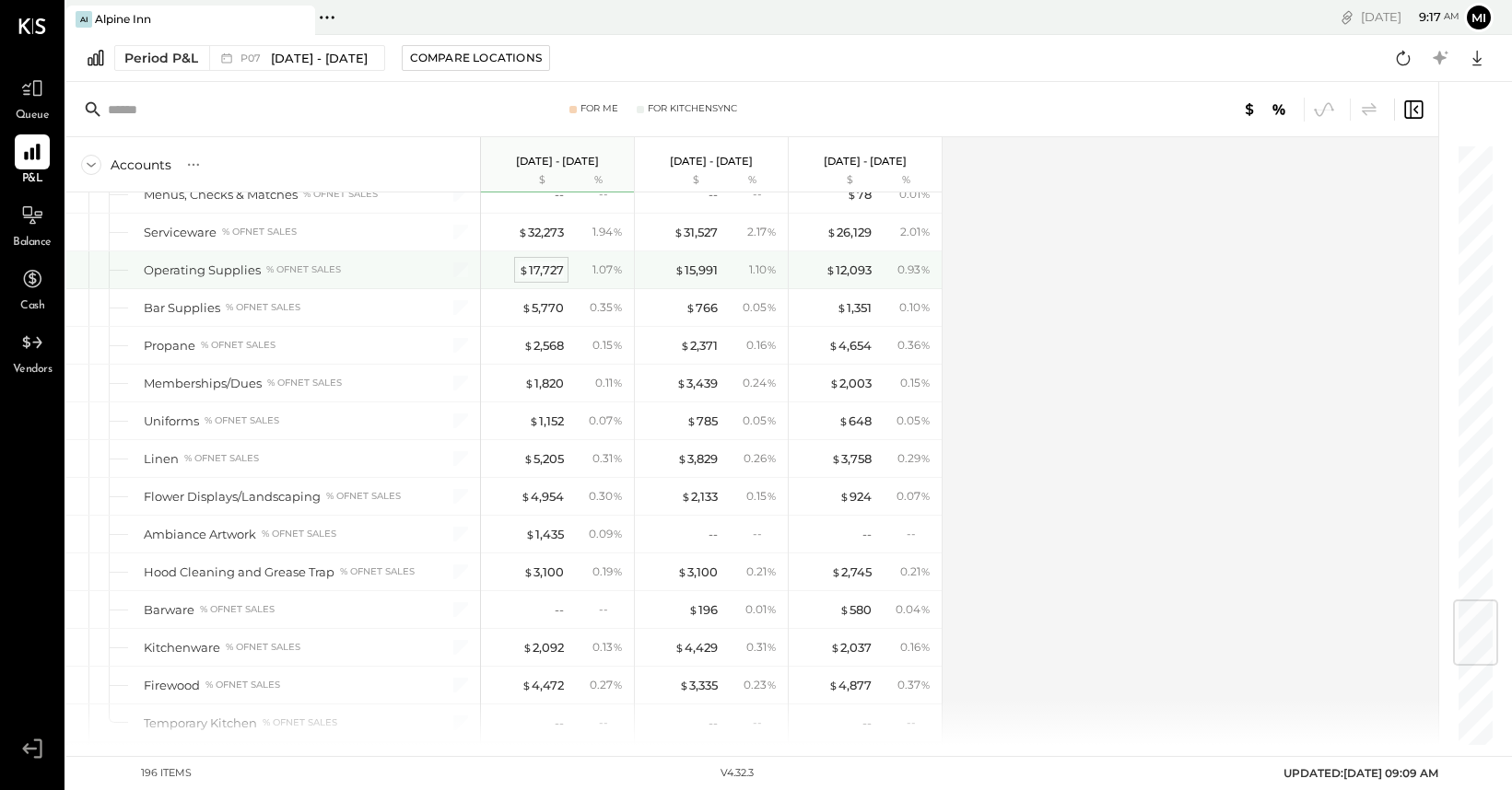
click at [540, 272] on div "$ 17,727" at bounding box center [541, 270] width 45 height 18
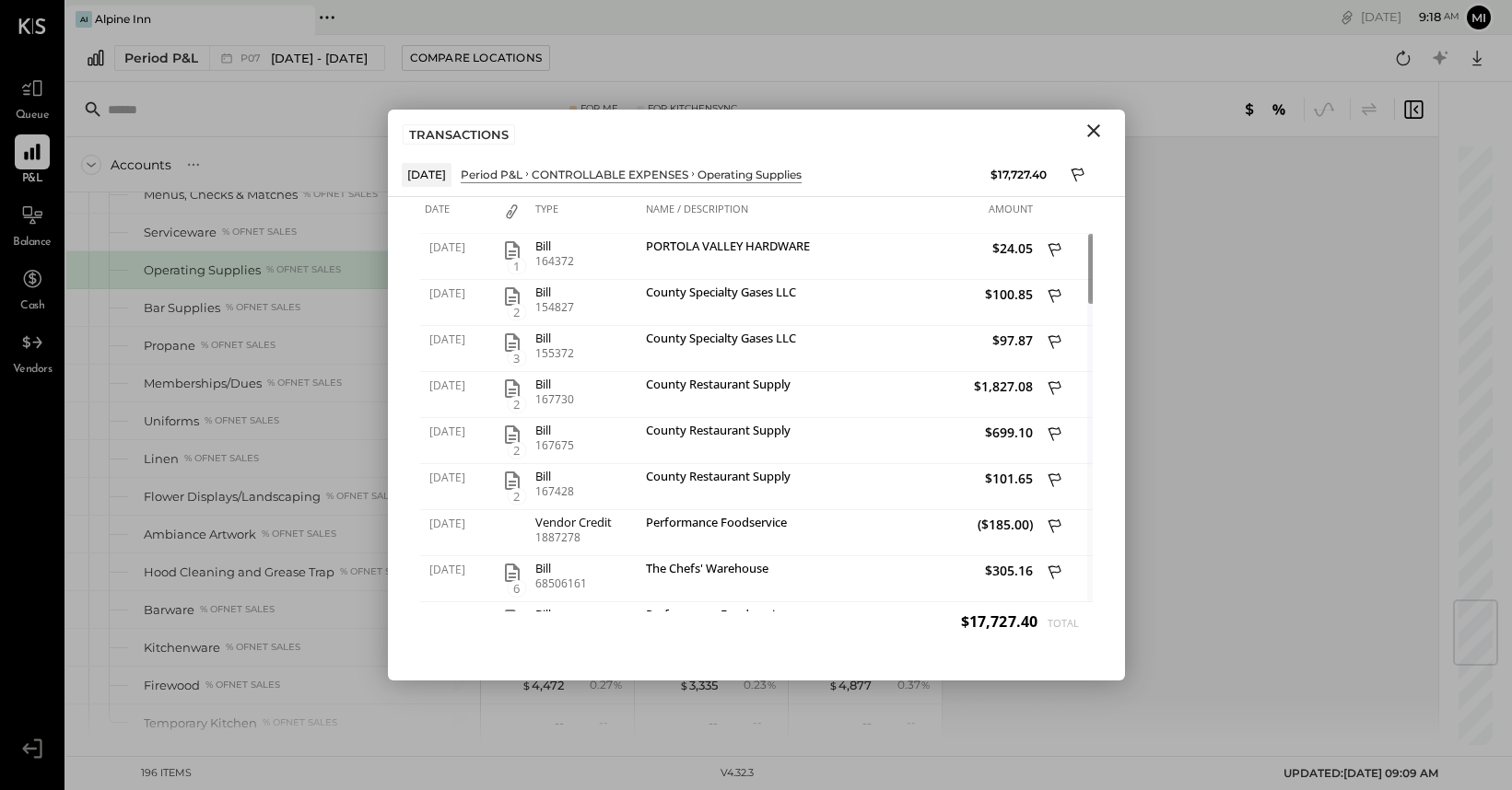
click at [1091, 134] on icon "Close" at bounding box center [1093, 130] width 22 height 22
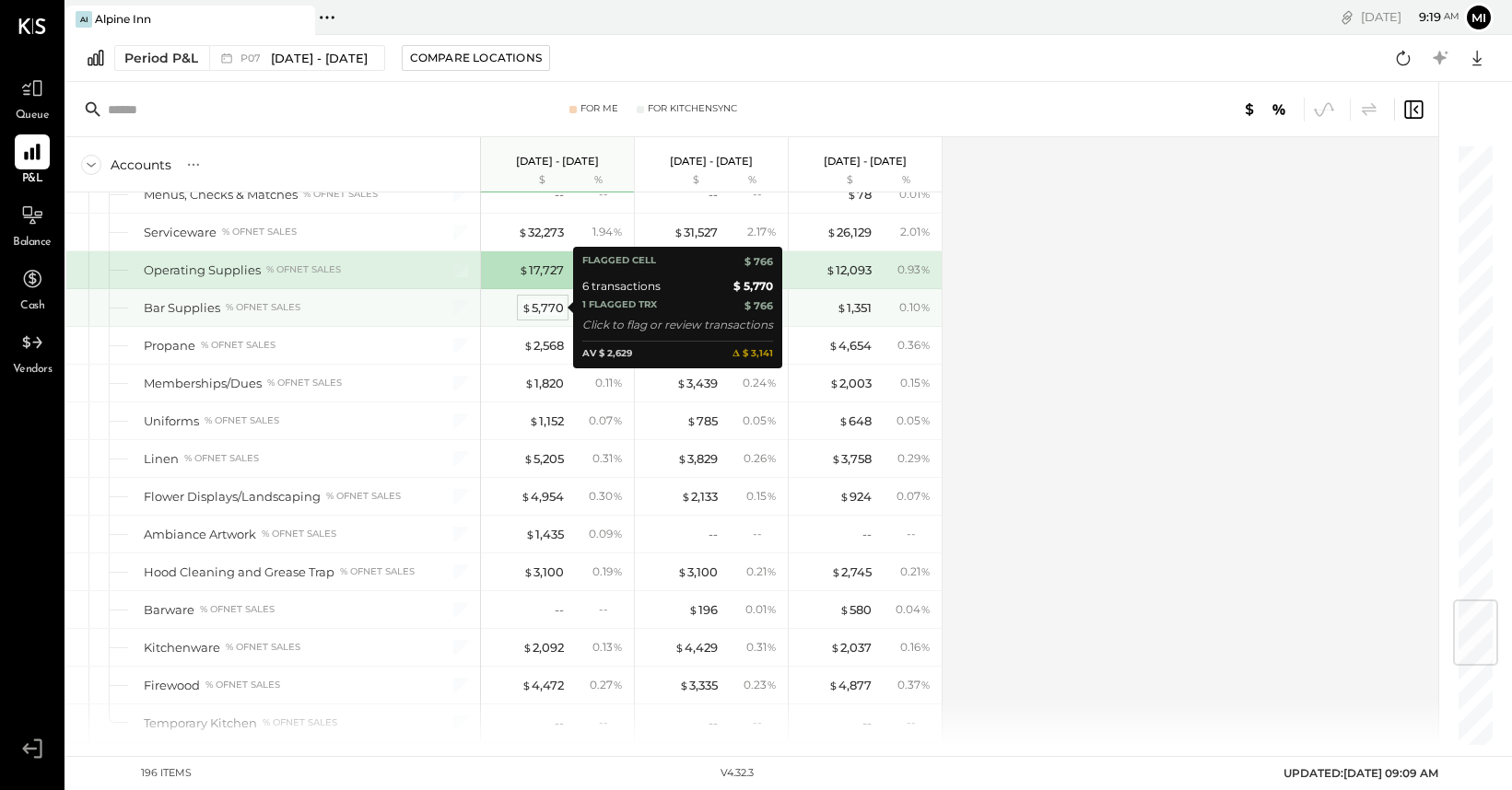
click at [540, 304] on div "$ 5,770" at bounding box center [542, 308] width 42 height 18
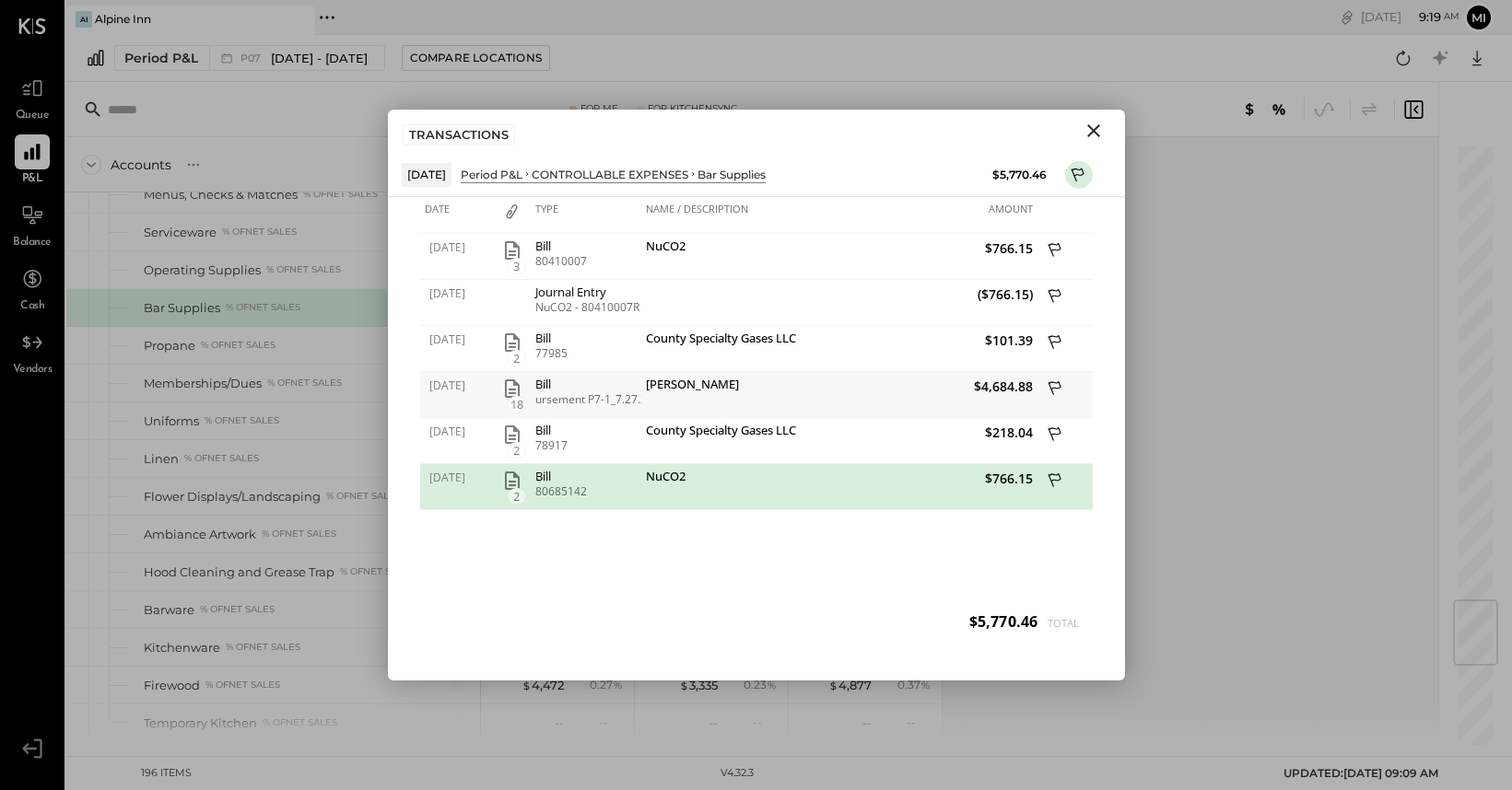
click at [516, 396] on span "18" at bounding box center [517, 404] width 19 height 17
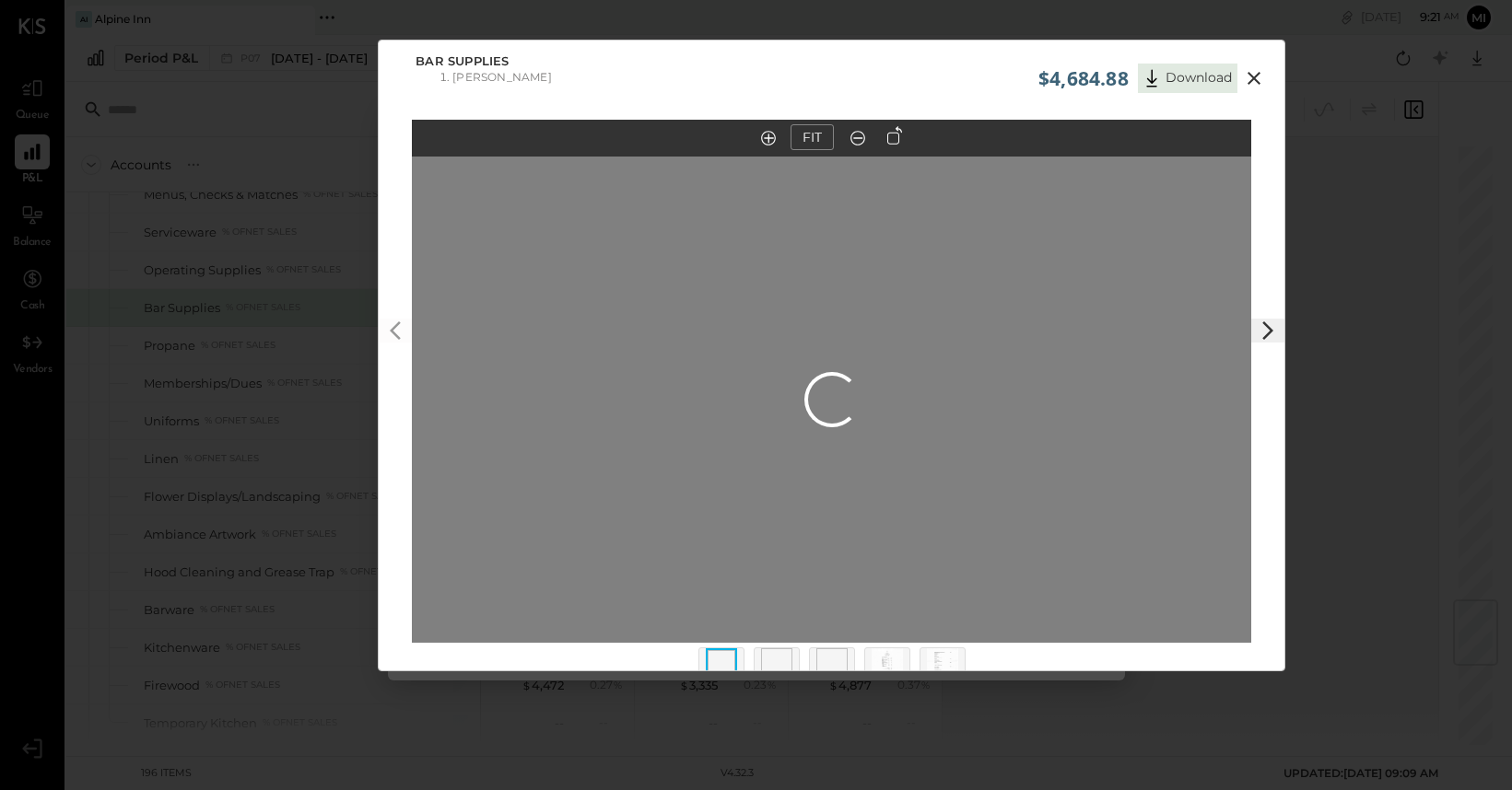
click at [817, 140] on button "FIT" at bounding box center [812, 137] width 43 height 25
click at [857, 140] on icon at bounding box center [858, 138] width 19 height 24
click at [1262, 330] on icon at bounding box center [1268, 330] width 22 height 22
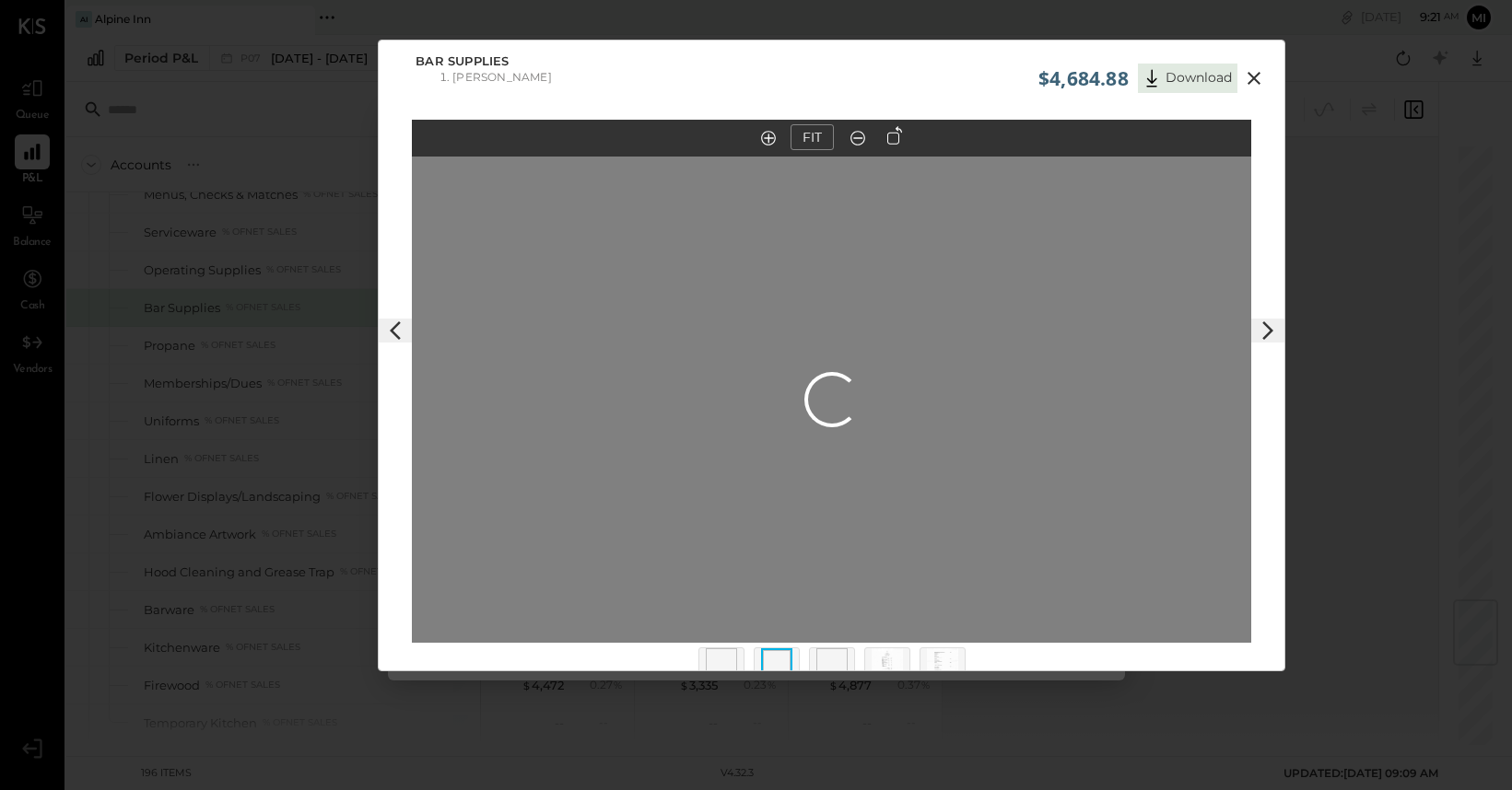
click at [1249, 82] on icon at bounding box center [1254, 78] width 13 height 13
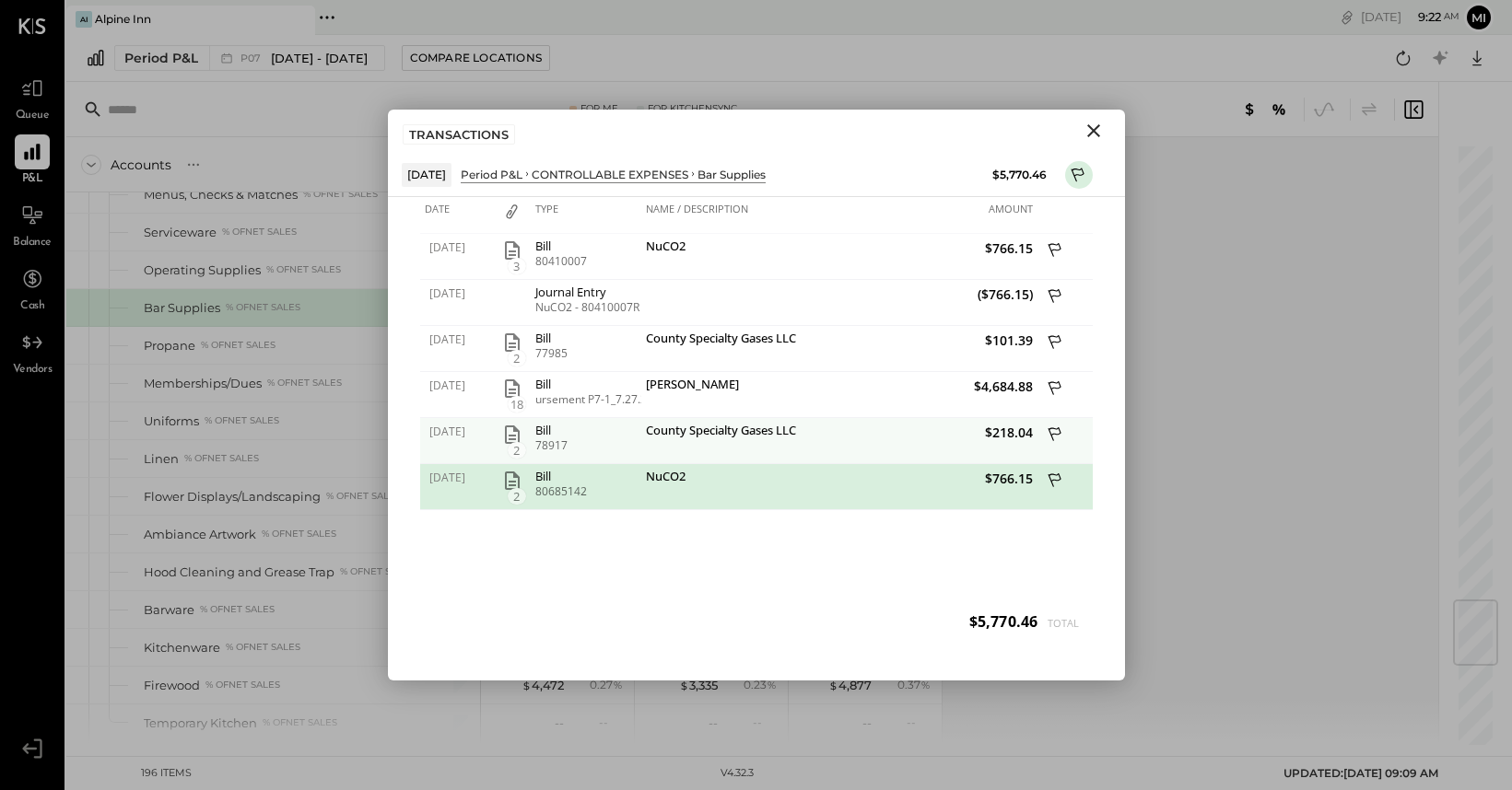
click at [507, 436] on icon "button" at bounding box center [511, 434] width 22 height 22
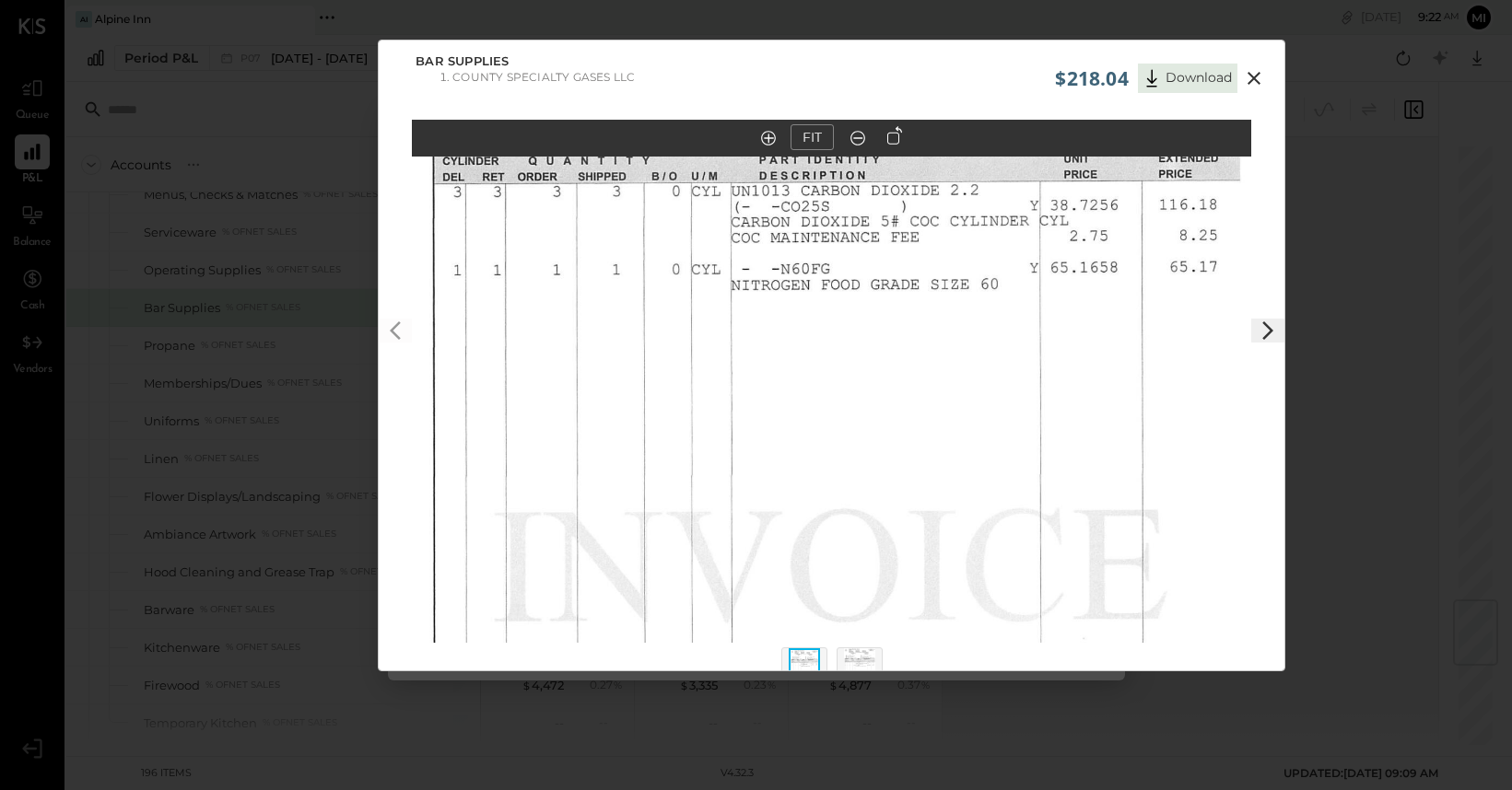
click at [858, 657] on img at bounding box center [859, 668] width 31 height 41
click at [1250, 74] on icon at bounding box center [1254, 77] width 22 height 22
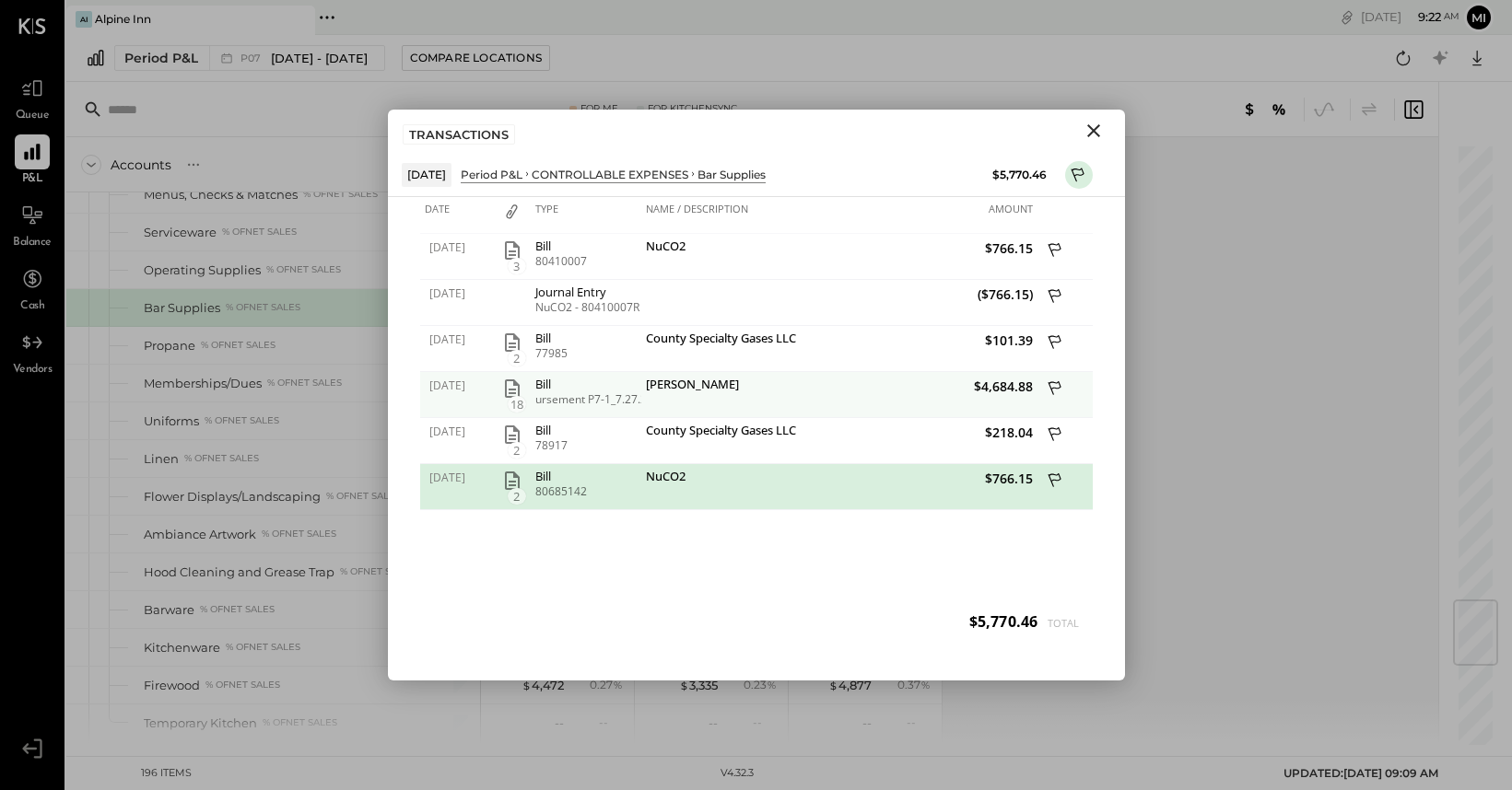
click at [515, 389] on icon "button" at bounding box center [512, 388] width 15 height 19
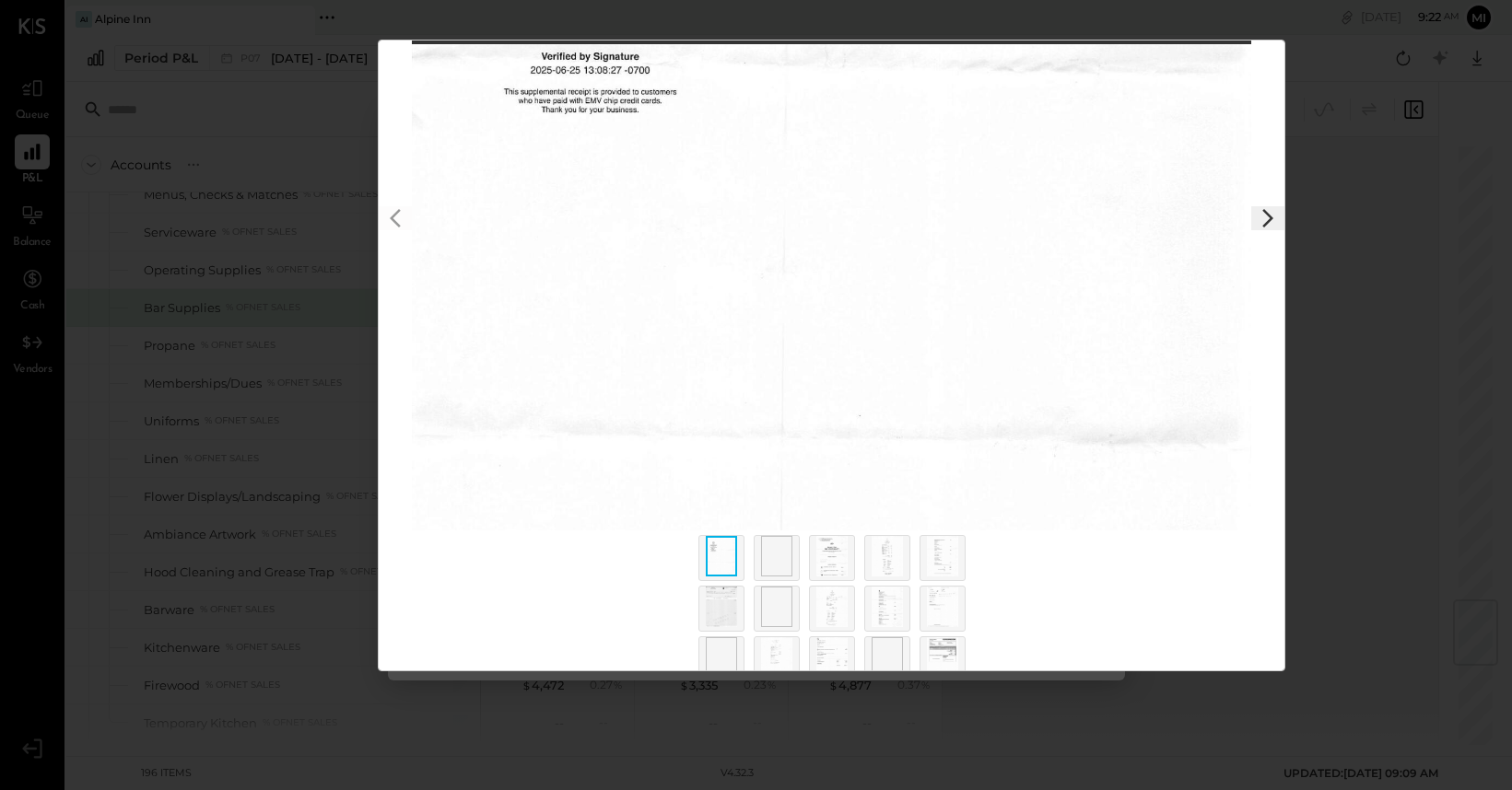
scroll to position [180, 0]
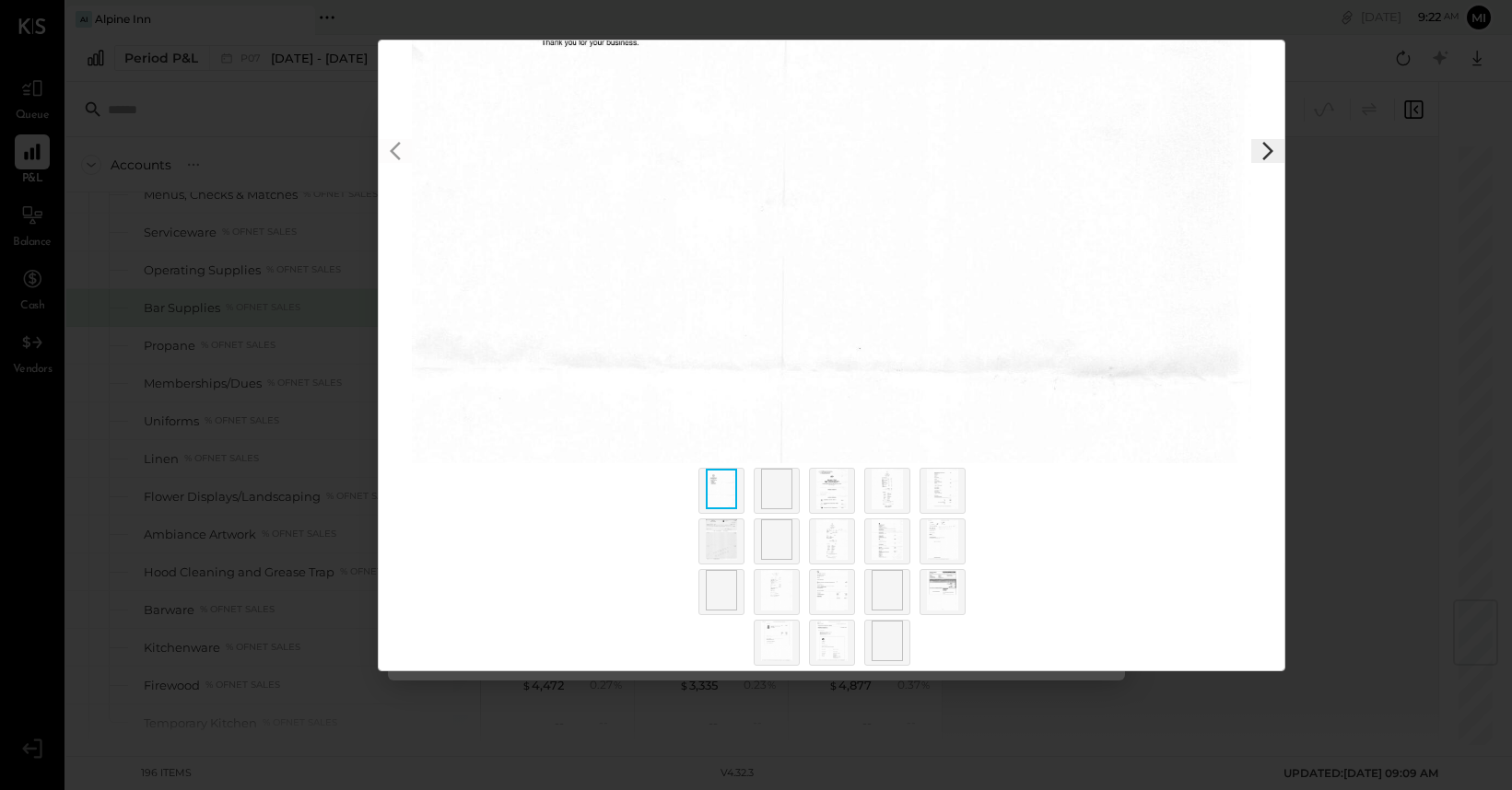
click at [1261, 152] on icon at bounding box center [1268, 150] width 22 height 22
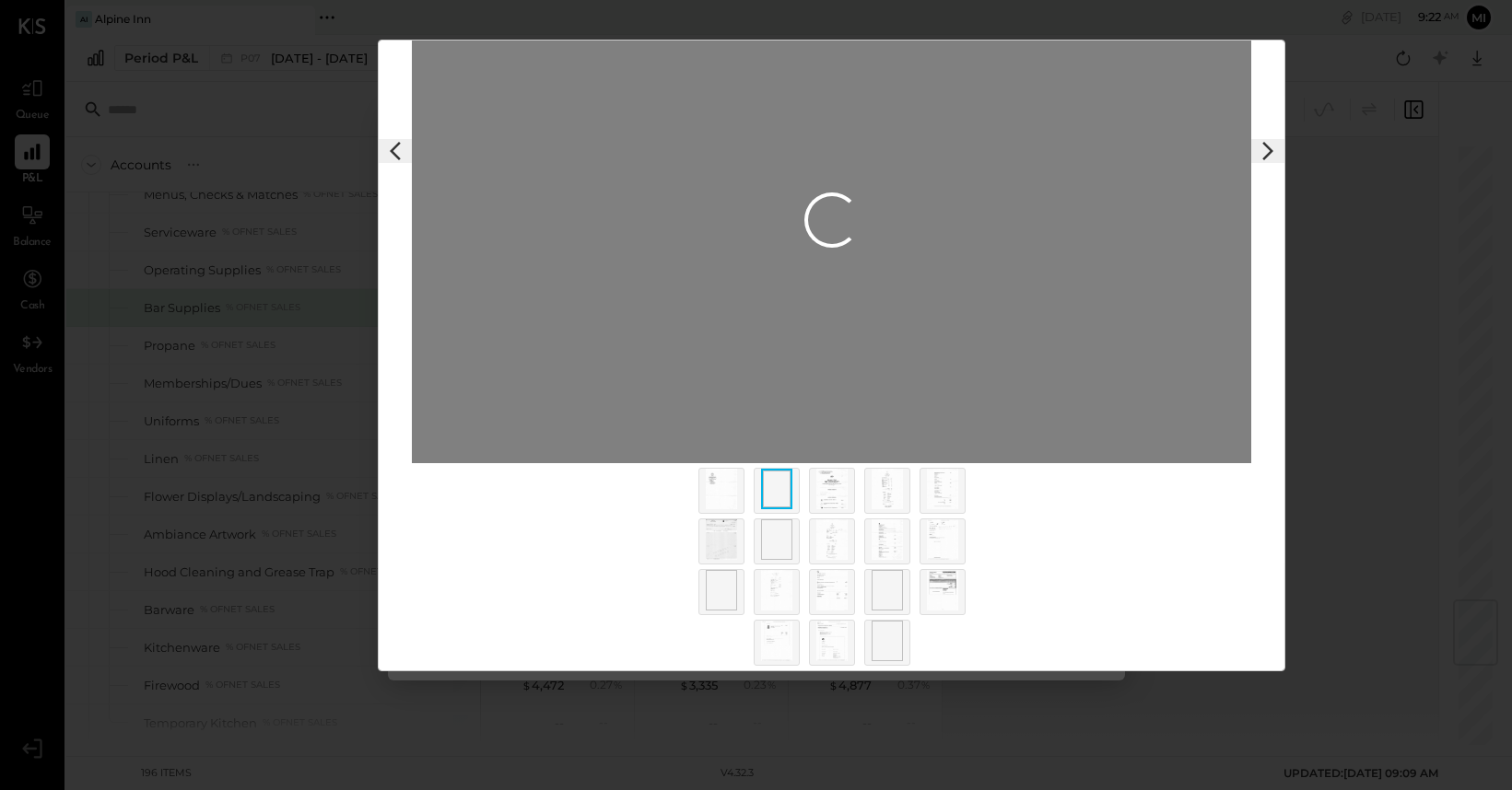
click at [833, 500] on img at bounding box center [832, 488] width 31 height 41
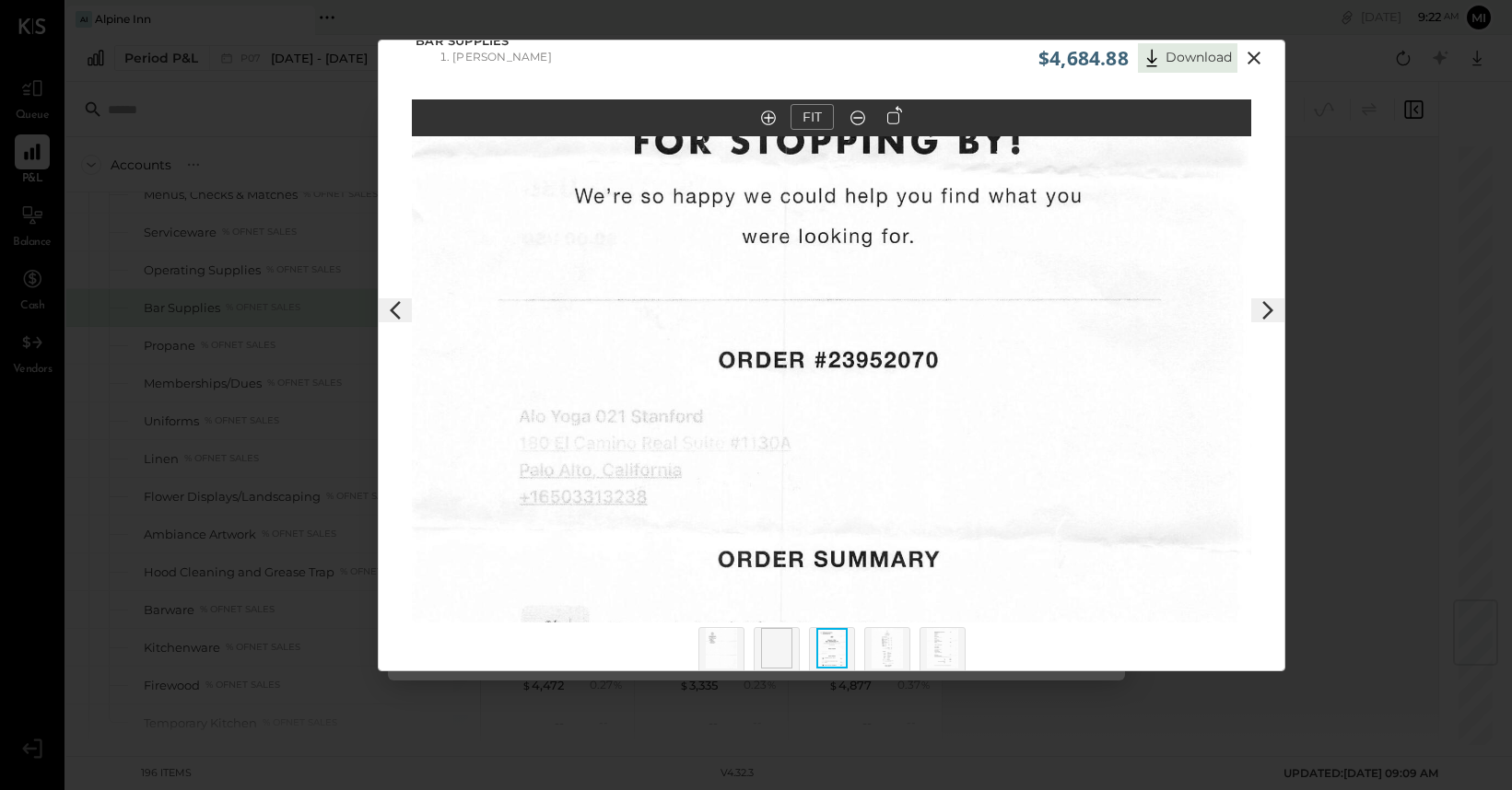
scroll to position [0, 0]
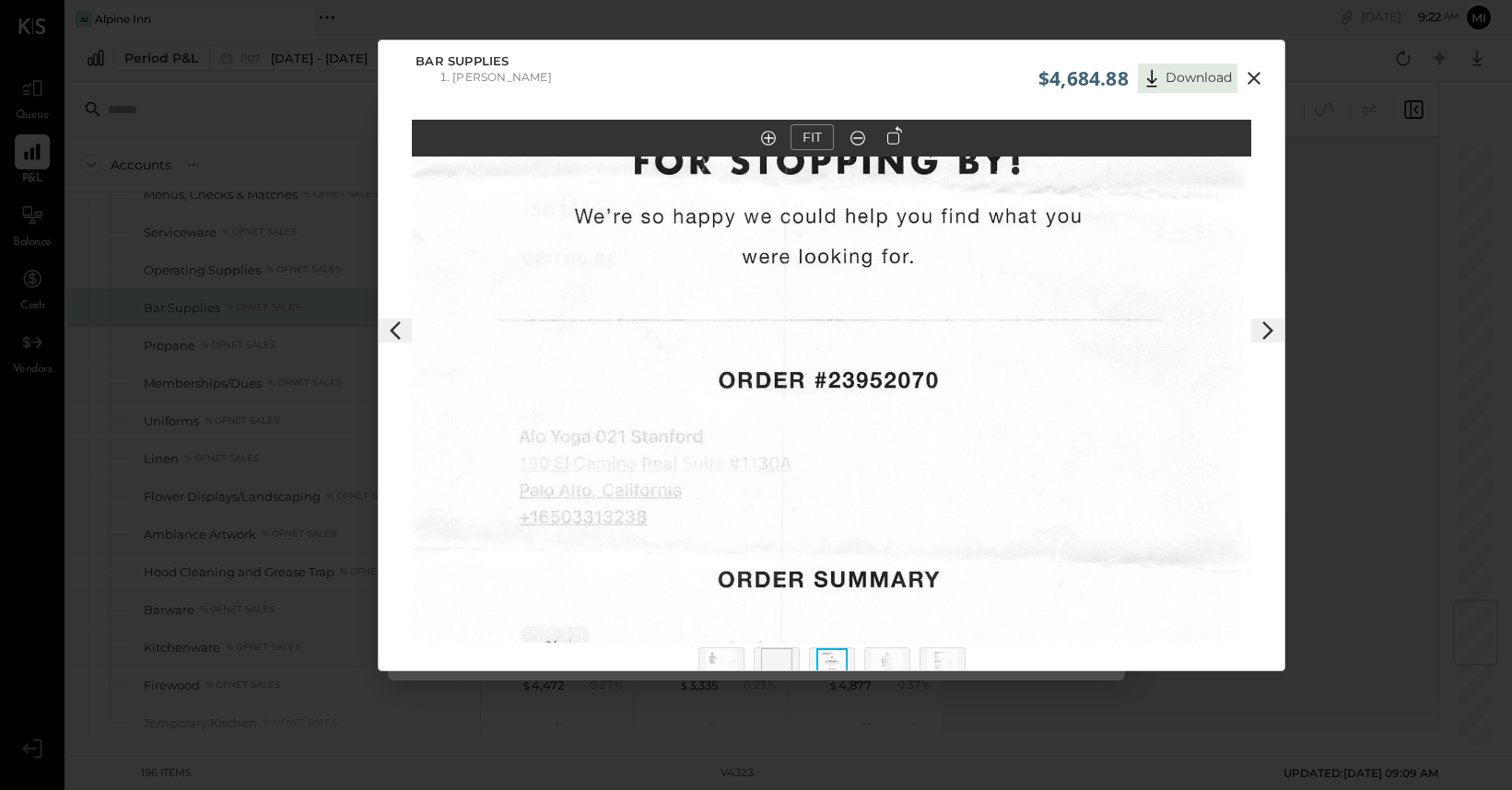
click at [1260, 336] on icon at bounding box center [1268, 330] width 22 height 22
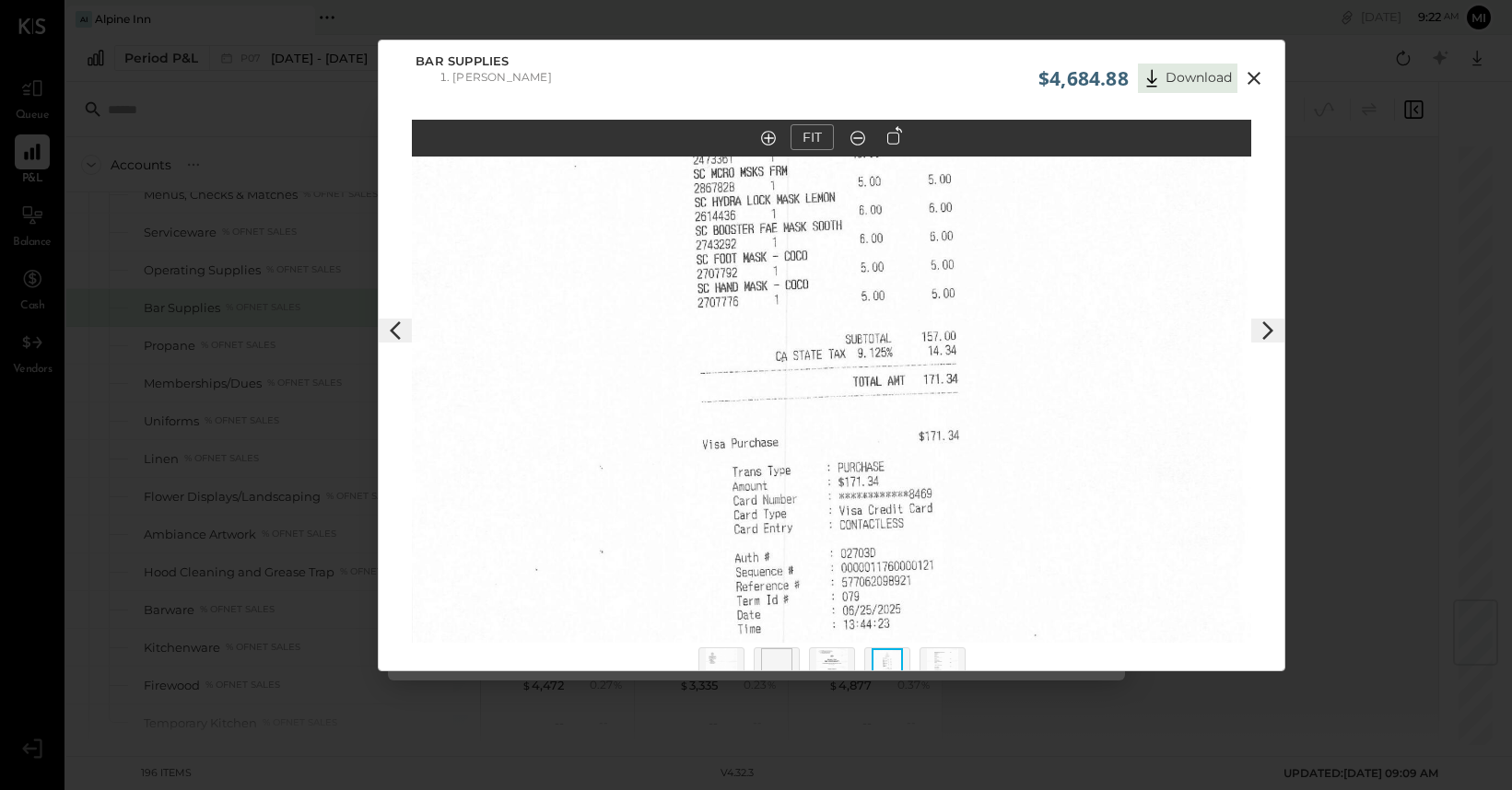
click at [1260, 336] on icon at bounding box center [1268, 330] width 22 height 22
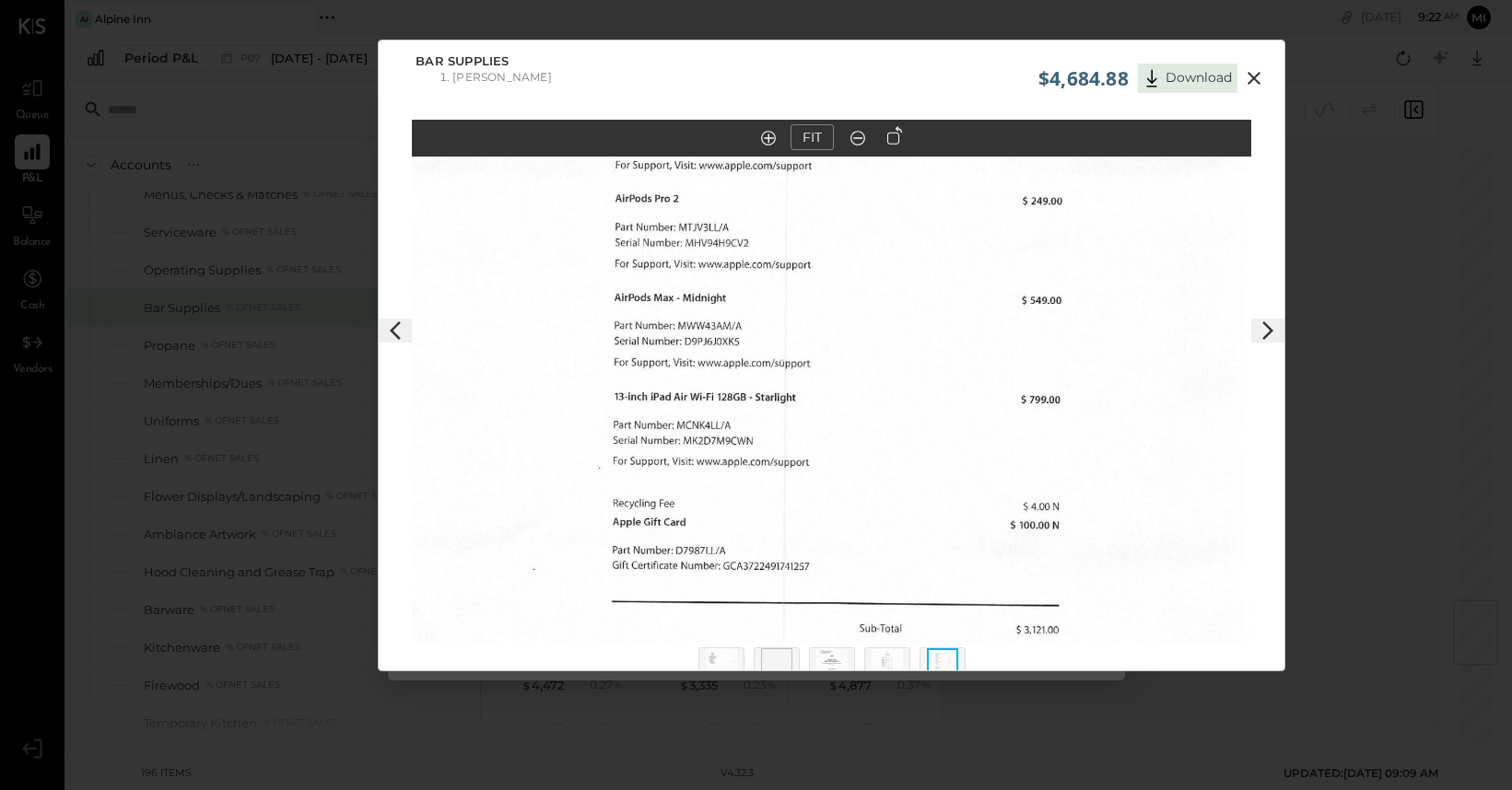
click at [1260, 336] on icon at bounding box center [1268, 330] width 22 height 22
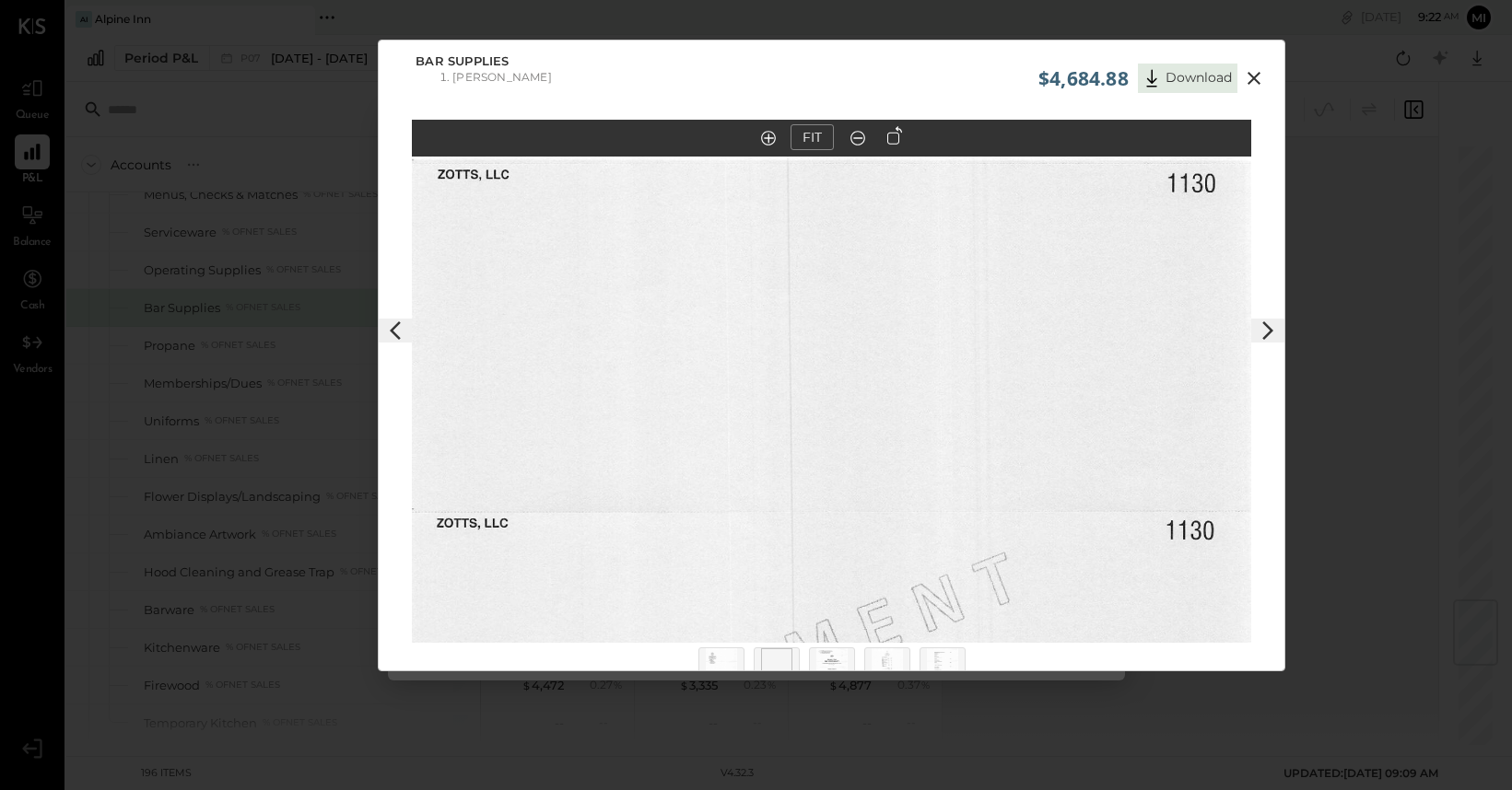
click at [1260, 336] on icon at bounding box center [1268, 330] width 22 height 22
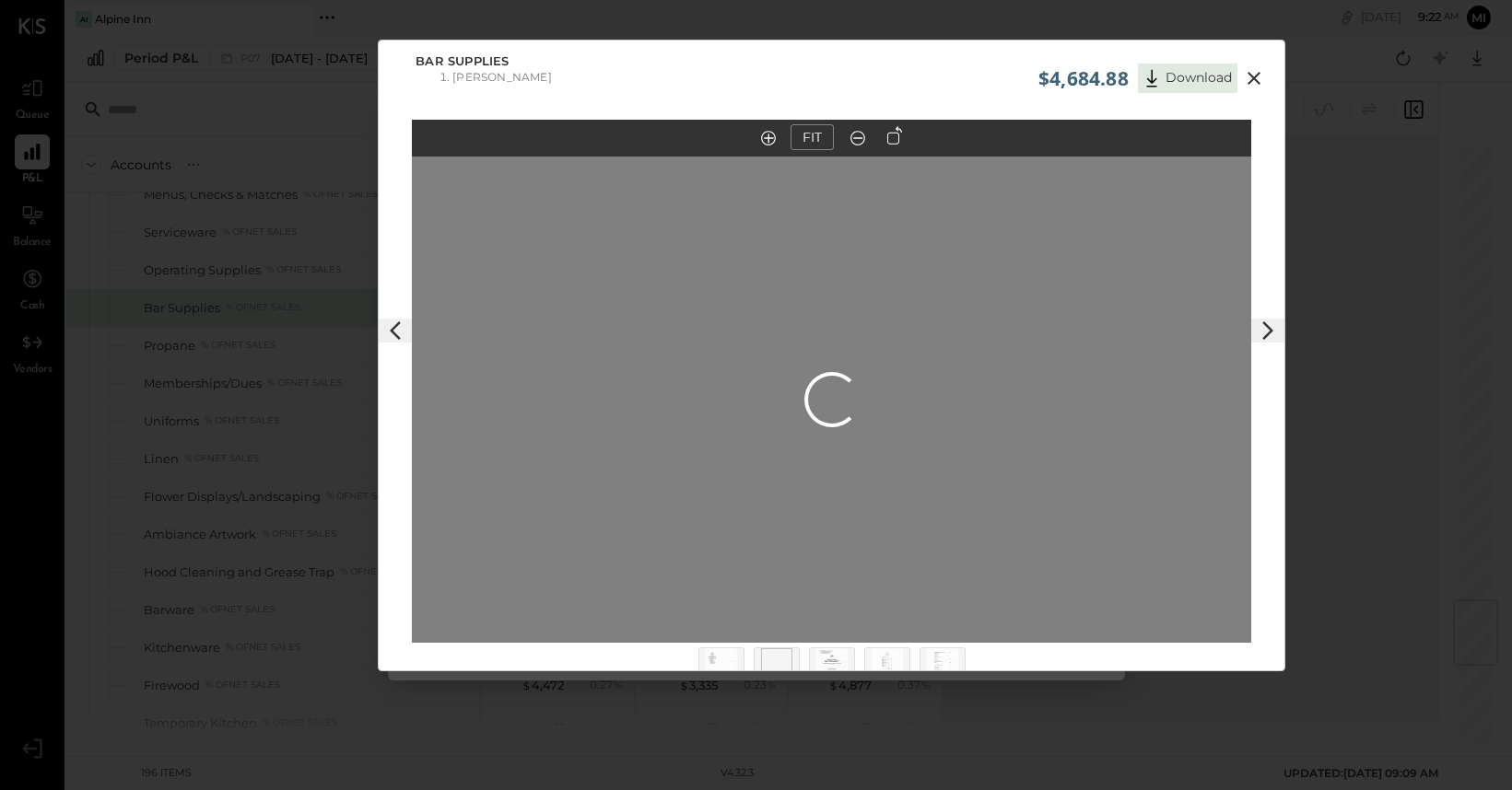
click at [1260, 336] on icon at bounding box center [1268, 330] width 22 height 22
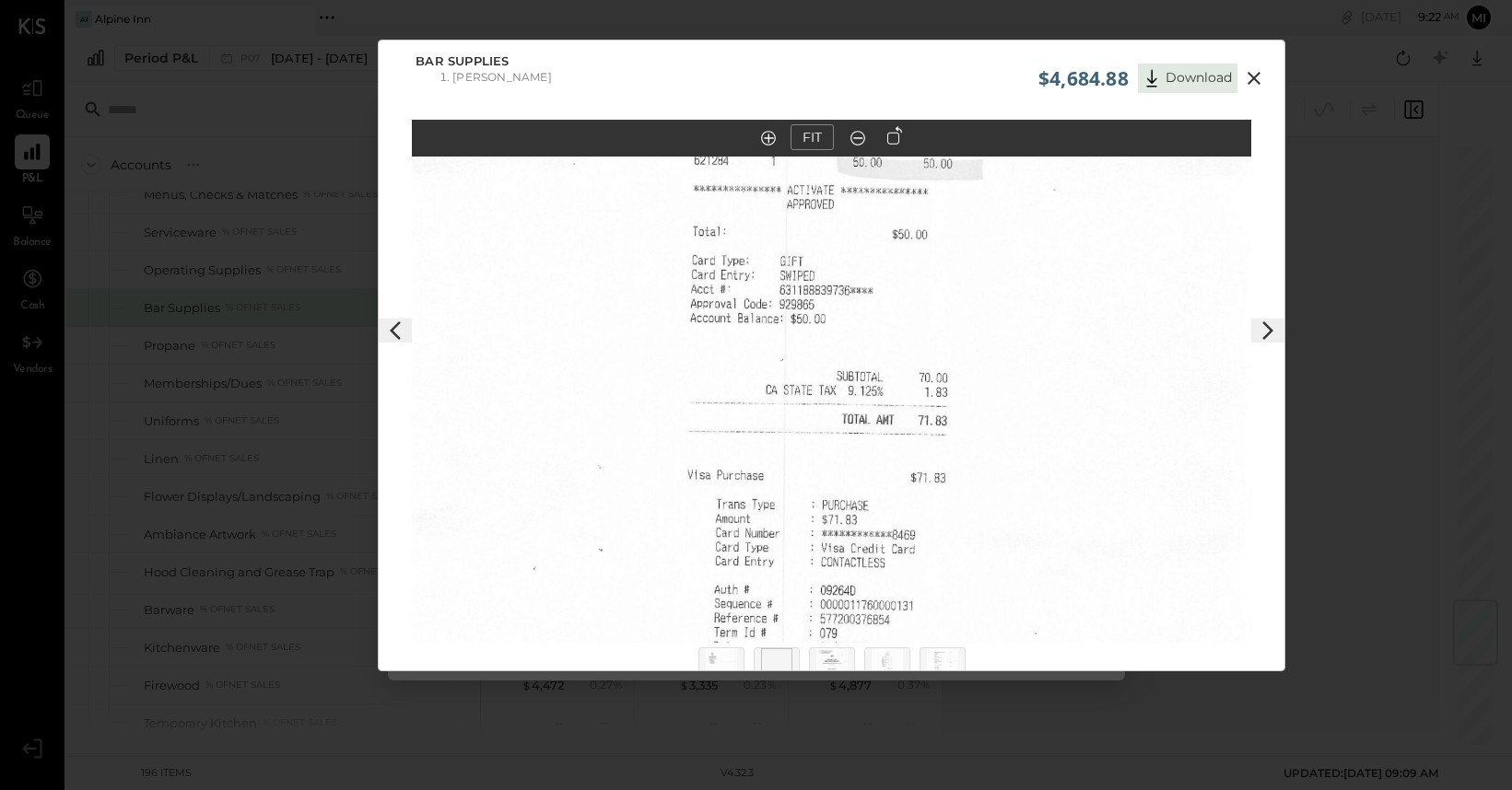
click at [1260, 336] on icon at bounding box center [1268, 330] width 22 height 22
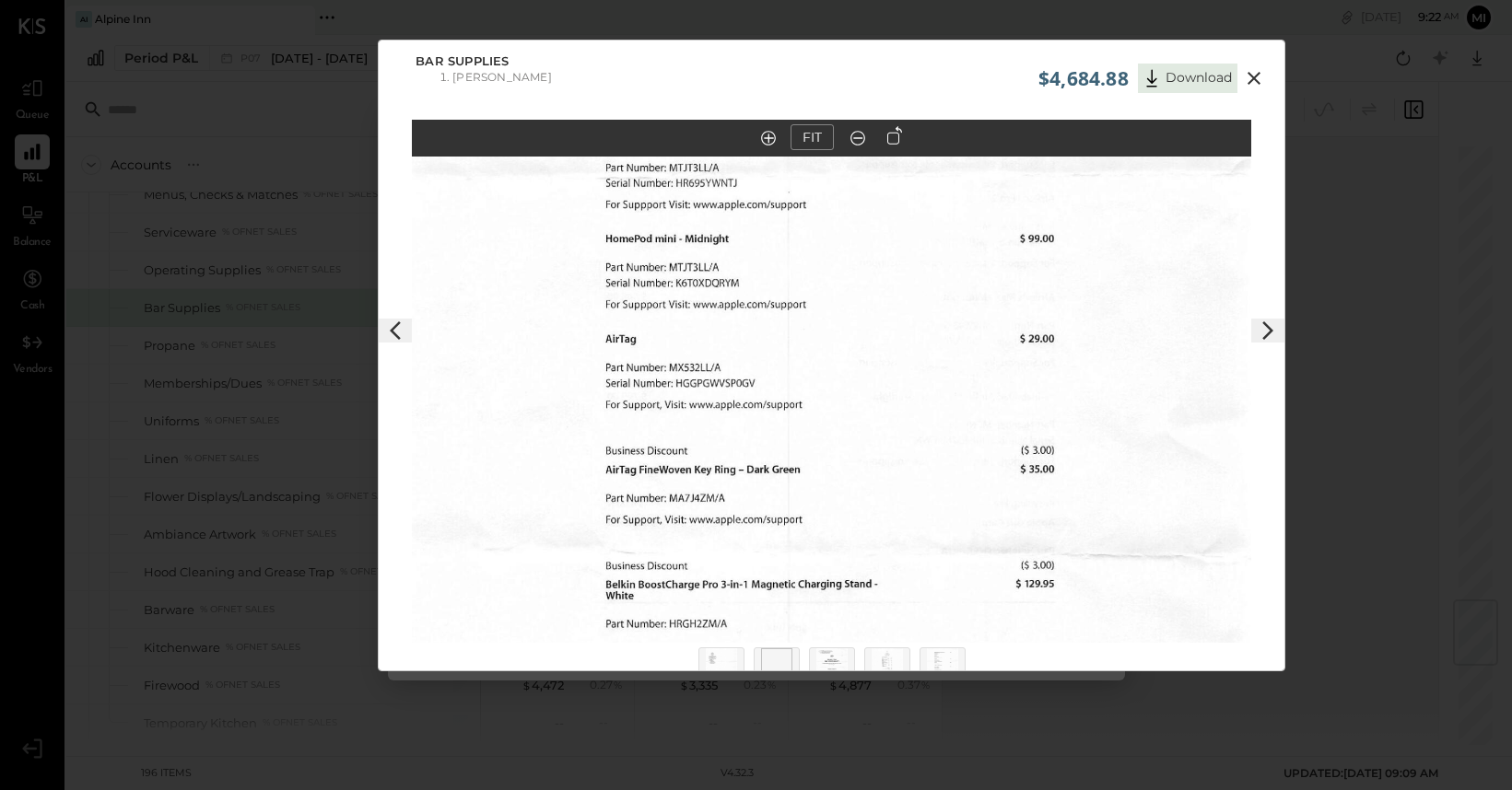
click at [1260, 336] on icon at bounding box center [1268, 330] width 22 height 22
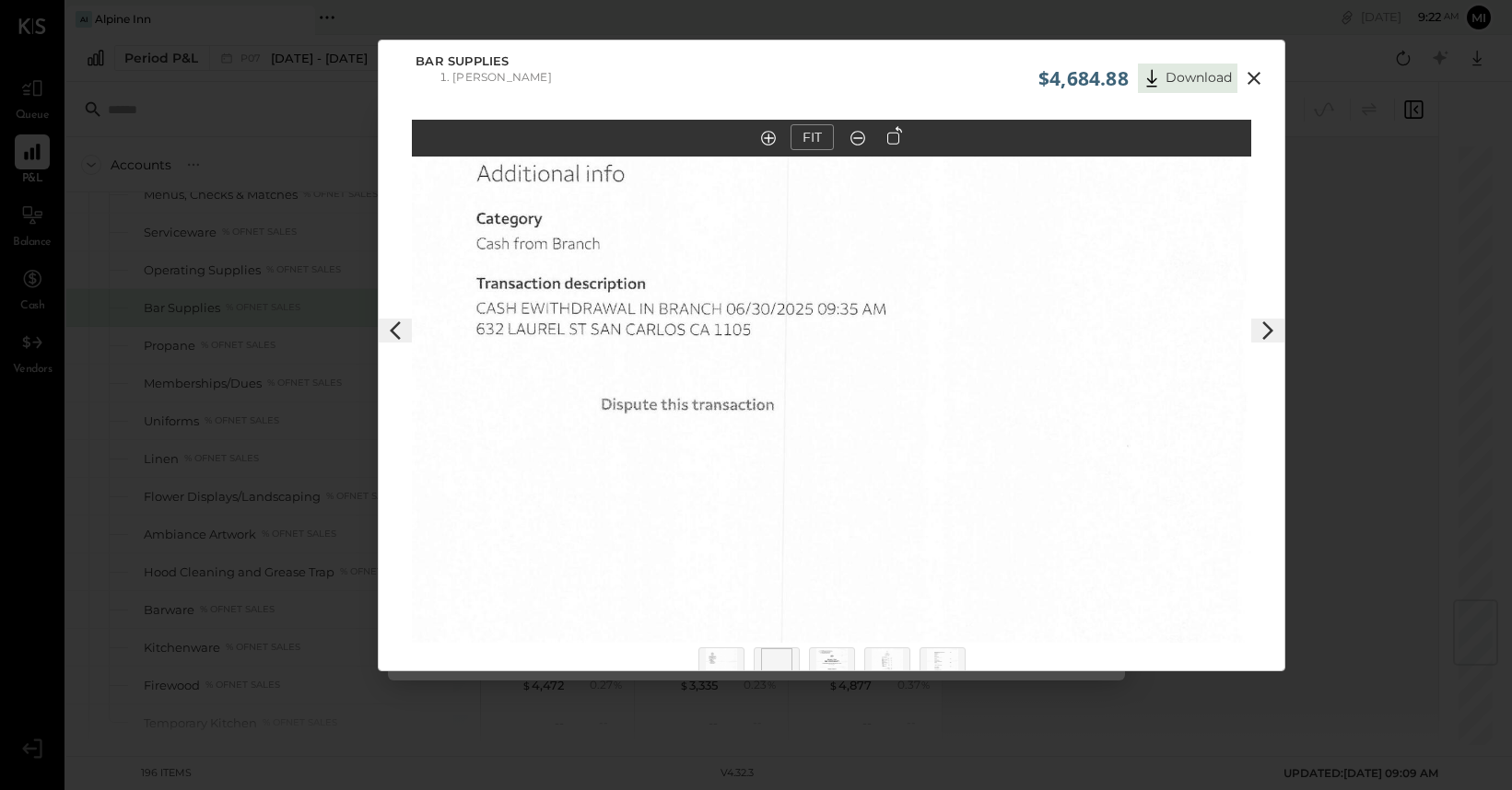
click at [1260, 336] on icon at bounding box center [1268, 330] width 22 height 22
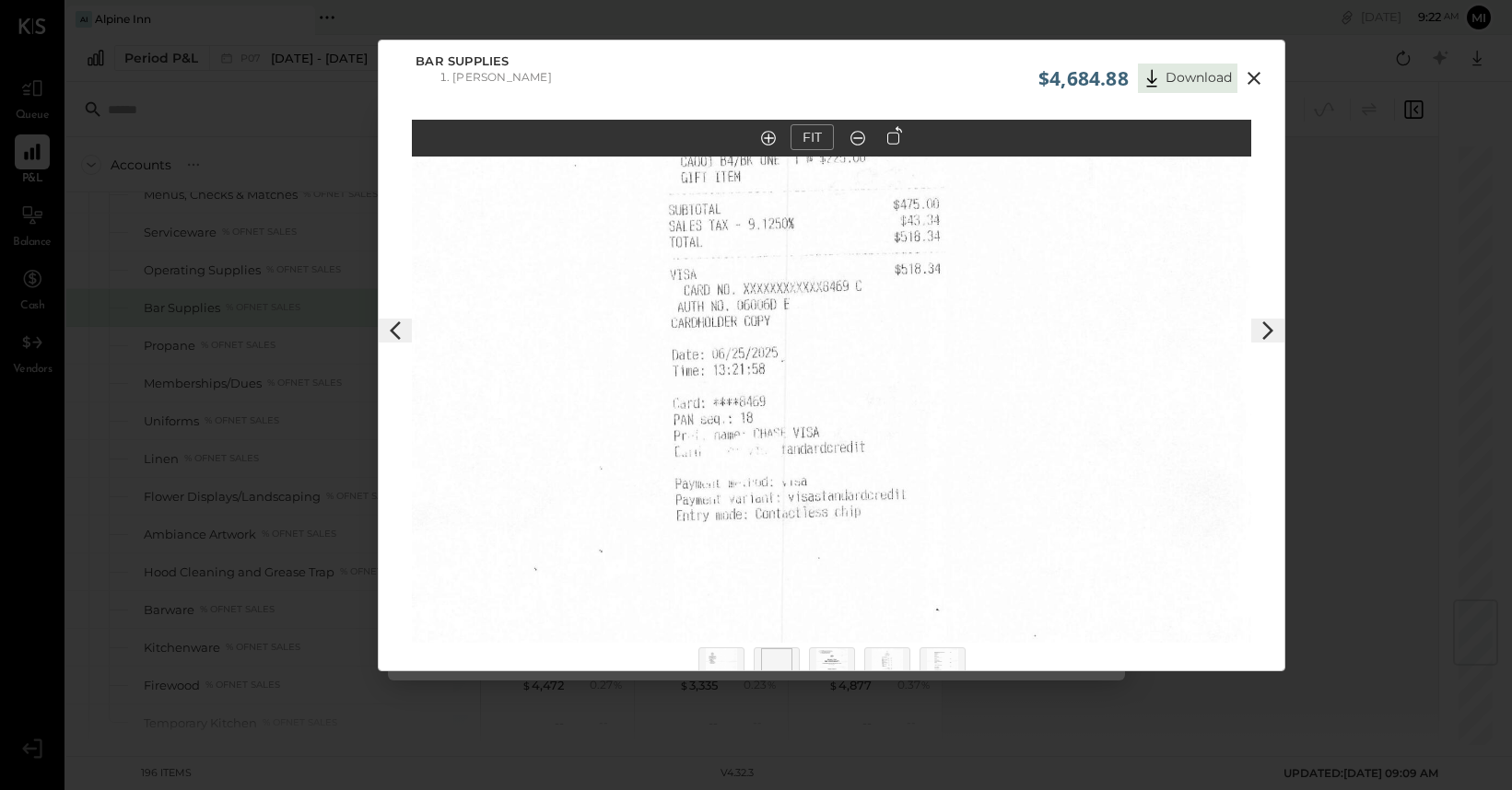
click at [1260, 336] on icon at bounding box center [1268, 330] width 22 height 22
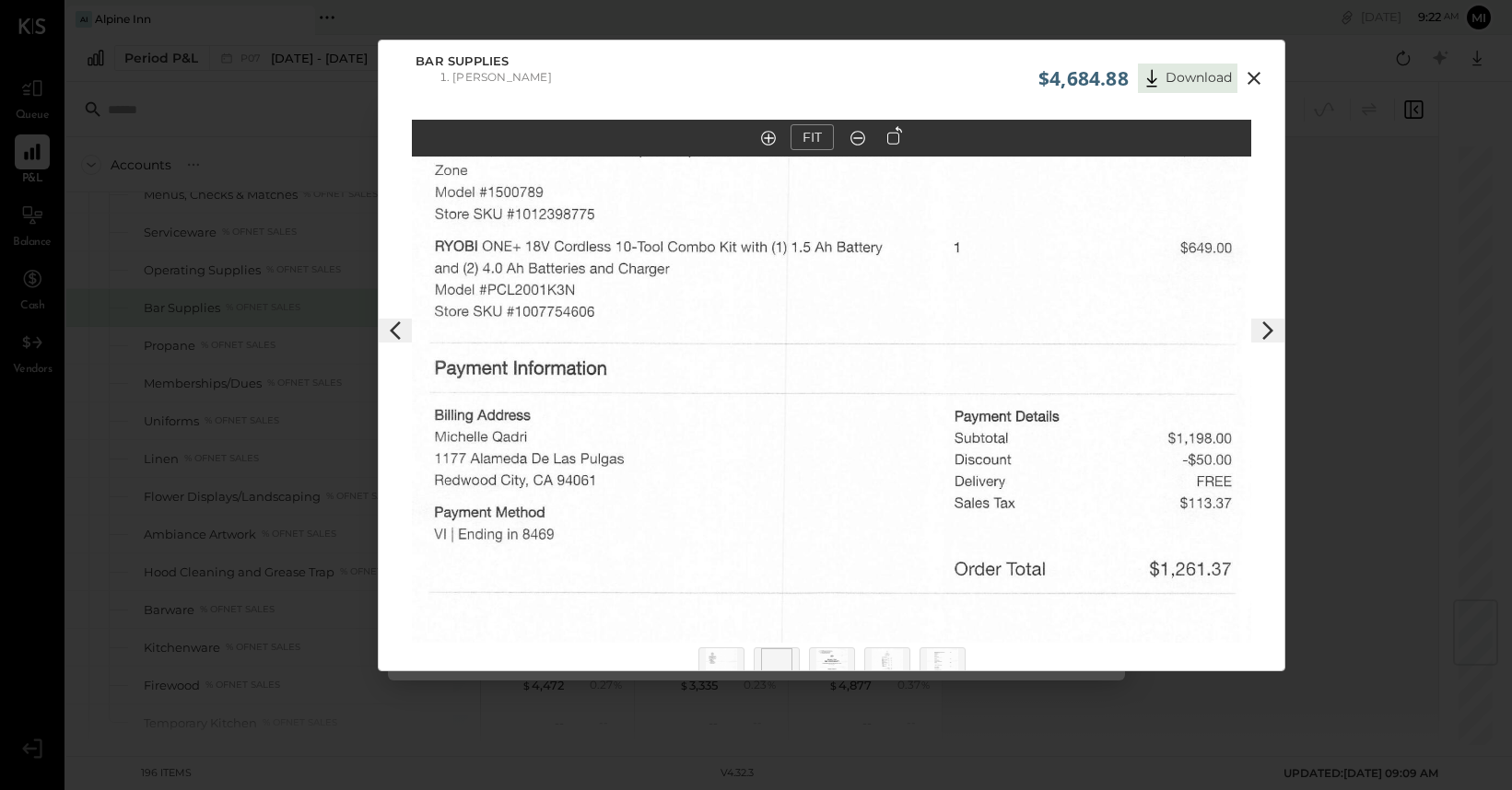
click at [1260, 336] on icon at bounding box center [1268, 330] width 22 height 22
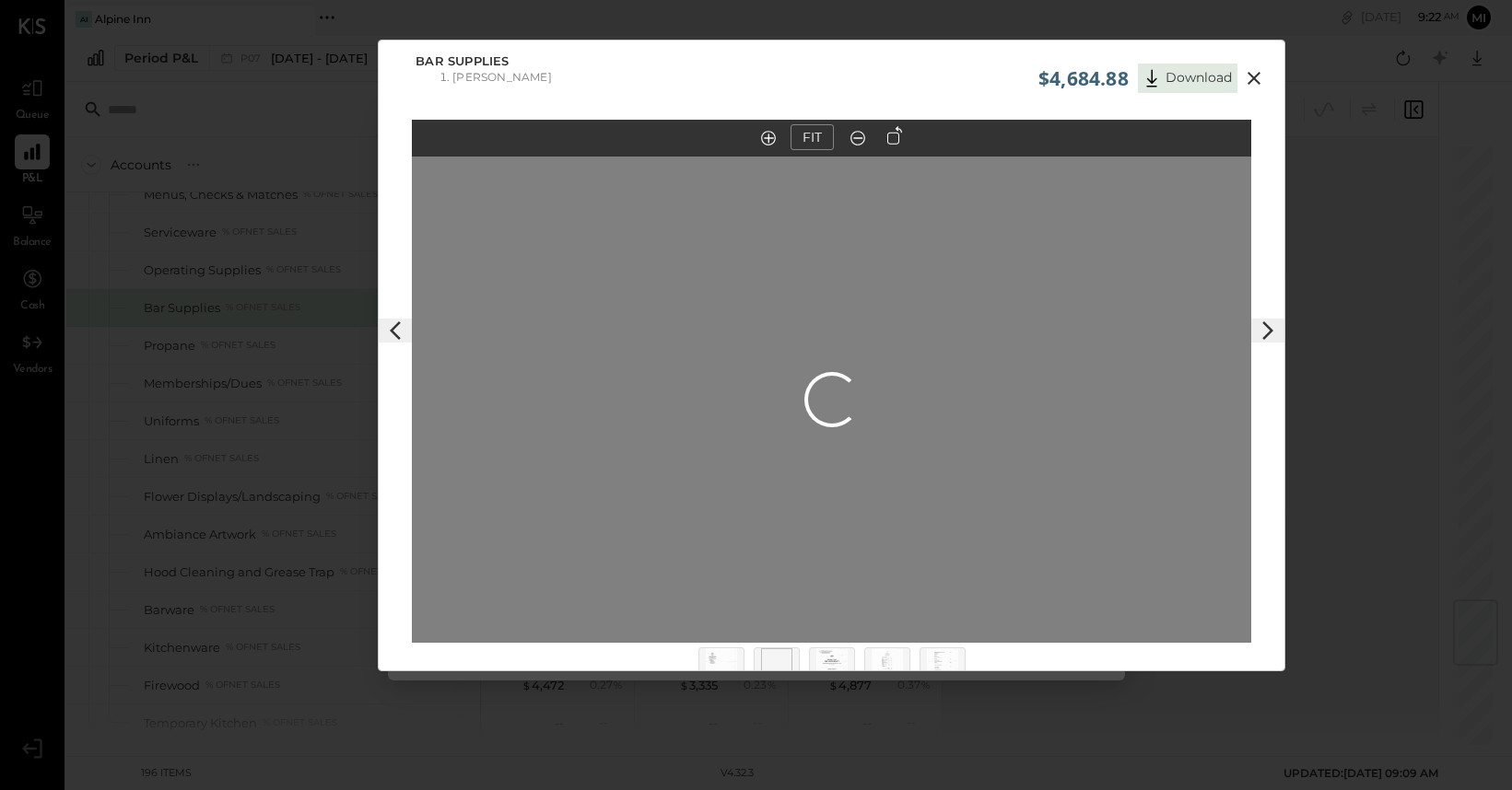
click at [1260, 336] on icon at bounding box center [1268, 330] width 22 height 22
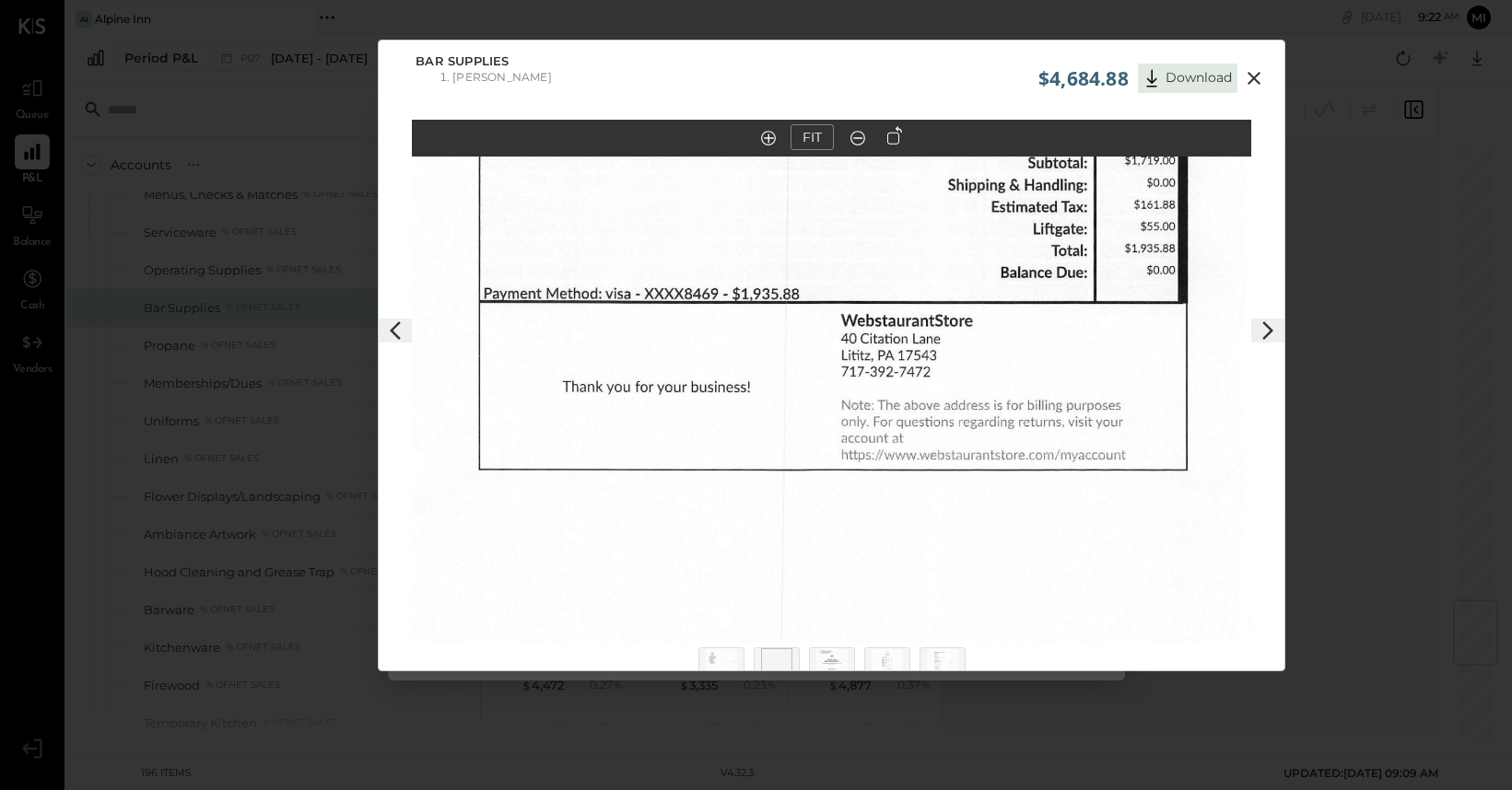
click at [1260, 336] on icon at bounding box center [1268, 330] width 22 height 22
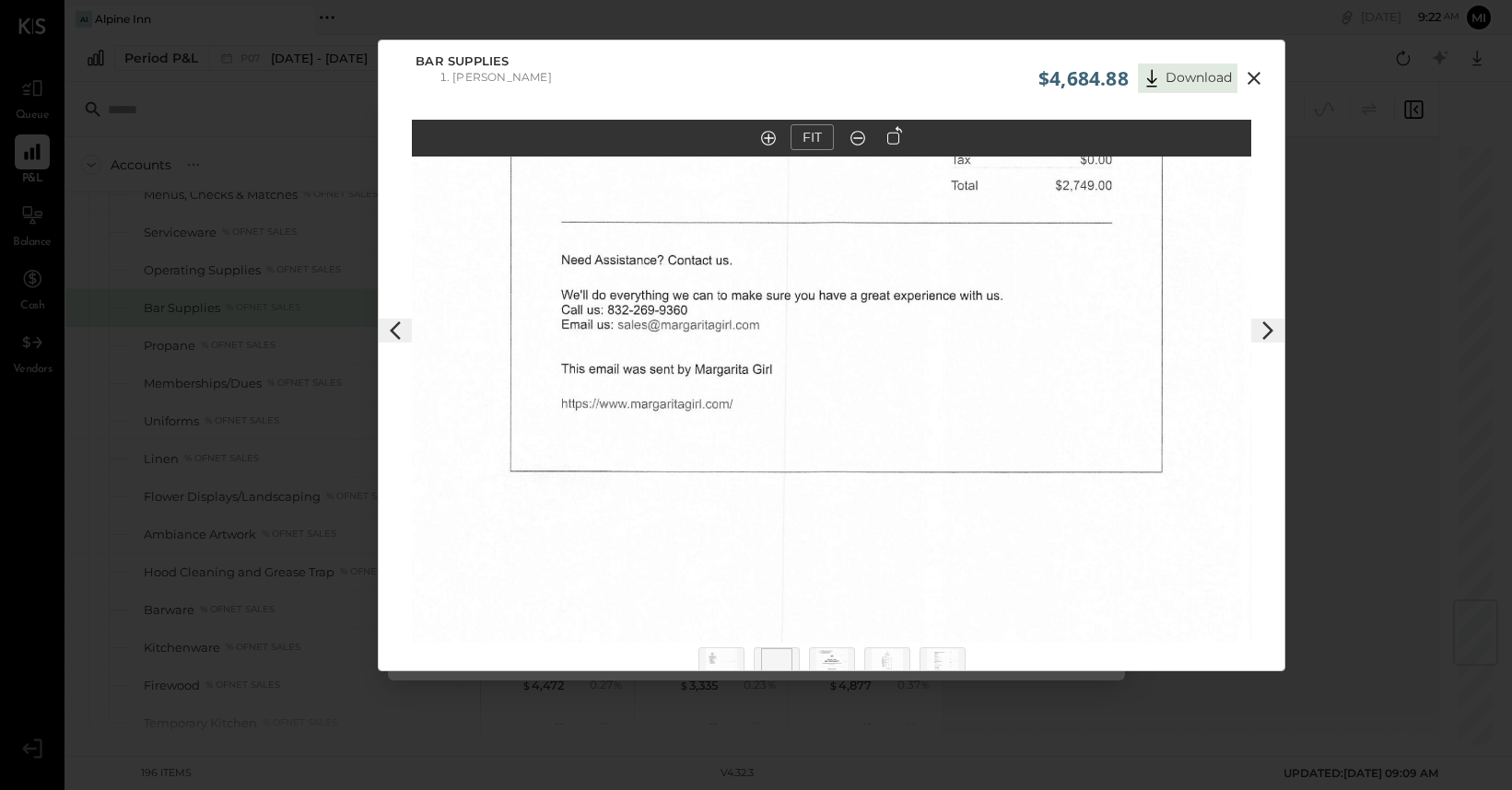
click at [1260, 336] on icon at bounding box center [1268, 330] width 22 height 22
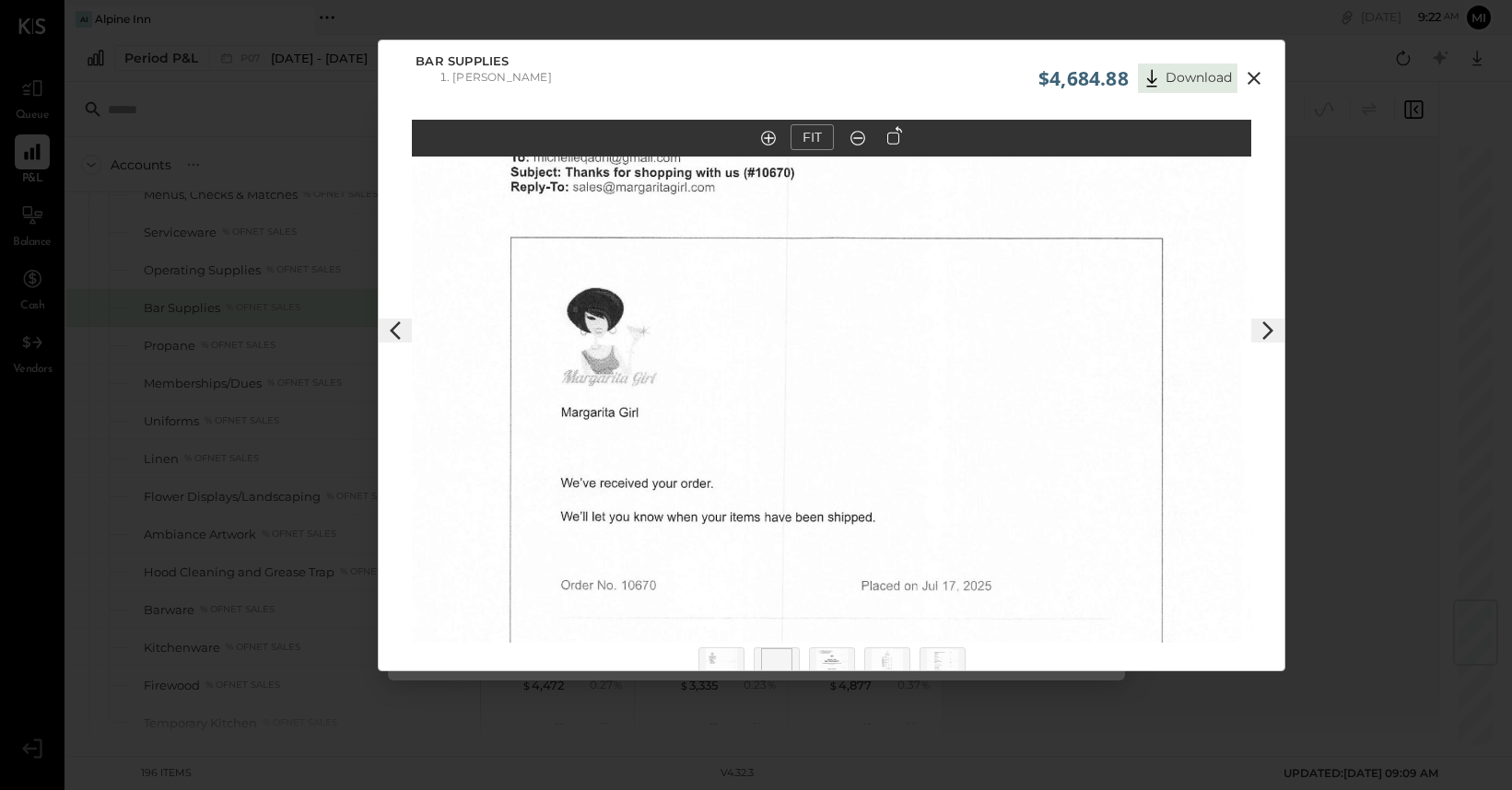
click at [1260, 336] on icon at bounding box center [1268, 330] width 22 height 22
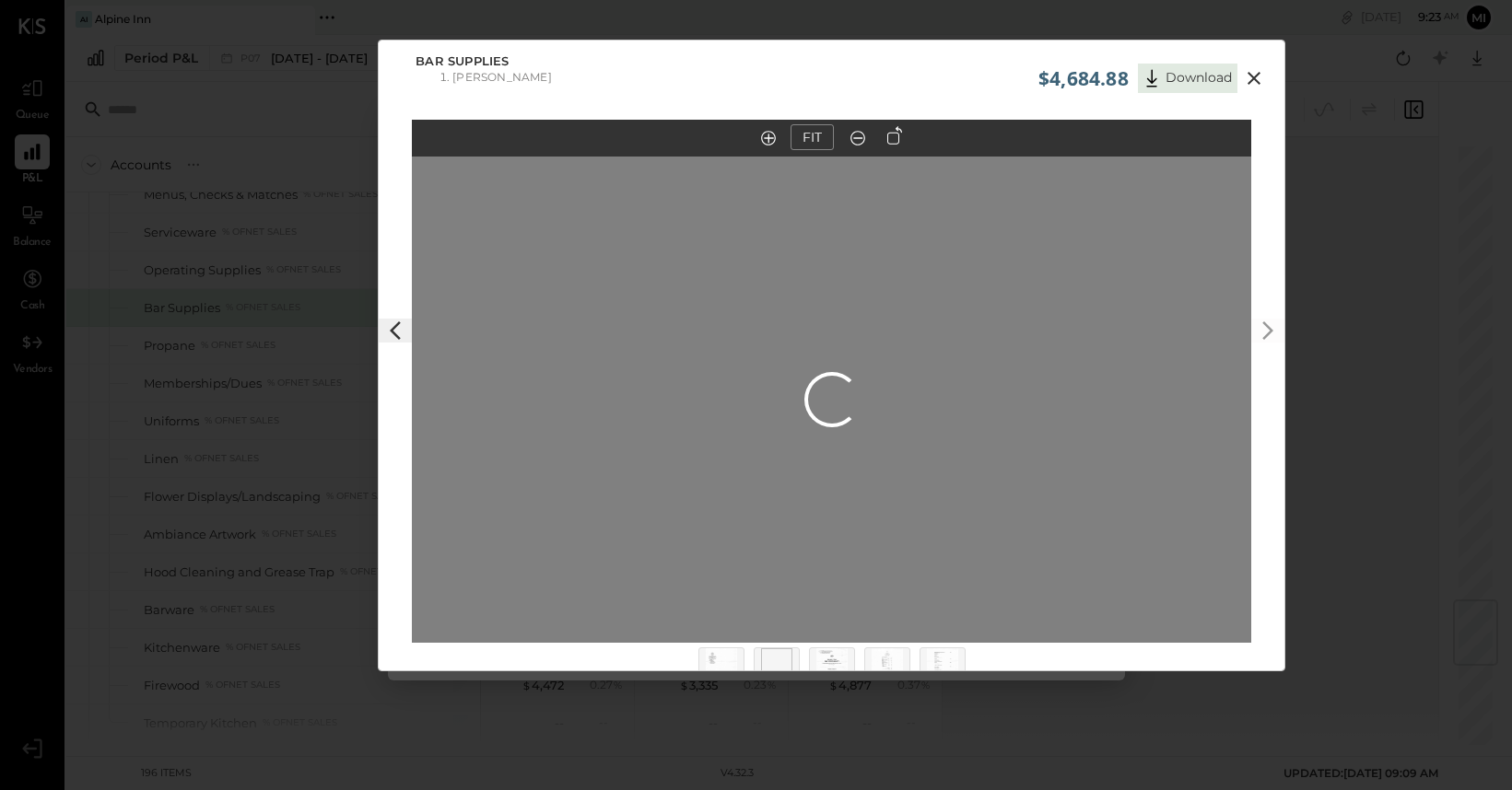
click at [1252, 74] on icon at bounding box center [1254, 77] width 22 height 22
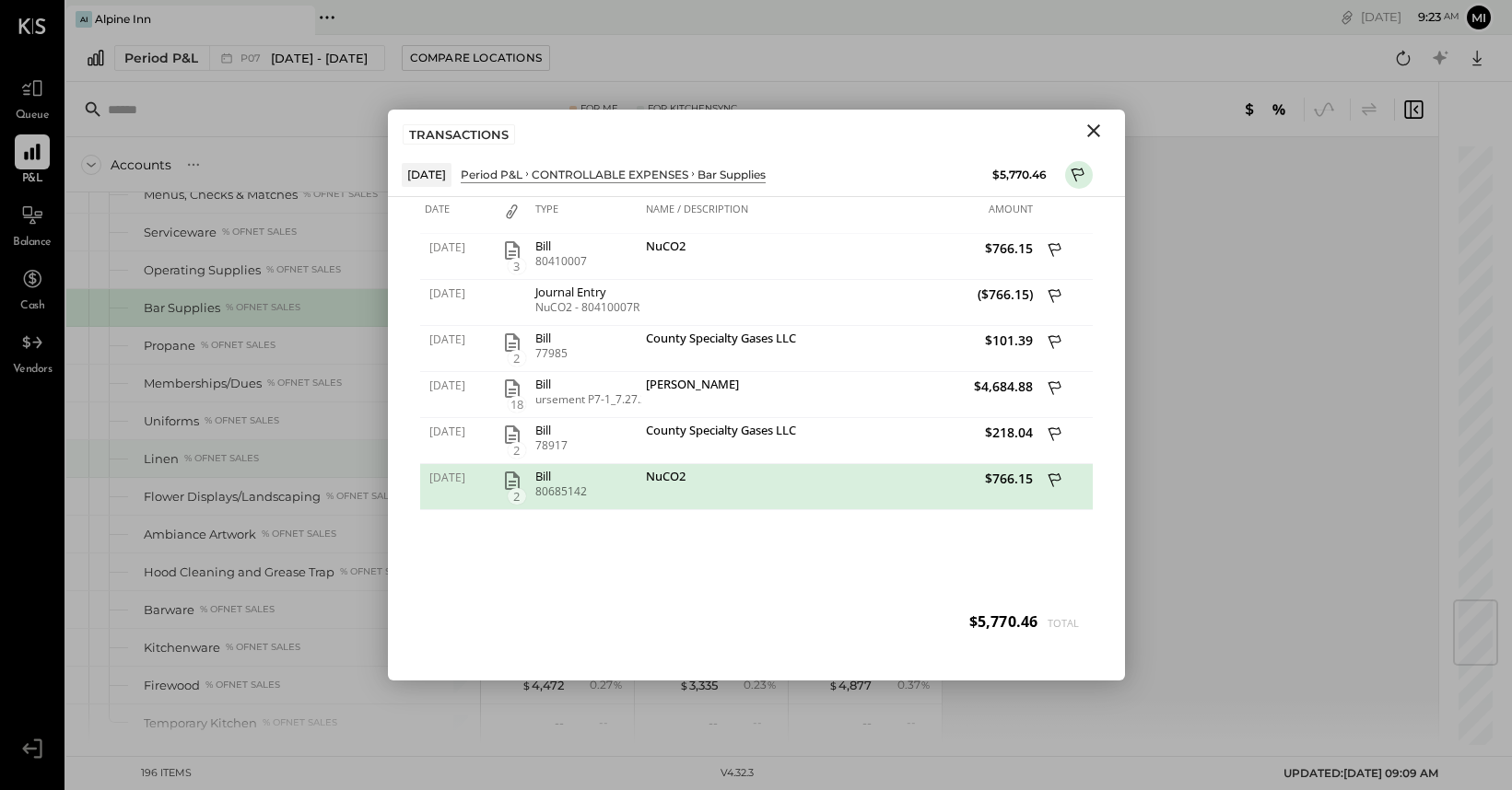
click at [333, 448] on div "Linen % of NET SALES" at bounding box center [273, 458] width 414 height 37
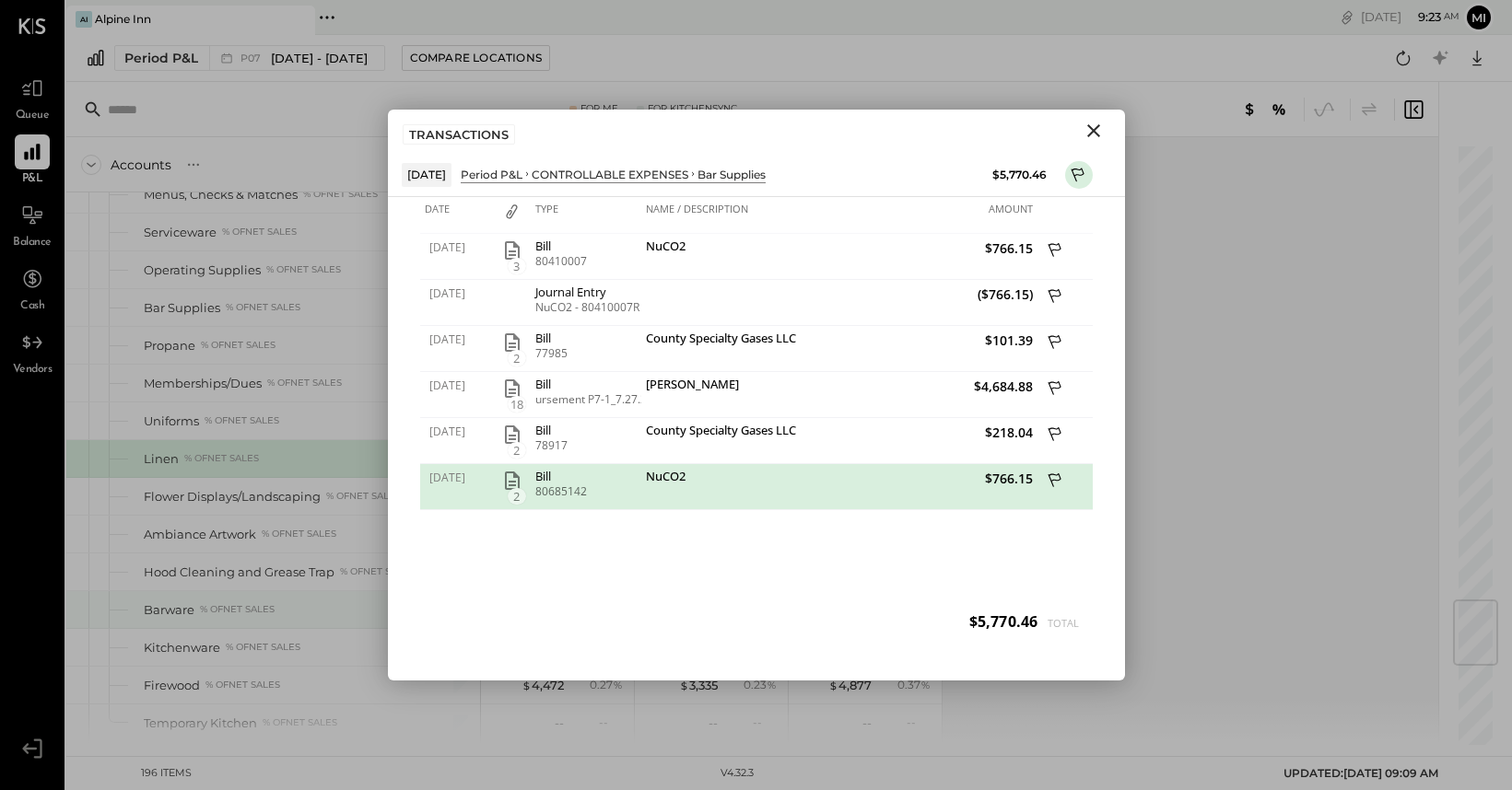
click at [248, 604] on div "% of NET SALES" at bounding box center [237, 610] width 75 height 13
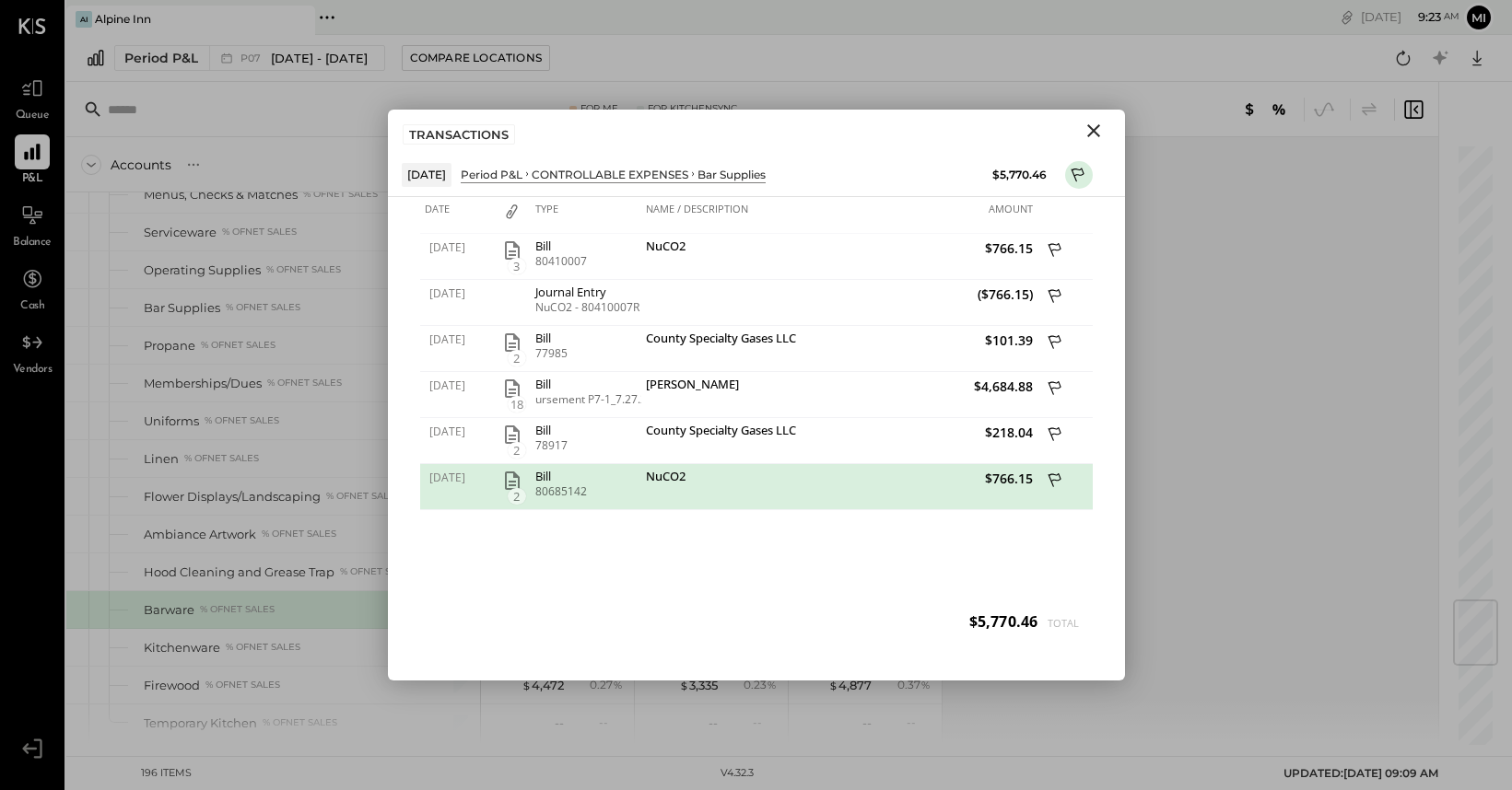
click at [773, 597] on div "[DATE] 3 Bill 80410007 NuCO2 $766.15 [DATE] Journal Entry NuCO2 - 80410007R ($7…" at bounding box center [756, 441] width 673 height 415
click at [756, 484] on div "NuCO2" at bounding box center [740, 478] width 189 height 18
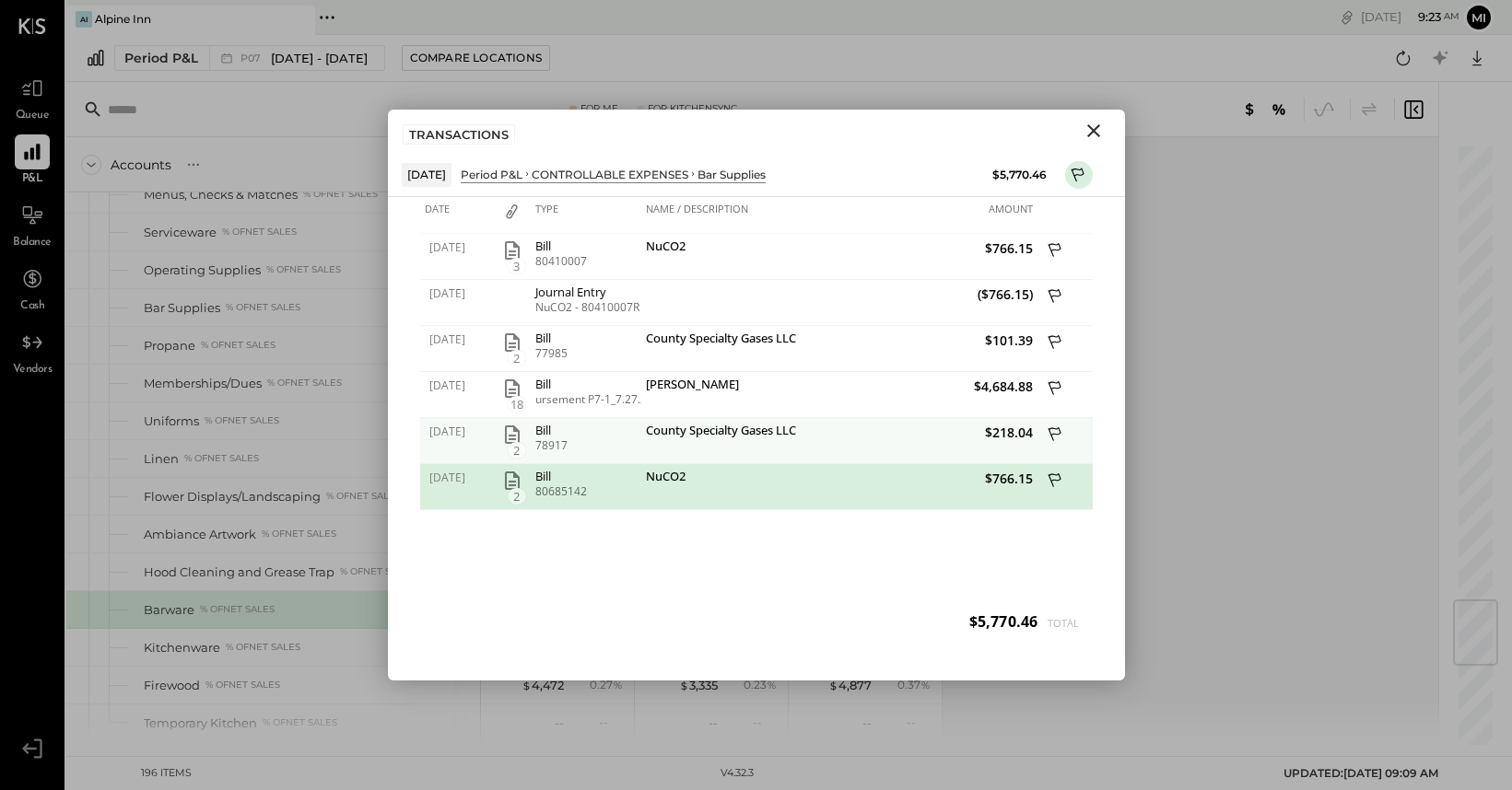
click at [761, 449] on div "County Specialty Gases LLC" at bounding box center [740, 441] width 198 height 46
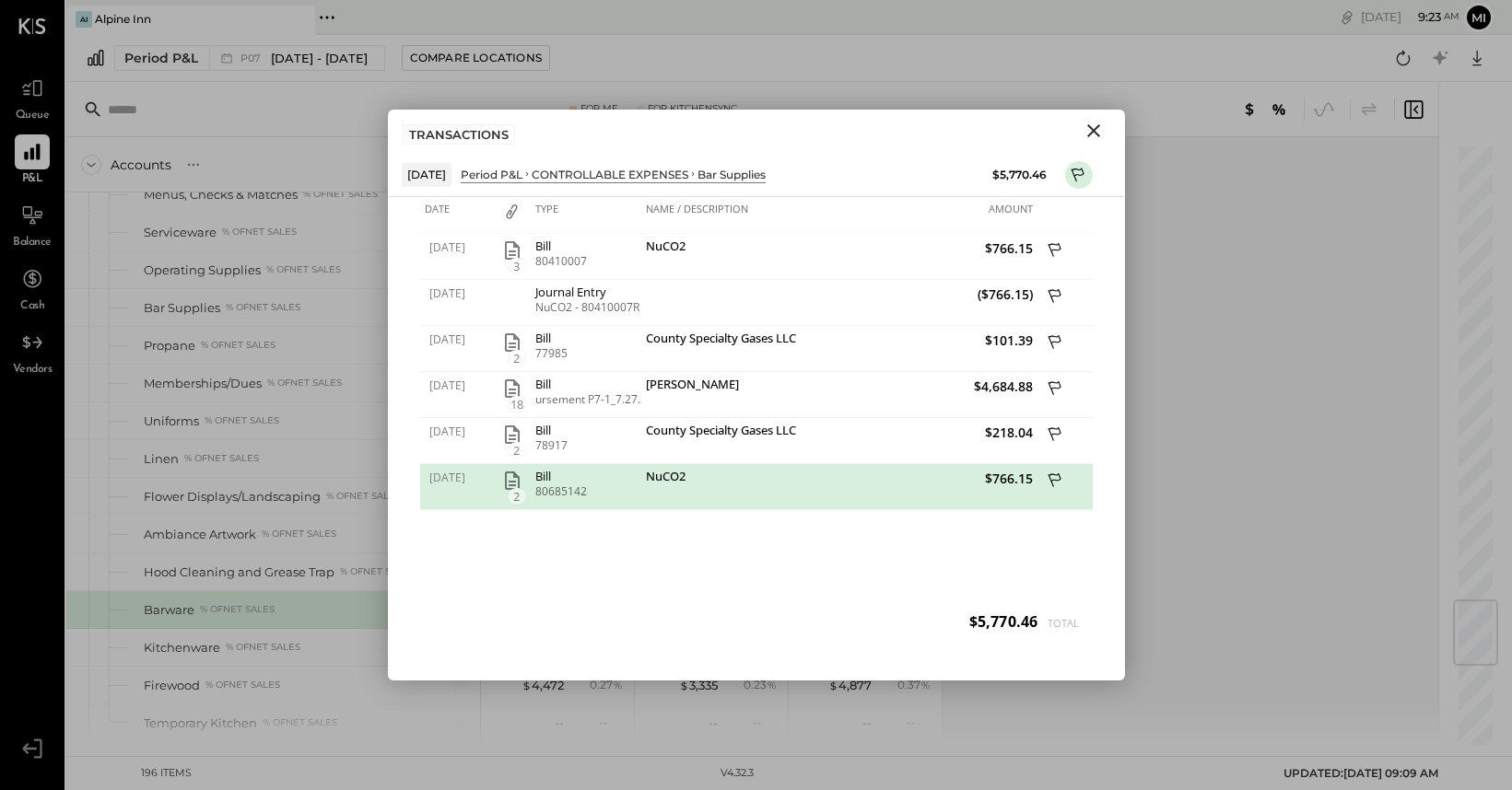
click at [761, 511] on div "[DATE] 3 Bill 80410007 NuCO2 $766.15 [DATE] Journal Entry NuCO2 - 80410007R ($7…" at bounding box center [756, 441] width 673 height 415
click at [757, 493] on div "NuCO2" at bounding box center [740, 486] width 198 height 46
click at [749, 484] on div "NuCO2" at bounding box center [740, 478] width 189 height 18
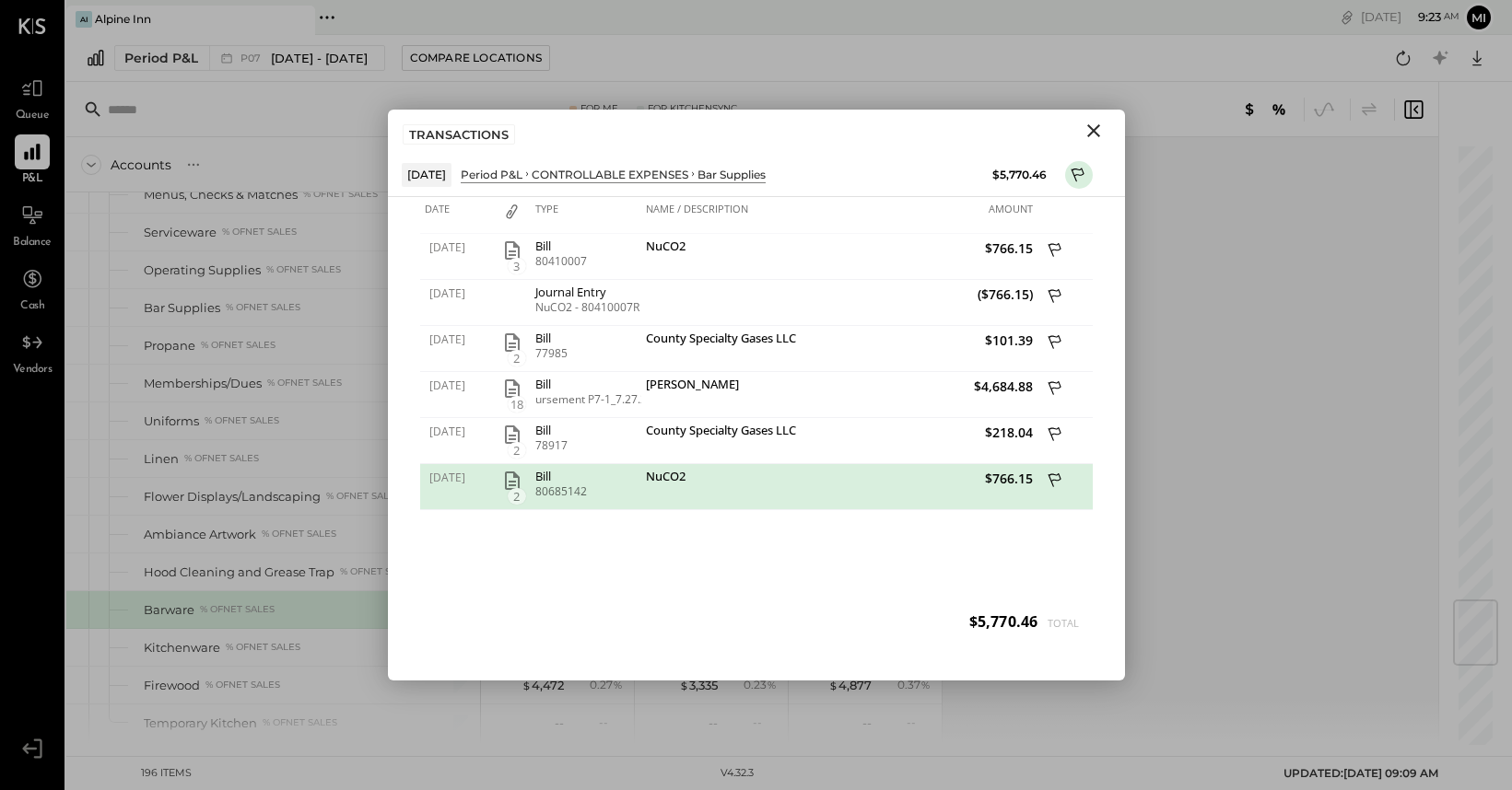
click at [1093, 132] on icon "Close" at bounding box center [1094, 131] width 13 height 13
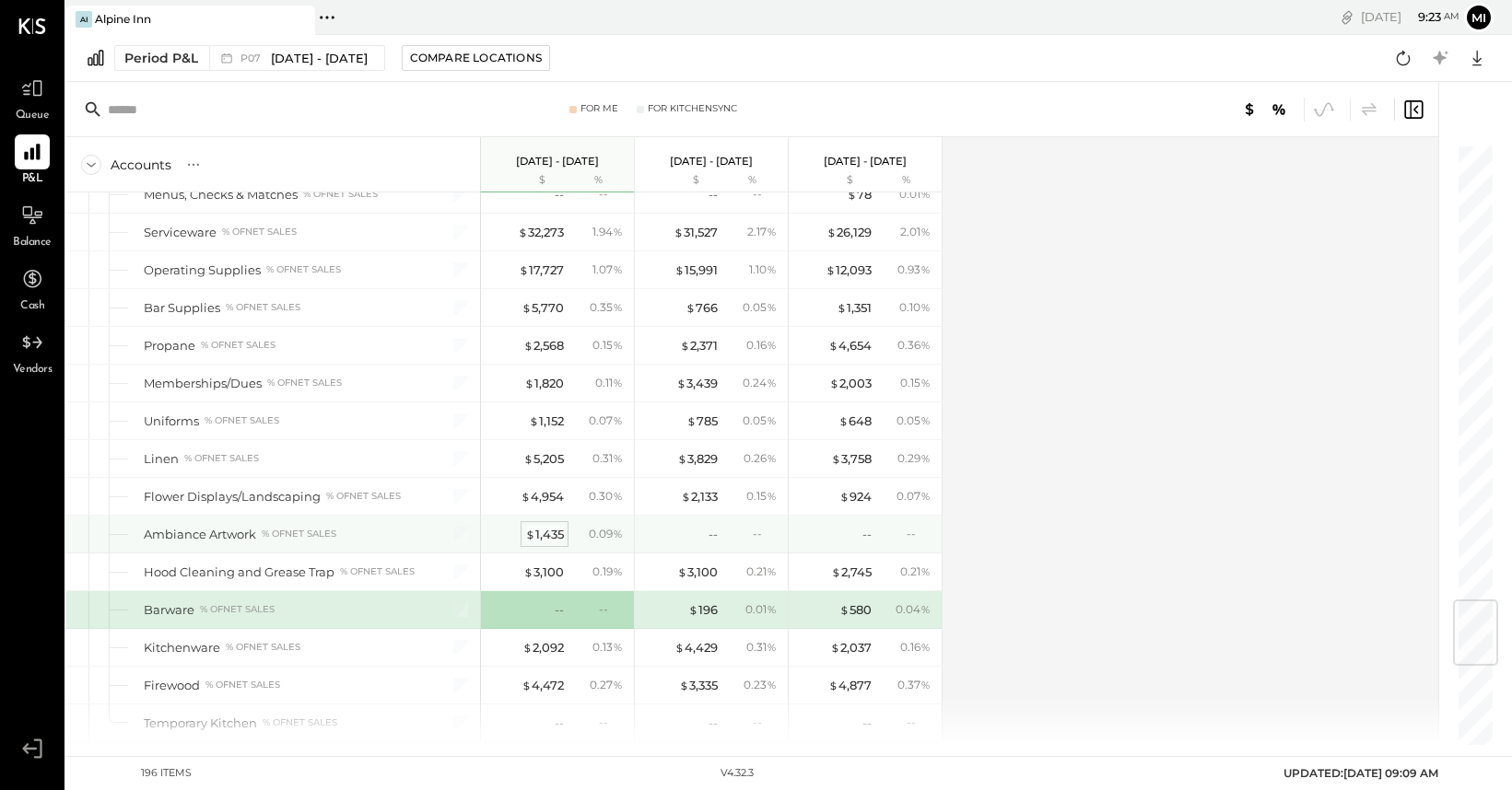
click at [559, 539] on div "$ 1,435" at bounding box center [544, 535] width 39 height 18
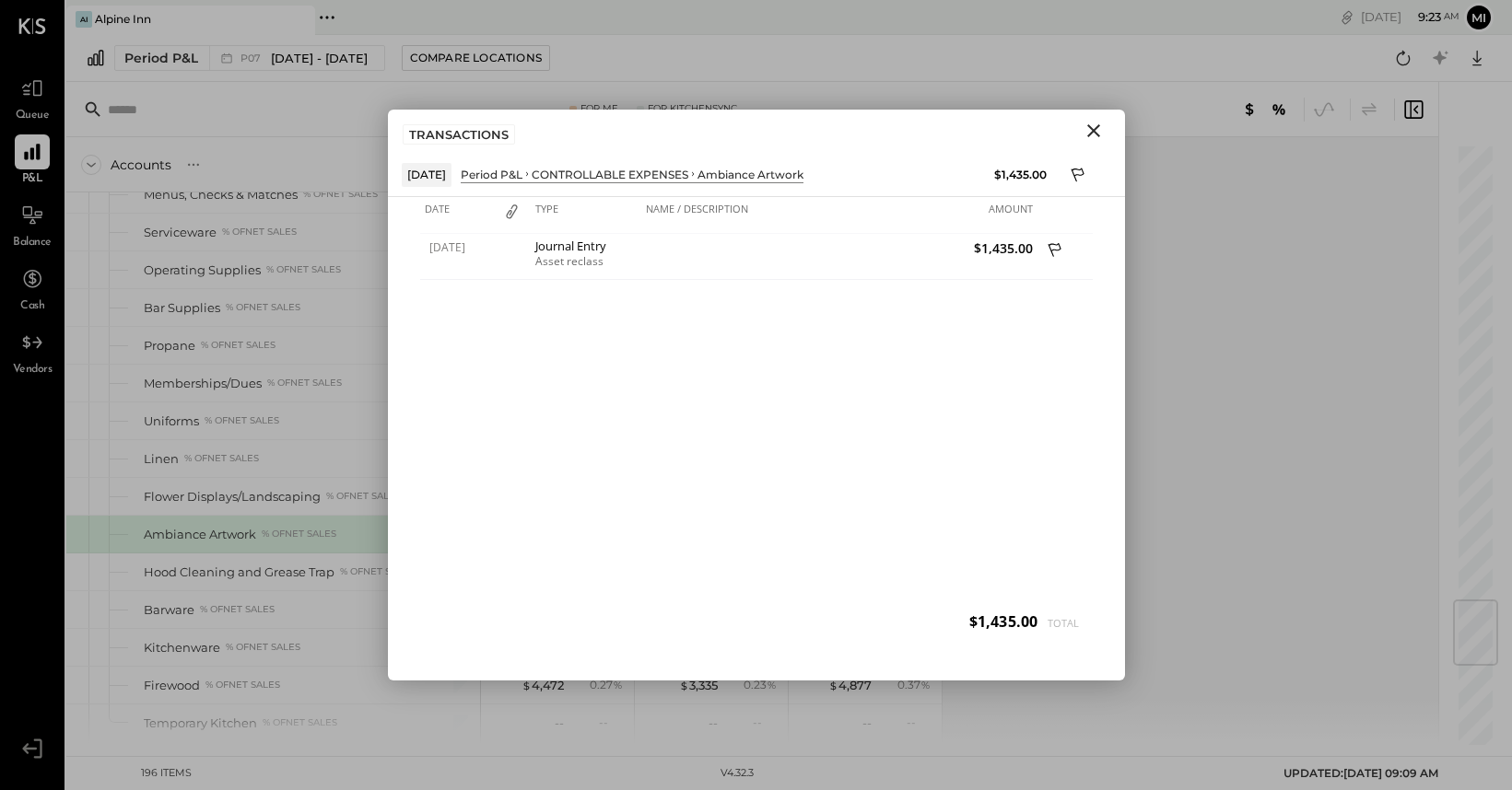
click at [1097, 123] on icon "Close" at bounding box center [1093, 130] width 22 height 22
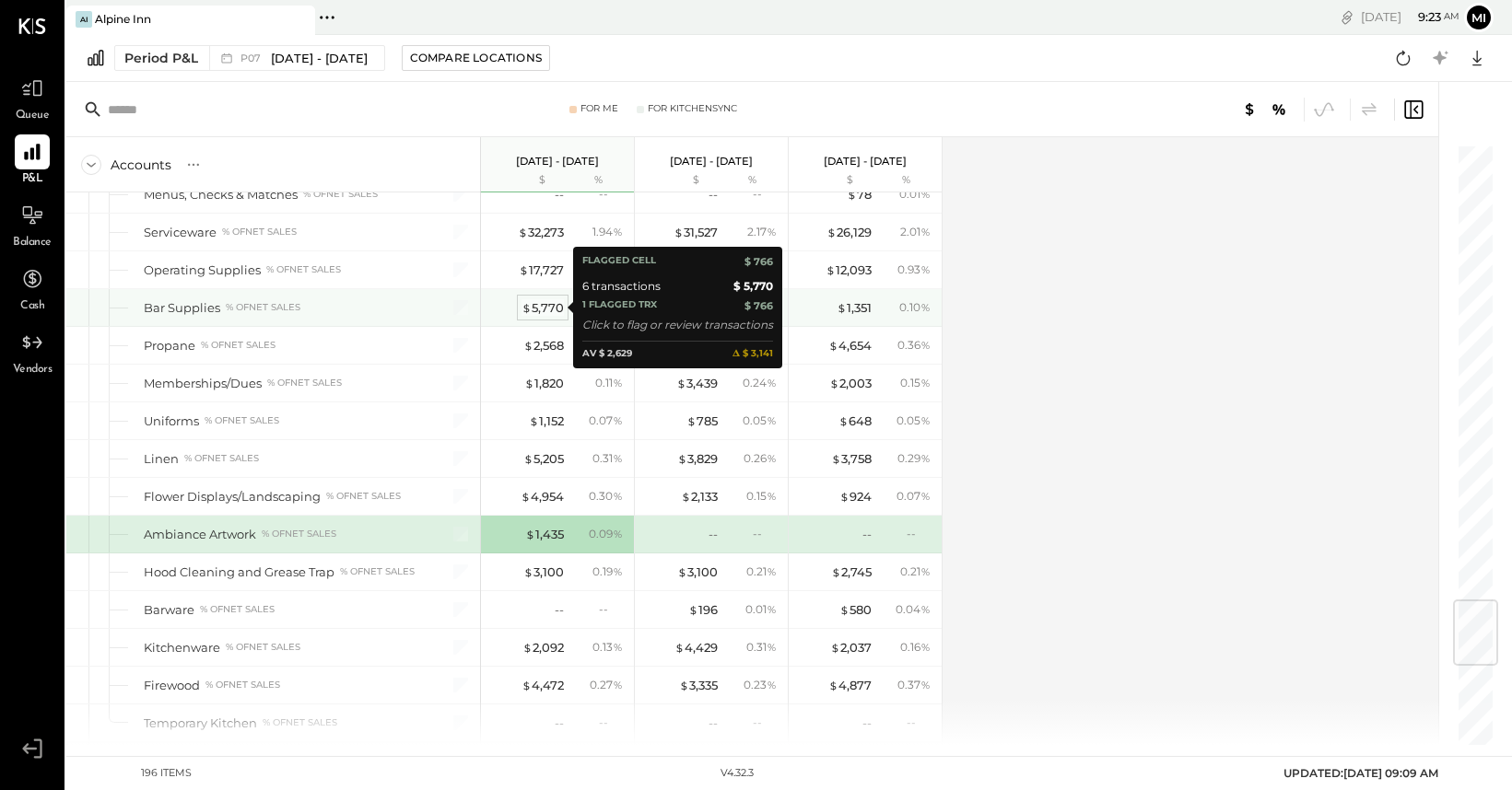
click at [540, 313] on div "$ 5,770" at bounding box center [542, 308] width 42 height 18
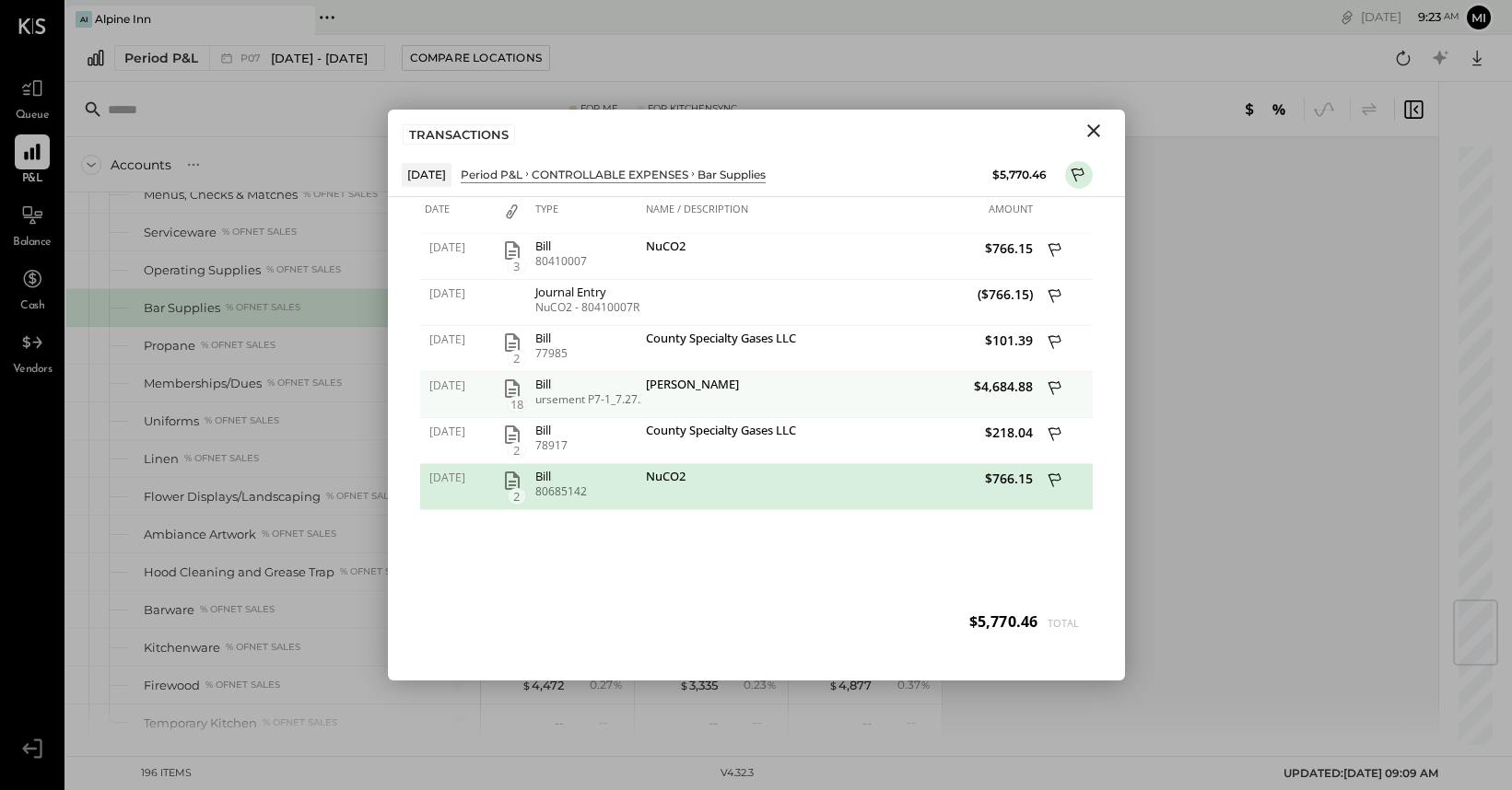
click at [576, 403] on div "ursement P7-1_7.27.25" at bounding box center [586, 400] width 101 height 13
click at [508, 394] on icon "button" at bounding box center [511, 388] width 22 height 22
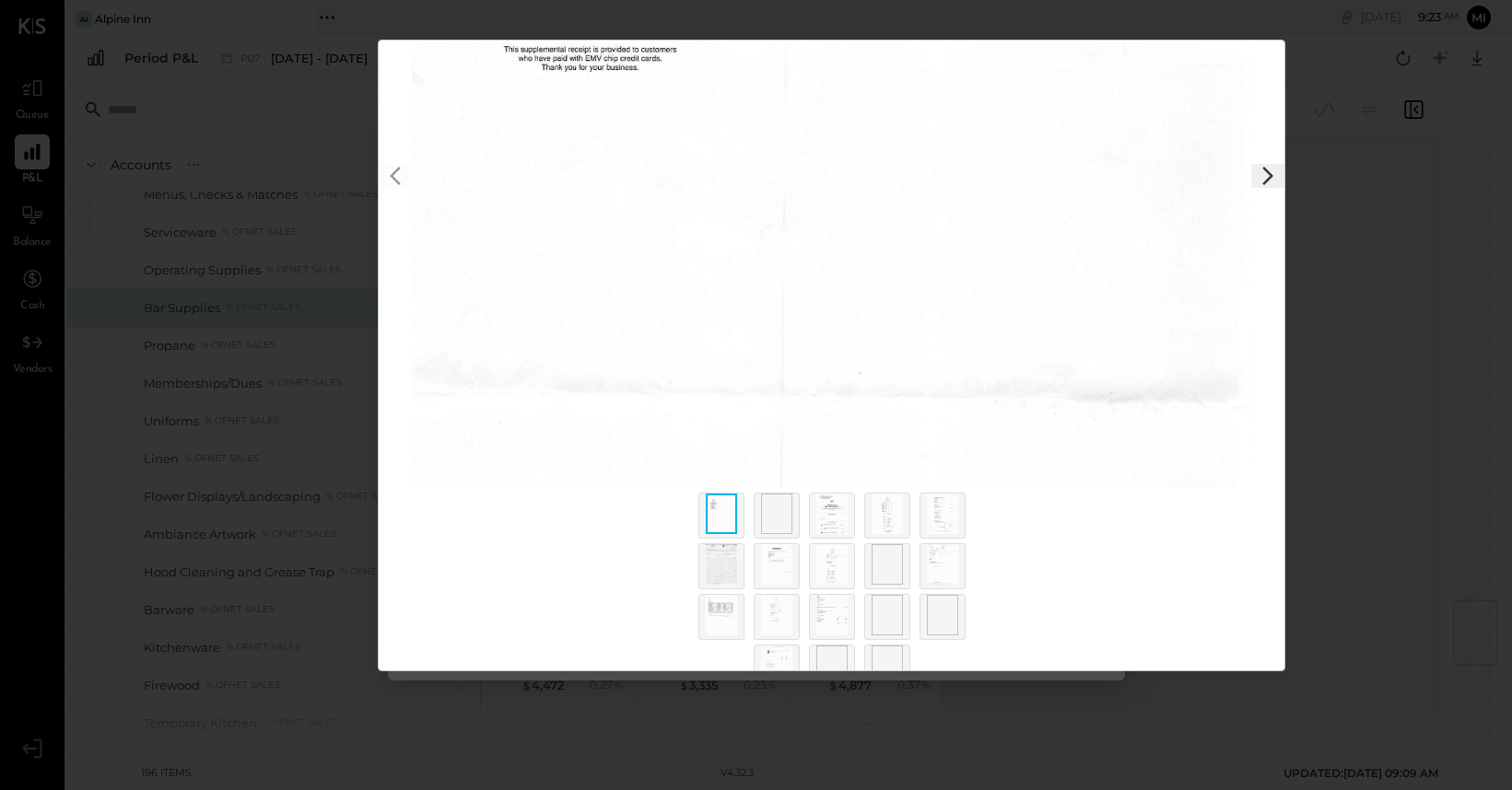
scroll to position [180, 0]
click at [703, 599] on div at bounding box center [722, 592] width 46 height 46
click at [717, 597] on img at bounding box center [721, 590] width 31 height 41
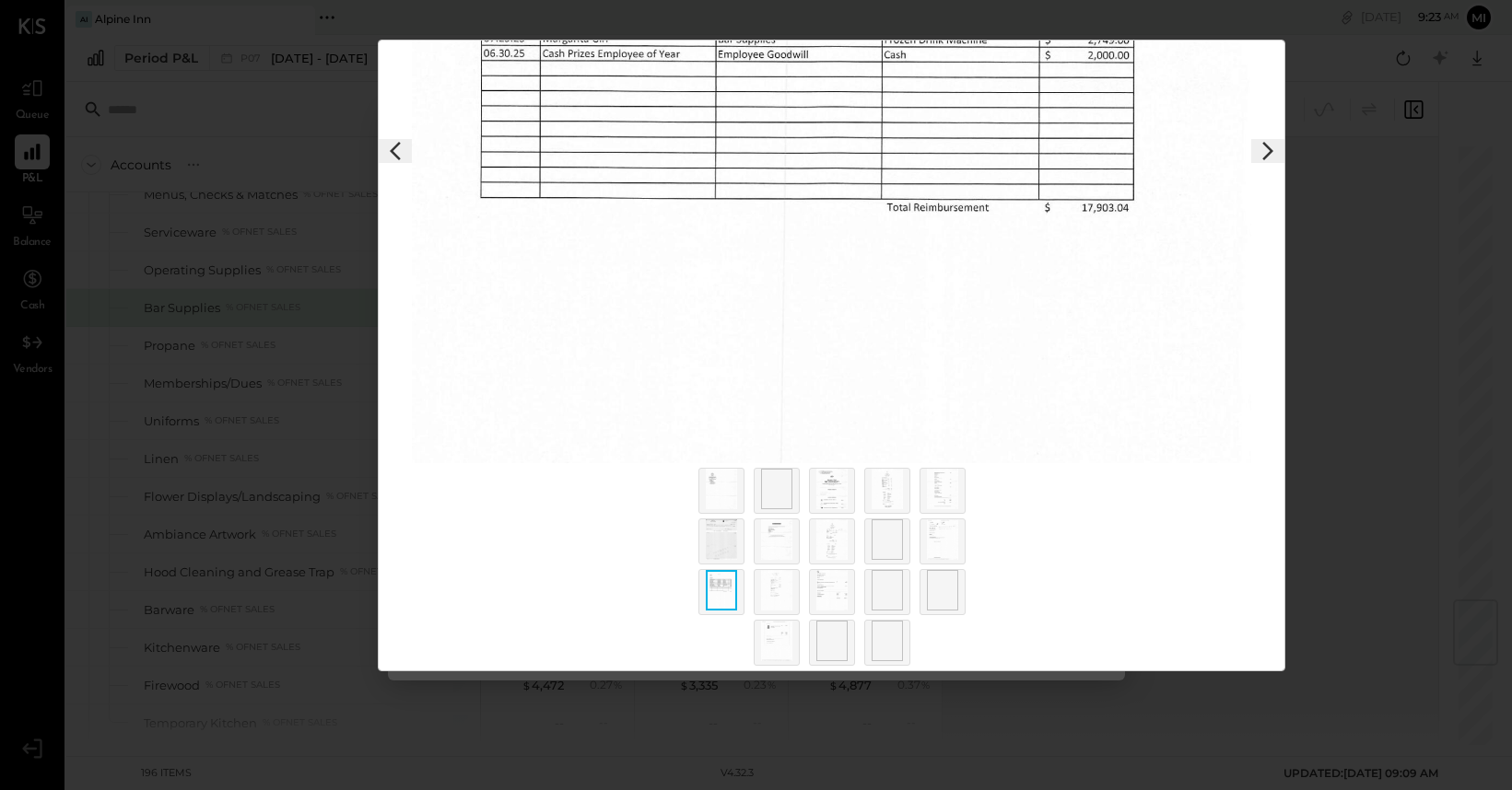
click at [717, 597] on img at bounding box center [721, 590] width 31 height 41
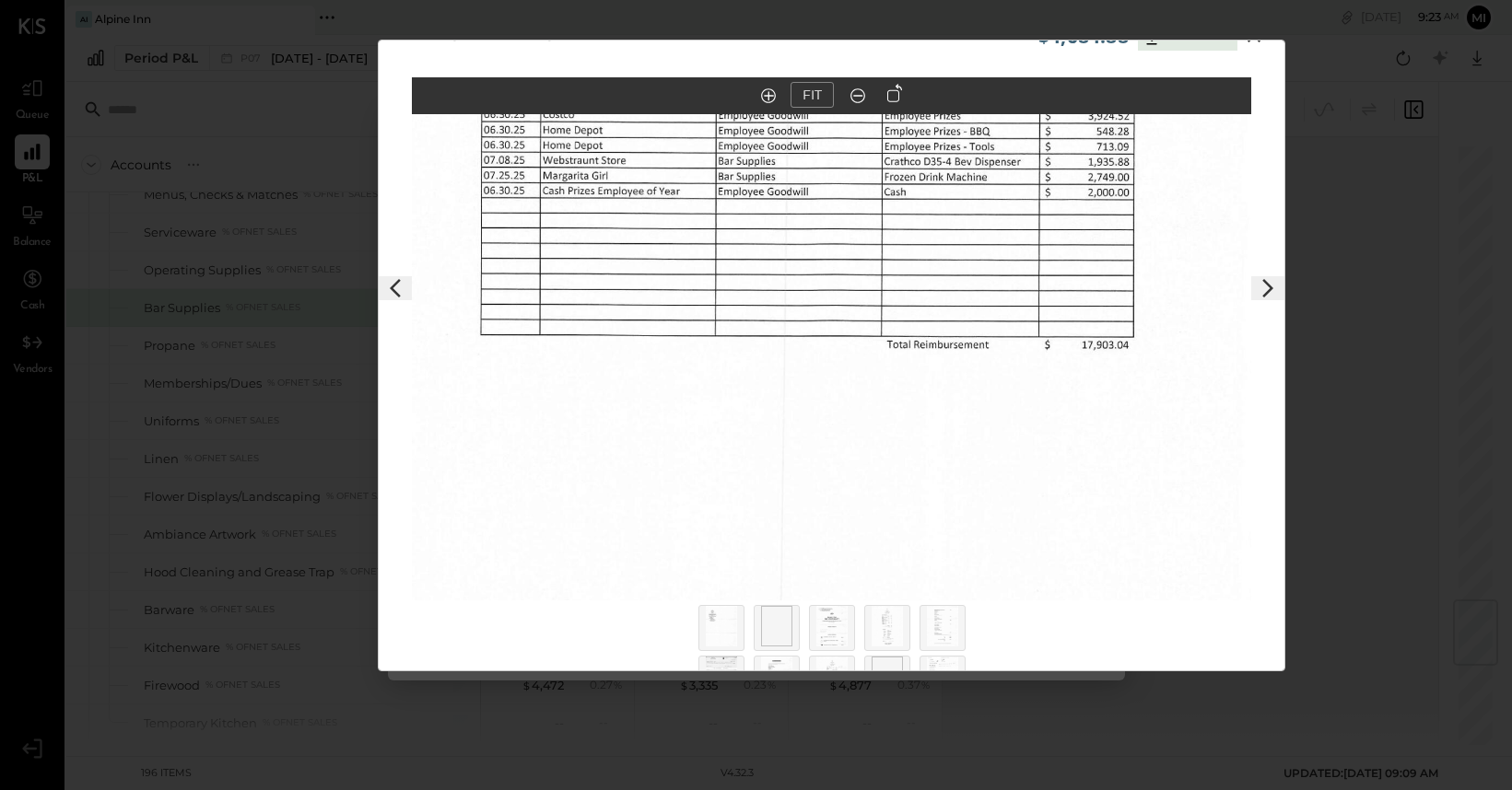
scroll to position [0, 0]
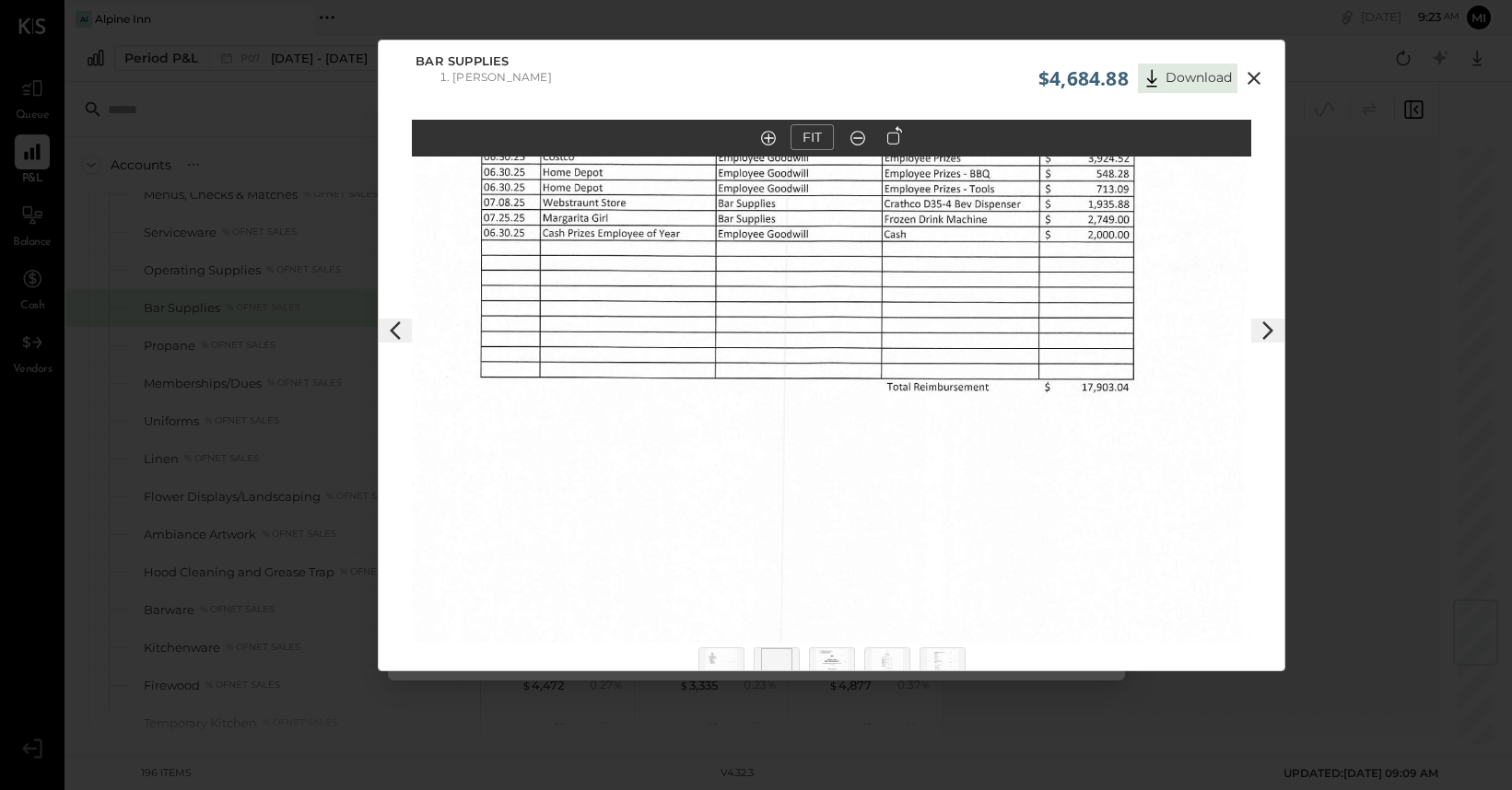
click at [807, 144] on button "FIT" at bounding box center [812, 137] width 43 height 25
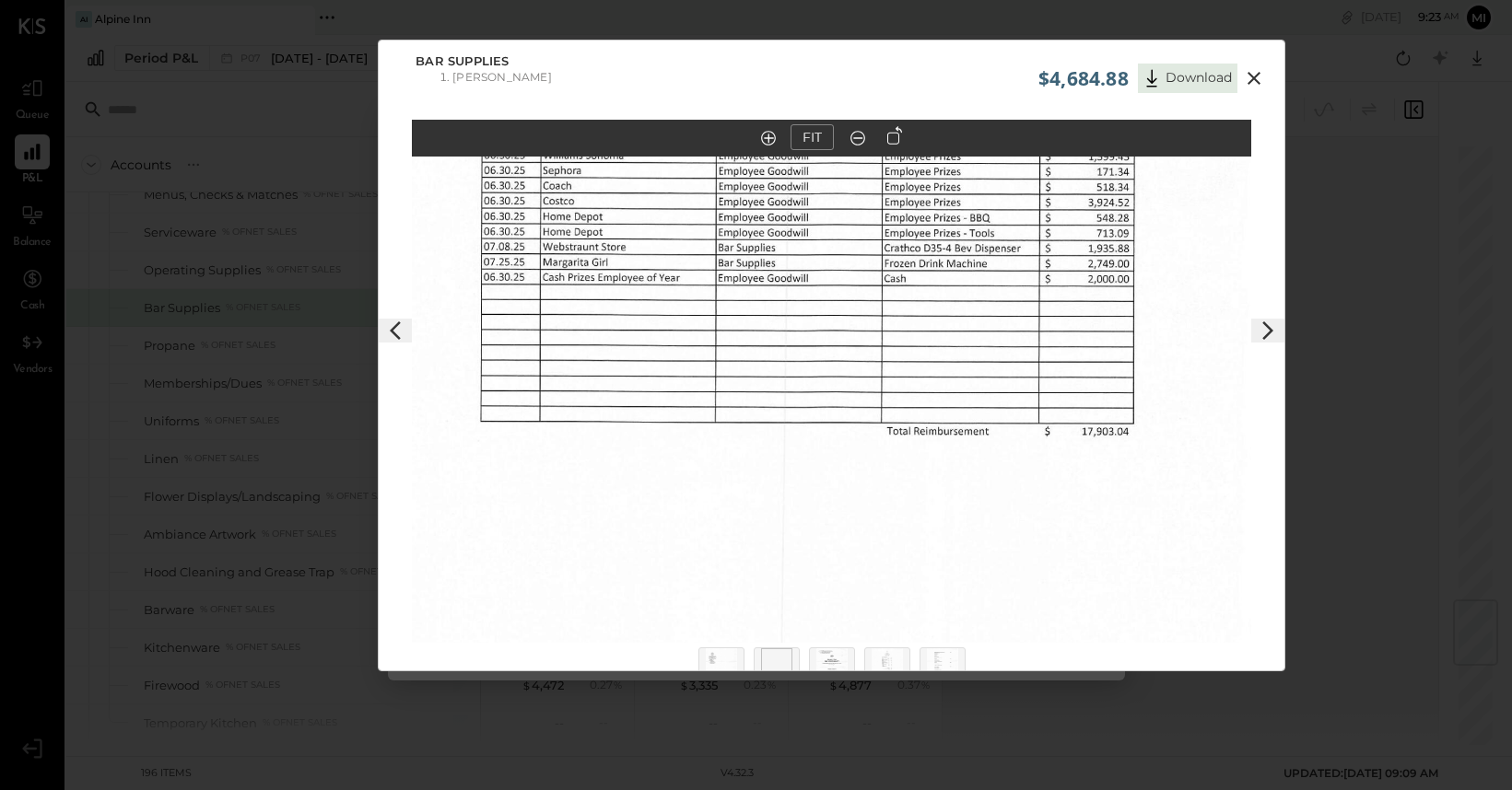
click at [777, 253] on img at bounding box center [832, 402] width 839 height 1085
click at [1245, 77] on icon at bounding box center [1254, 77] width 22 height 22
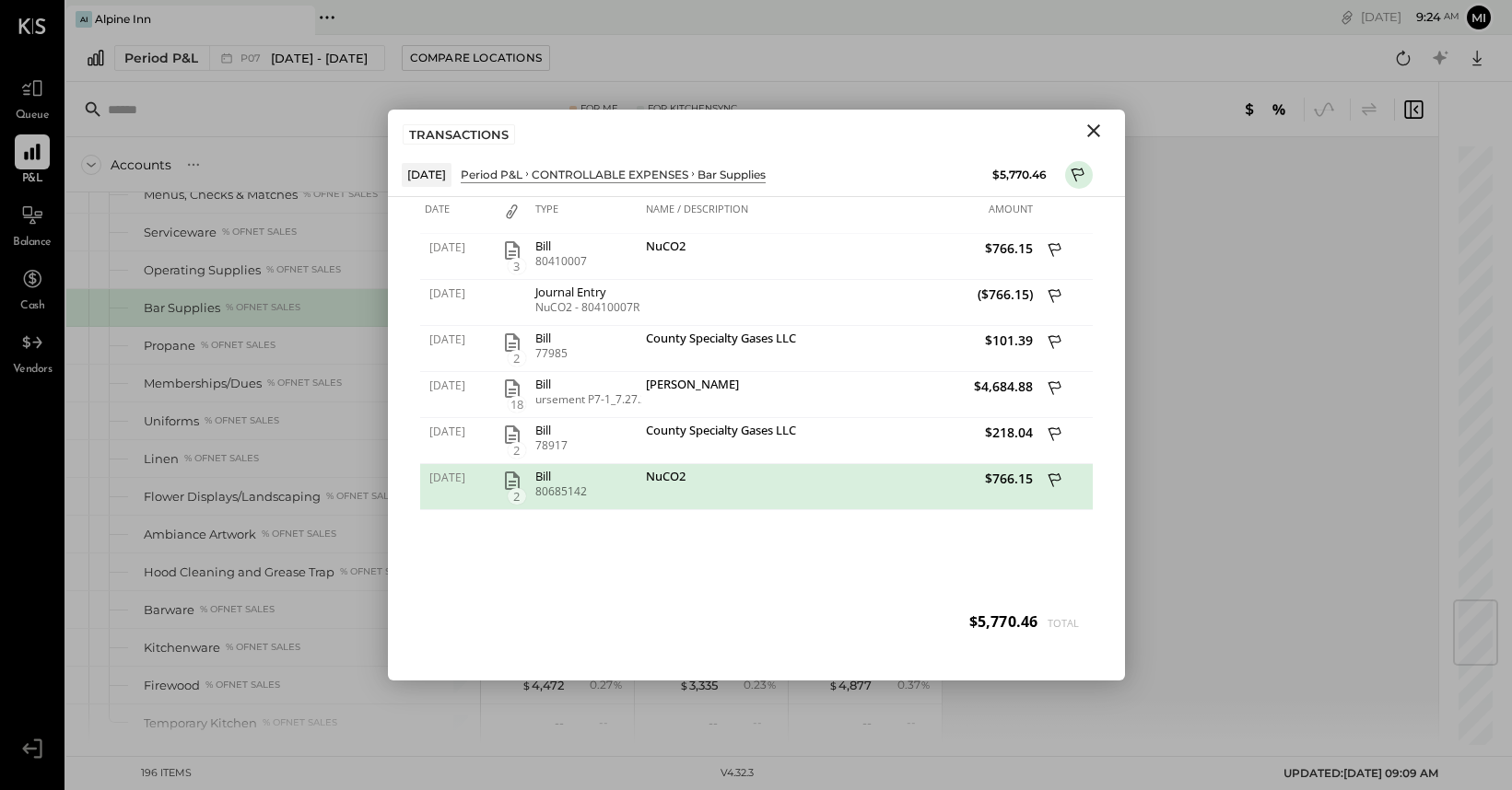
click at [1095, 129] on icon "Close" at bounding box center [1094, 131] width 13 height 13
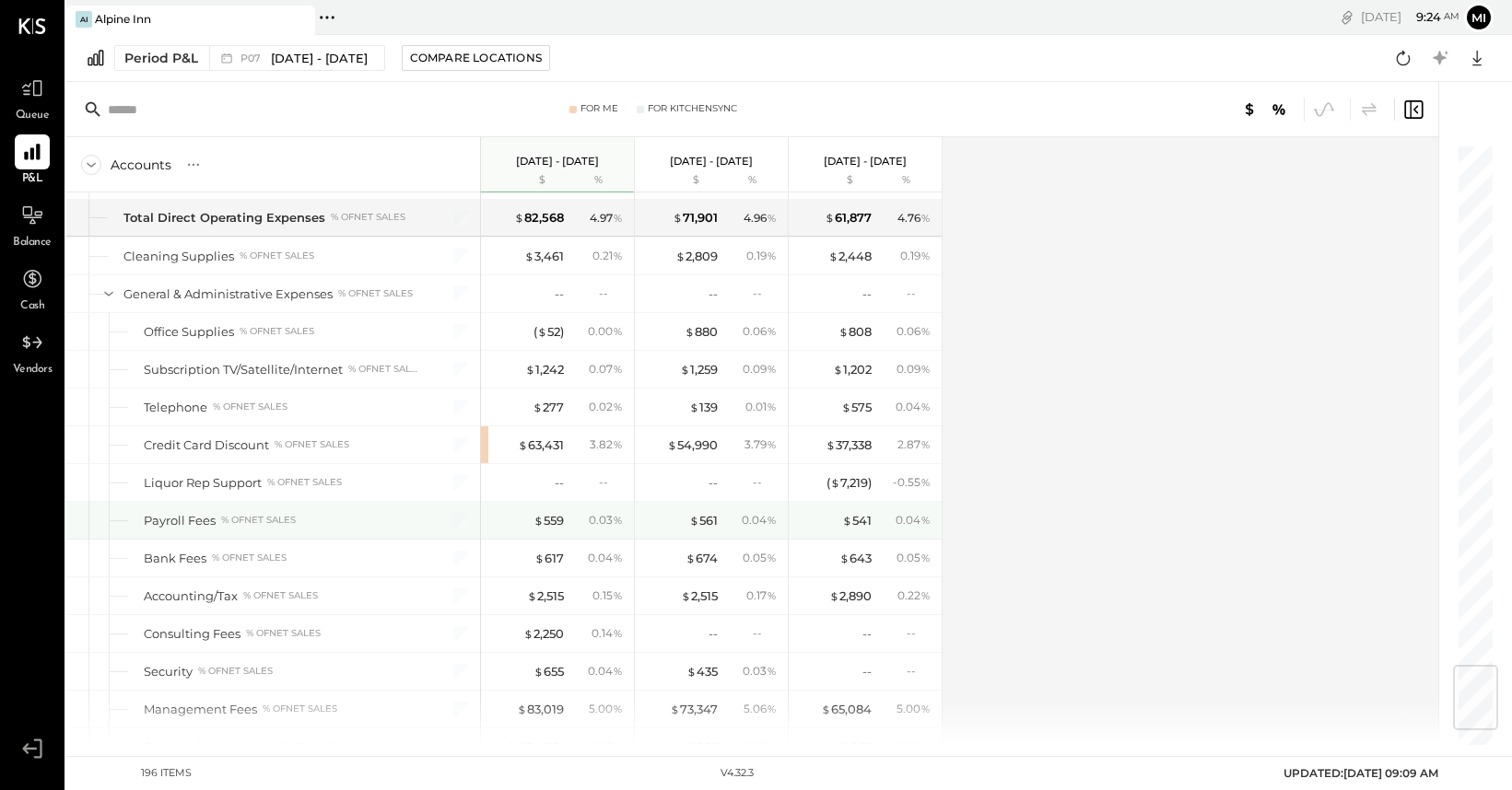
scroll to position [4380, 0]
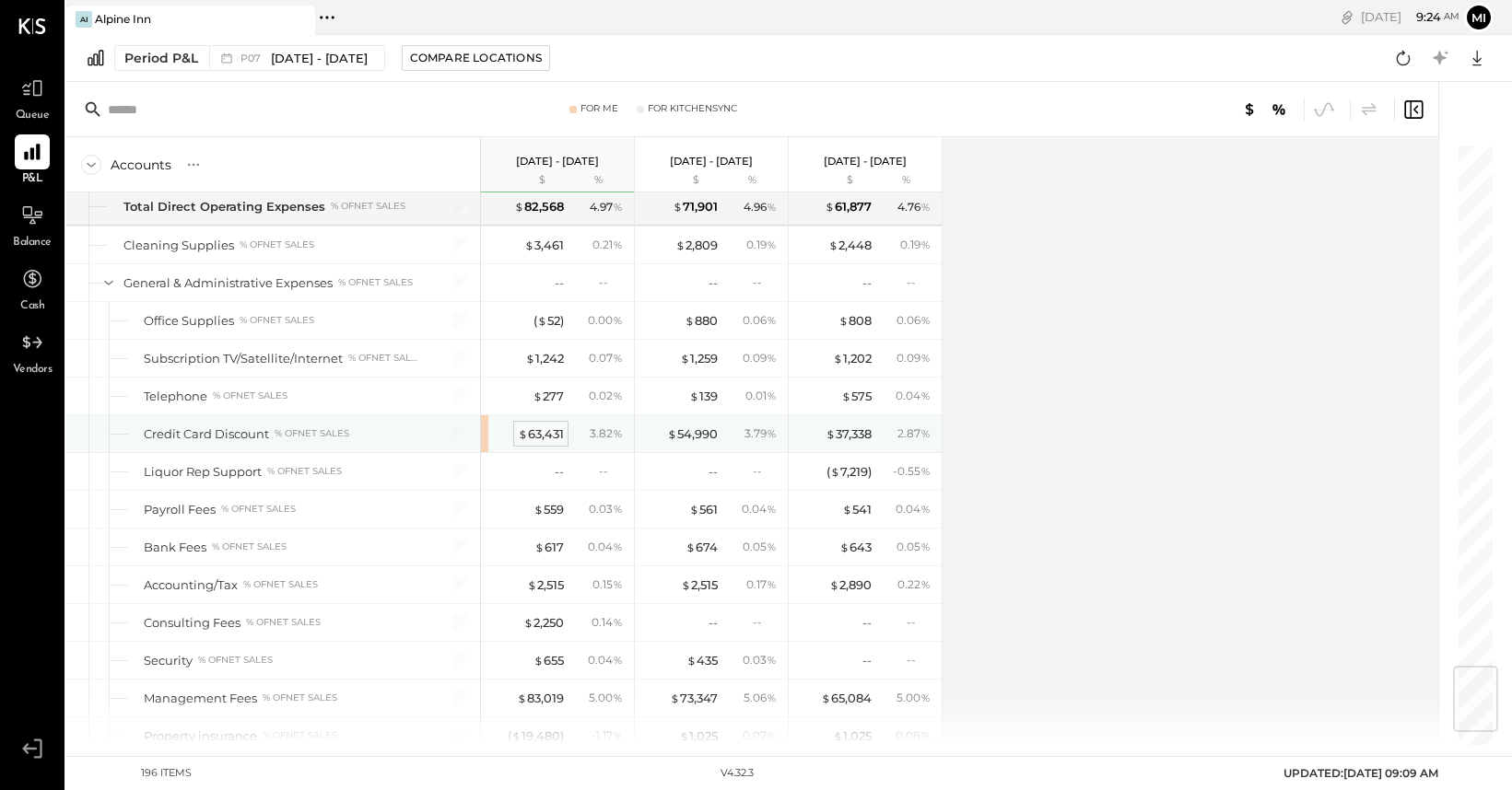
click at [554, 428] on div "$ 63,431" at bounding box center [540, 434] width 46 height 18
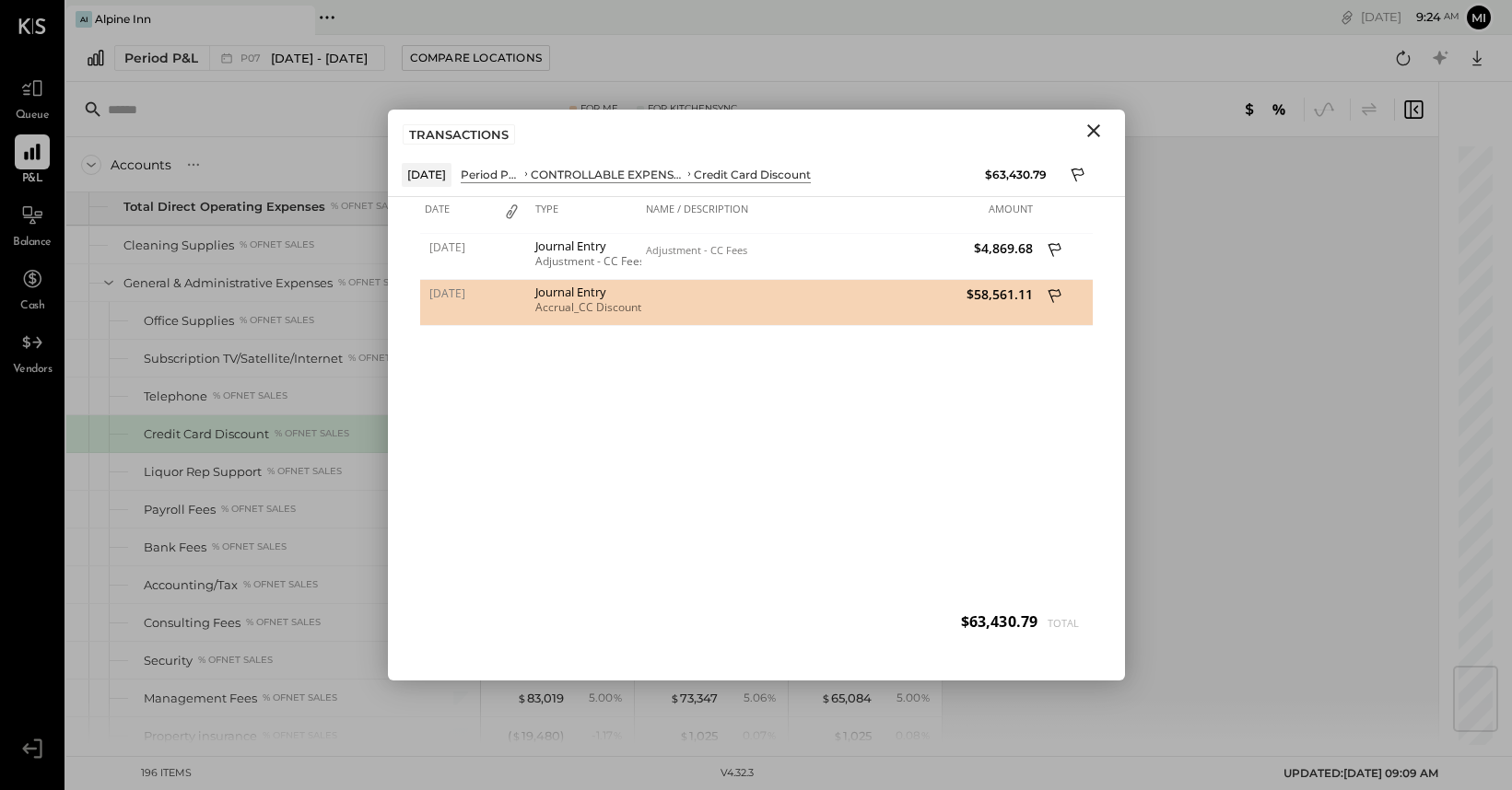
click at [657, 310] on div at bounding box center [740, 303] width 198 height 46
click at [1053, 296] on icon at bounding box center [1055, 296] width 13 height 14
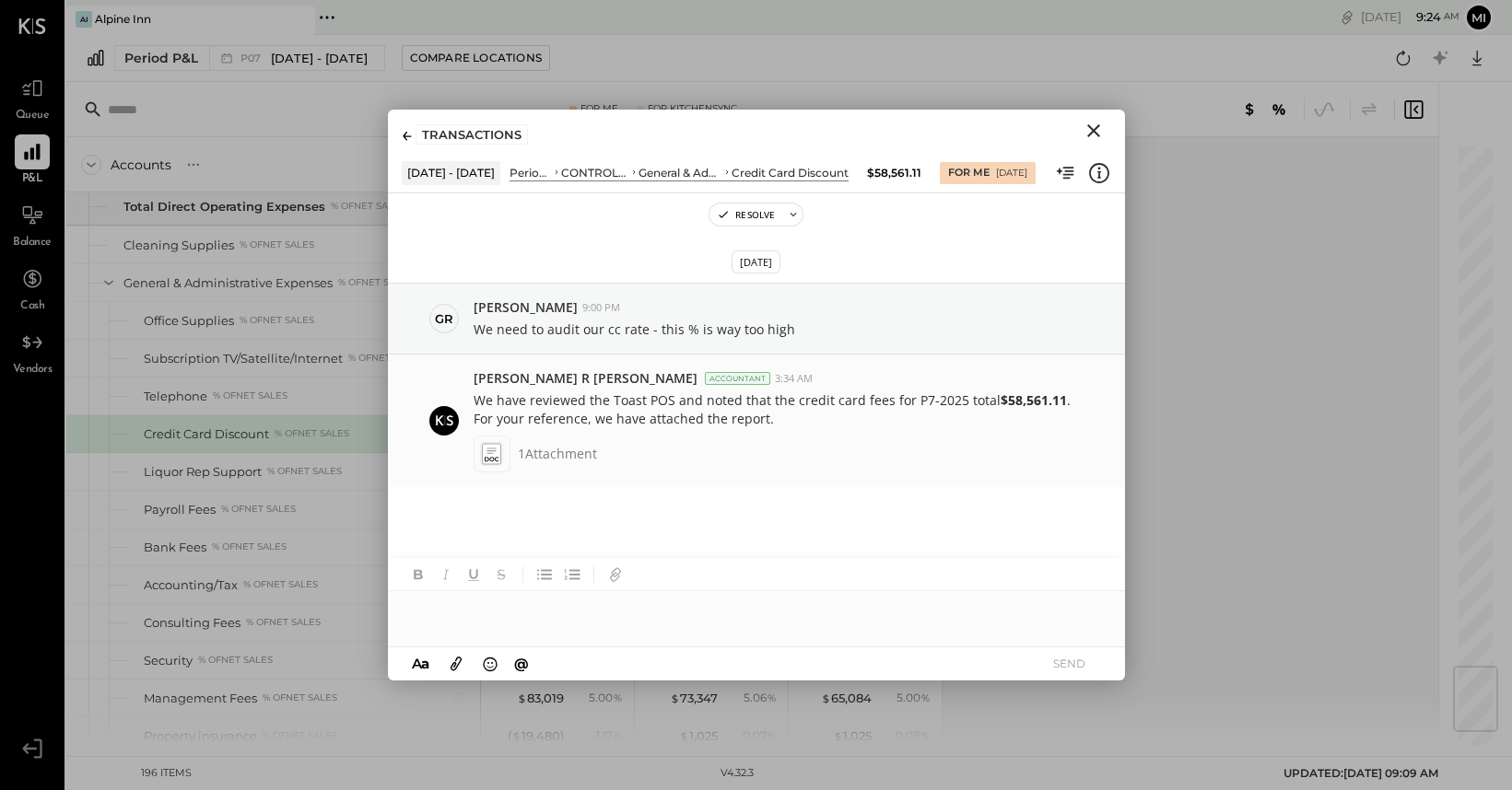
click at [489, 452] on icon at bounding box center [491, 453] width 20 height 21
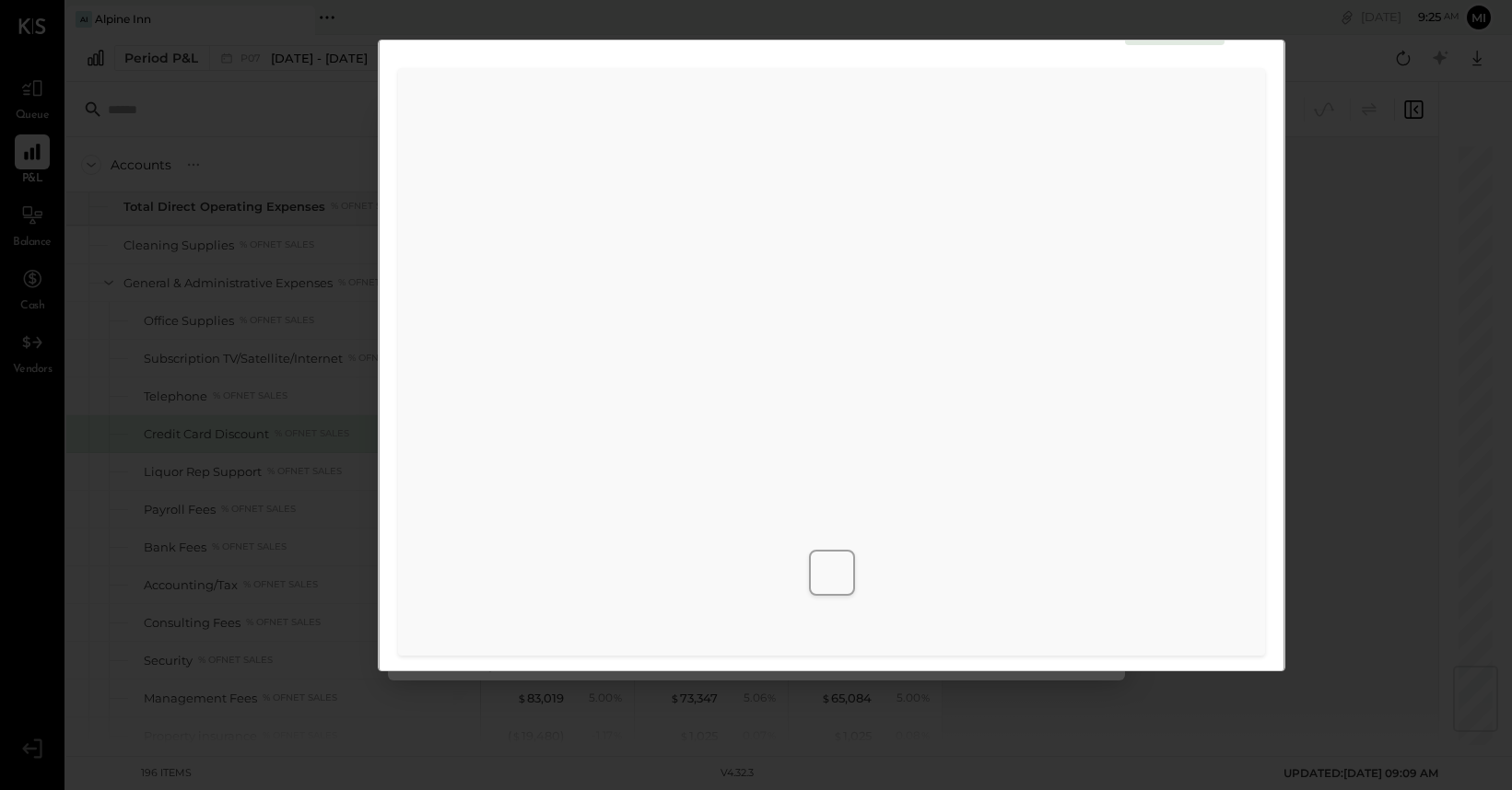
scroll to position [57, 0]
click at [1381, 125] on div "Finance Reports_P7_2025.pdf Download" at bounding box center [756, 395] width 1512 height 790
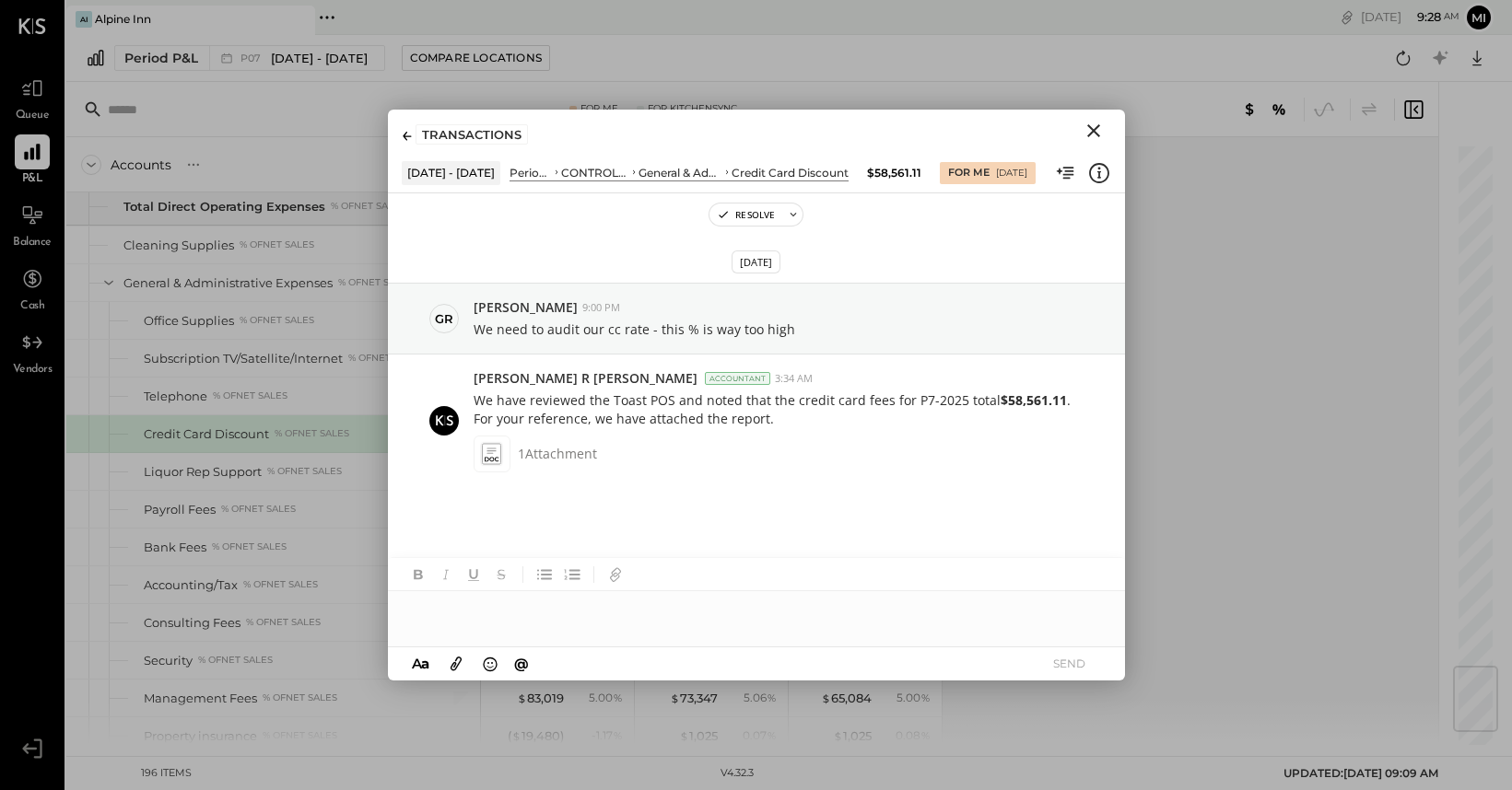
click at [474, 615] on div at bounding box center [756, 609] width 738 height 37
click at [526, 661] on span "@" at bounding box center [522, 664] width 15 height 18
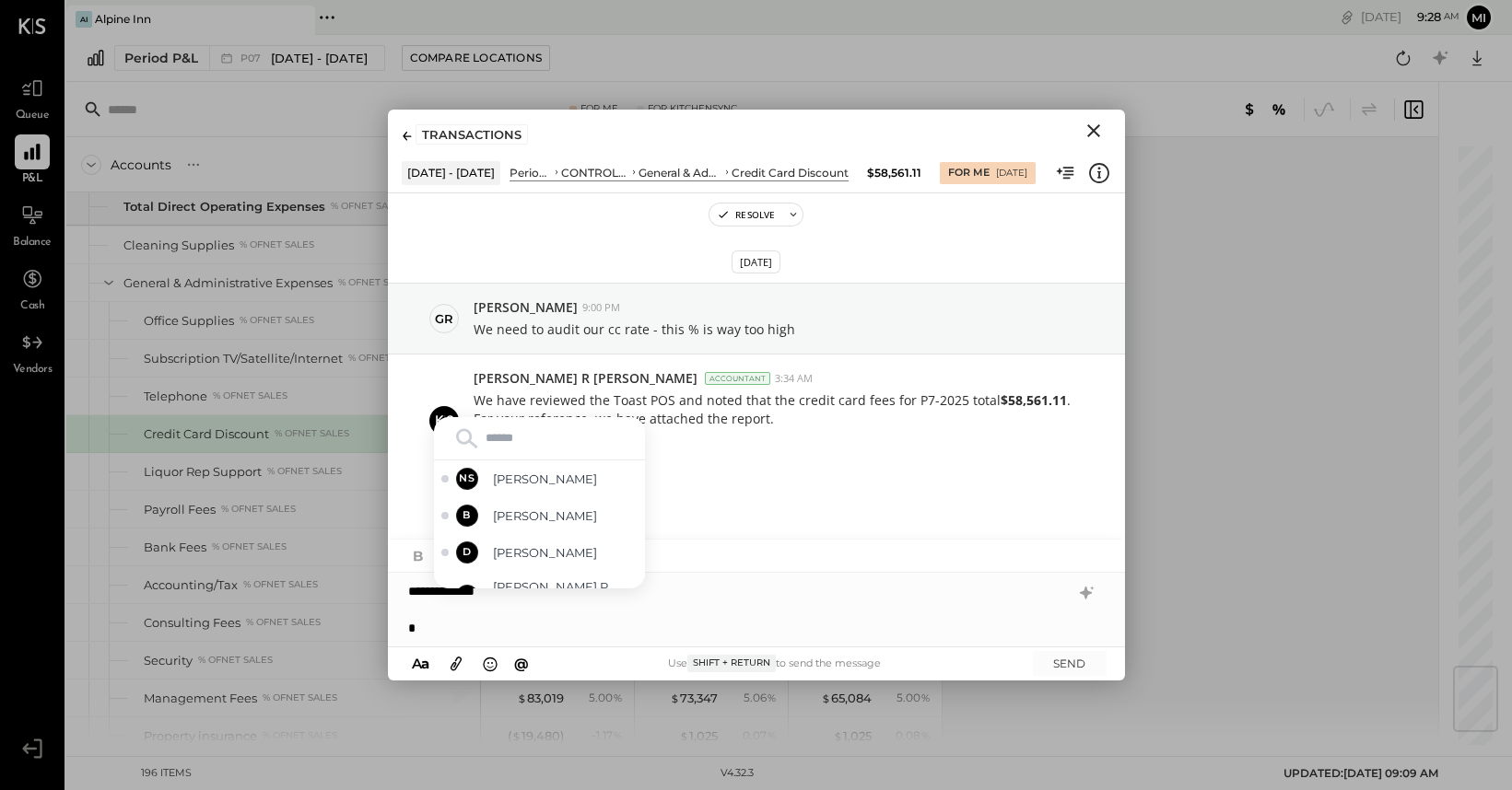
click at [523, 424] on input "text" at bounding box center [540, 437] width 196 height 27
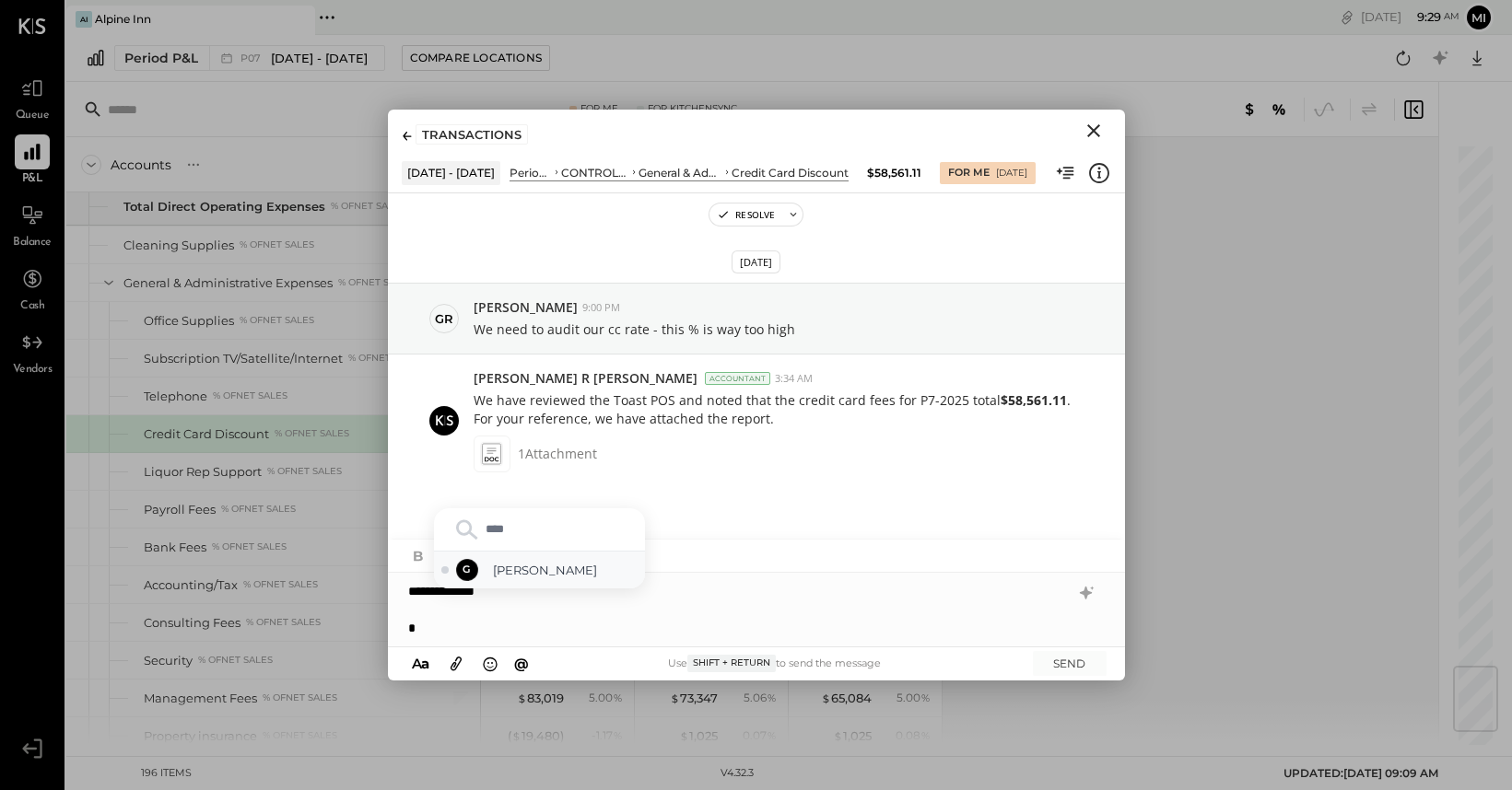
type input "****"
click at [522, 564] on span "[PERSON_NAME]" at bounding box center [565, 570] width 144 height 18
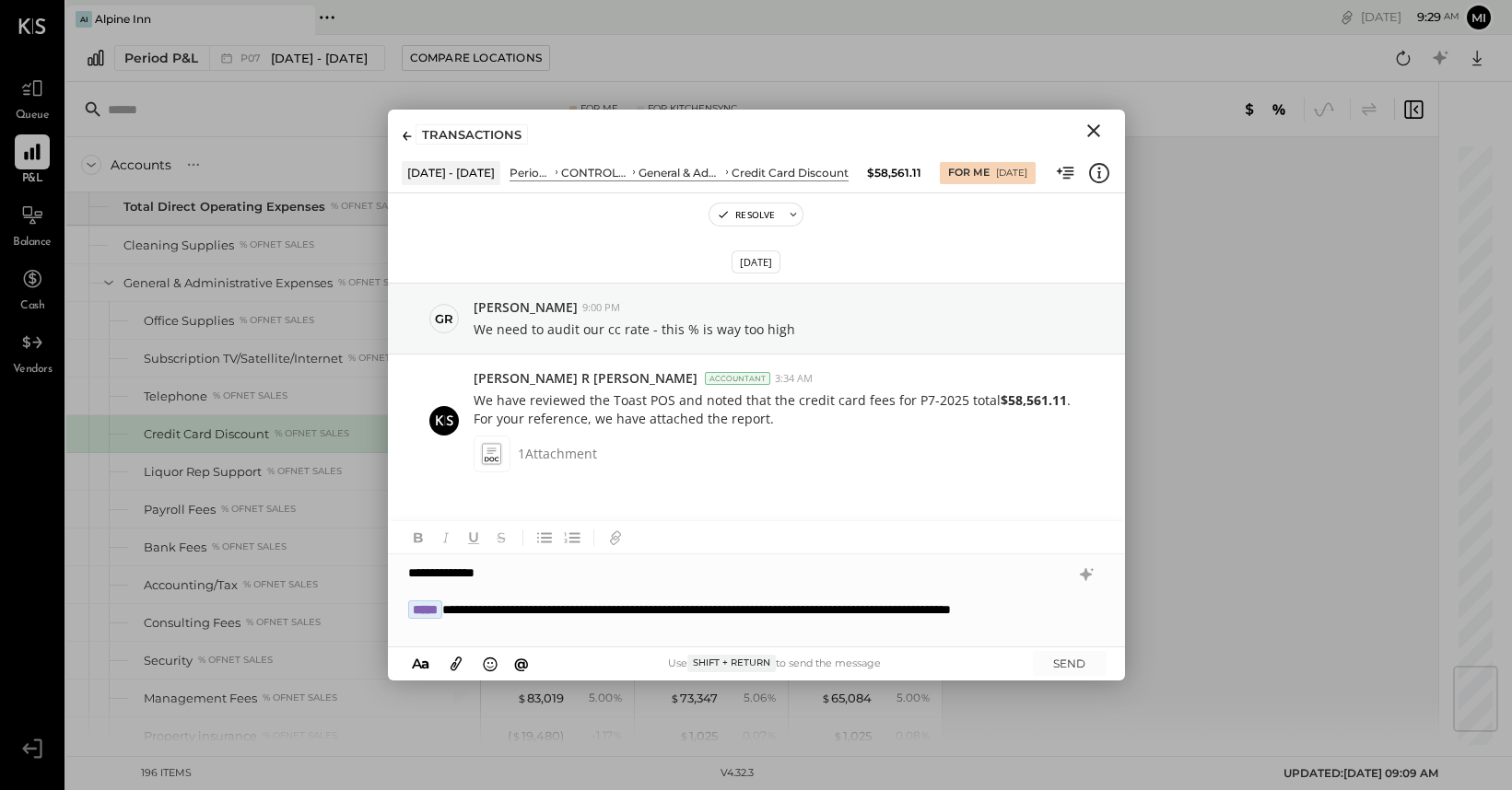
click at [408, 630] on div "**********" at bounding box center [739, 618] width 661 height 37
click at [610, 632] on div "**********" at bounding box center [739, 618] width 661 height 37
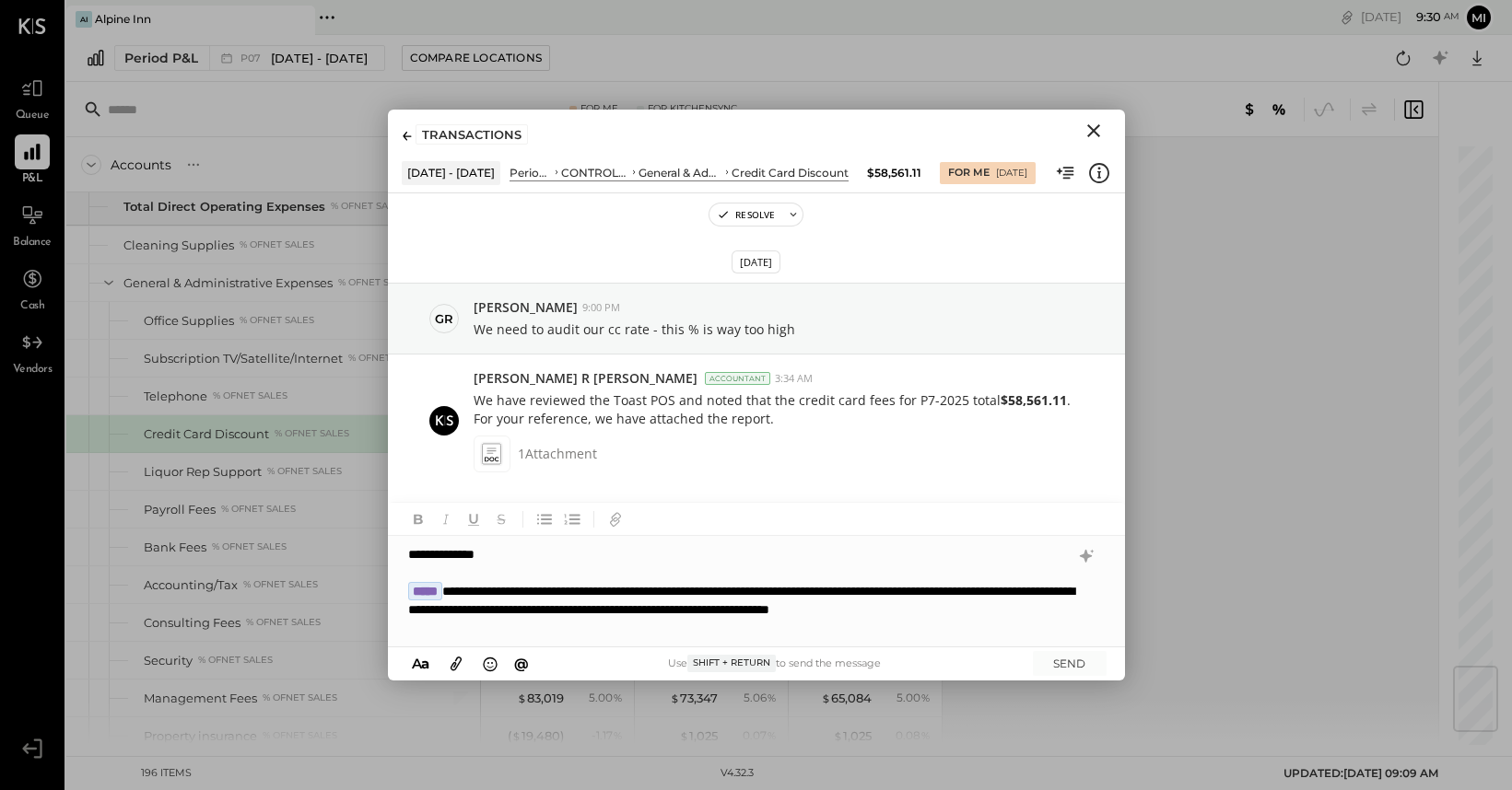
click at [457, 664] on icon at bounding box center [457, 664] width 11 height 14
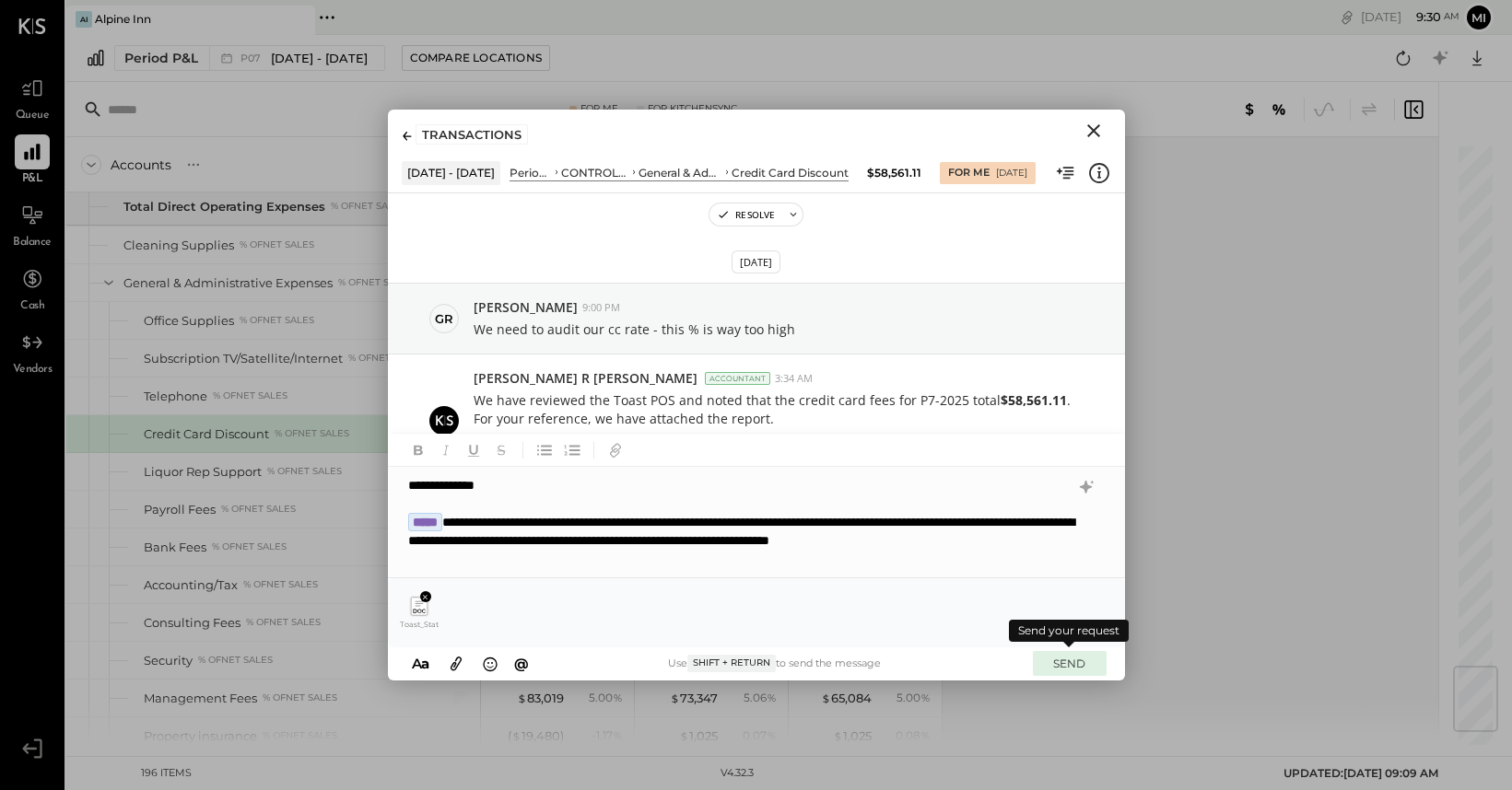
click at [1072, 661] on button "SEND" at bounding box center [1070, 664] width 74 height 25
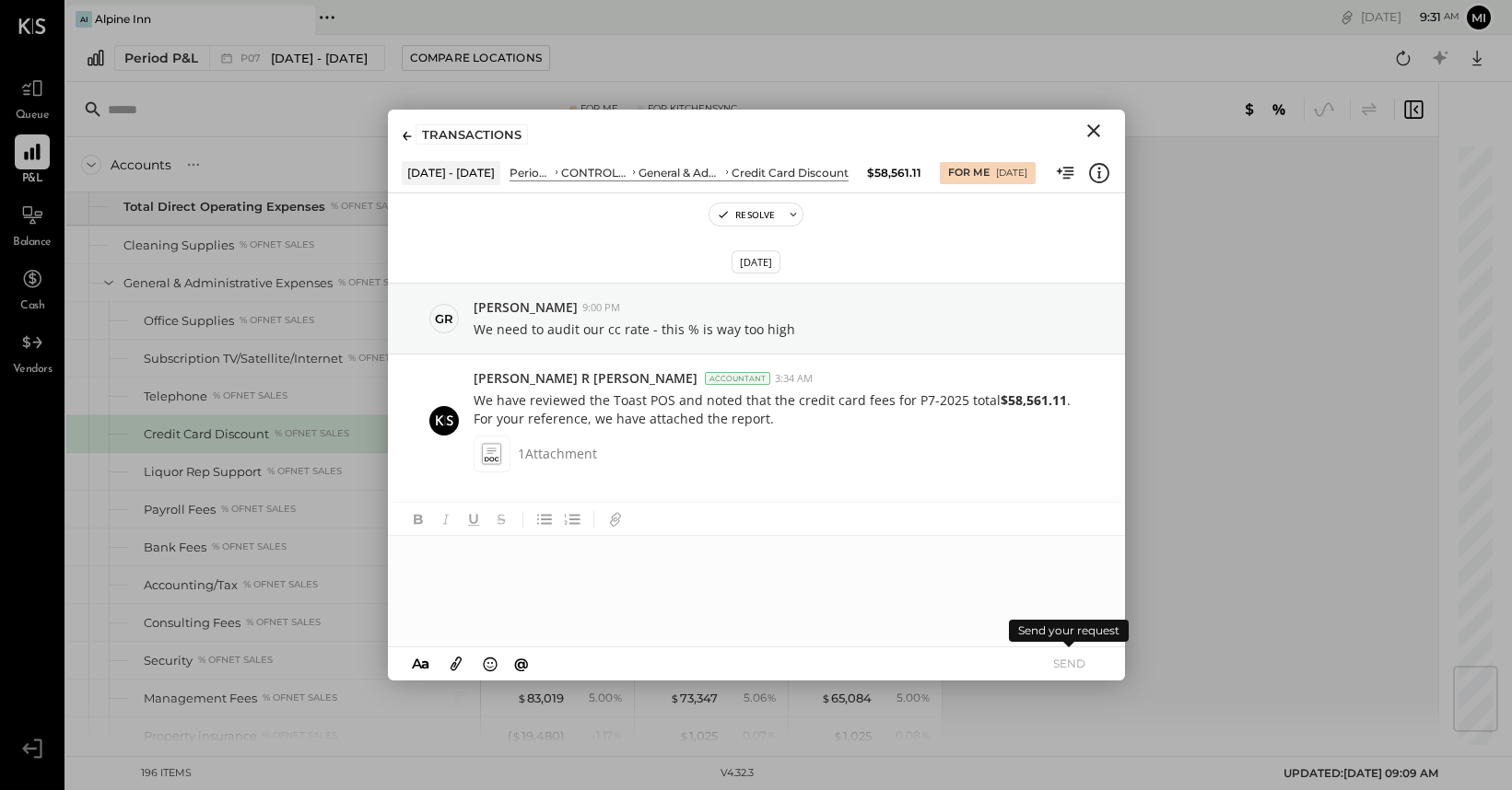
scroll to position [174, 0]
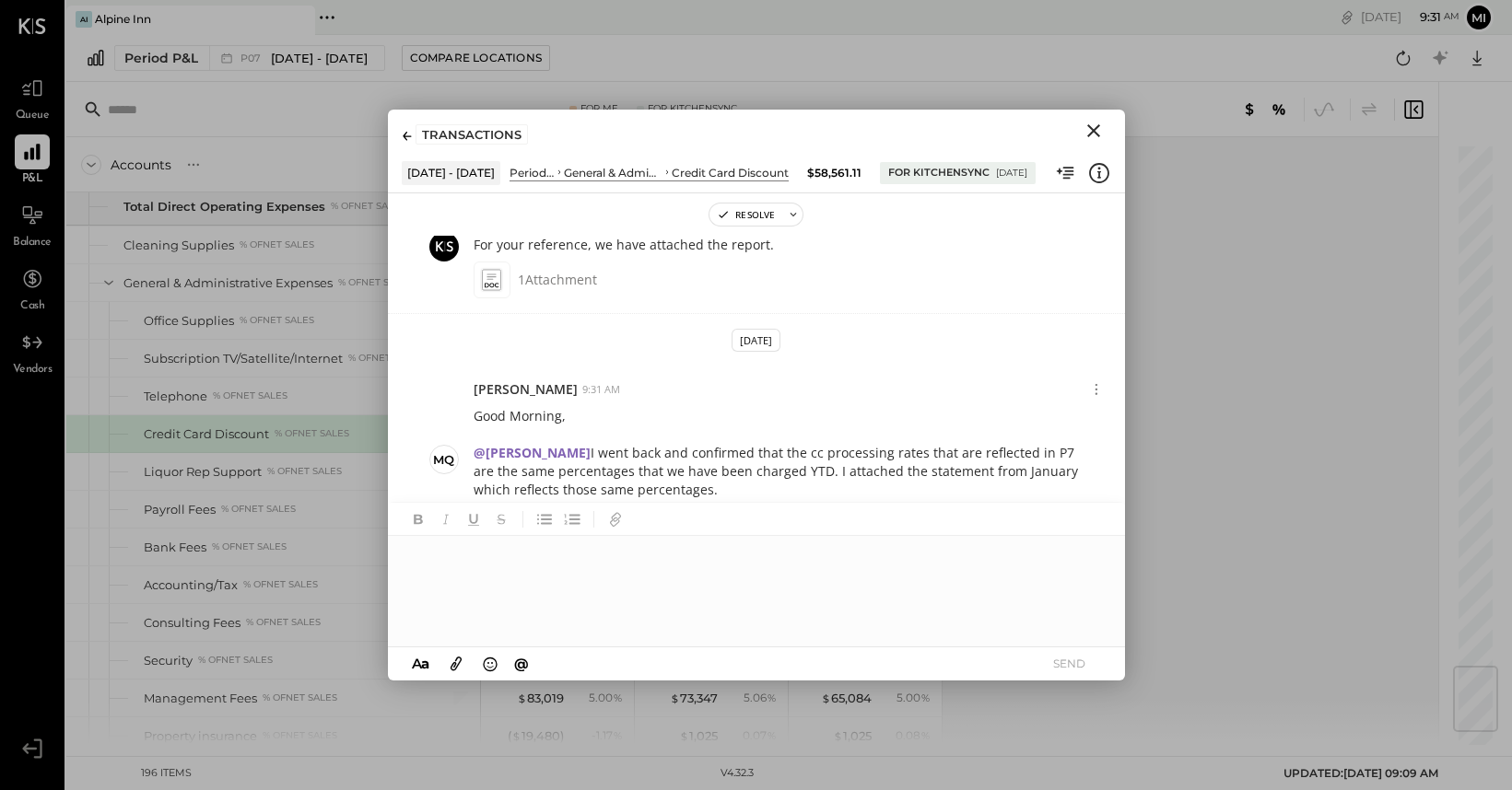
click at [1095, 128] on icon "Close" at bounding box center [1094, 131] width 13 height 13
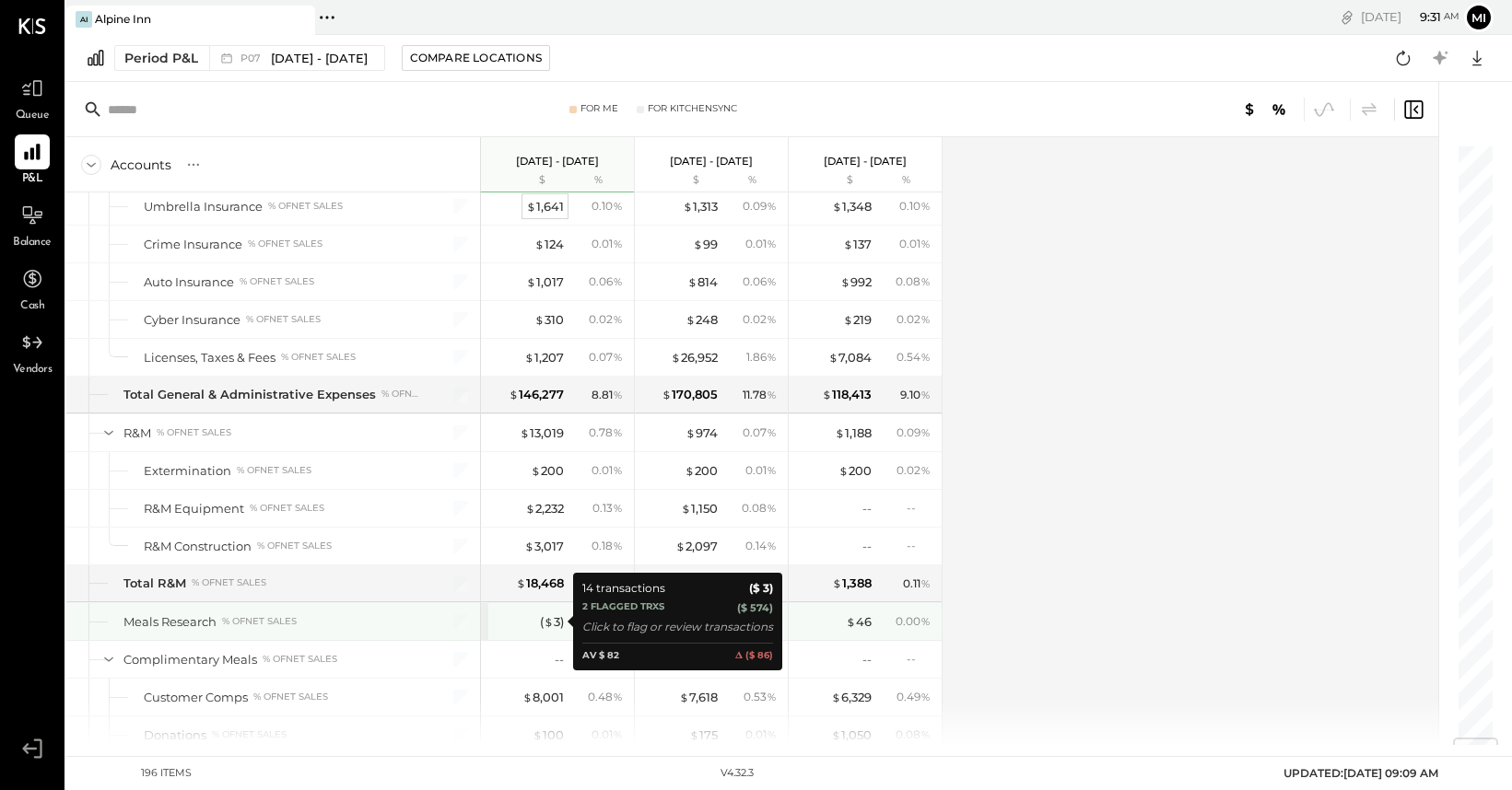
scroll to position [4991, 0]
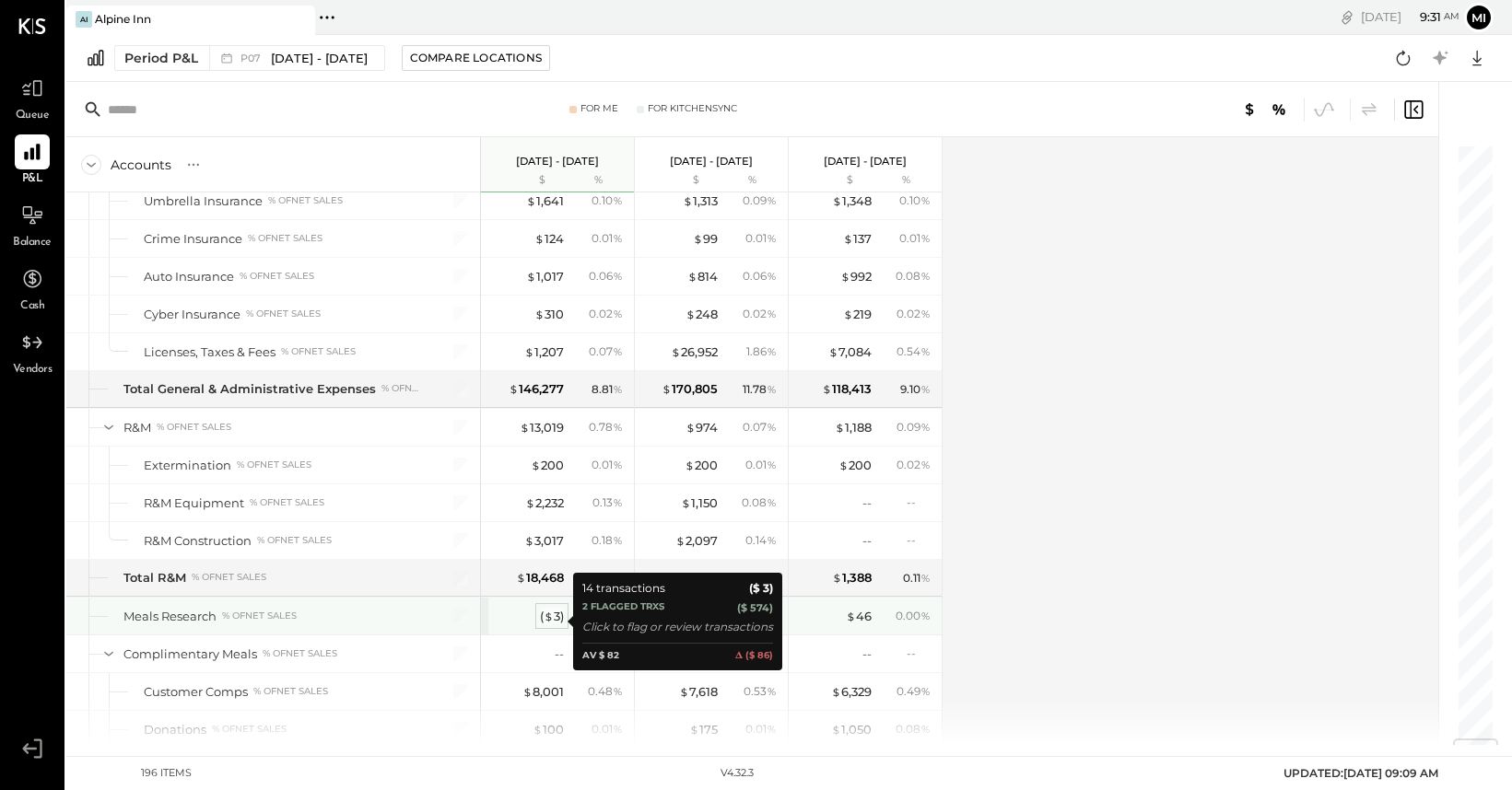
click at [557, 619] on div "( $ 3 )" at bounding box center [551, 617] width 24 height 18
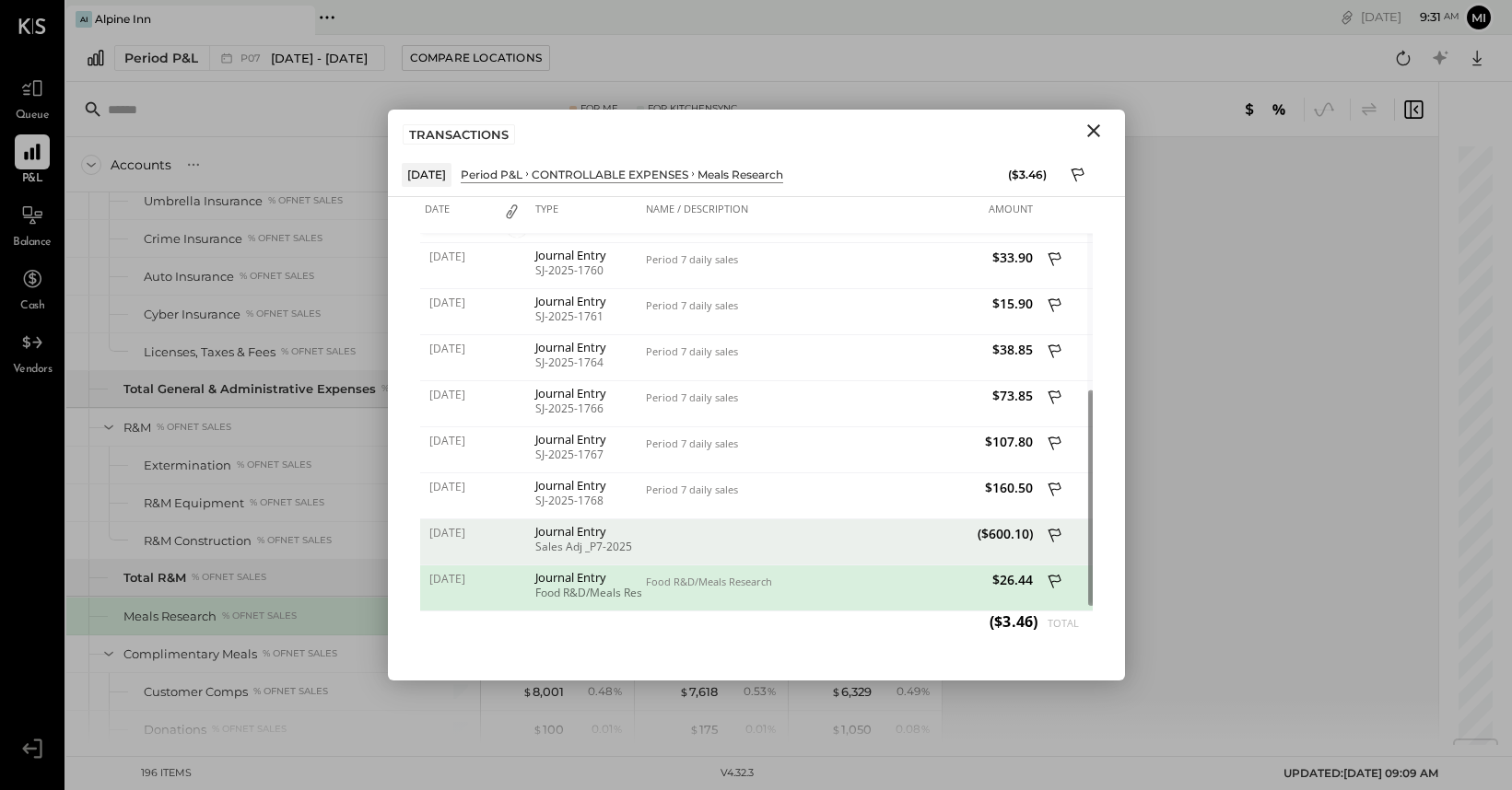
click at [945, 542] on div "($600.10)" at bounding box center [939, 542] width 198 height 46
click at [902, 546] on div "($600.10)" at bounding box center [939, 542] width 198 height 46
click at [1054, 538] on icon at bounding box center [1056, 537] width 17 height 23
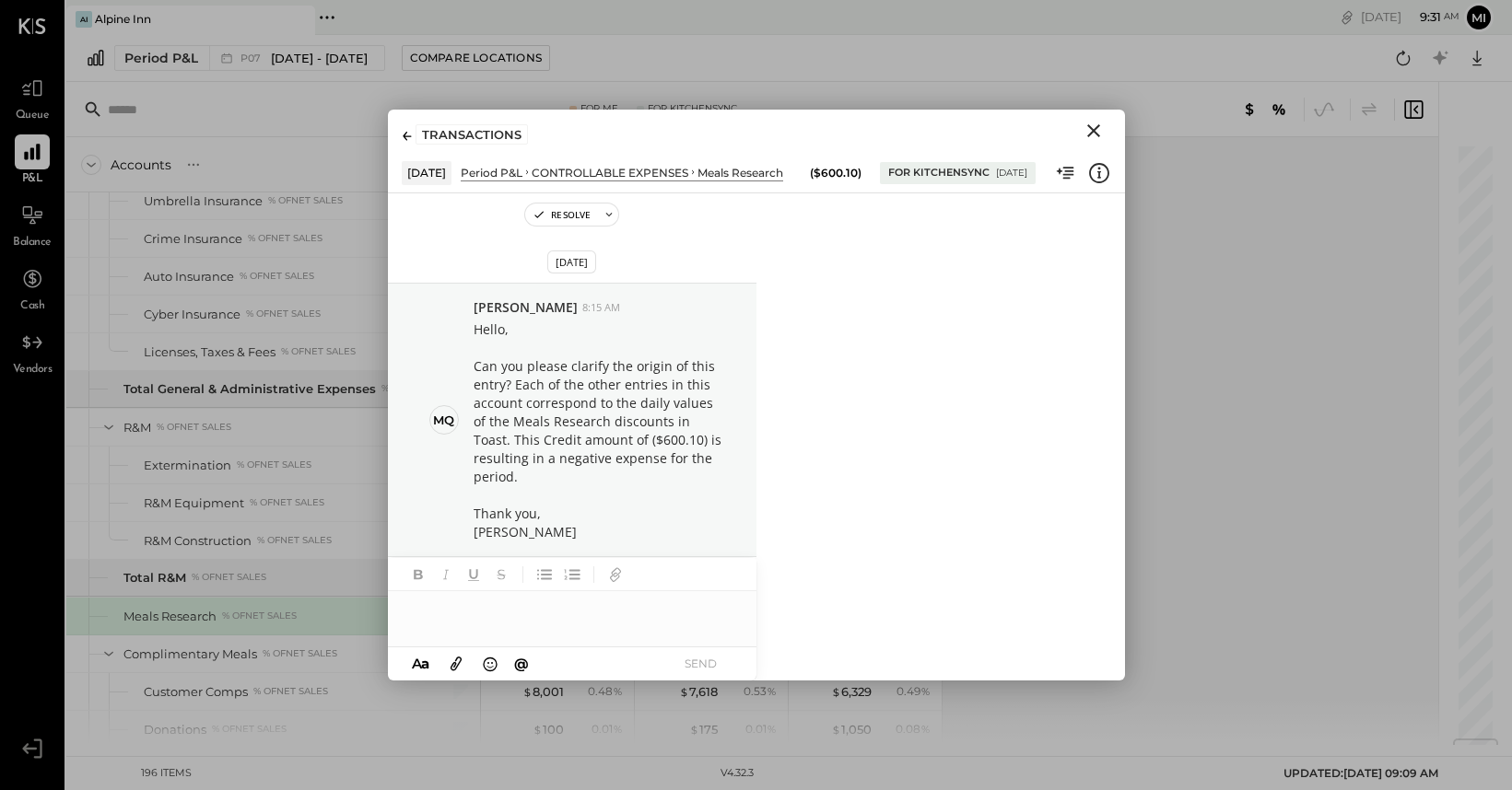
scroll to position [143, 0]
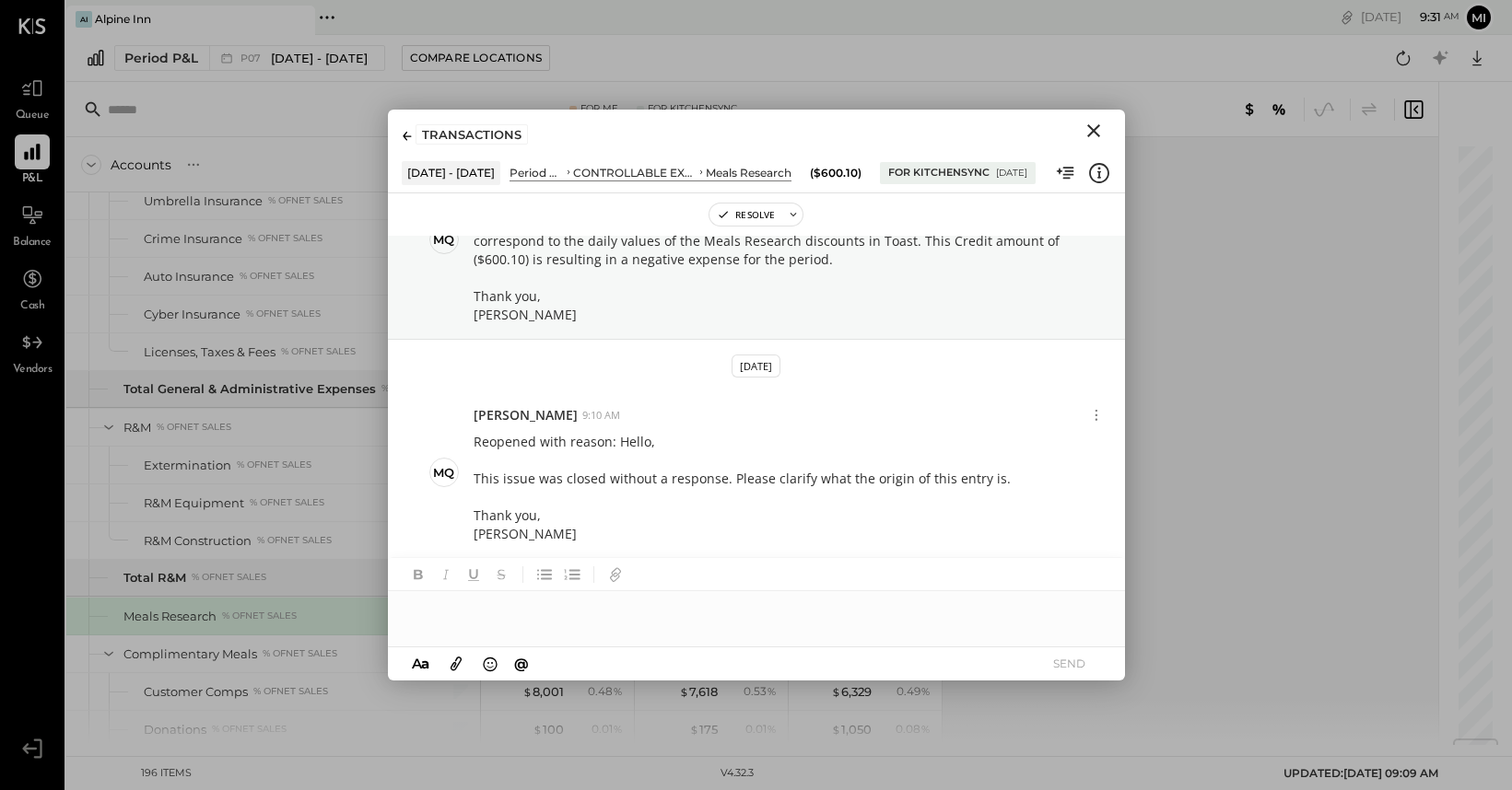
click at [1098, 126] on icon "Close" at bounding box center [1094, 131] width 13 height 13
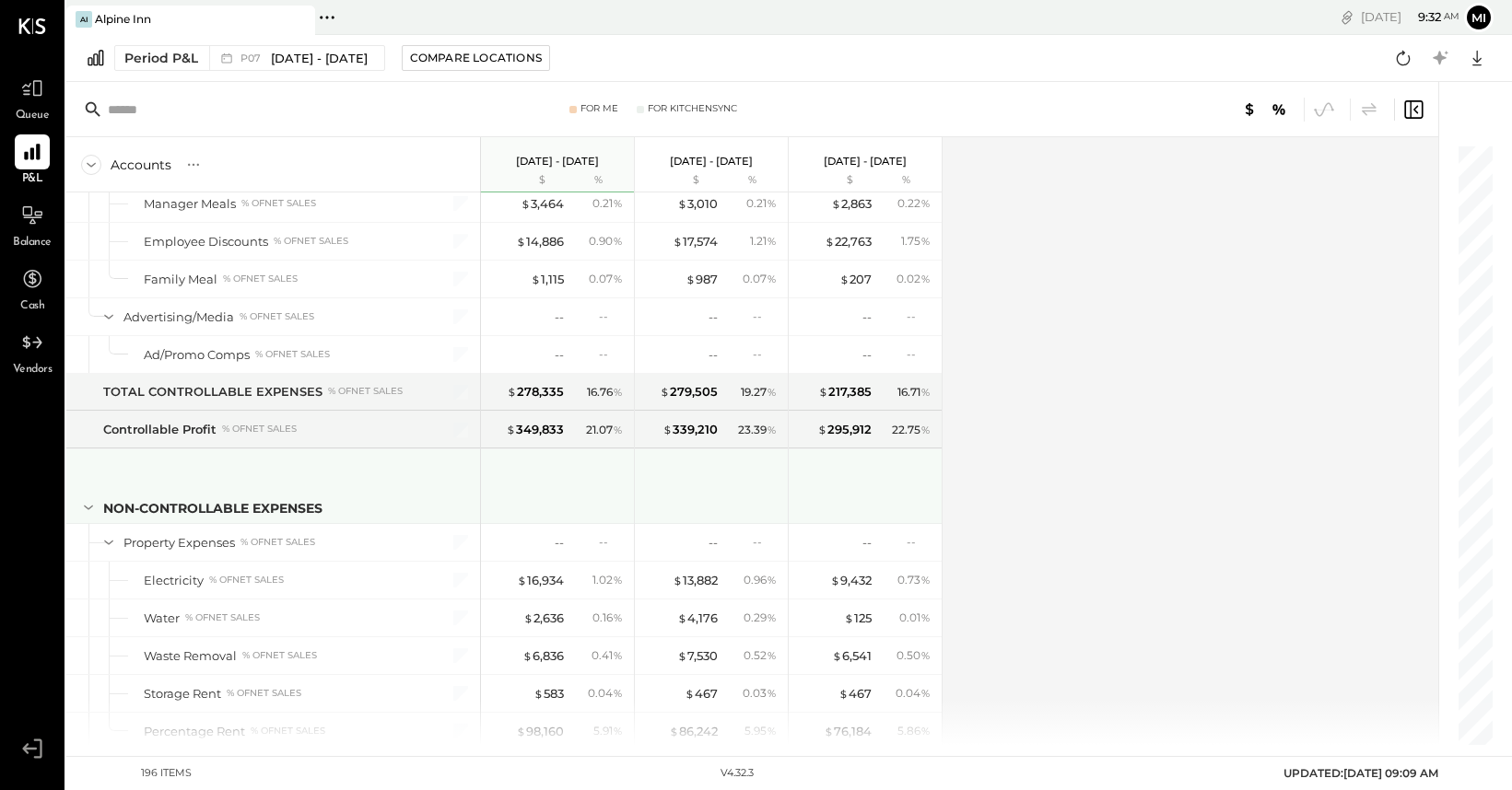
scroll to position [5558, 0]
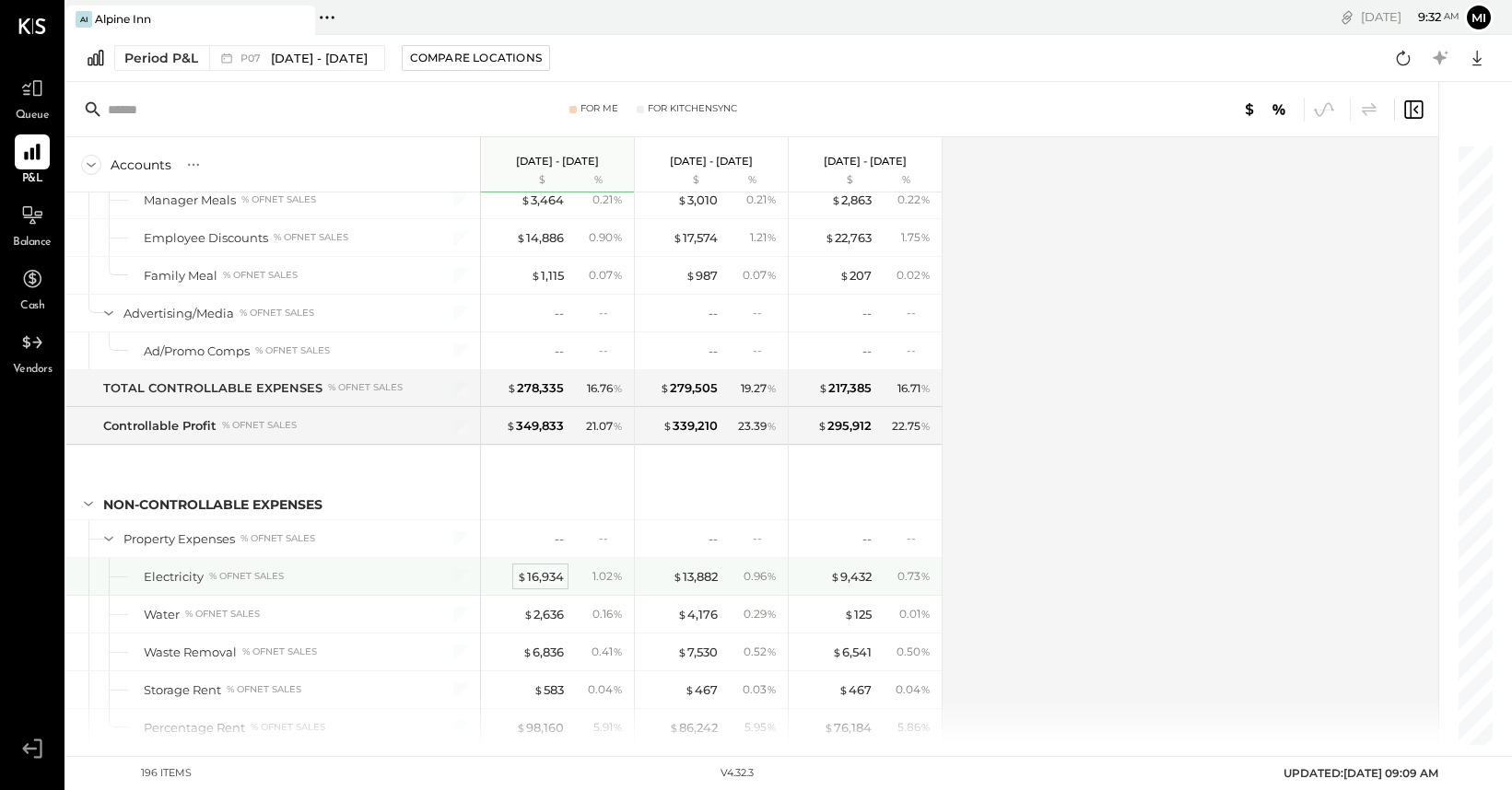
click at [534, 578] on div "$ 16,934" at bounding box center [540, 577] width 47 height 18
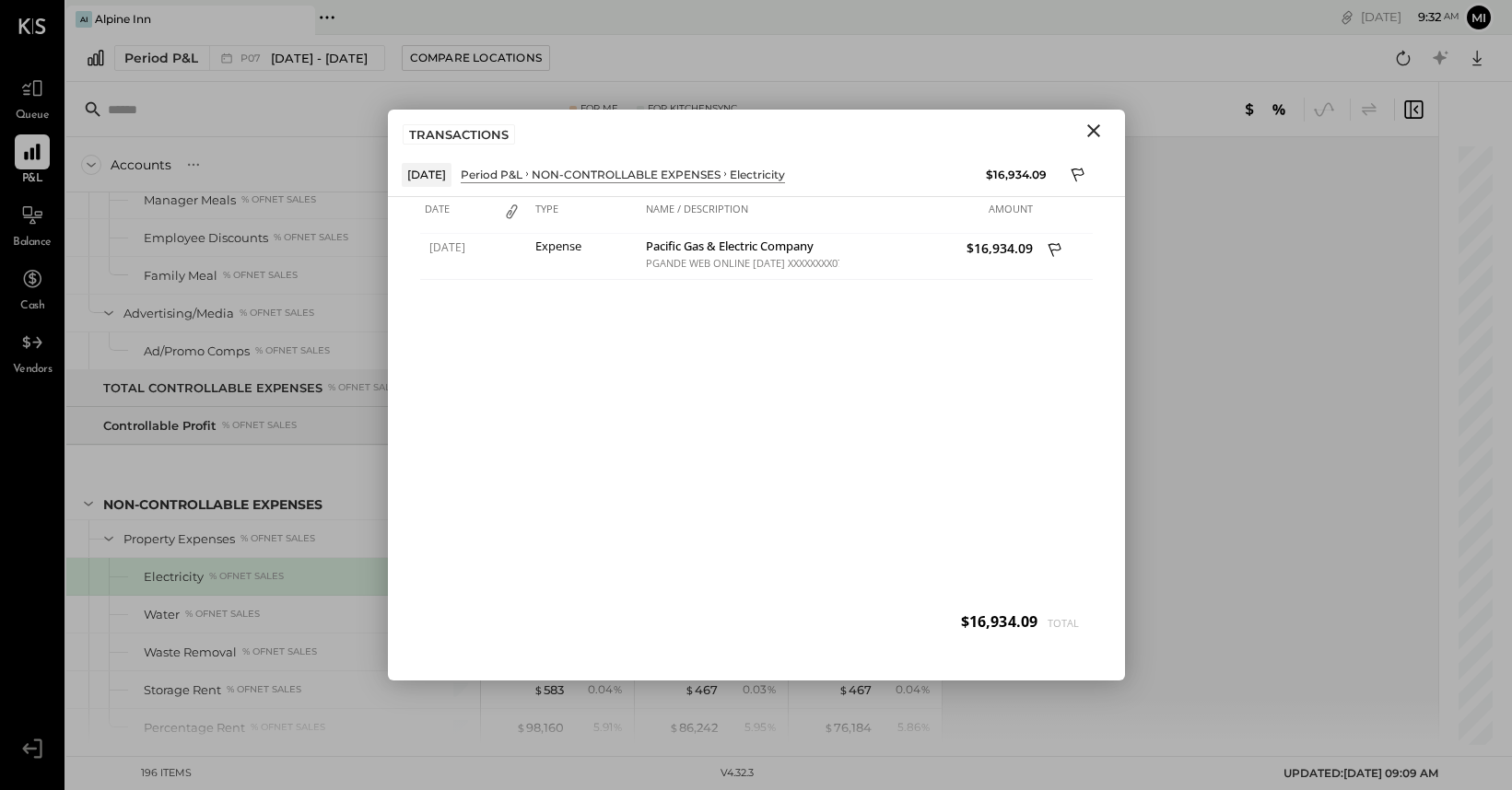
click at [1088, 132] on icon "Close" at bounding box center [1093, 130] width 22 height 22
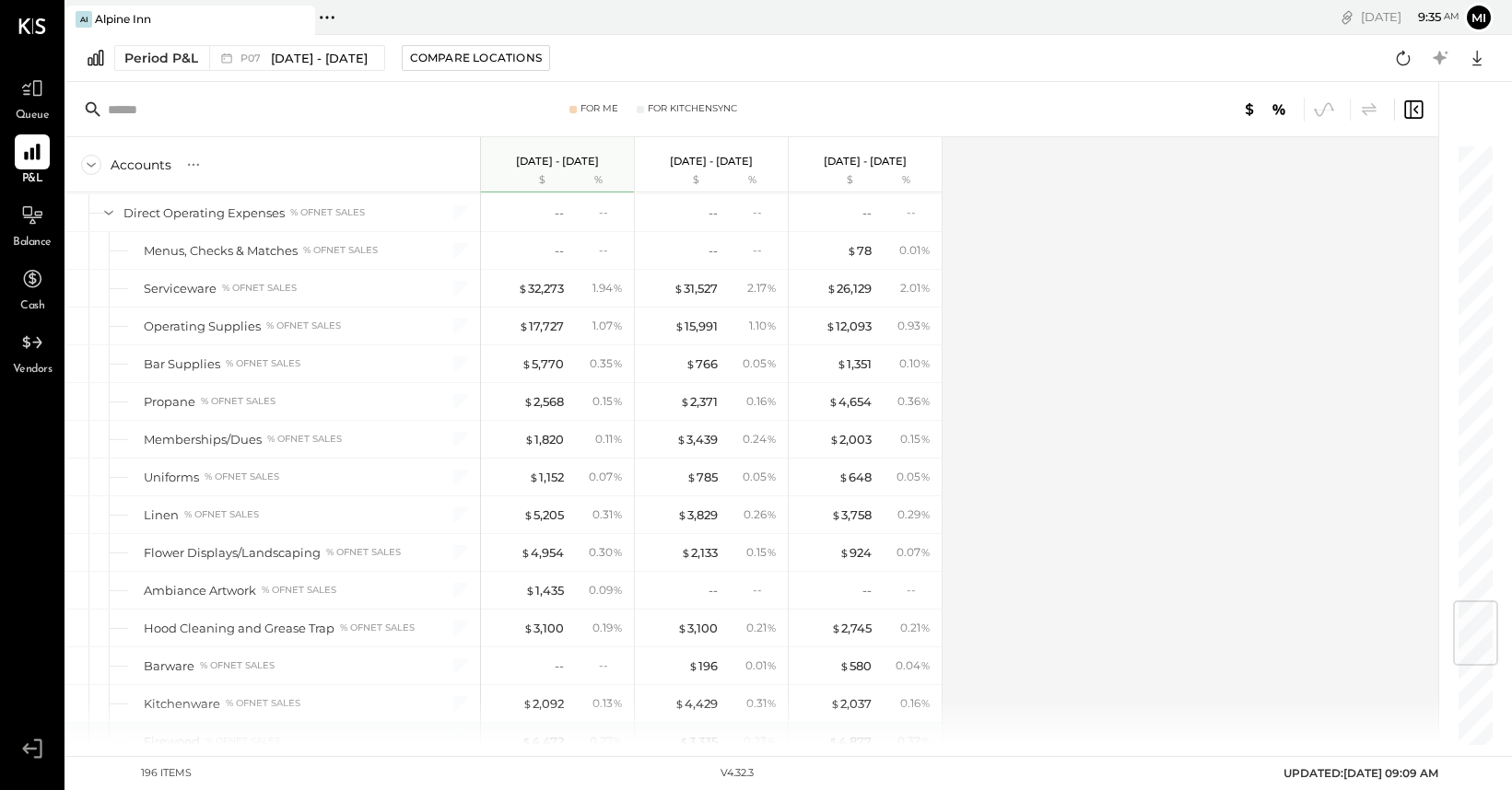
scroll to position [3858, 0]
